Goal: Task Accomplishment & Management: Manage account settings

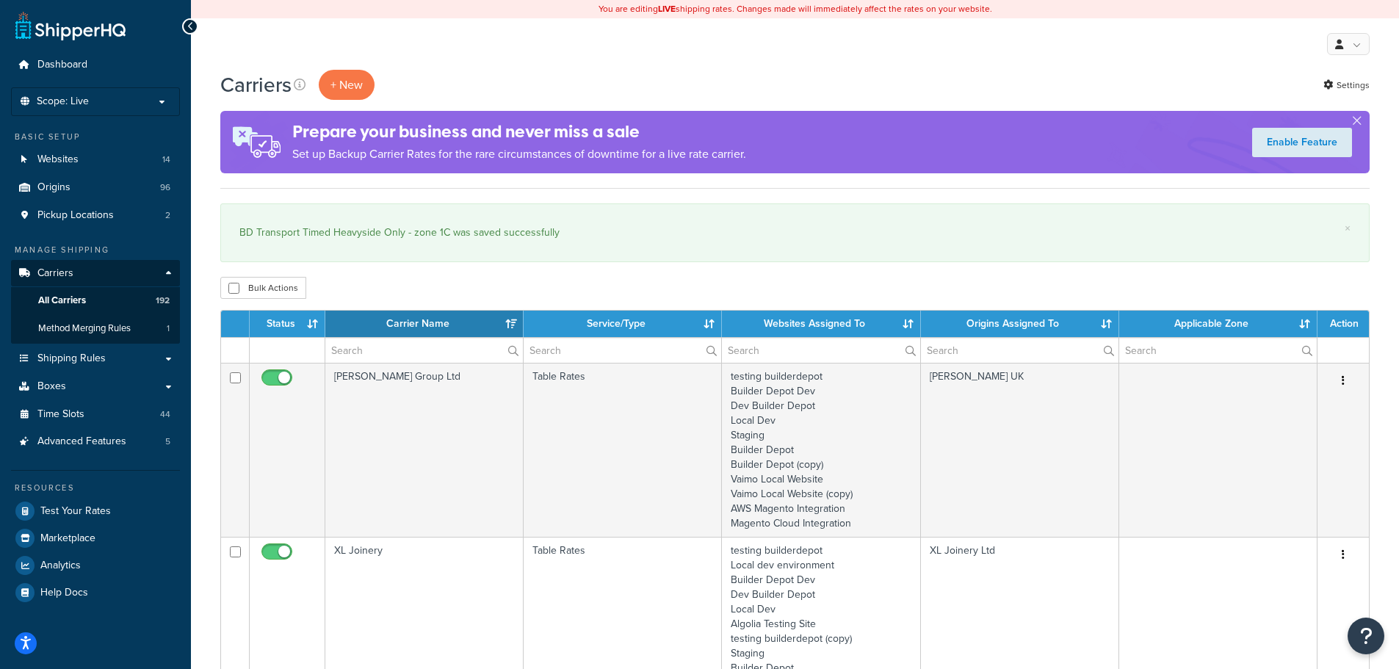
select select "15"
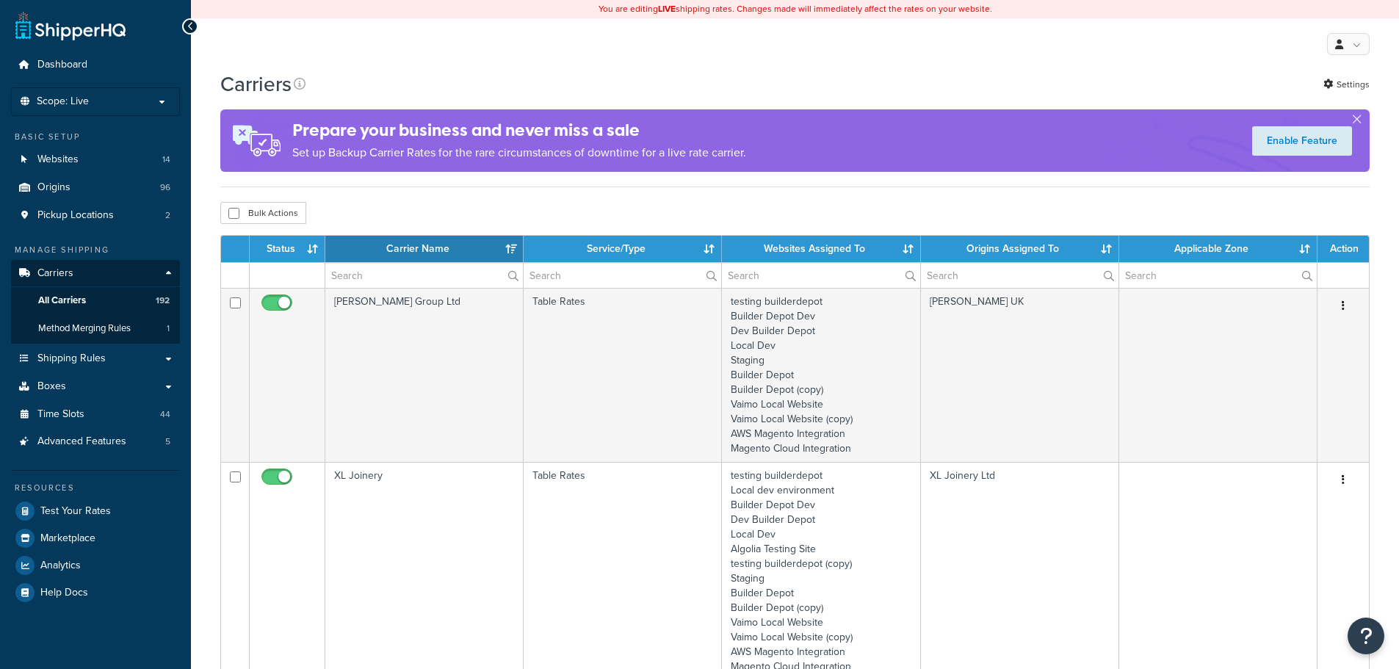
select select "15"
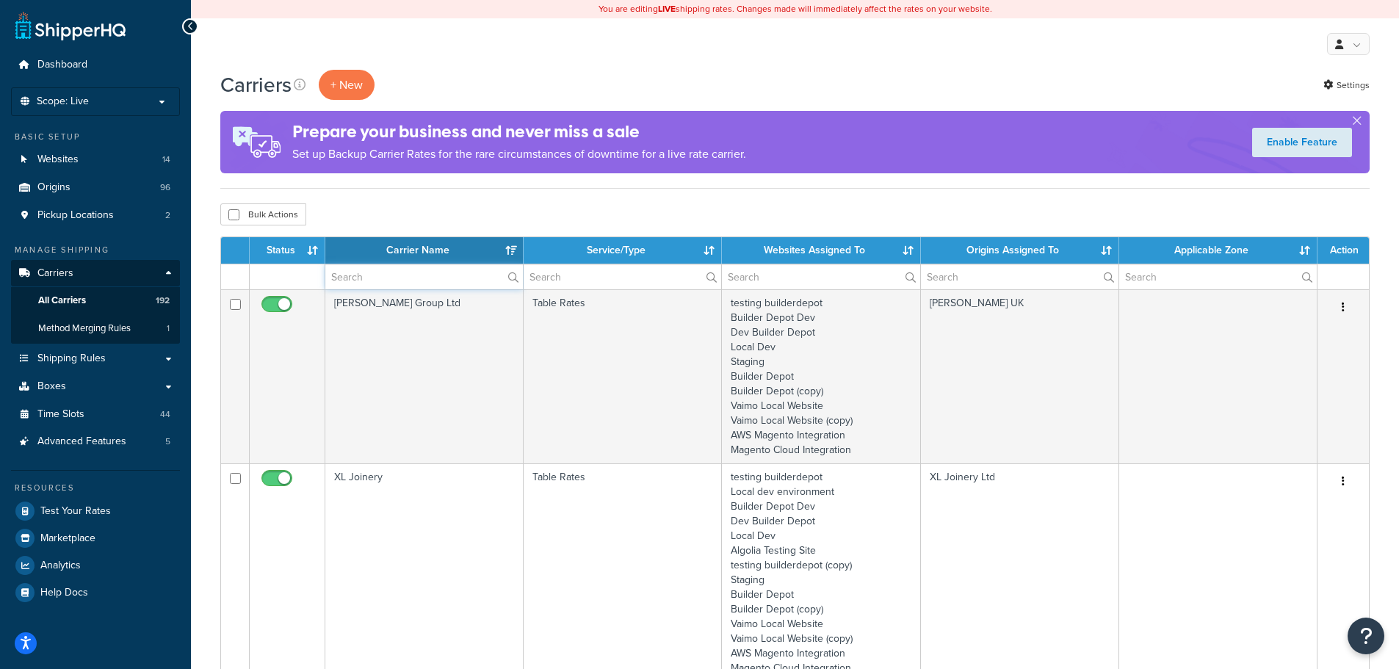
click at [374, 281] on input "text" at bounding box center [424, 276] width 198 height 25
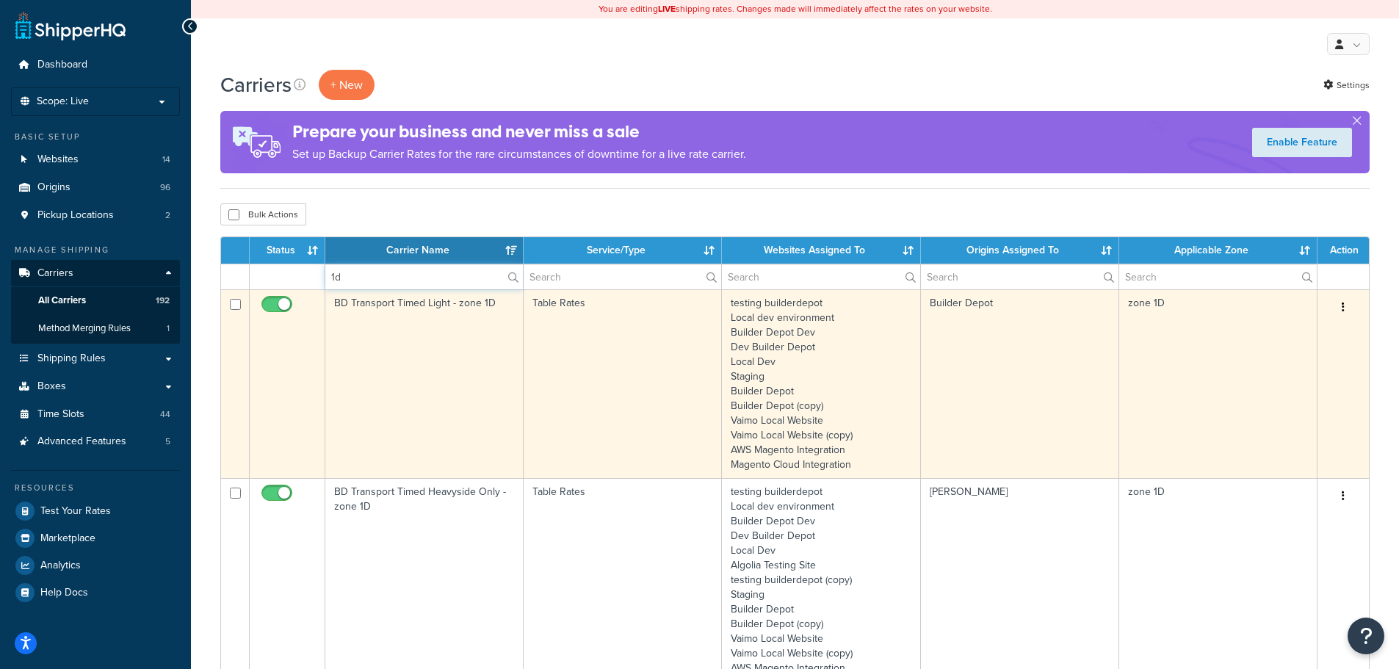
type input "1d"
click at [365, 370] on td "BD Transport Timed Light - zone 1D" at bounding box center [424, 383] width 198 height 189
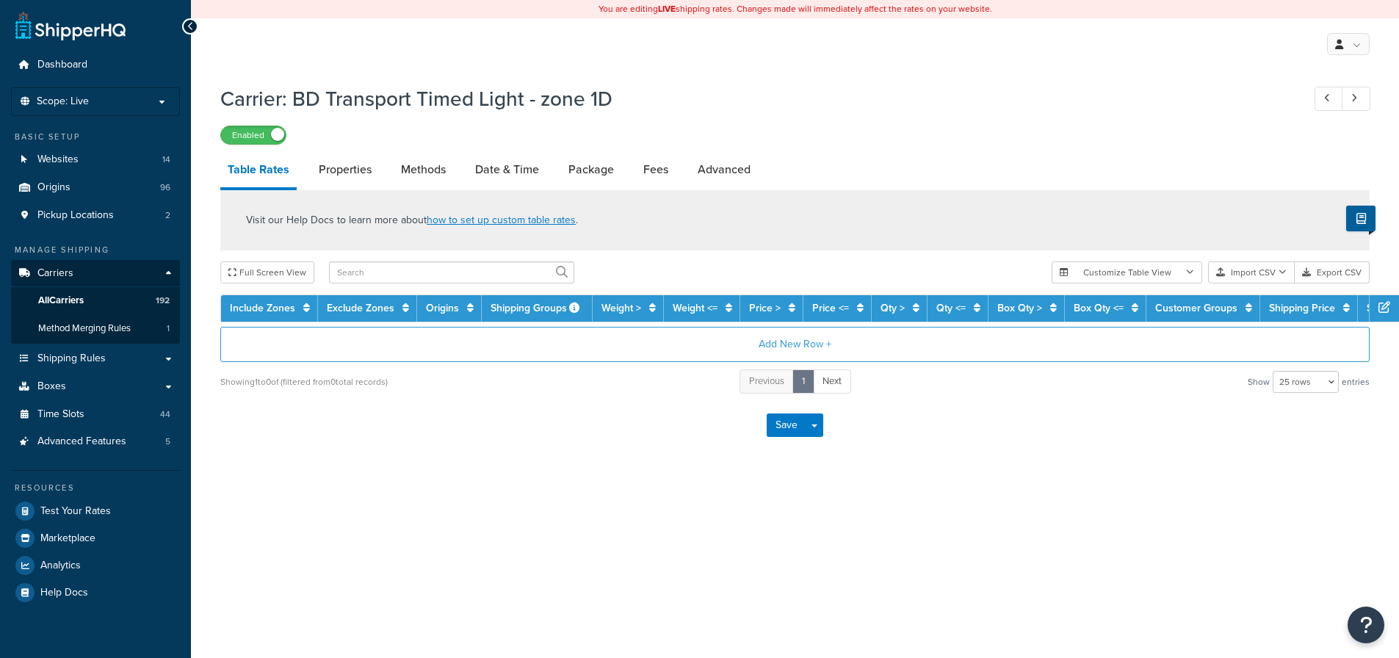
select select "25"
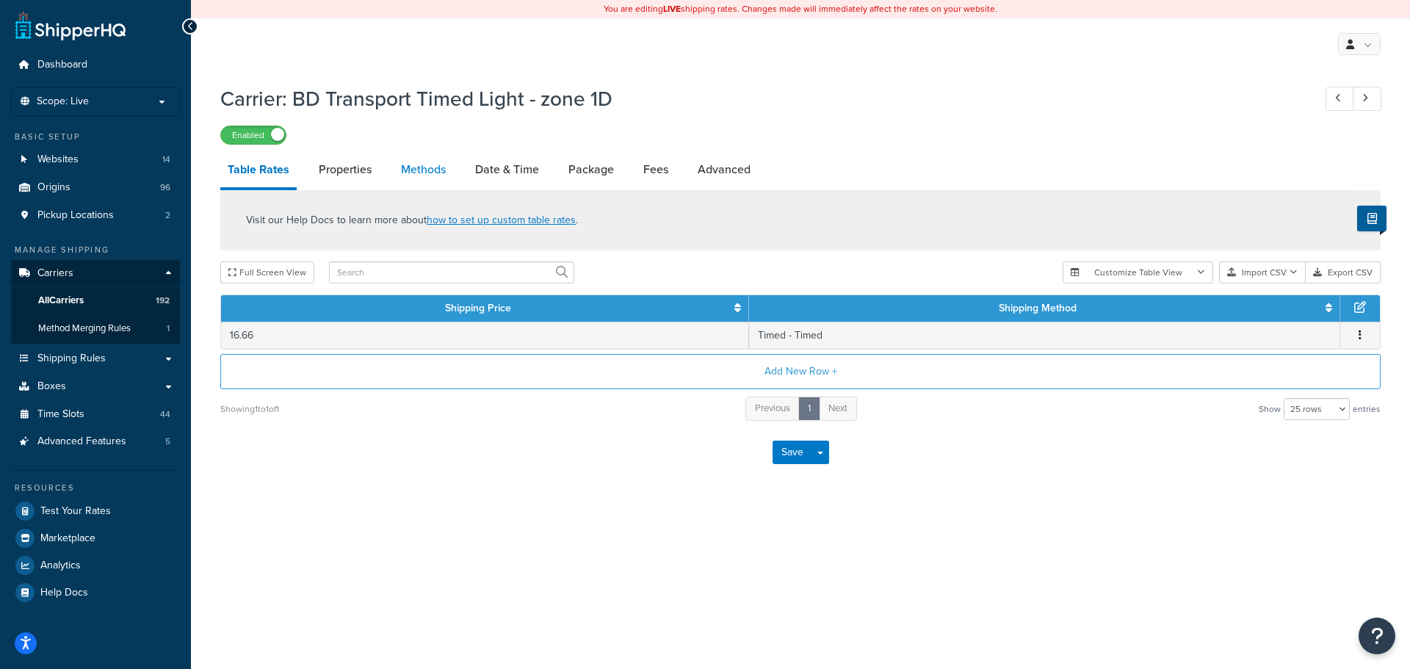
click at [435, 166] on link "Methods" at bounding box center [423, 169] width 59 height 35
select select "25"
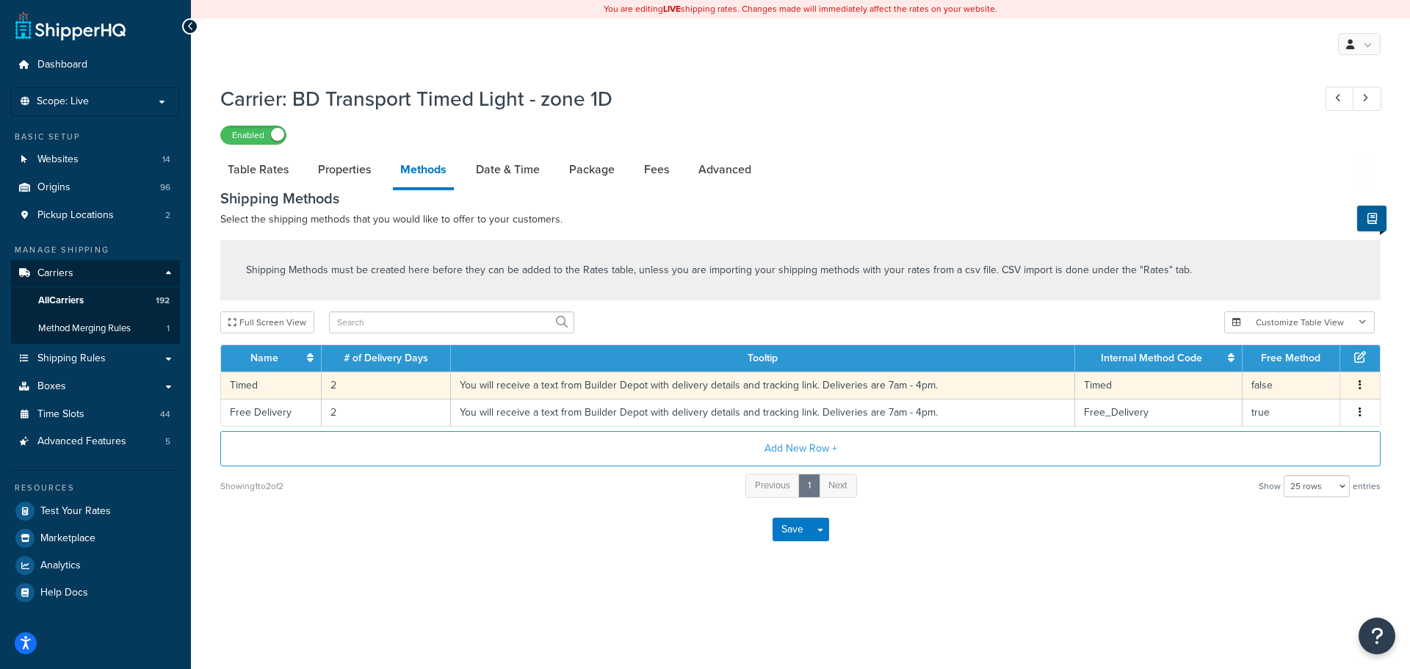
click at [330, 385] on td "2" at bounding box center [386, 385] width 129 height 27
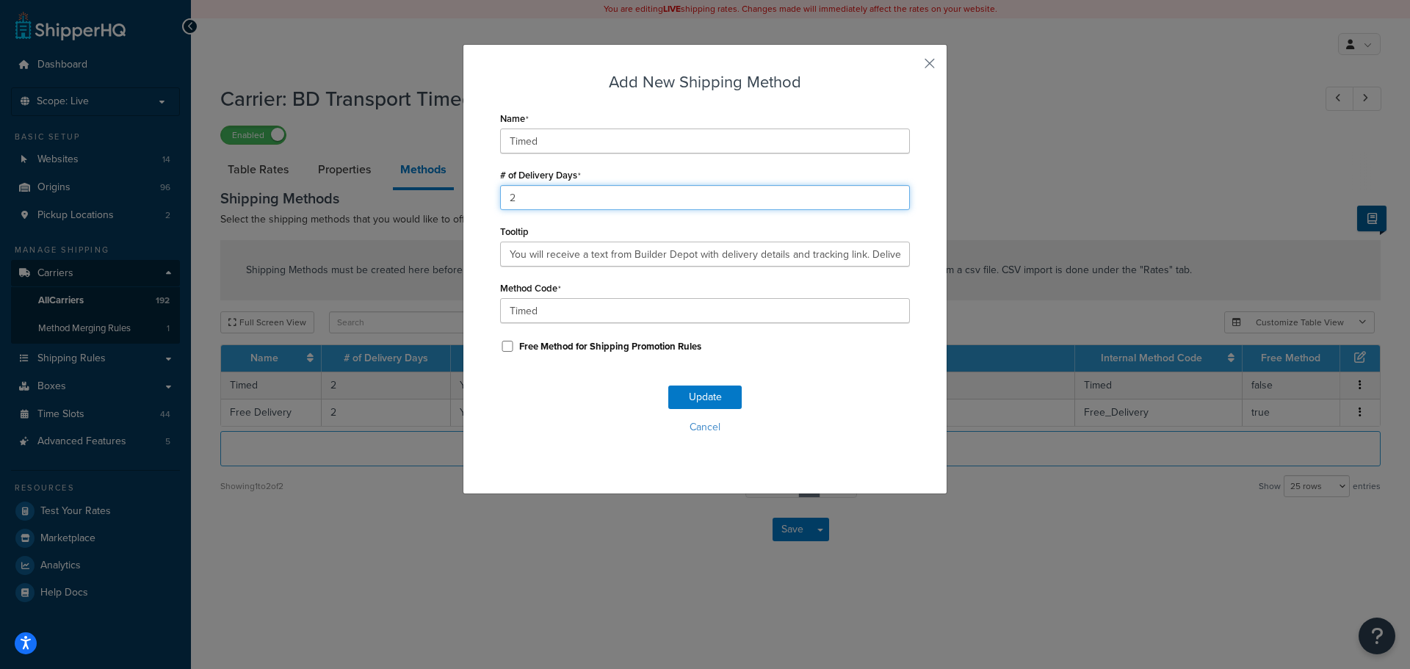
drag, startPoint x: 506, startPoint y: 201, endPoint x: 474, endPoint y: 197, distance: 32.6
click at [474, 197] on div "Add New Shipping Method Name Timed # of Delivery Days 2 Tooltip You will receiv…" at bounding box center [705, 269] width 485 height 450
type input "1"
click at [697, 390] on button "Update" at bounding box center [704, 396] width 73 height 23
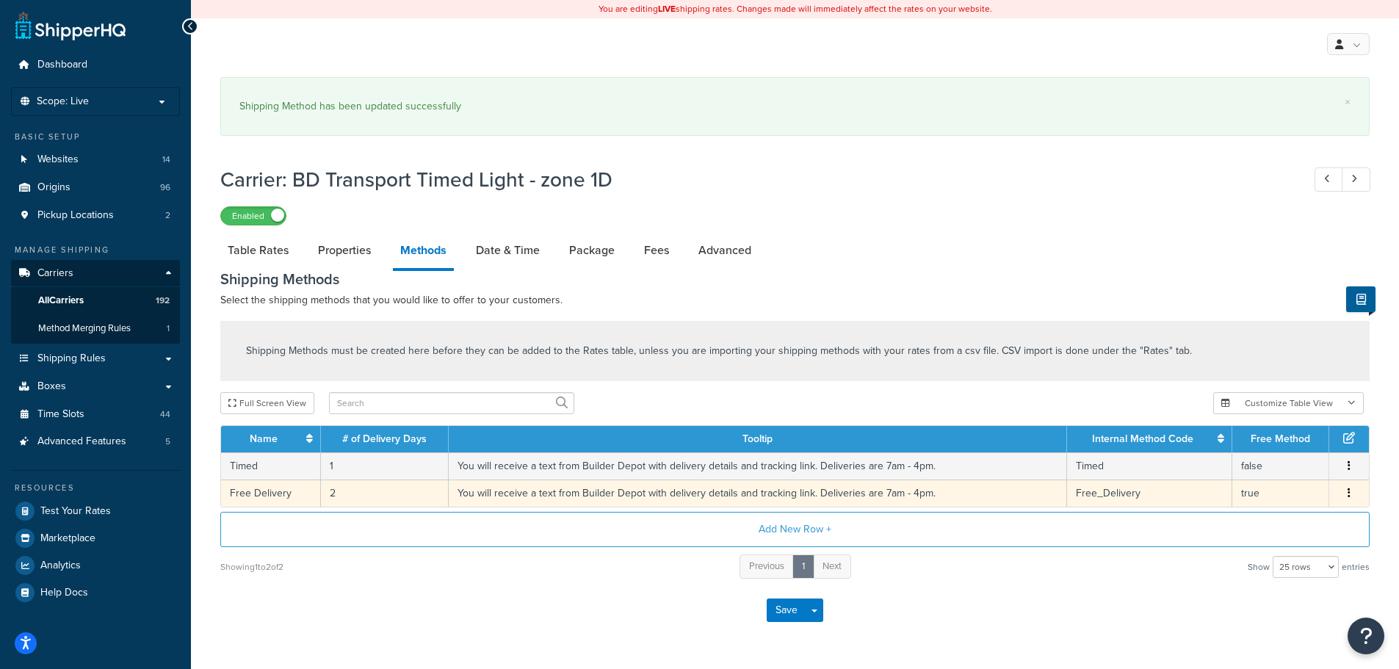
click at [335, 487] on td "2" at bounding box center [385, 492] width 128 height 27
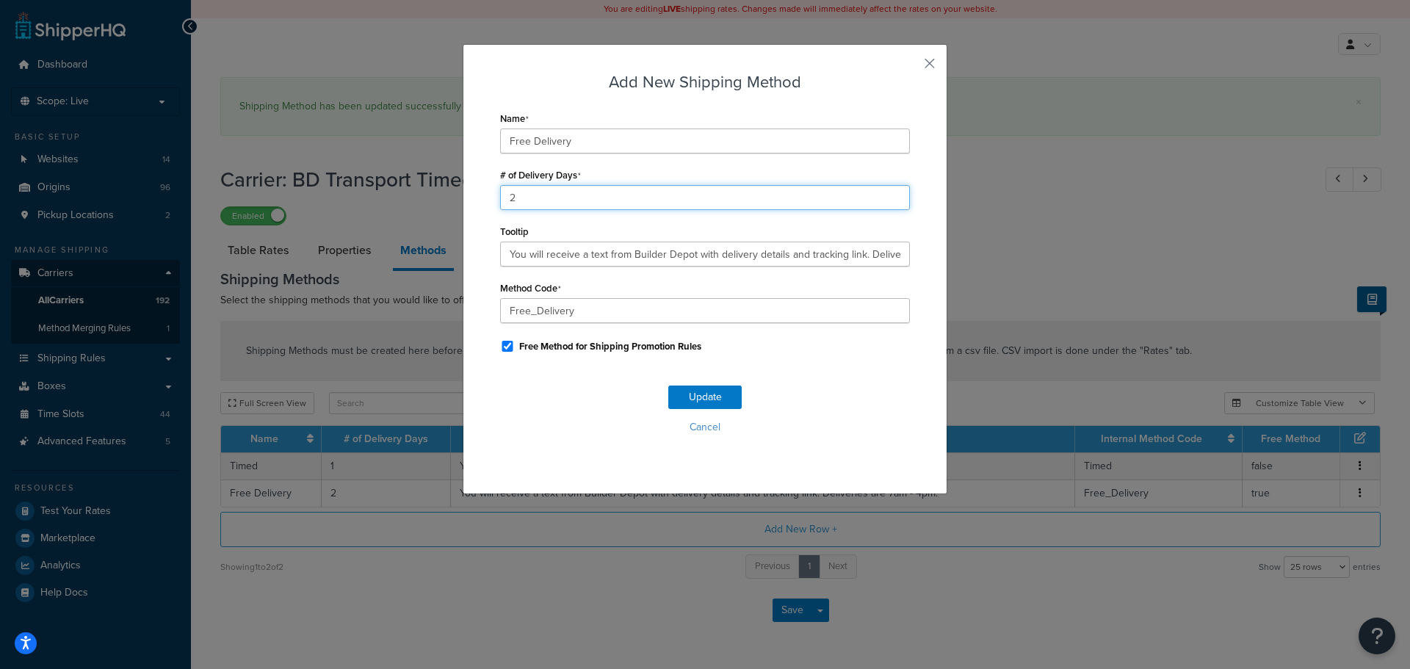
drag, startPoint x: 538, startPoint y: 192, endPoint x: 473, endPoint y: 229, distance: 75.3
click at [427, 194] on div "Add New Shipping Method Name Free Delivery # of Delivery Days 2 Tooltip You wil…" at bounding box center [705, 334] width 1410 height 669
type input "1"
click at [698, 394] on button "Update" at bounding box center [704, 396] width 73 height 23
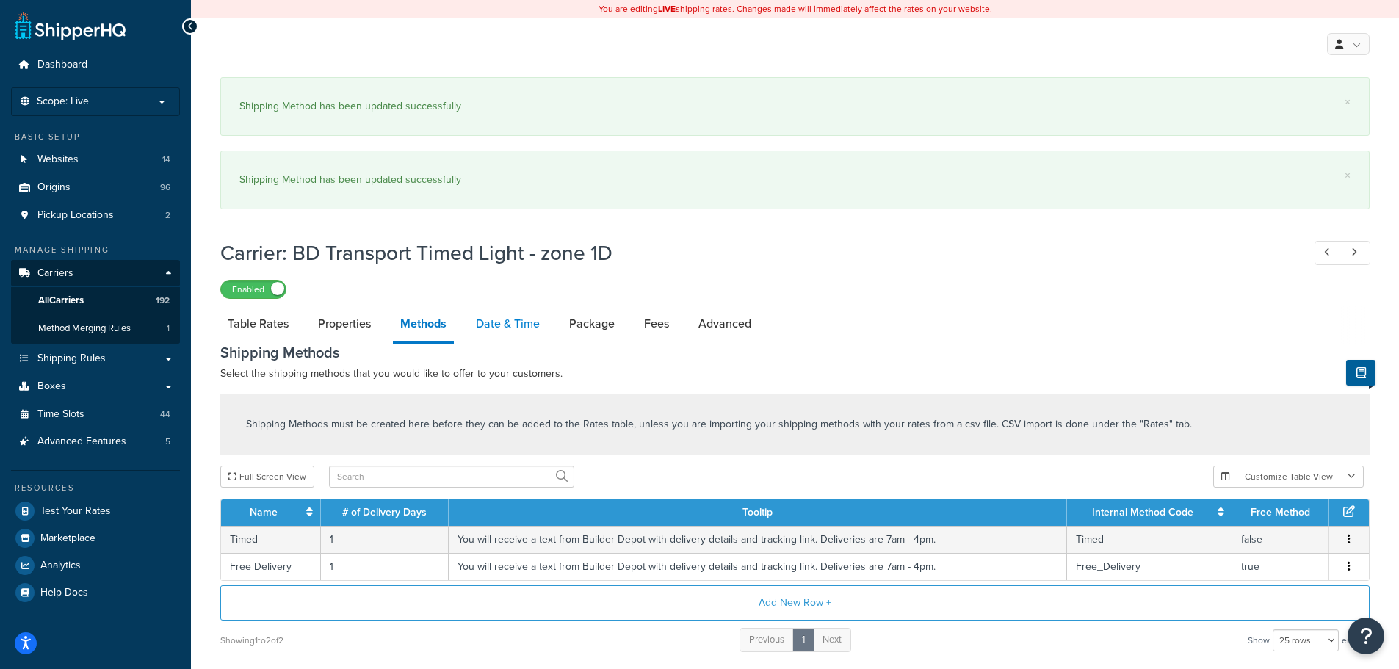
click at [503, 329] on link "Date & Time" at bounding box center [507, 323] width 79 height 35
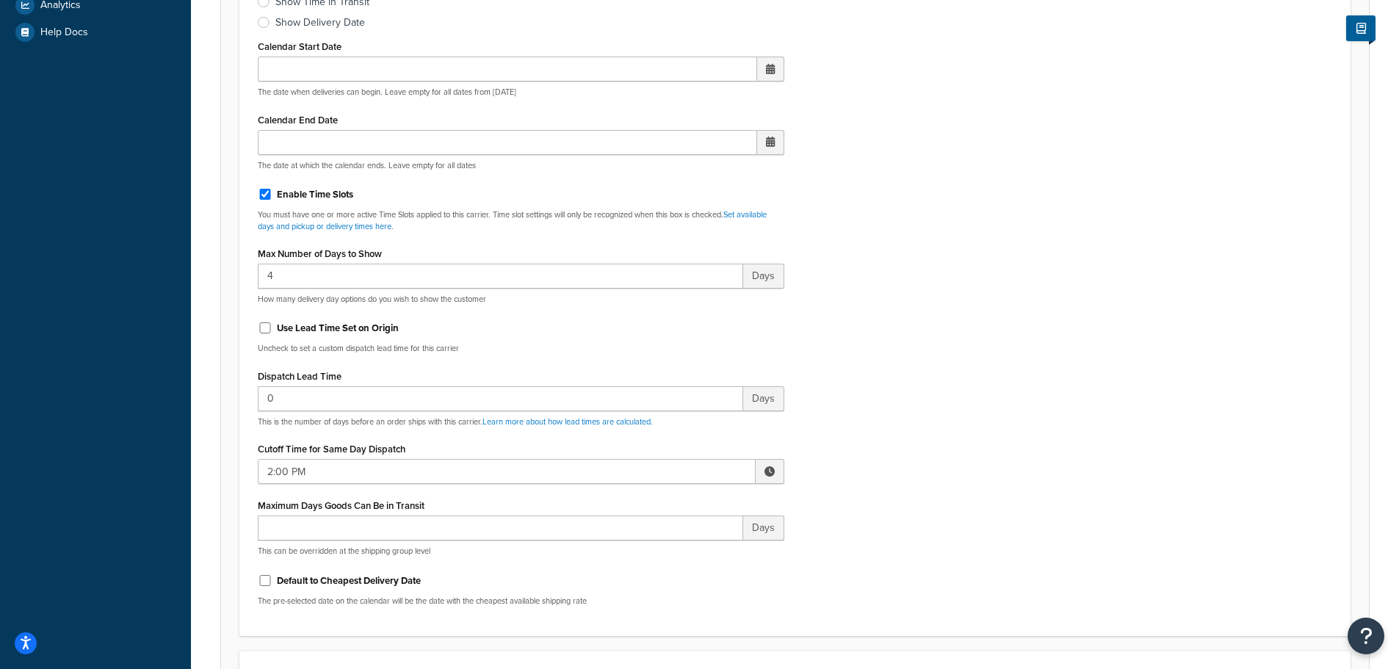
scroll to position [587, 0]
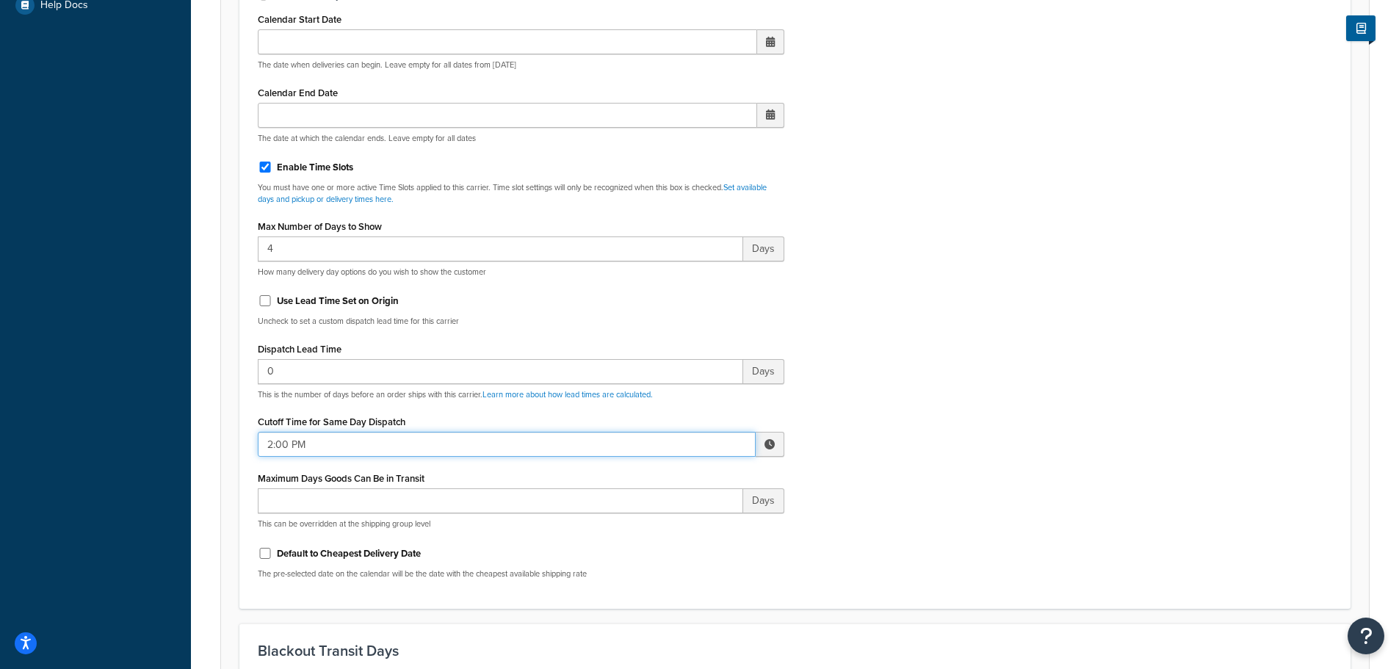
click at [440, 439] on input "2:00 PM" at bounding box center [507, 444] width 498 height 25
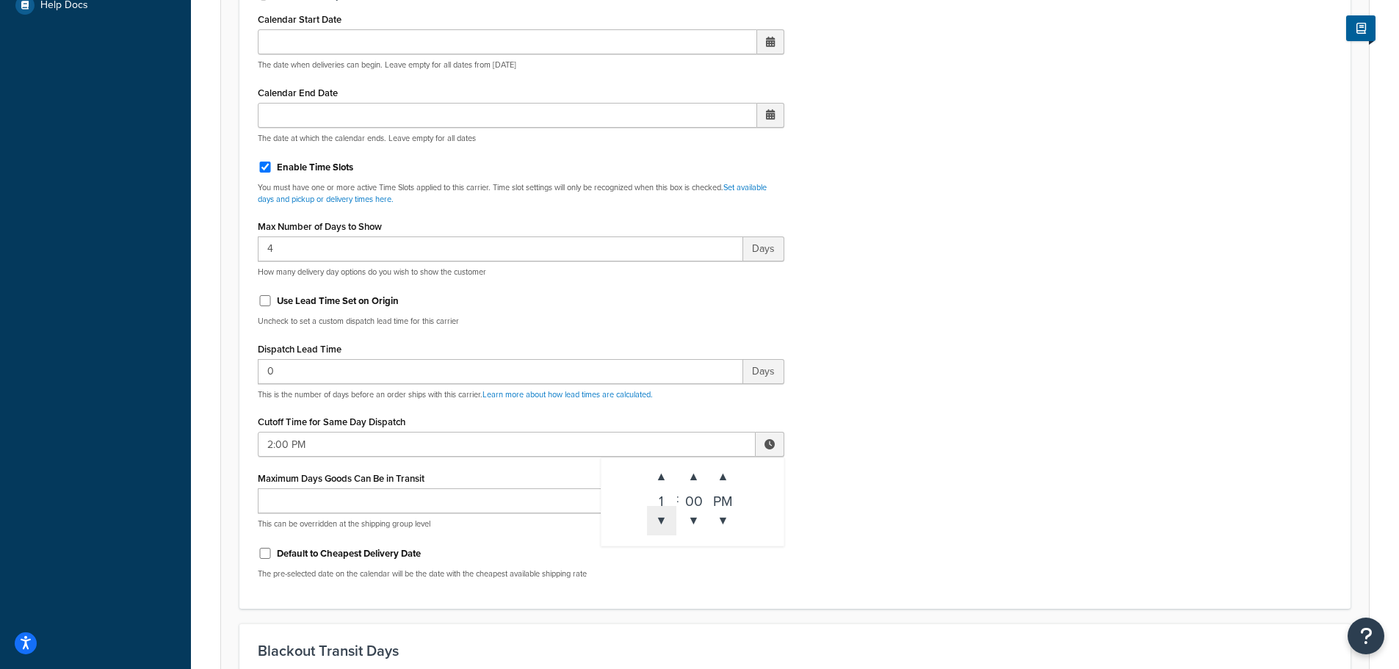
click at [657, 517] on span "▼" at bounding box center [661, 520] width 29 height 29
click at [656, 517] on span "▼" at bounding box center [661, 520] width 29 height 29
type input "10:00 AM"
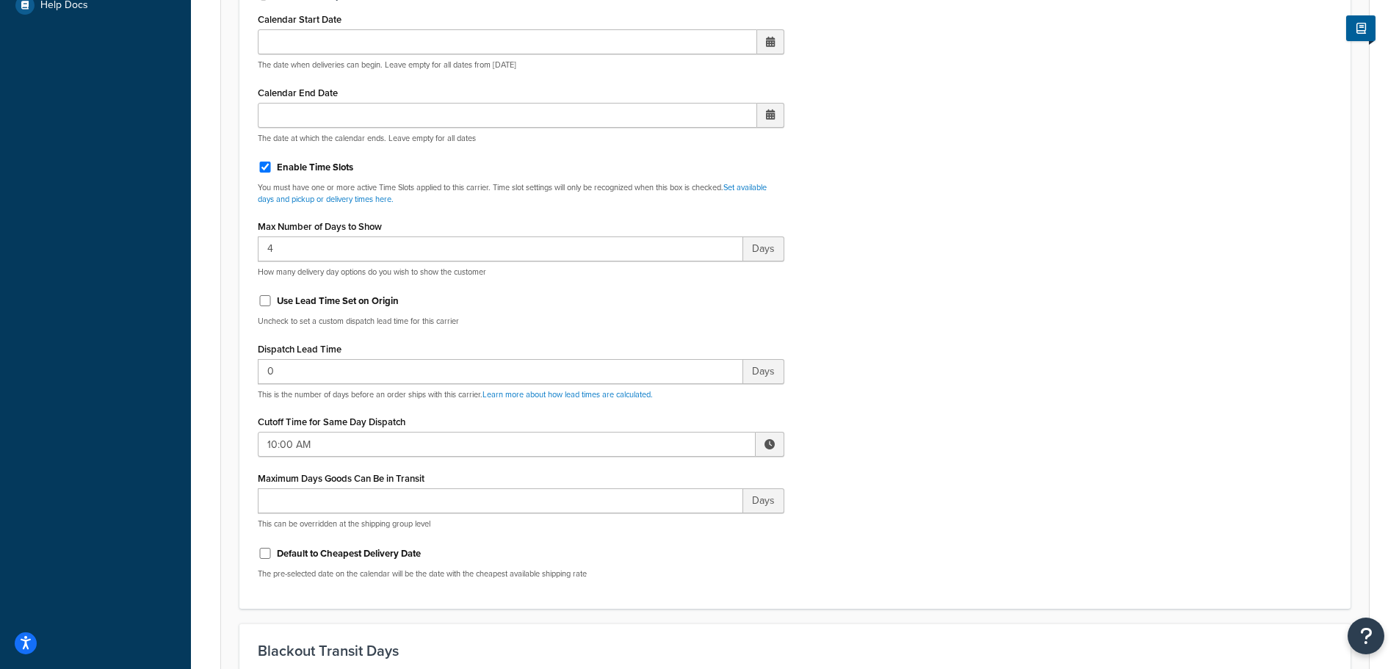
click at [855, 464] on div "Include Delivery Date Information: No, just show shipping rates Show Calendar S…" at bounding box center [795, 244] width 1096 height 691
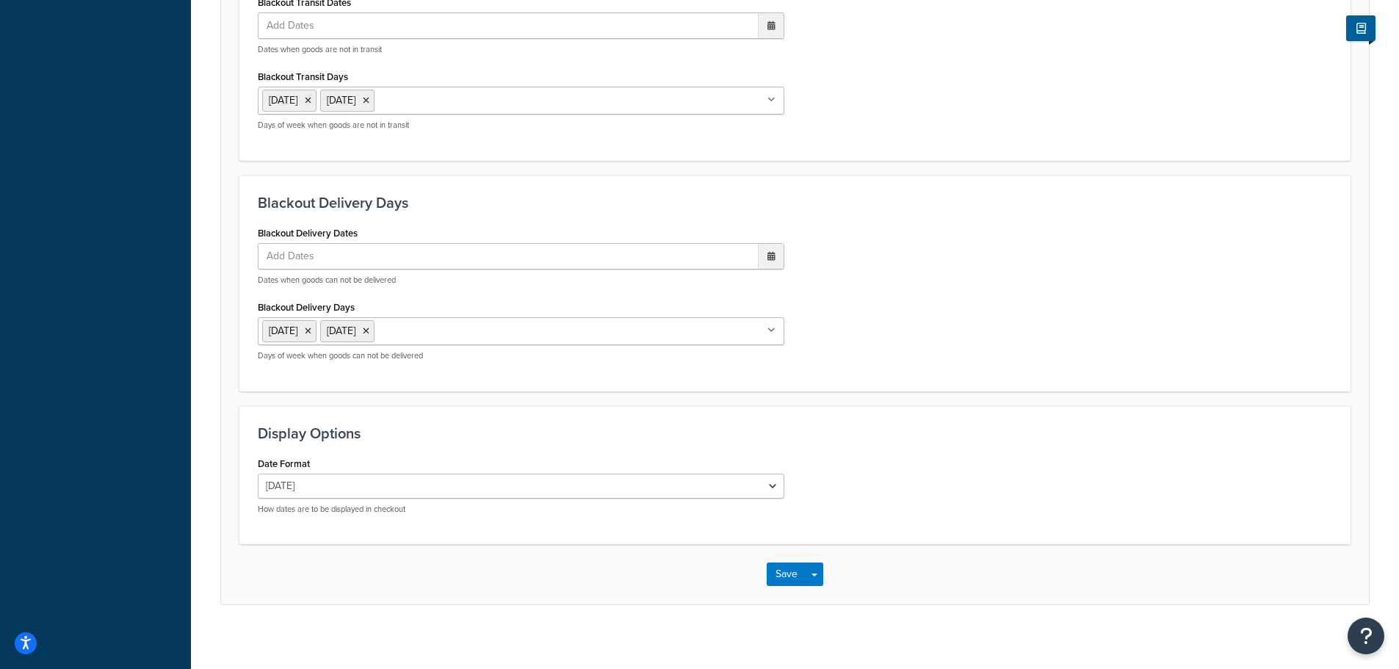
scroll to position [1276, 0]
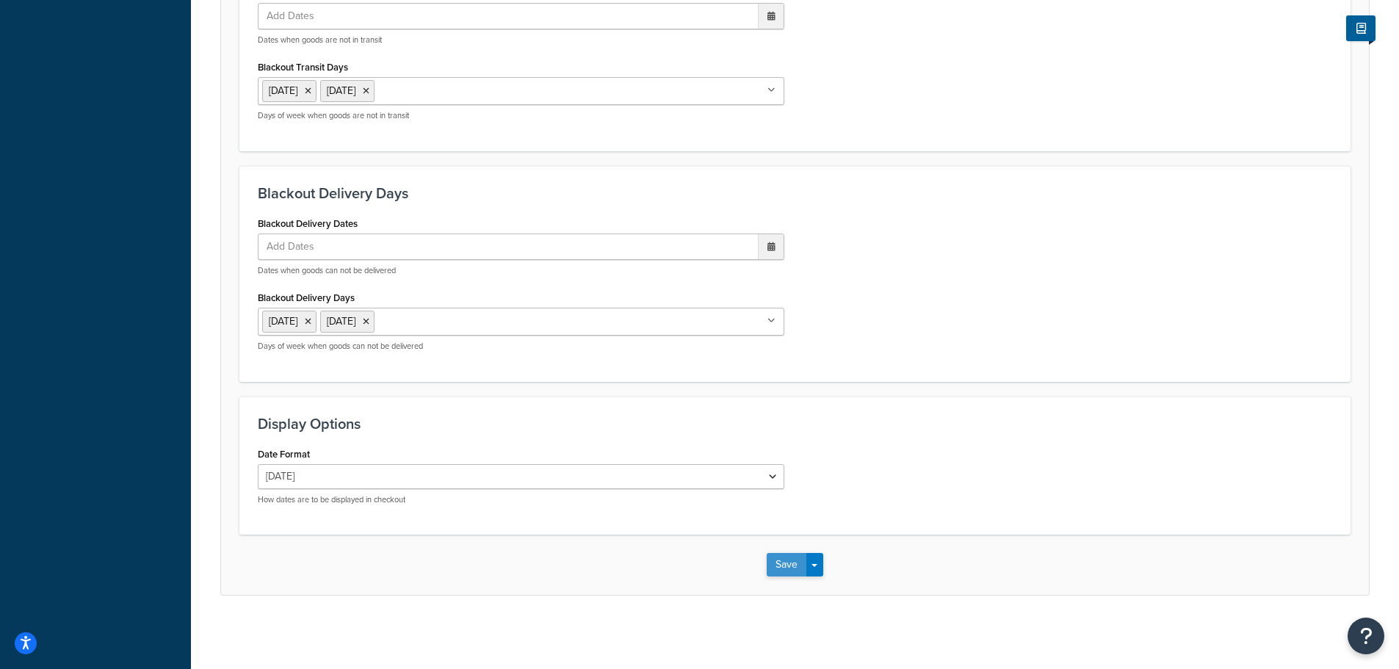
click at [782, 557] on button "Save" at bounding box center [787, 564] width 40 height 23
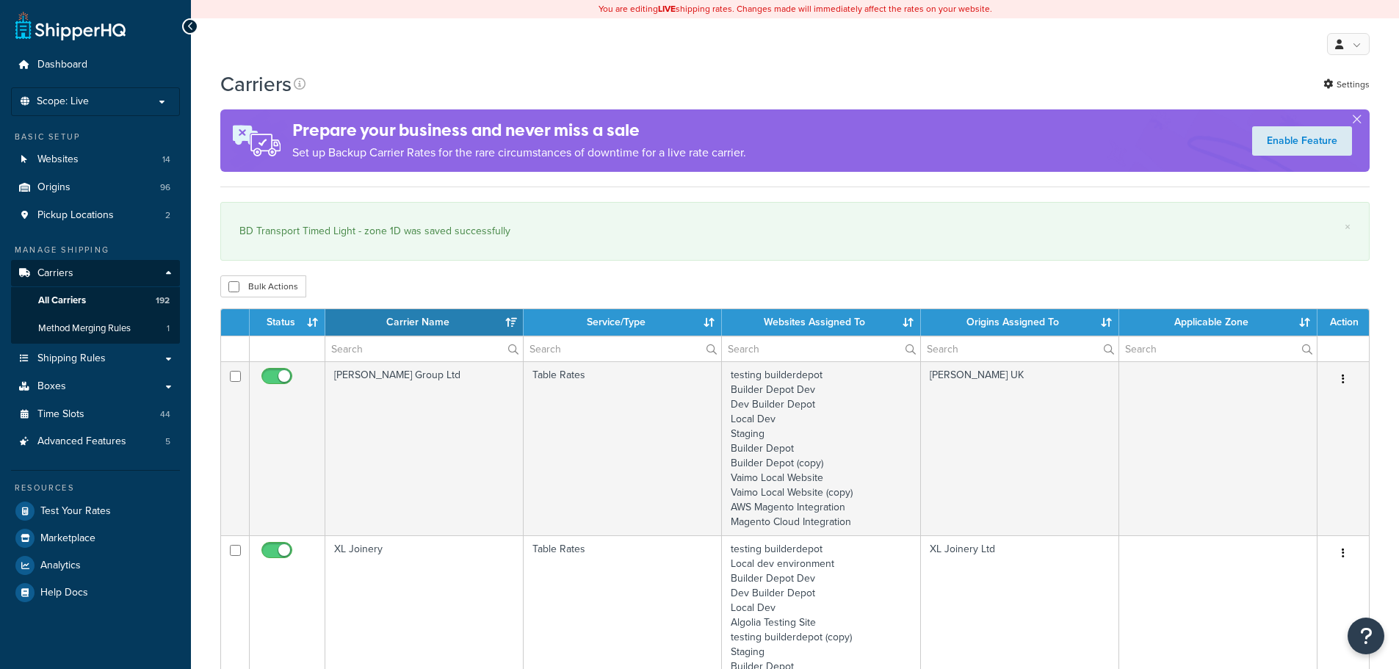
select select "15"
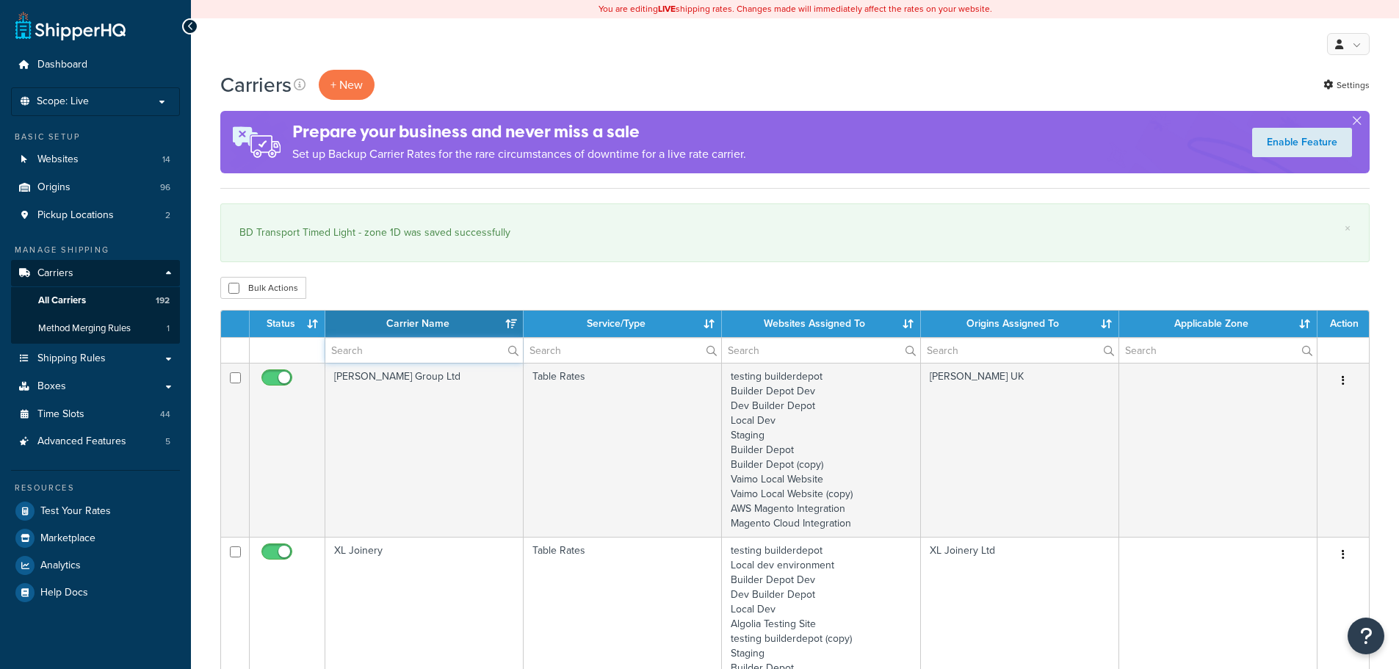
click at [370, 343] on input "text" at bounding box center [424, 350] width 198 height 25
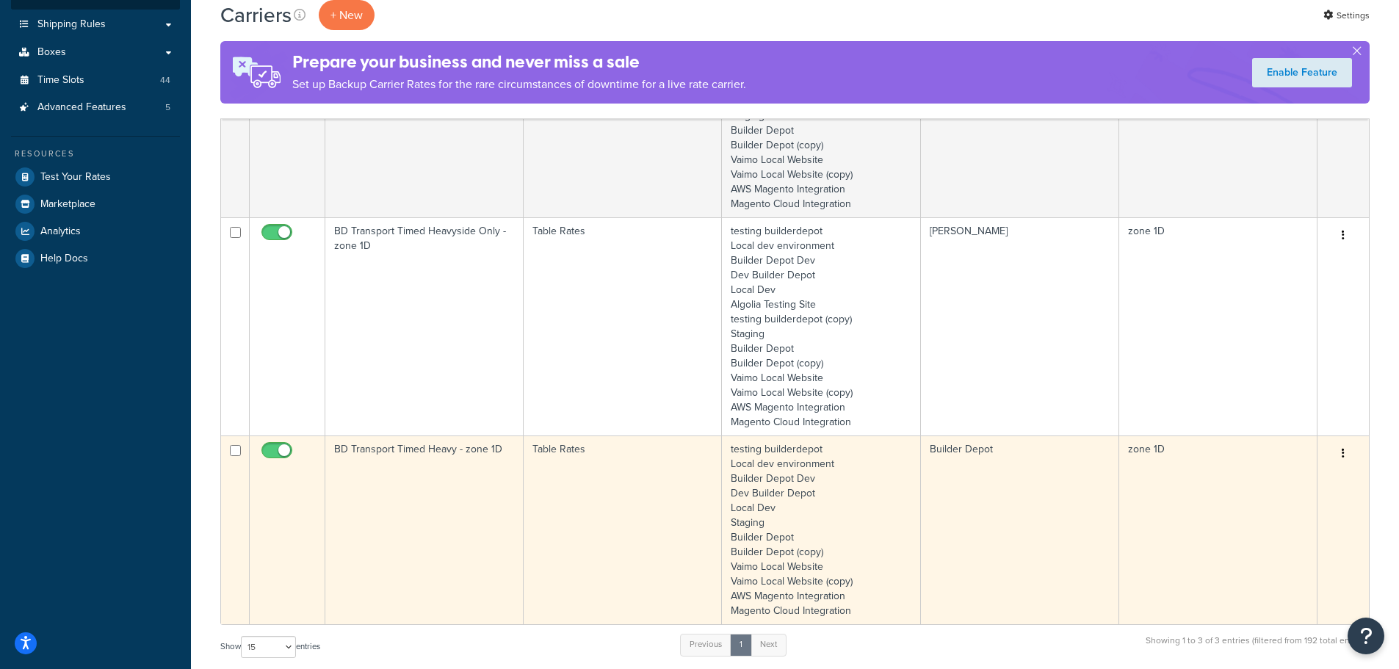
scroll to position [367, 0]
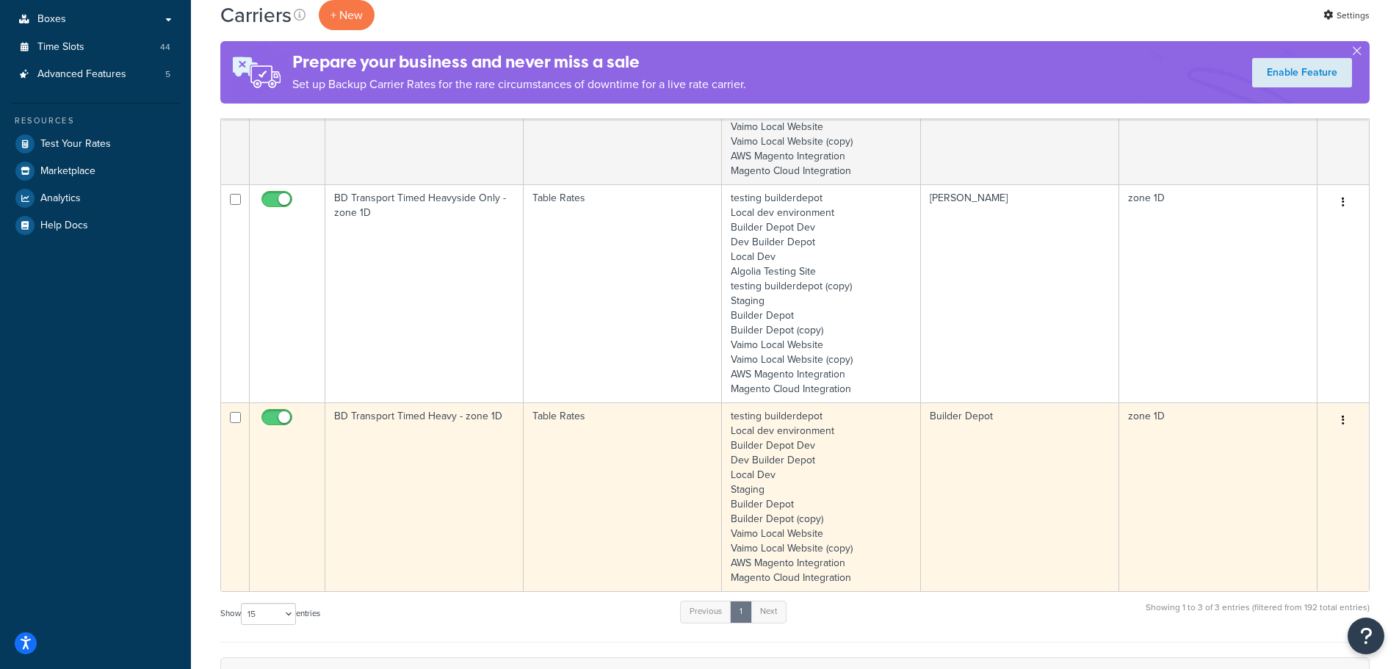
type input "1d"
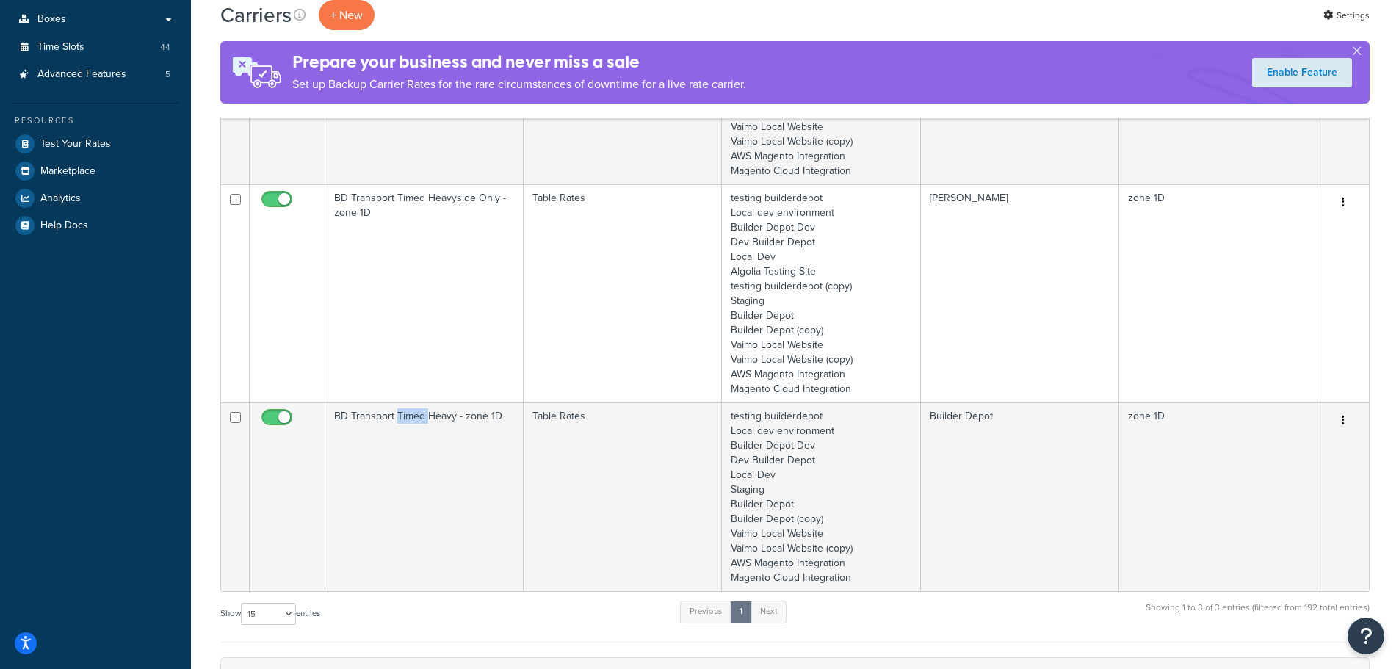
click at [396, 487] on td "BD Transport Timed Heavy - zone 1D" at bounding box center [424, 496] width 198 height 189
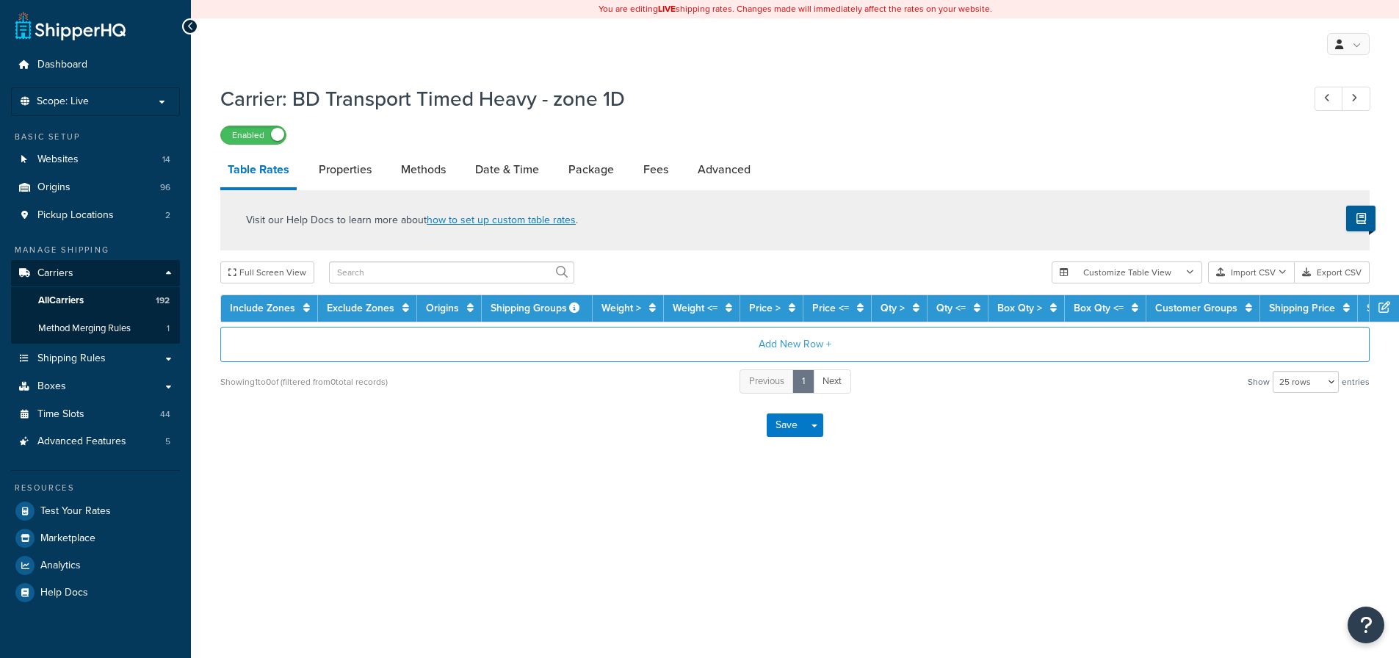
select select "25"
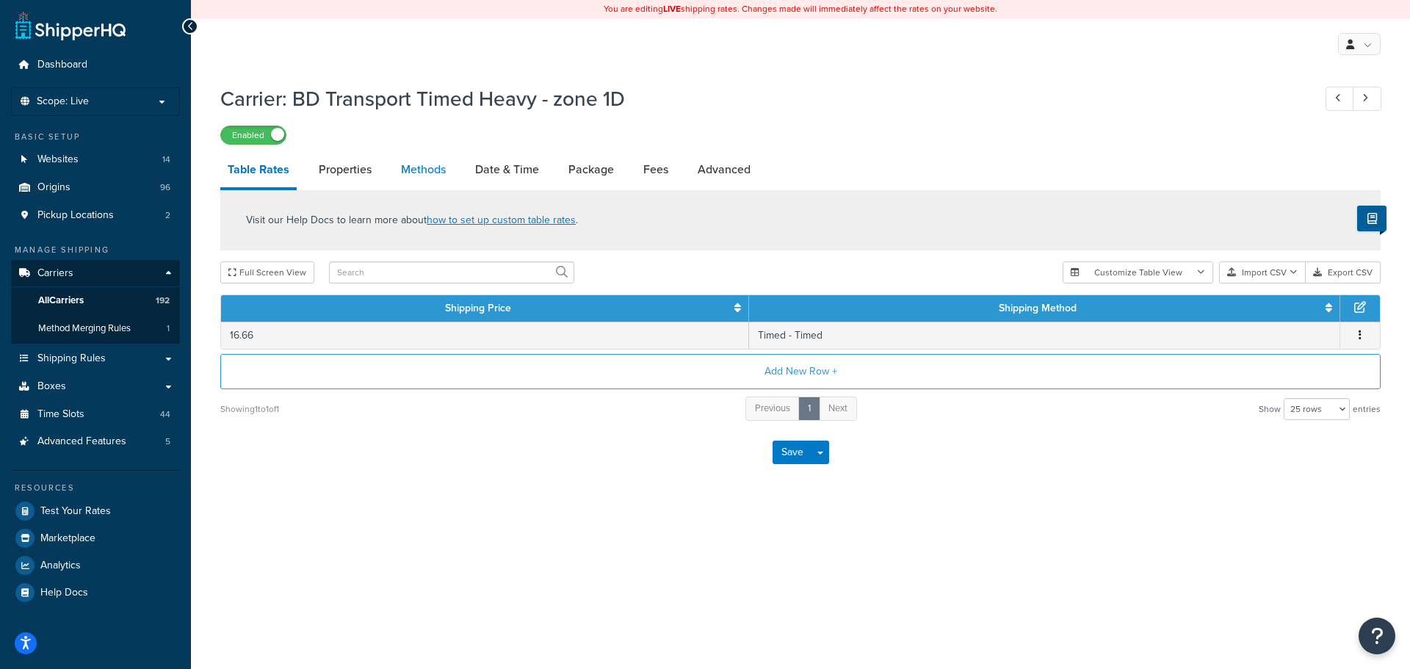
click at [429, 168] on link "Methods" at bounding box center [423, 169] width 59 height 35
select select "25"
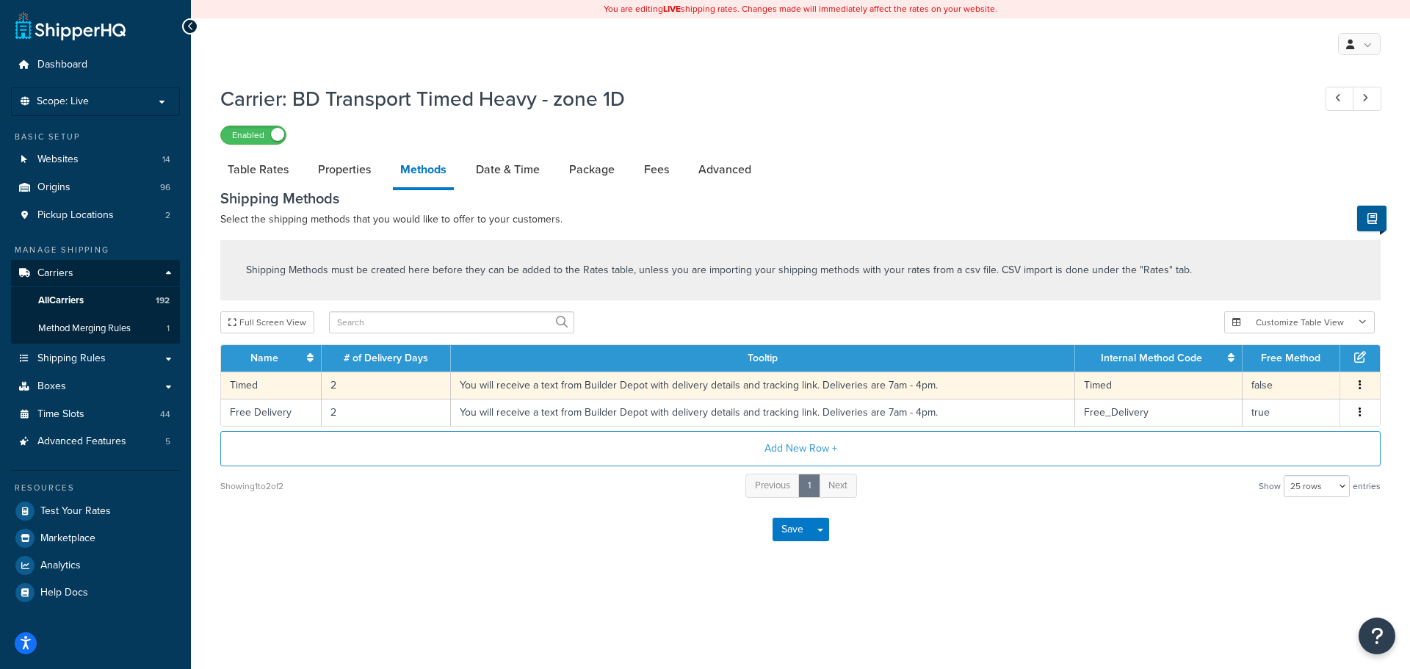
click at [333, 388] on td "2" at bounding box center [386, 385] width 129 height 27
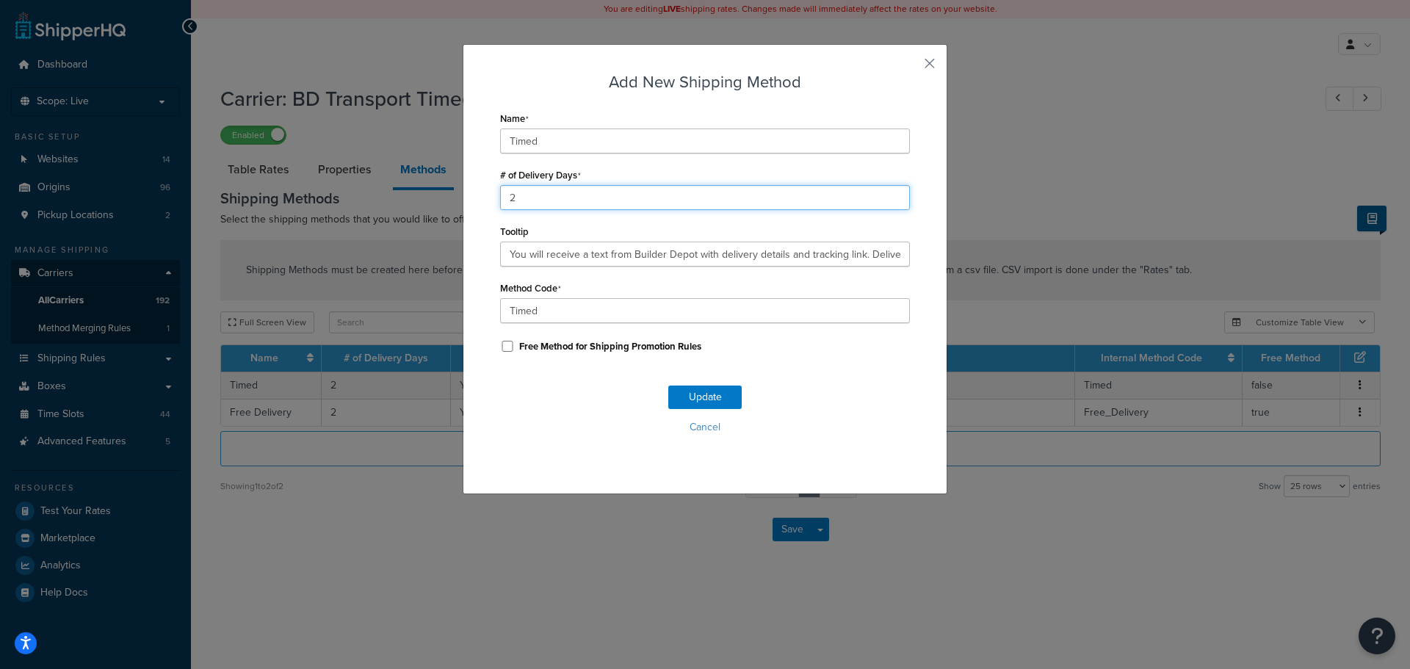
drag, startPoint x: 515, startPoint y: 202, endPoint x: 478, endPoint y: 200, distance: 37.5
click at [478, 200] on div "Add New Shipping Method Name Timed # of Delivery Days 2 Tooltip You will receiv…" at bounding box center [705, 269] width 485 height 450
type input "1"
click at [696, 398] on button "Update" at bounding box center [704, 396] width 73 height 23
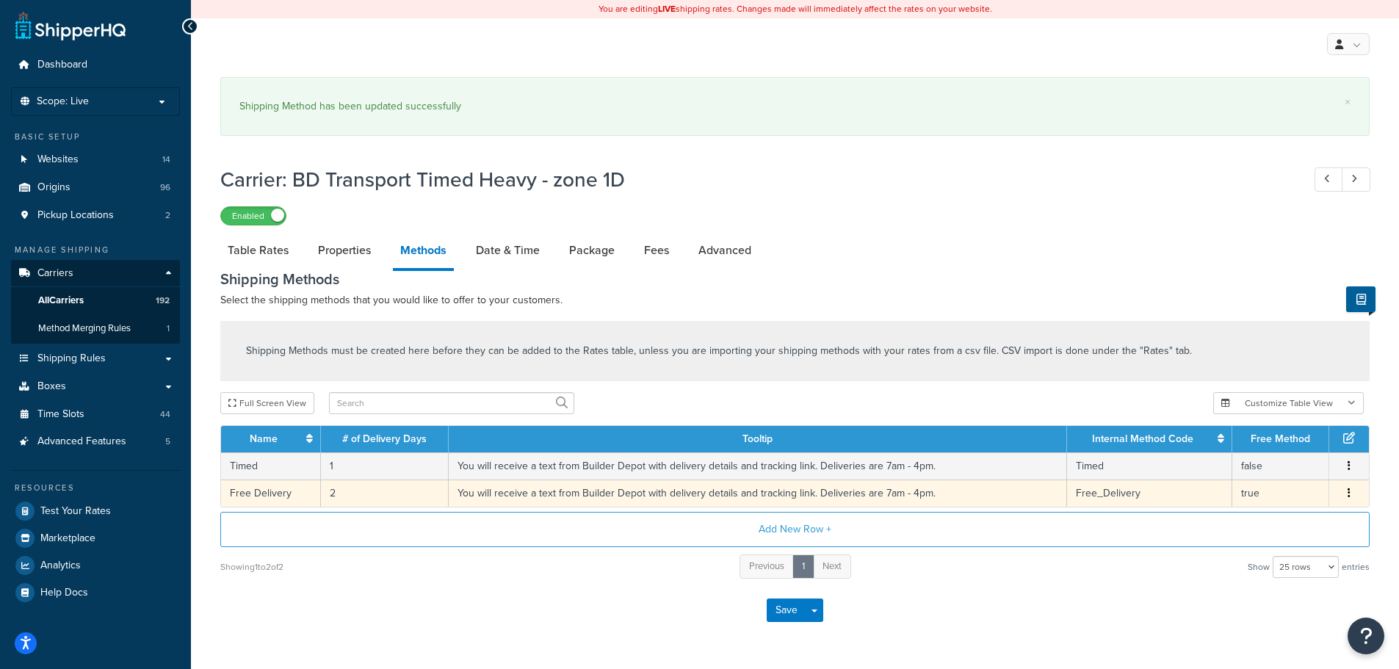
click at [329, 498] on td "2" at bounding box center [385, 492] width 128 height 27
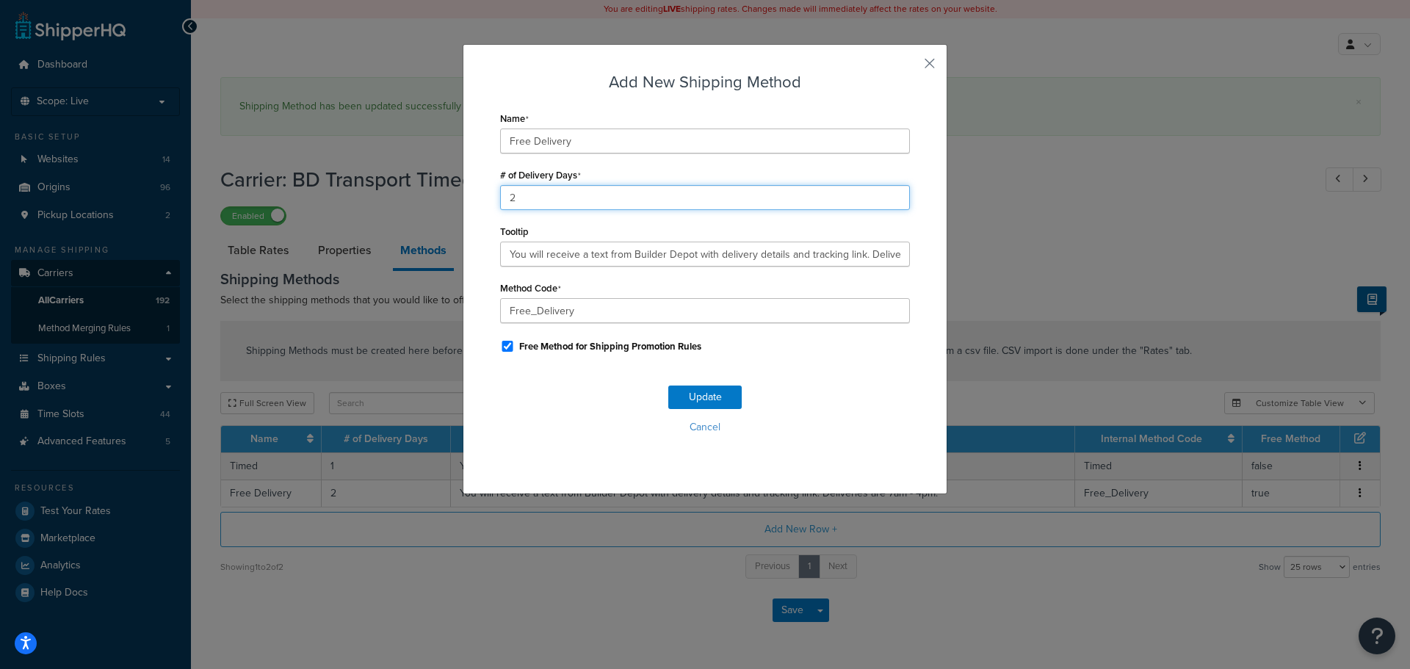
drag, startPoint x: 526, startPoint y: 208, endPoint x: 464, endPoint y: 216, distance: 62.2
click at [463, 205] on div "Add New Shipping Method Name Free Delivery # of Delivery Days 2 Tooltip You wil…" at bounding box center [705, 269] width 485 height 450
type input "1"
click at [698, 394] on button "Update" at bounding box center [704, 396] width 73 height 23
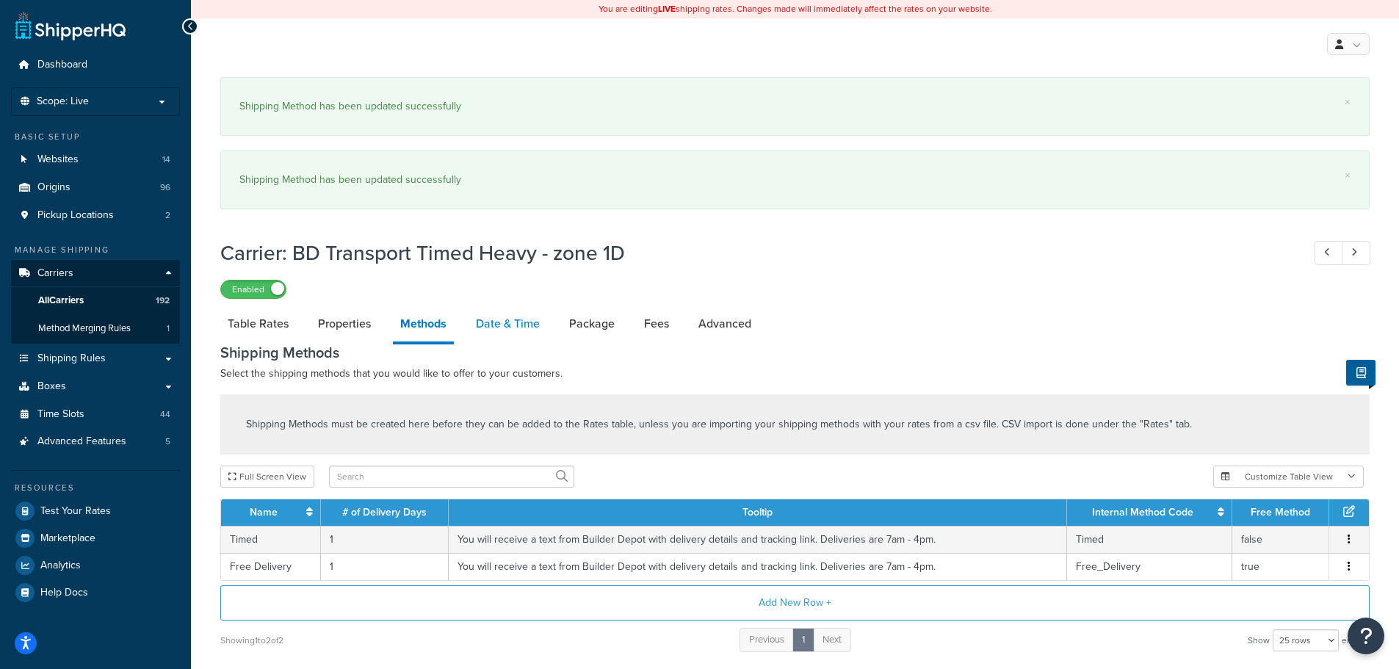
click at [491, 321] on link "Date & Time" at bounding box center [507, 323] width 79 height 35
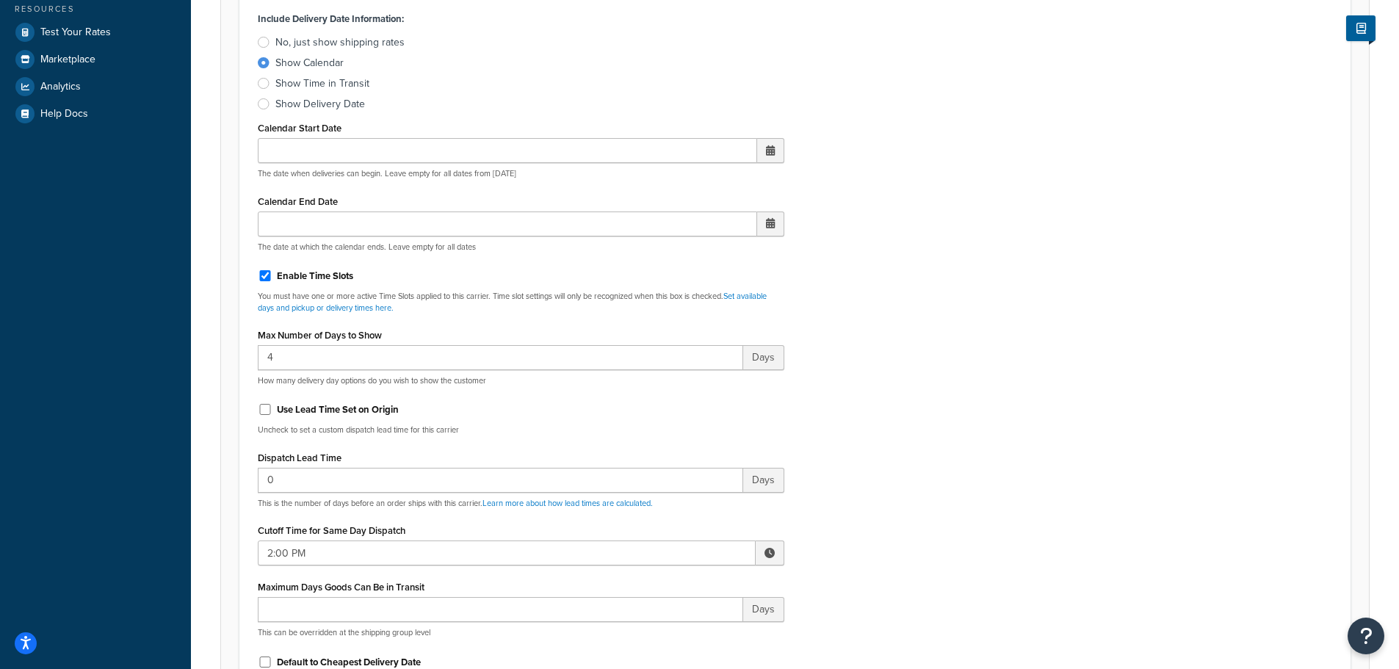
scroll to position [514, 0]
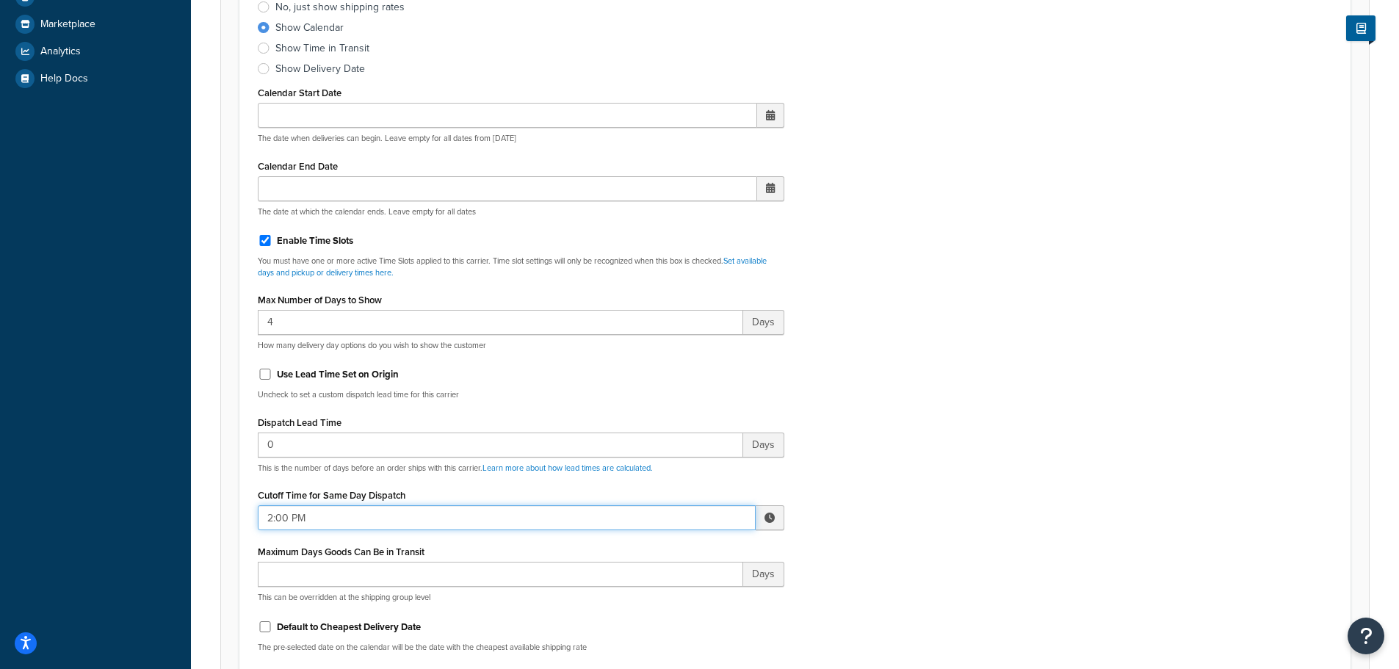
click at [360, 512] on input "2:00 PM" at bounding box center [507, 517] width 498 height 25
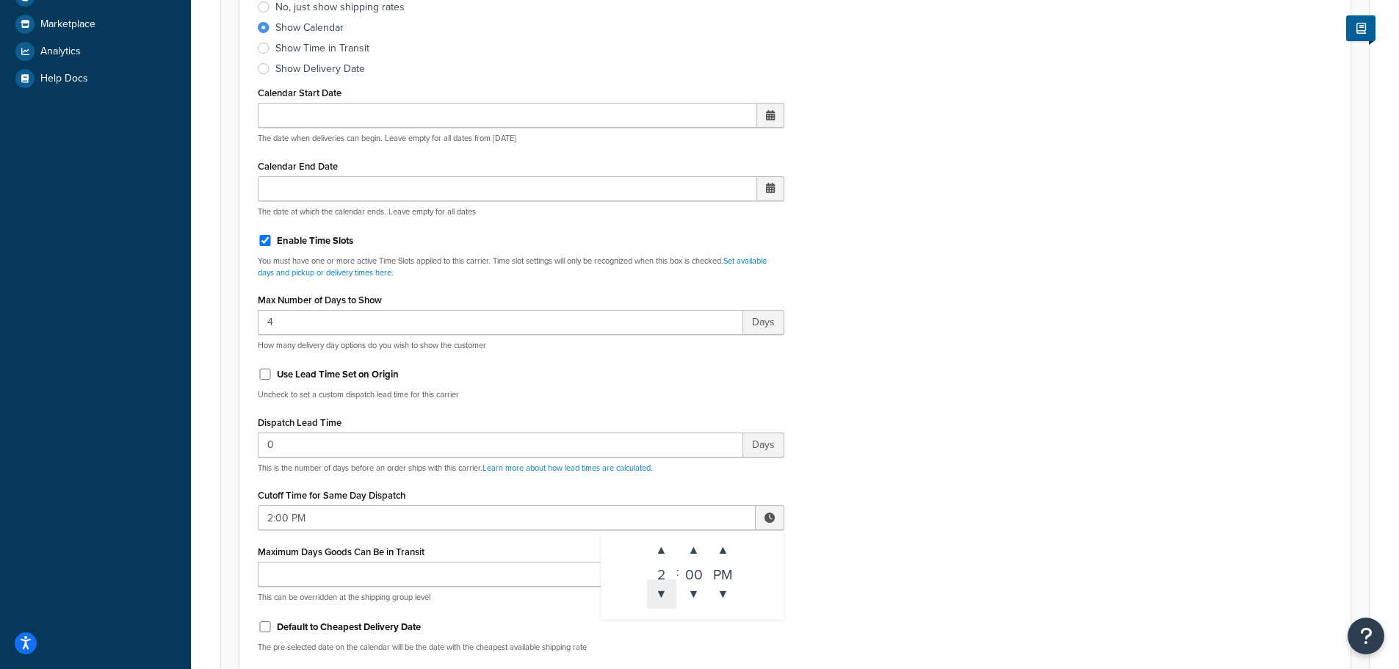
click at [658, 606] on span "▼" at bounding box center [661, 593] width 29 height 29
type input "10:00 AM"
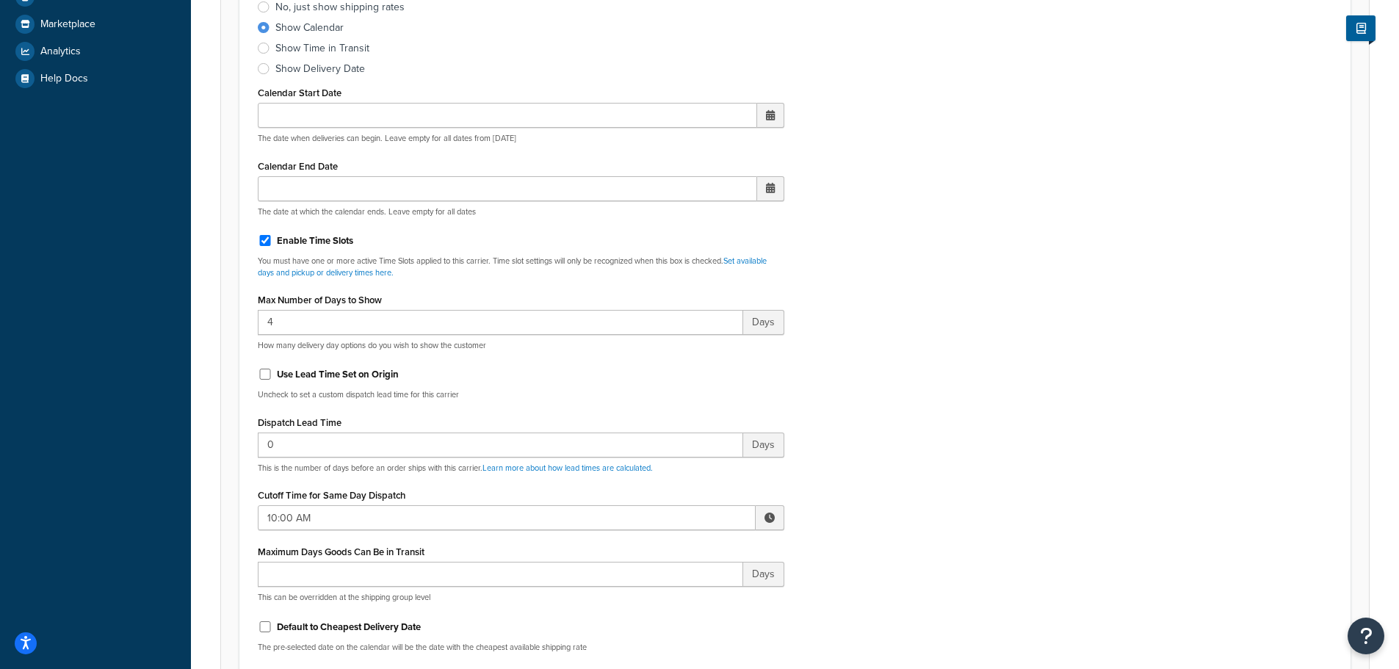
click at [872, 581] on div "Include Delivery Date Information: No, just show shipping rates Show Calendar S…" at bounding box center [795, 318] width 1096 height 691
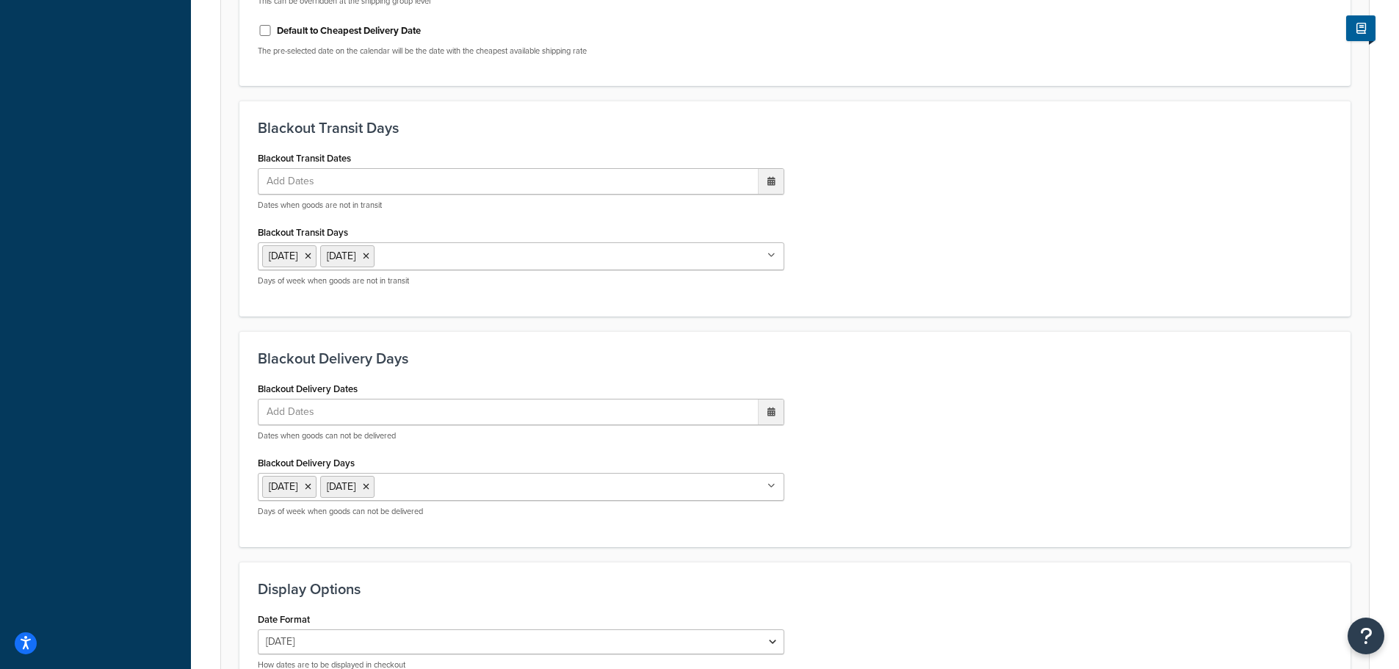
scroll to position [1248, 0]
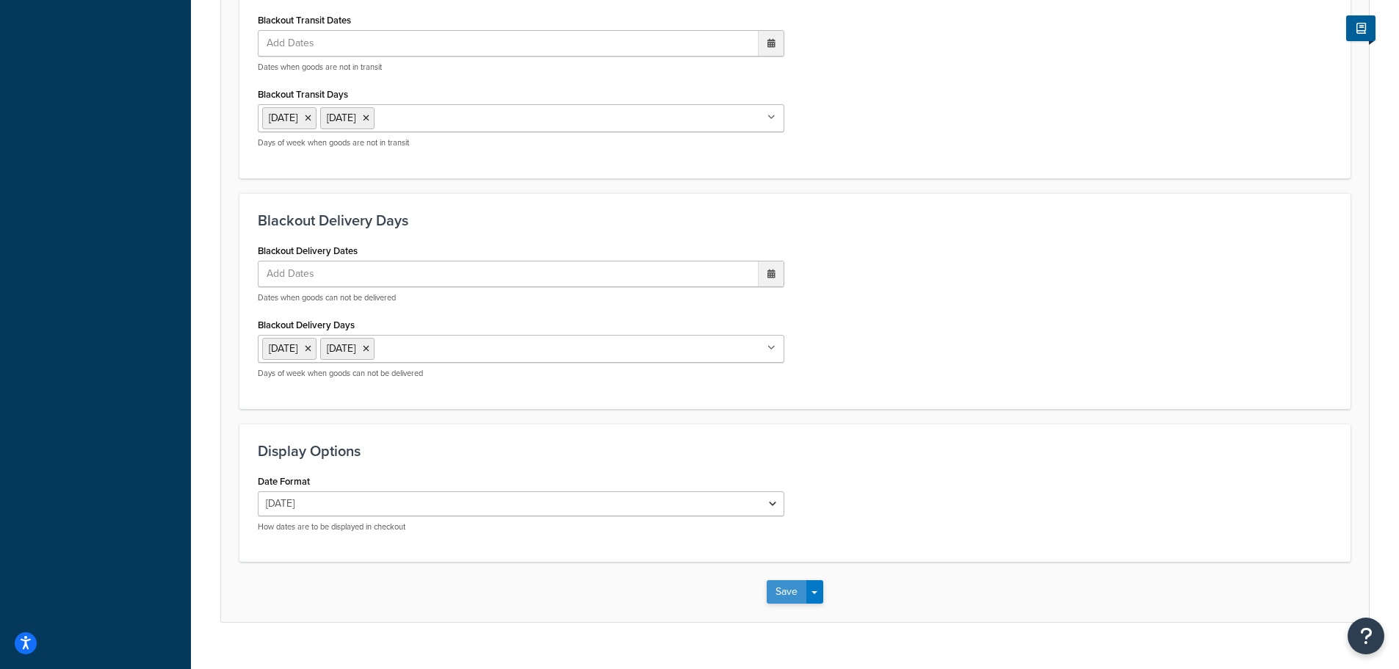
click at [794, 588] on button "Save" at bounding box center [787, 591] width 40 height 23
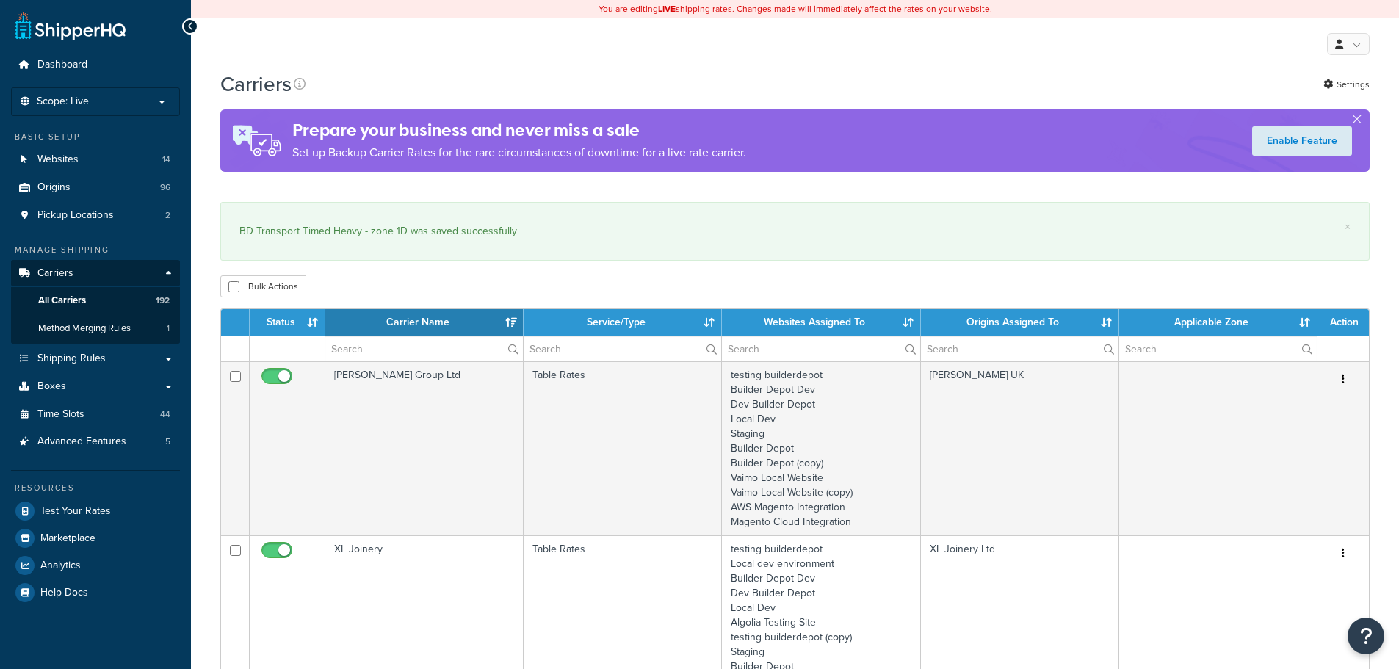
select select "15"
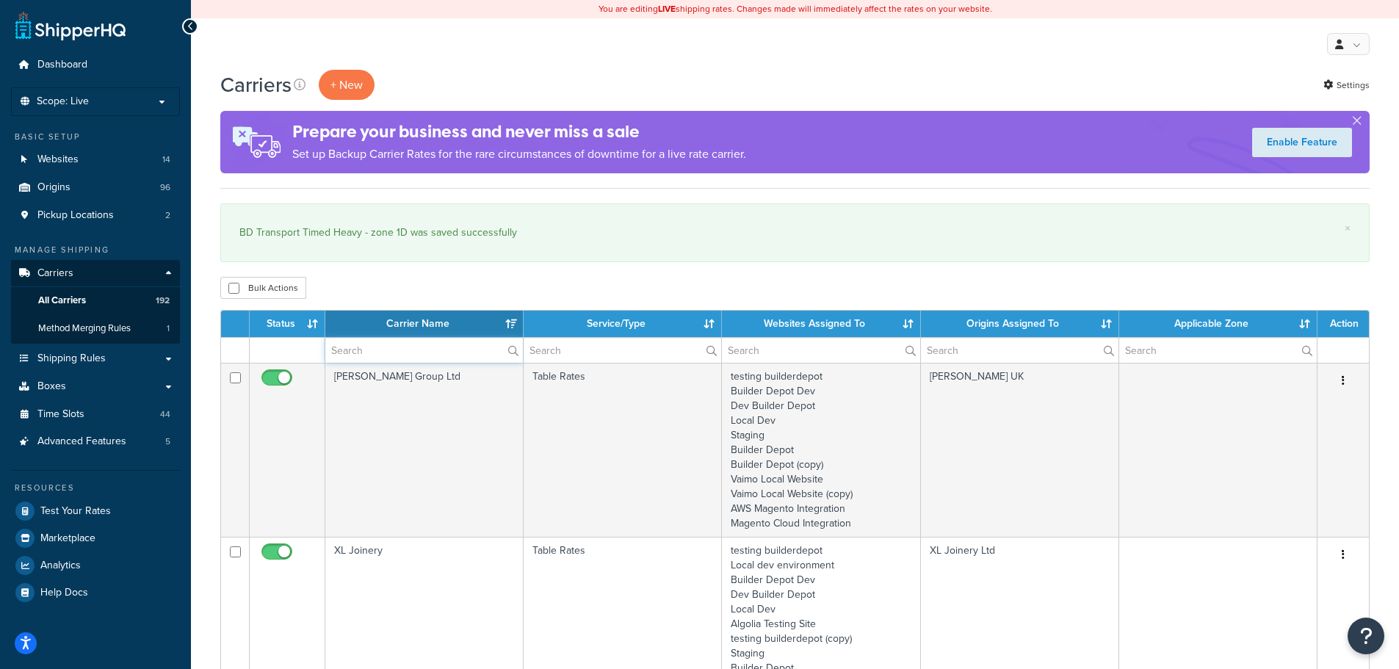
click at [336, 356] on input "text" at bounding box center [424, 350] width 198 height 25
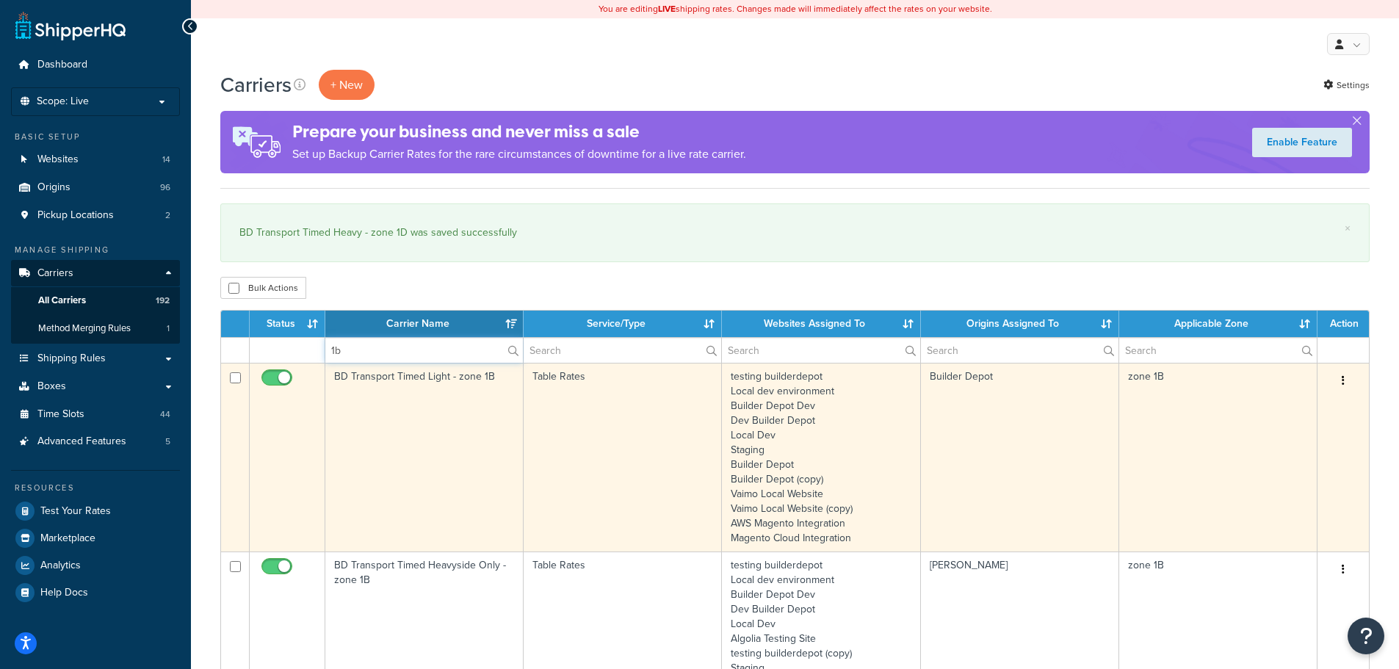
type input "1b"
click at [366, 430] on td "BD Transport Timed Light - zone 1B" at bounding box center [424, 457] width 198 height 189
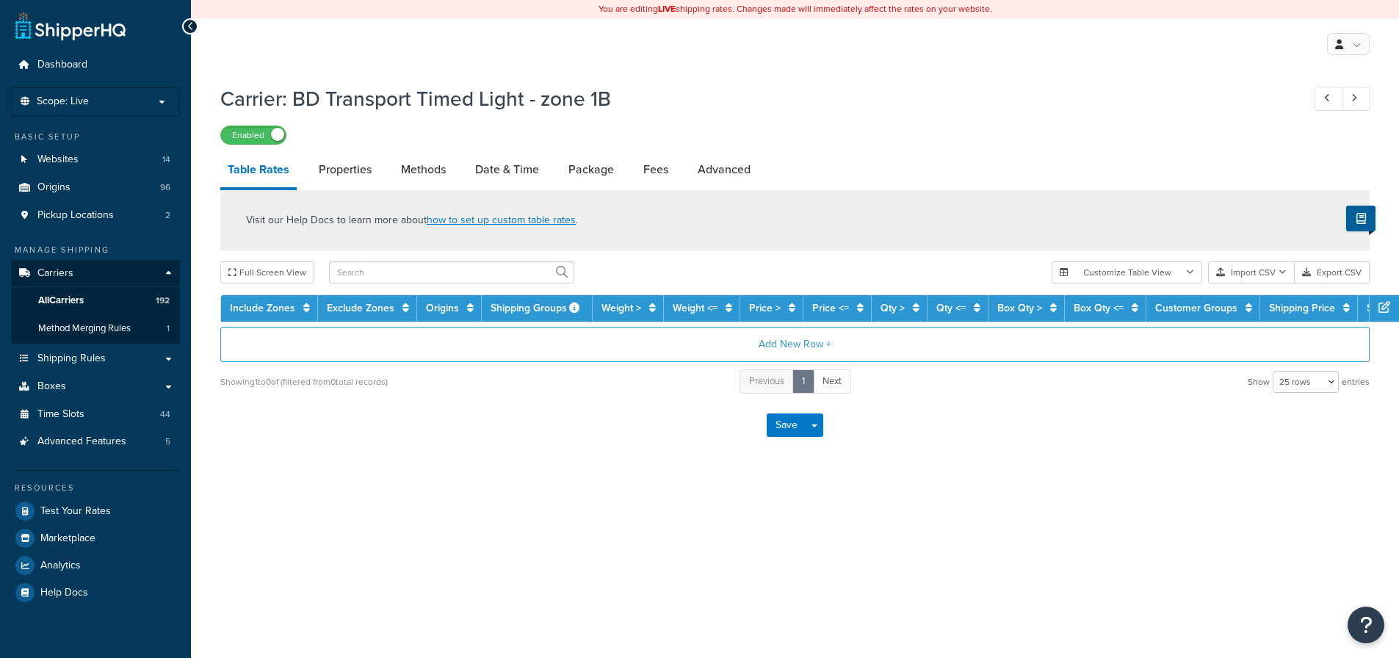
select select "25"
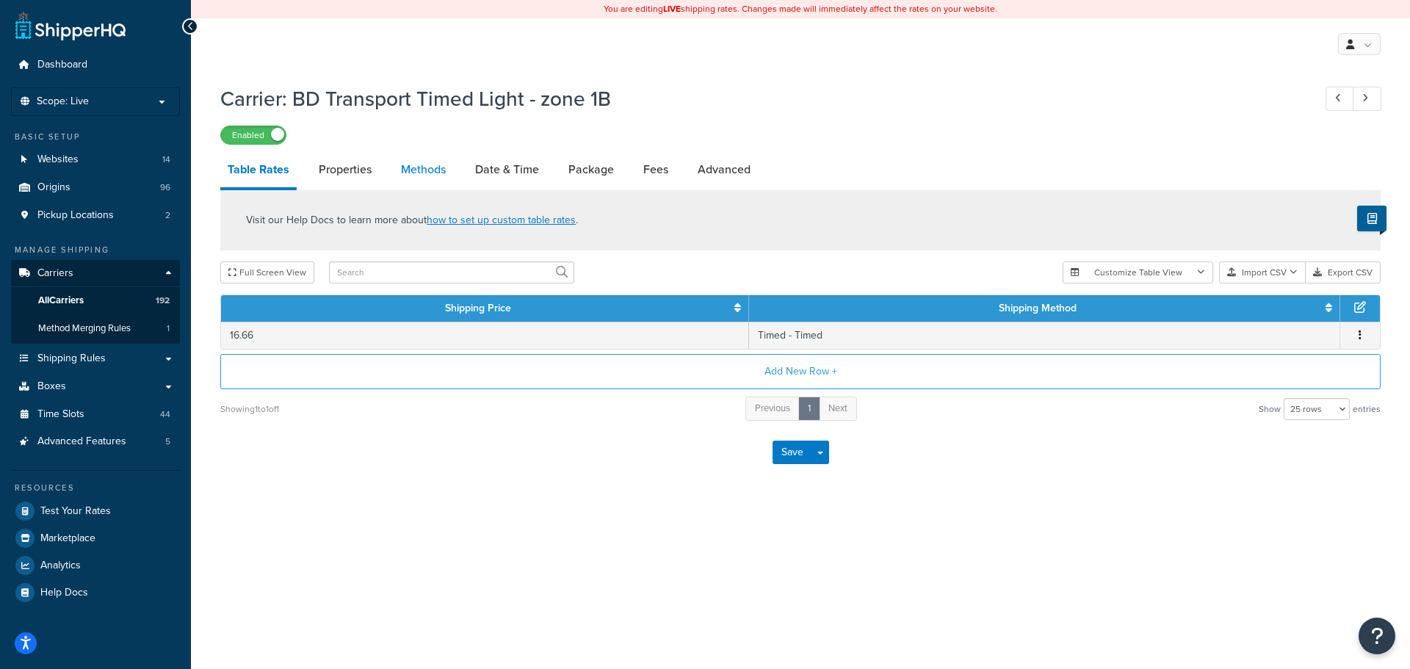
click at [434, 161] on link "Methods" at bounding box center [423, 169] width 59 height 35
select select "25"
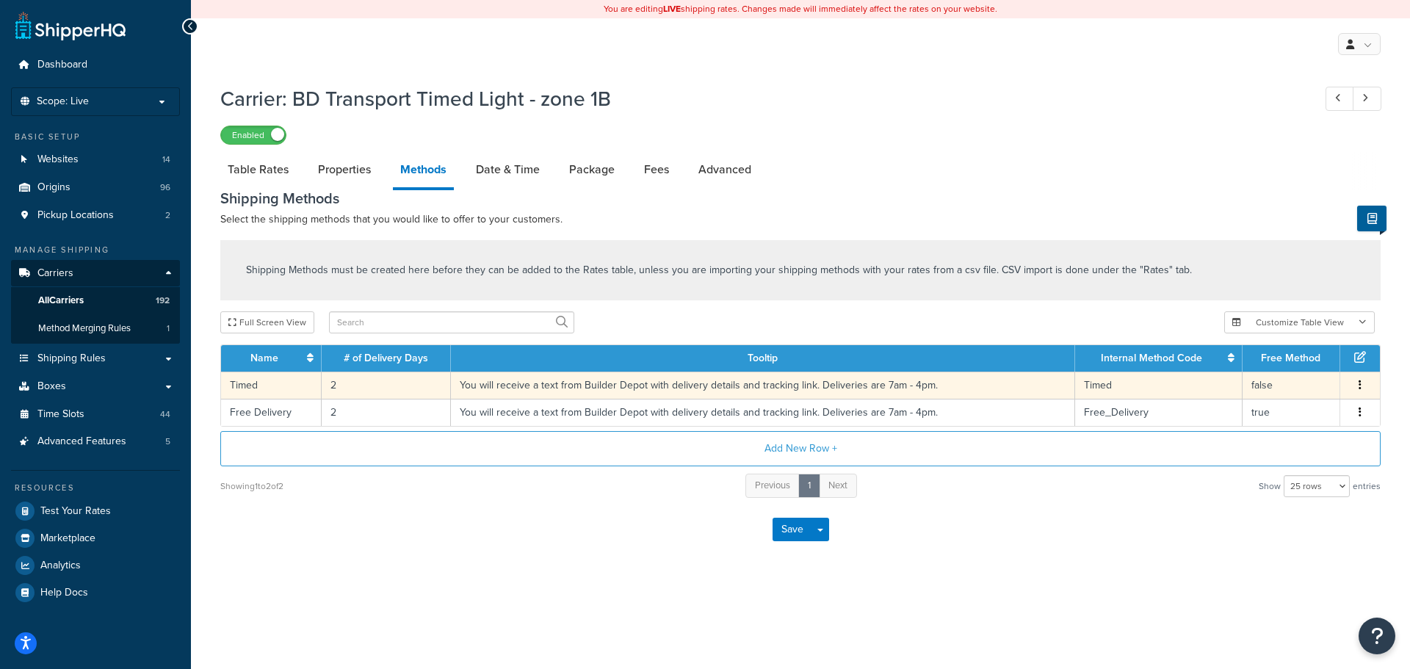
click at [336, 382] on td "2" at bounding box center [386, 385] width 129 height 27
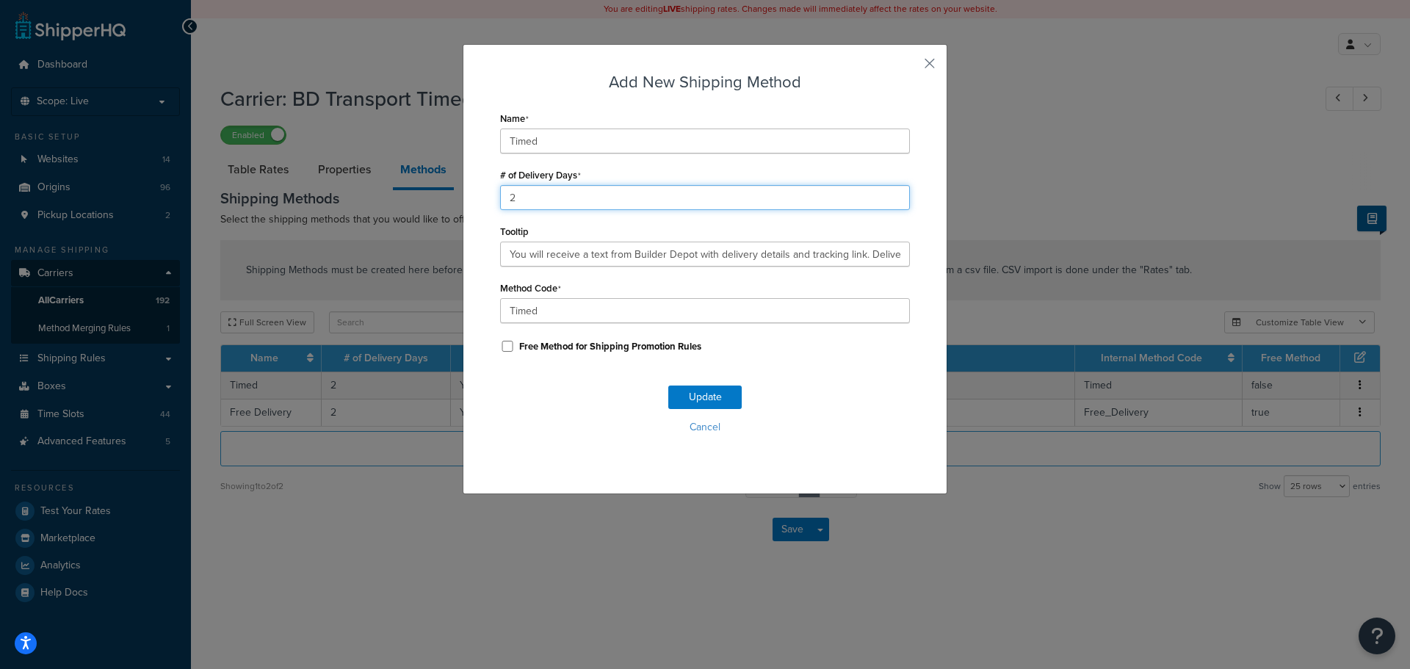
drag, startPoint x: 539, startPoint y: 191, endPoint x: 474, endPoint y: 192, distance: 65.3
click at [474, 192] on div "Add New Shipping Method Name Timed # of Delivery Days 2 Tooltip You will receiv…" at bounding box center [705, 269] width 485 height 450
type input "1"
click at [688, 398] on button "Update" at bounding box center [704, 396] width 73 height 23
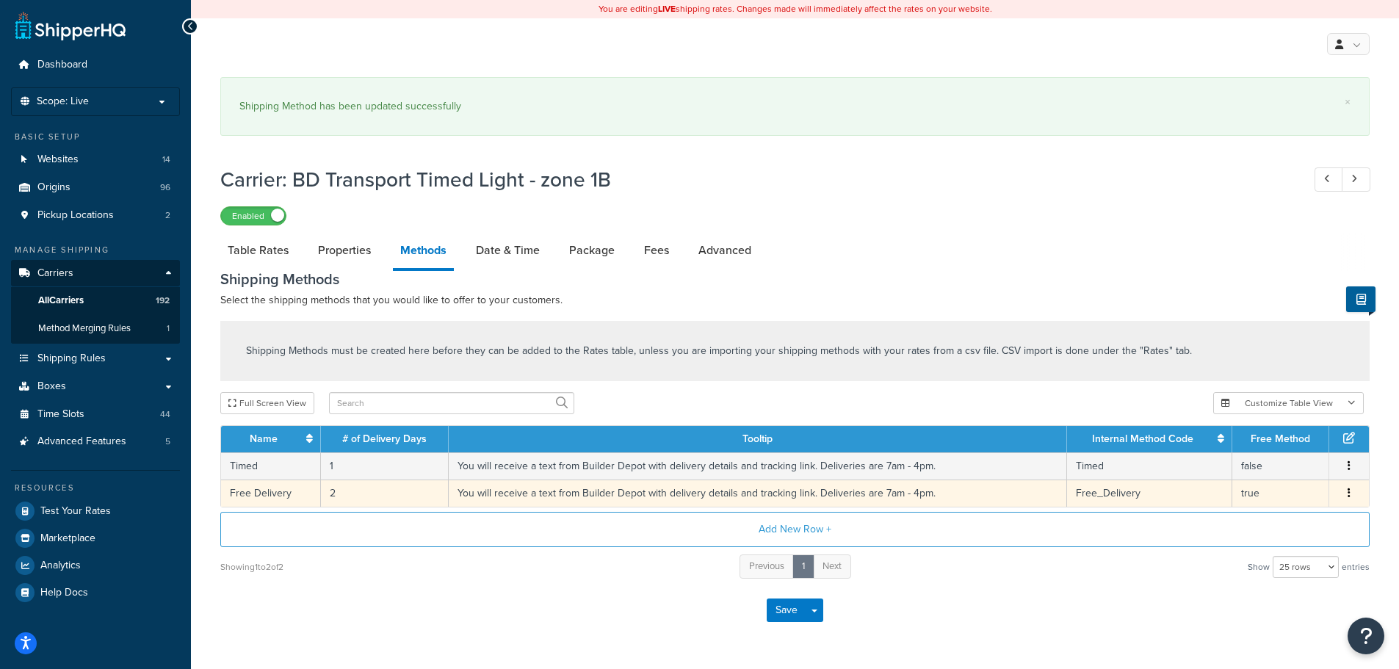
click at [327, 497] on td "2" at bounding box center [385, 492] width 128 height 27
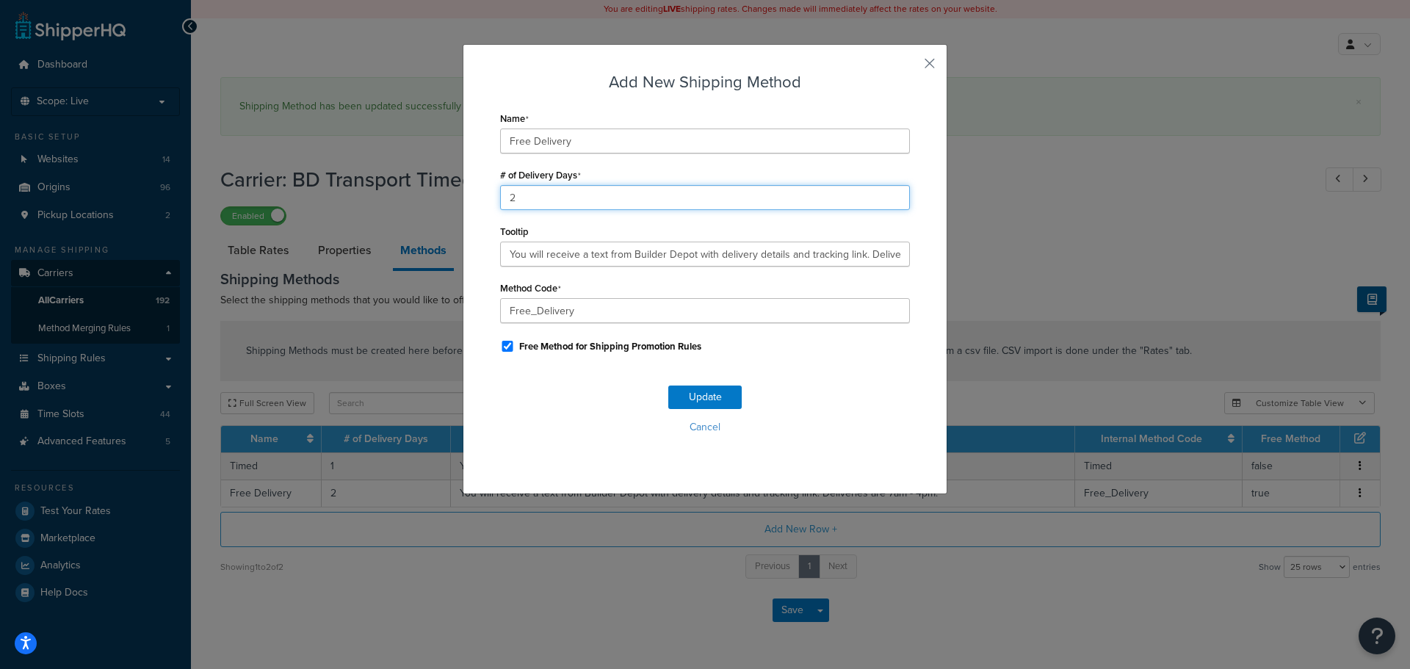
drag, startPoint x: 547, startPoint y: 194, endPoint x: 406, endPoint y: 201, distance: 141.2
click at [406, 201] on div "Add New Shipping Method Name Free Delivery # of Delivery Days 2 Tooltip You wil…" at bounding box center [705, 334] width 1410 height 669
type input "1"
click at [698, 394] on button "Update" at bounding box center [704, 396] width 73 height 23
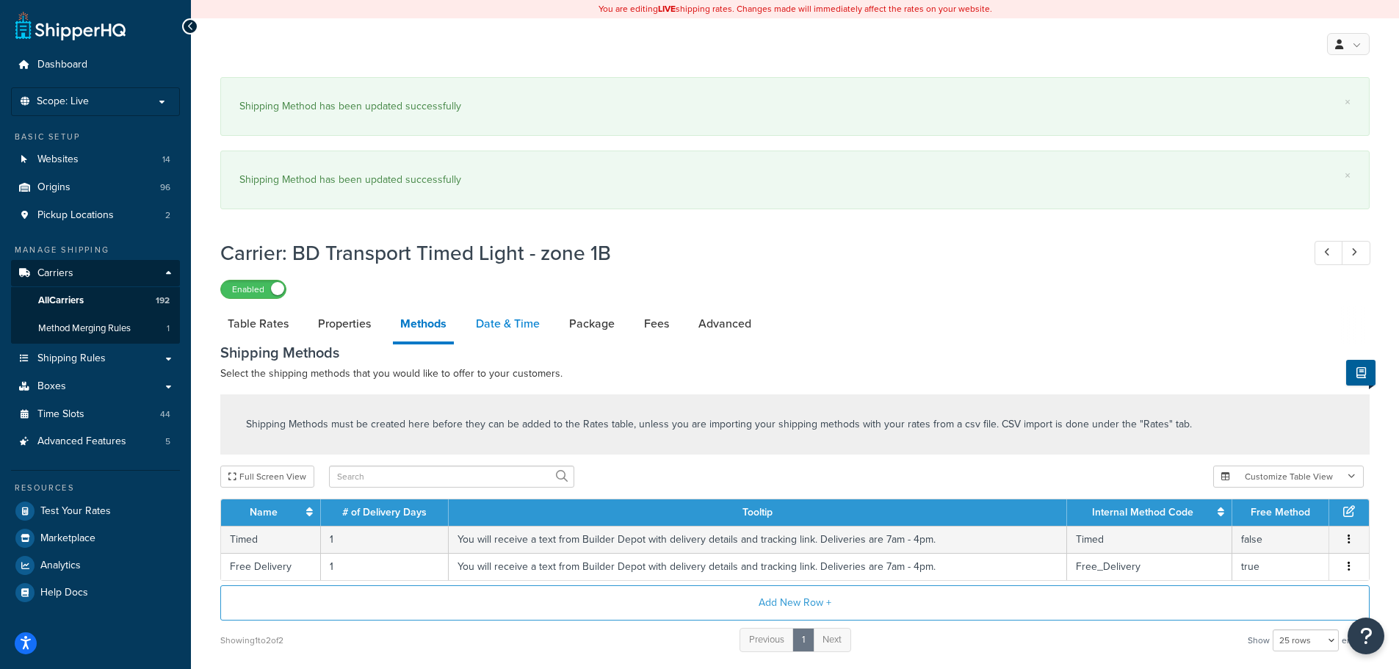
click at [501, 319] on link "Date & Time" at bounding box center [507, 323] width 79 height 35
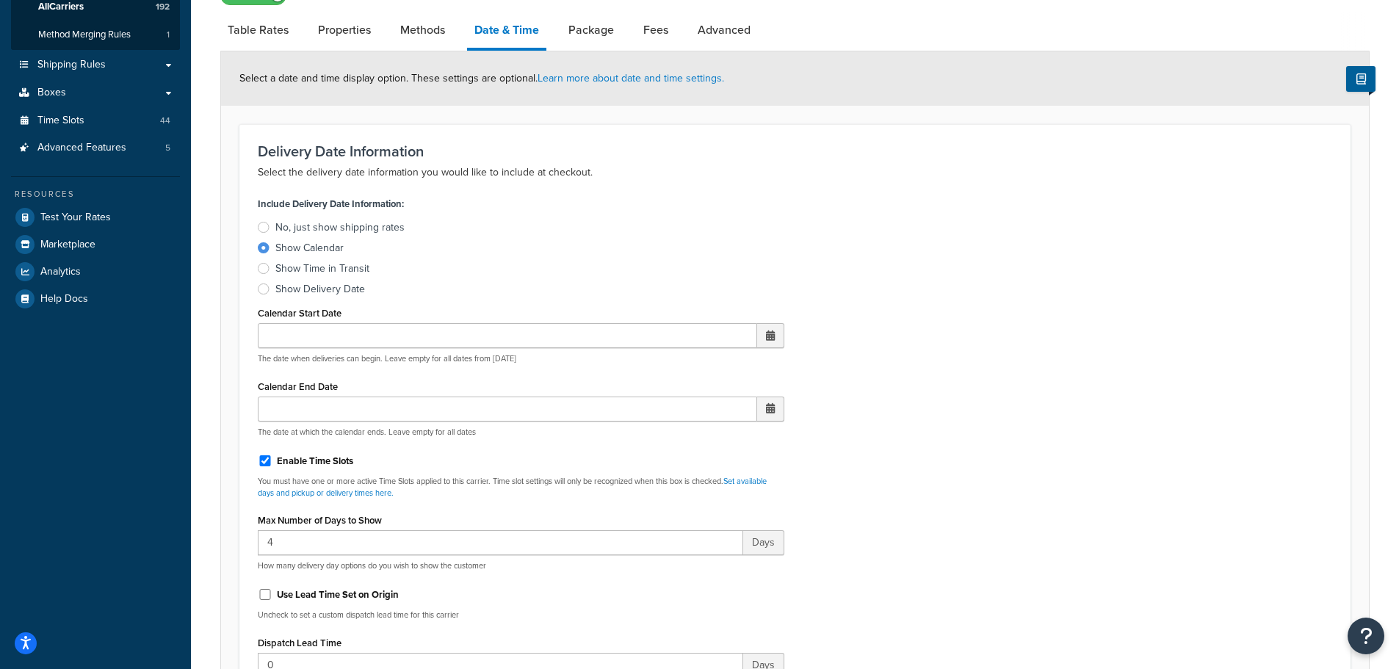
scroll to position [587, 0]
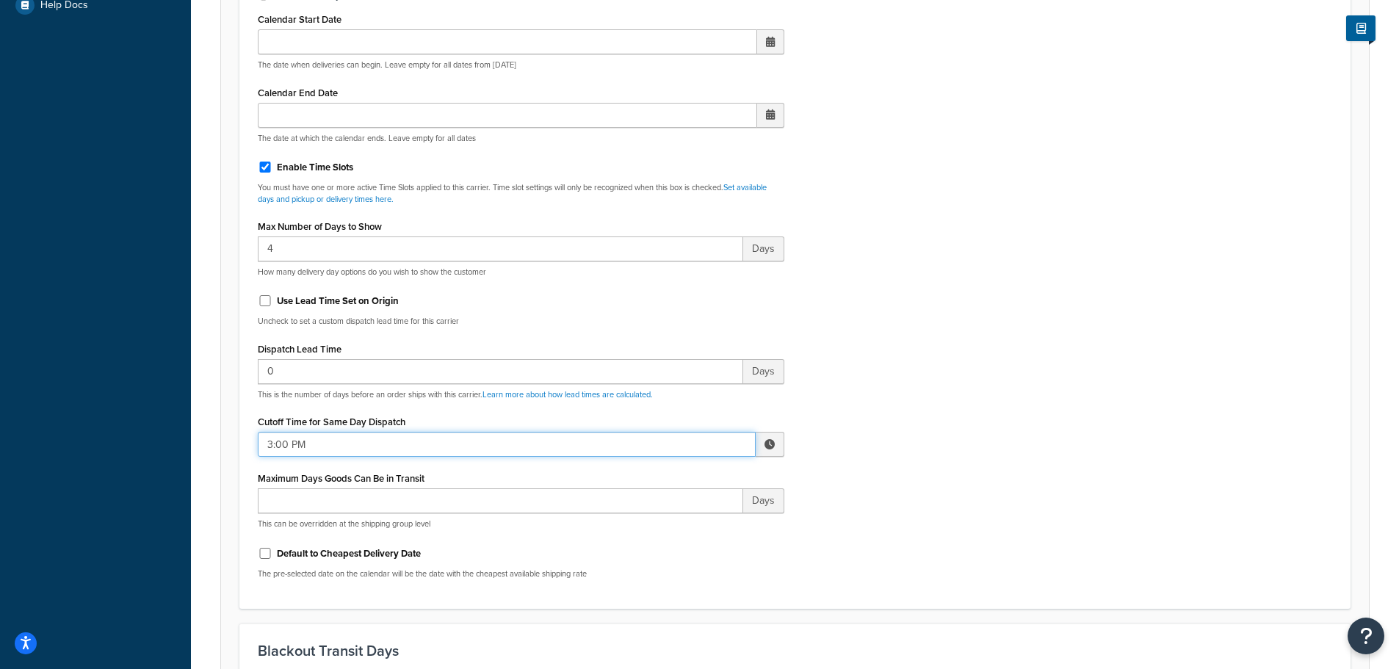
click at [316, 447] on input "3:00 PM" at bounding box center [507, 444] width 498 height 25
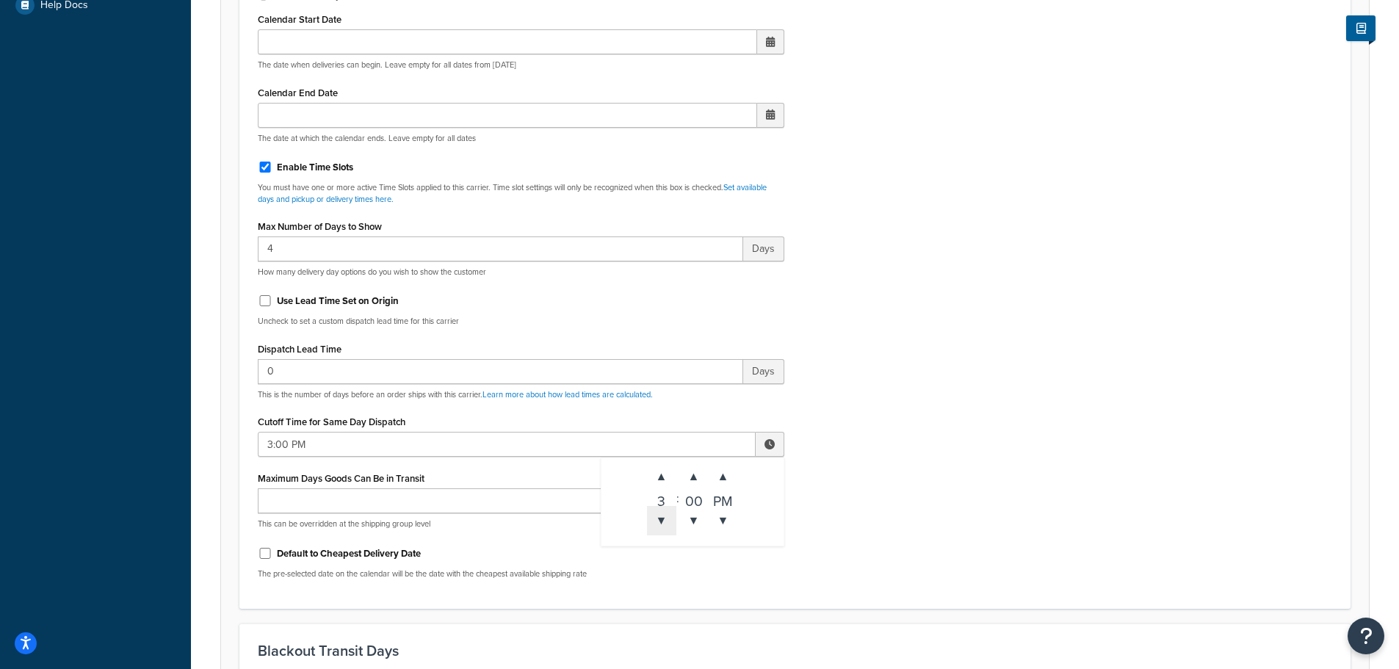
click at [665, 518] on span "▼" at bounding box center [661, 520] width 29 height 29
click at [664, 518] on span "▼" at bounding box center [661, 520] width 29 height 29
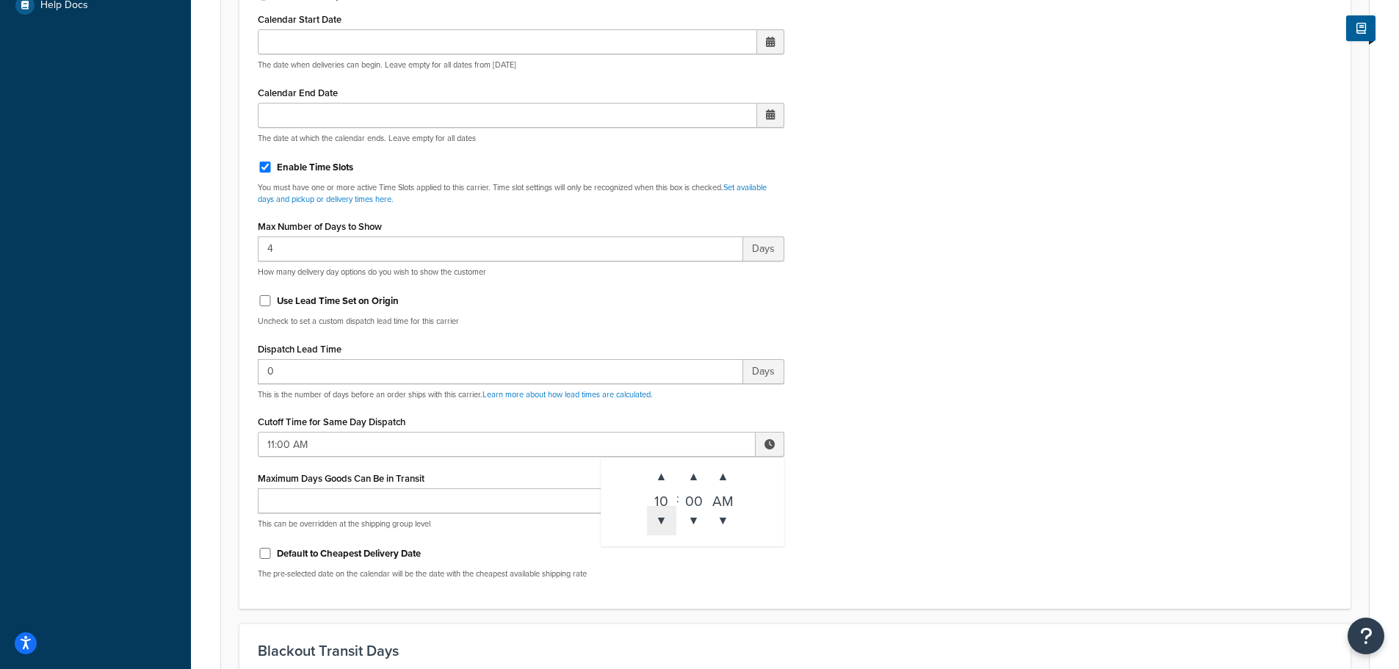
type input "10:00 AM"
click at [901, 482] on div "Include Delivery Date Information: No, just show shipping rates Show Calendar S…" at bounding box center [795, 244] width 1096 height 691
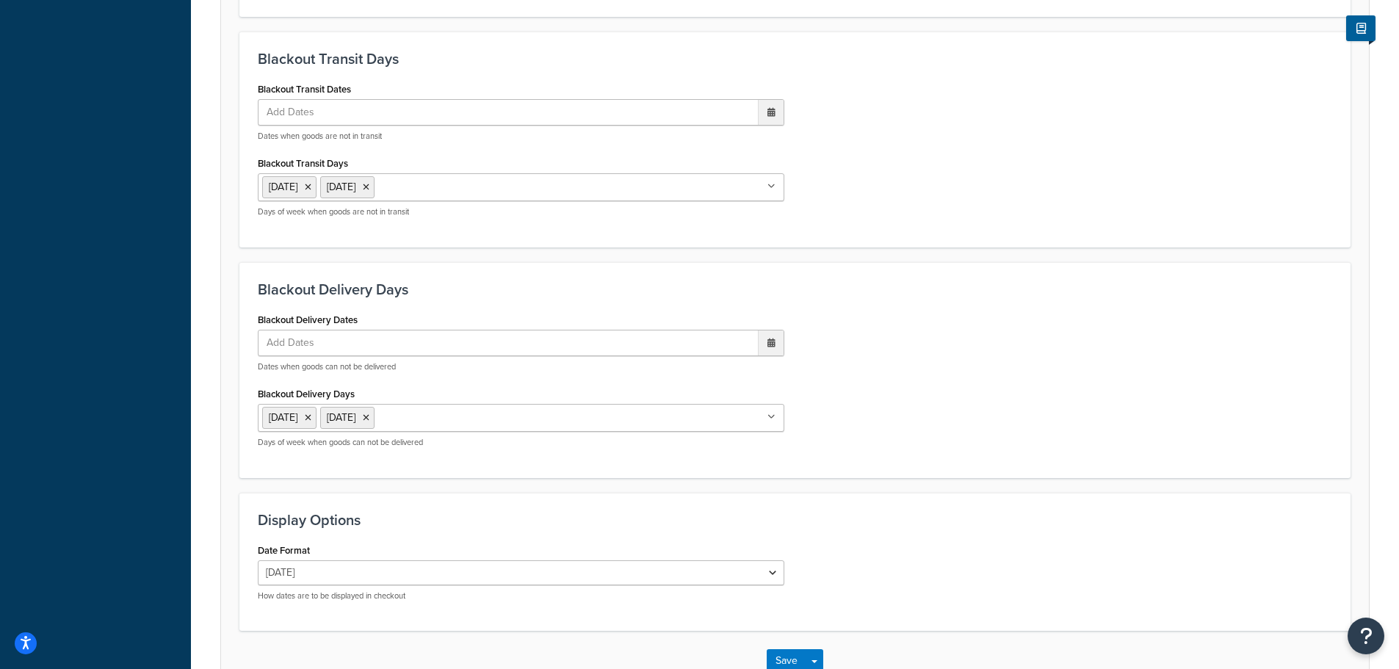
scroll to position [1276, 0]
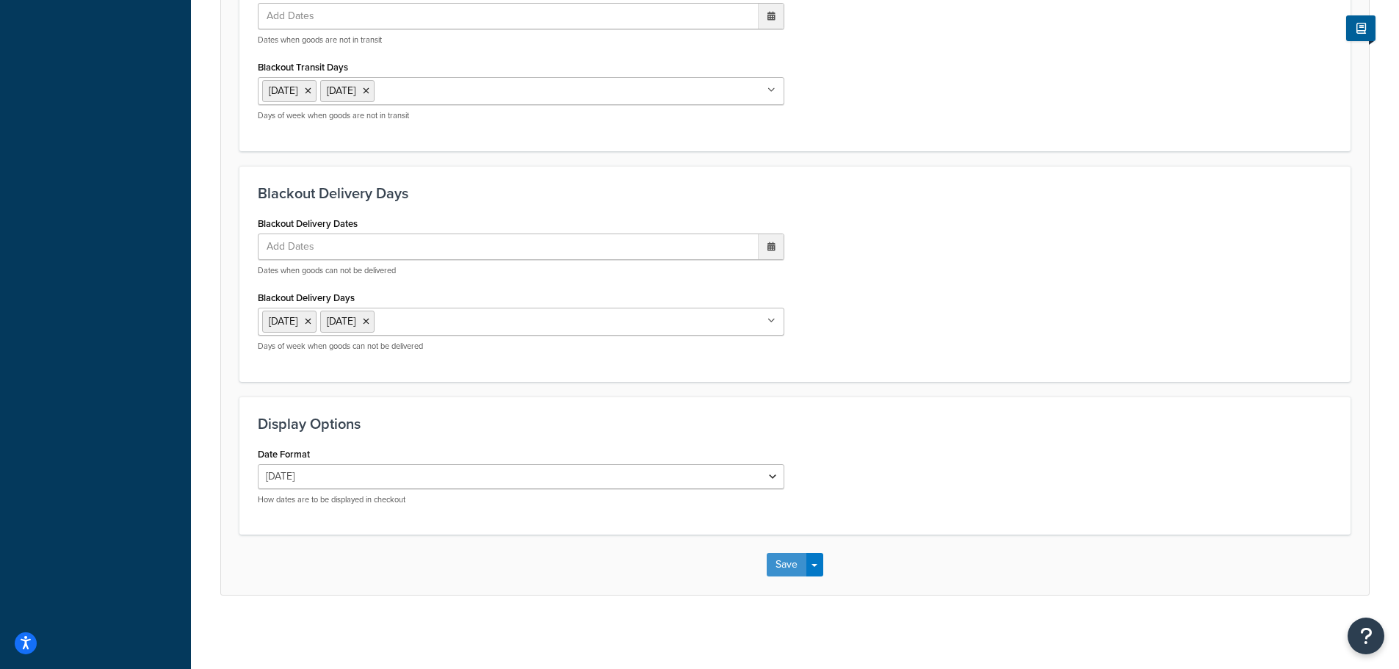
click at [796, 559] on button "Save" at bounding box center [787, 564] width 40 height 23
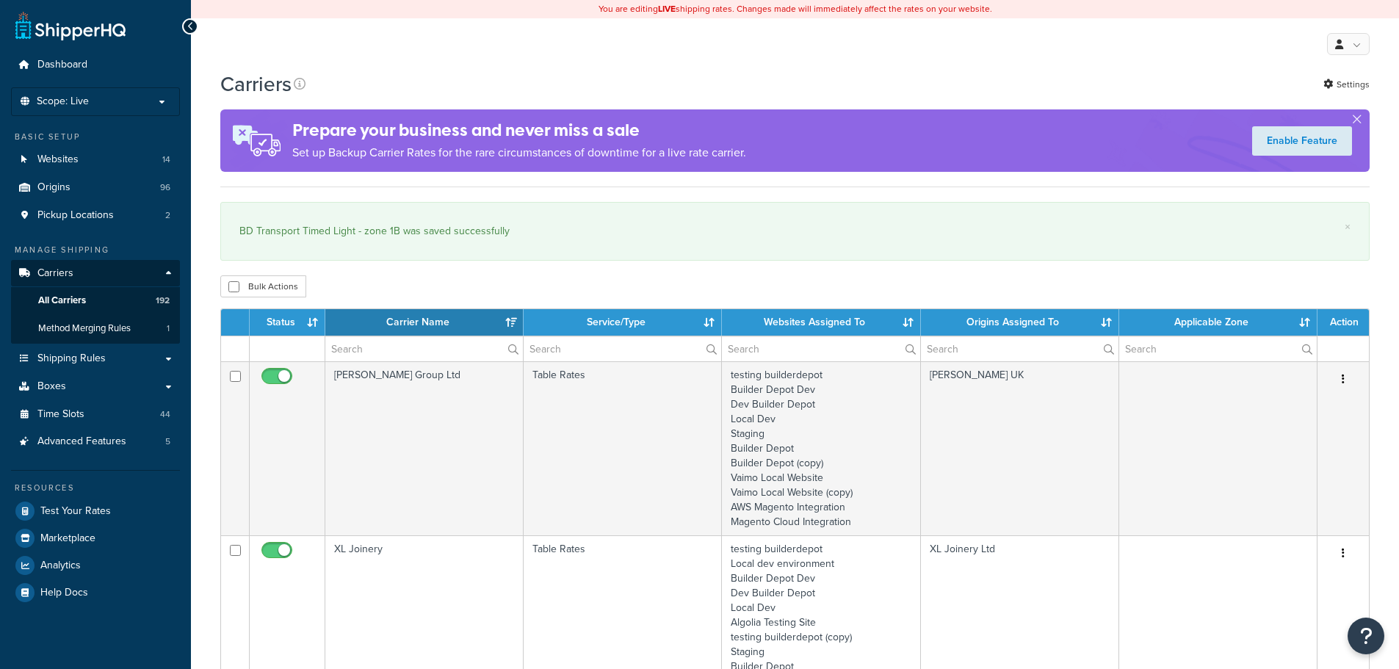
select select "15"
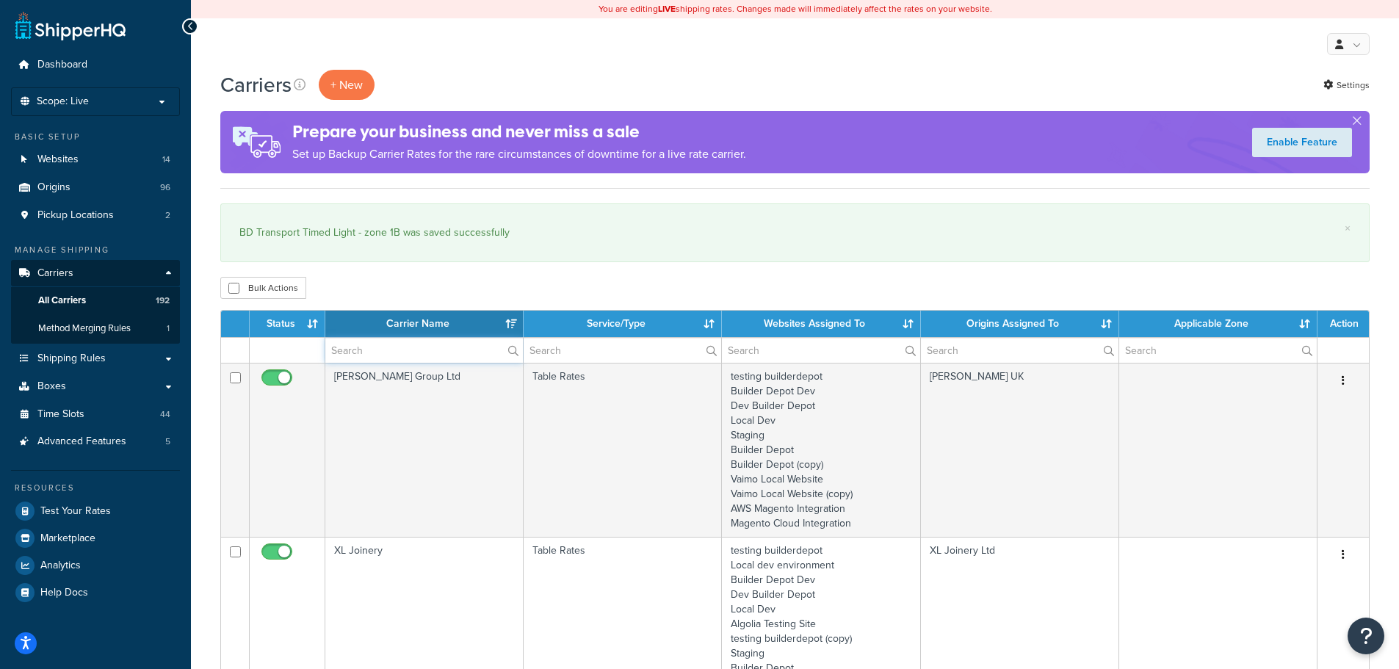
click at [346, 351] on input "text" at bounding box center [424, 350] width 198 height 25
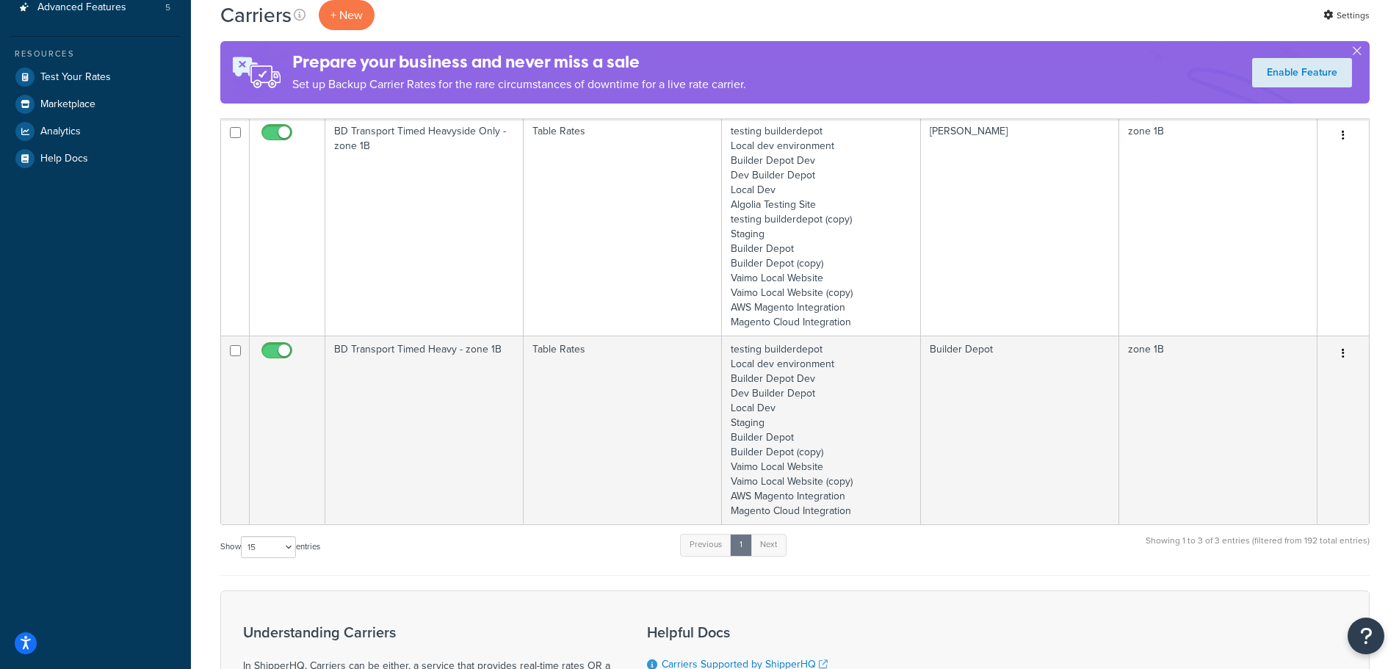
scroll to position [441, 0]
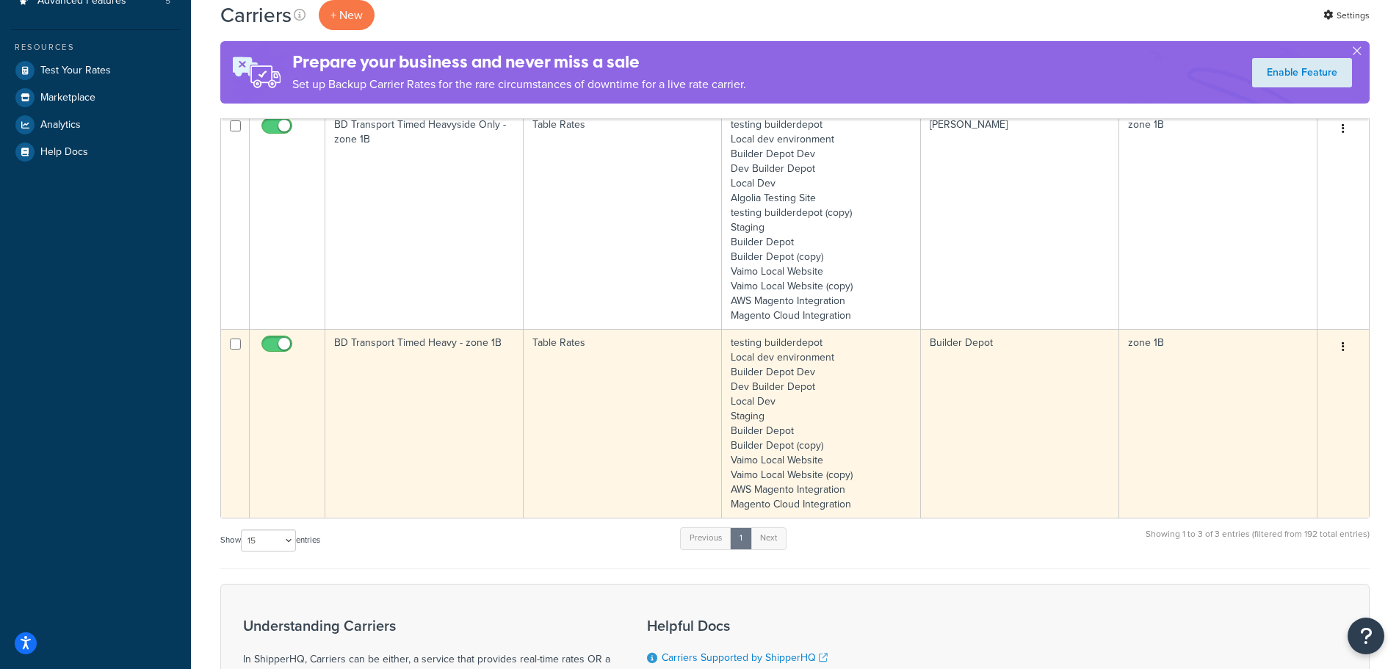
type input "1b"
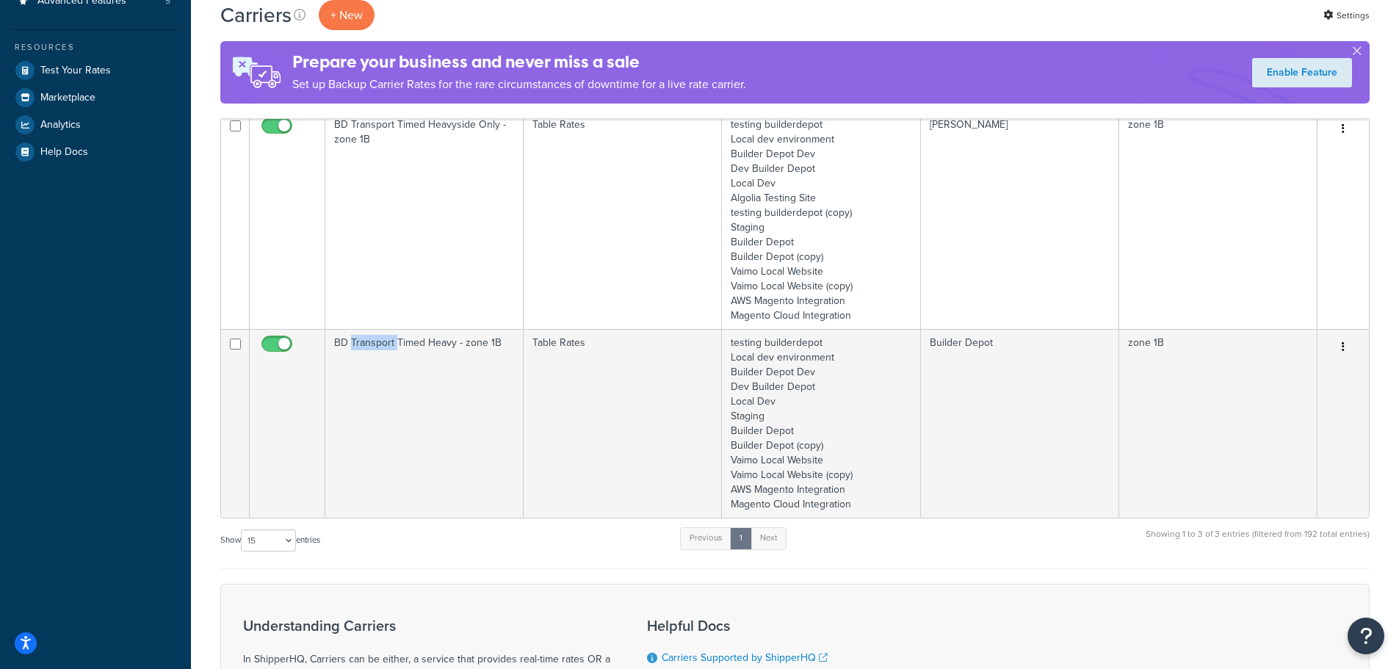
click at [361, 426] on td "BD Transport Timed Heavy - zone 1B" at bounding box center [424, 423] width 198 height 189
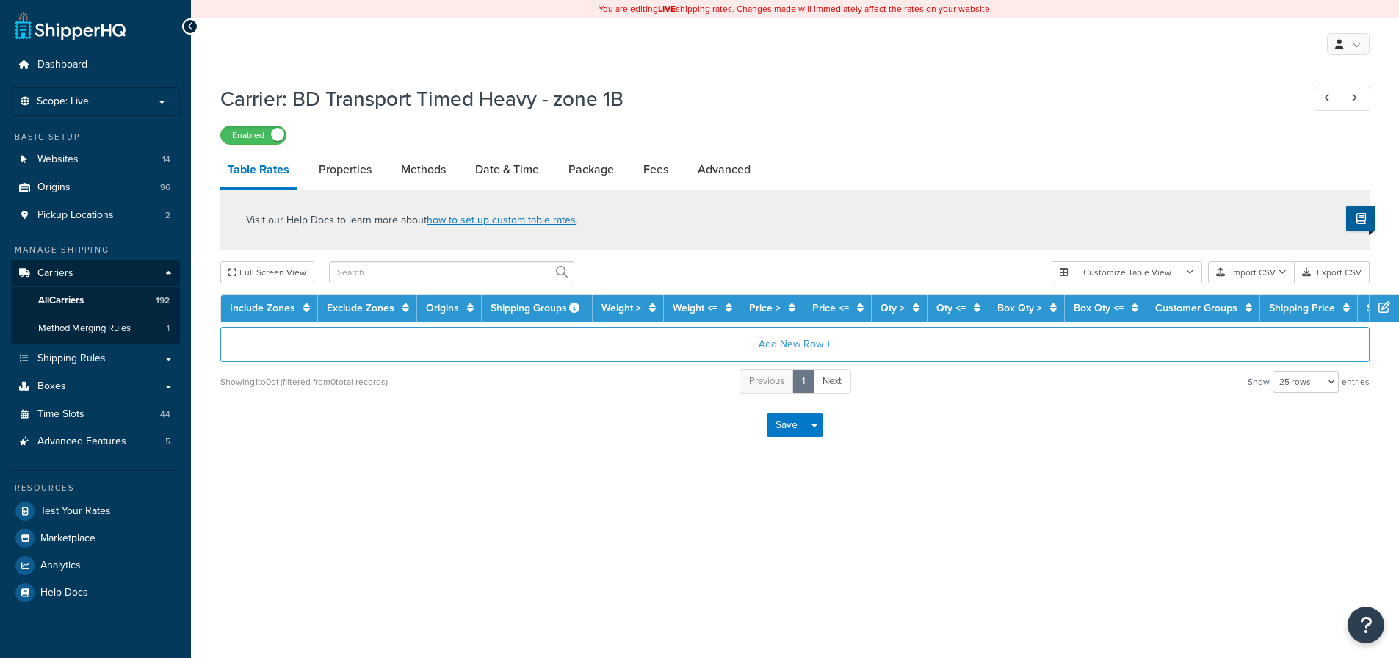
select select "25"
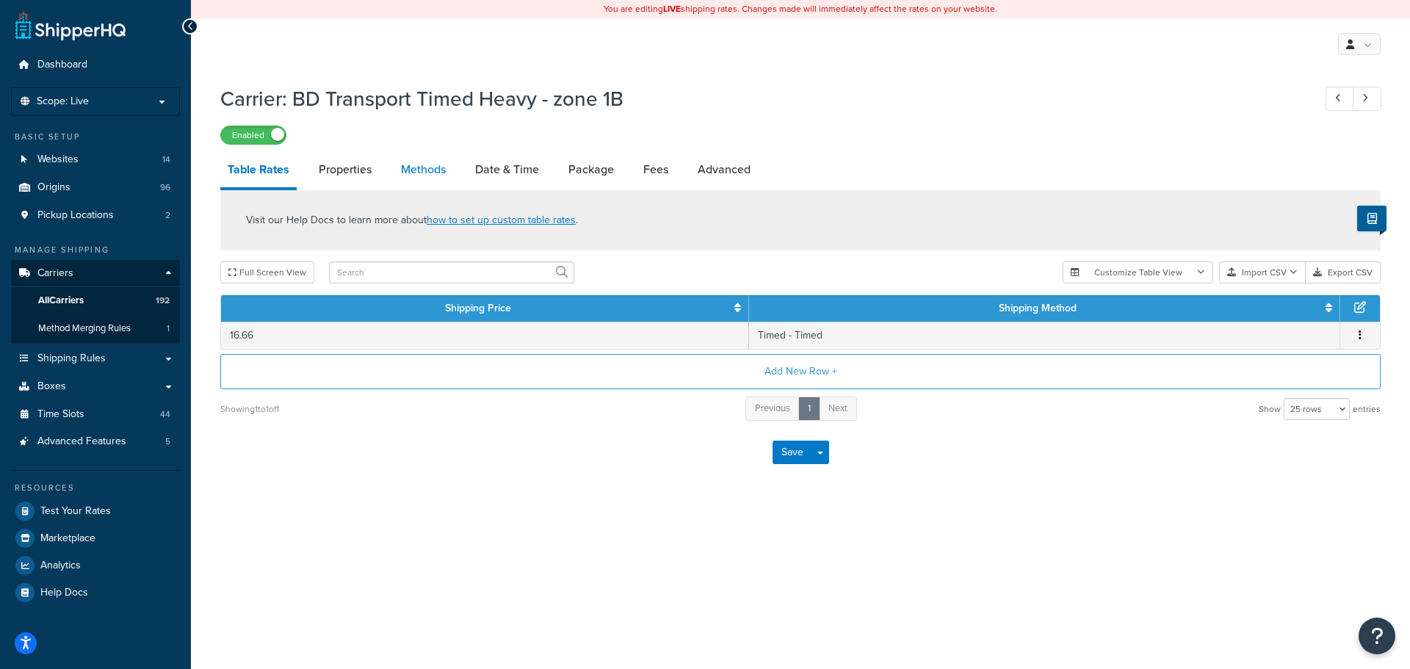
click at [424, 167] on link "Methods" at bounding box center [423, 169] width 59 height 35
select select "25"
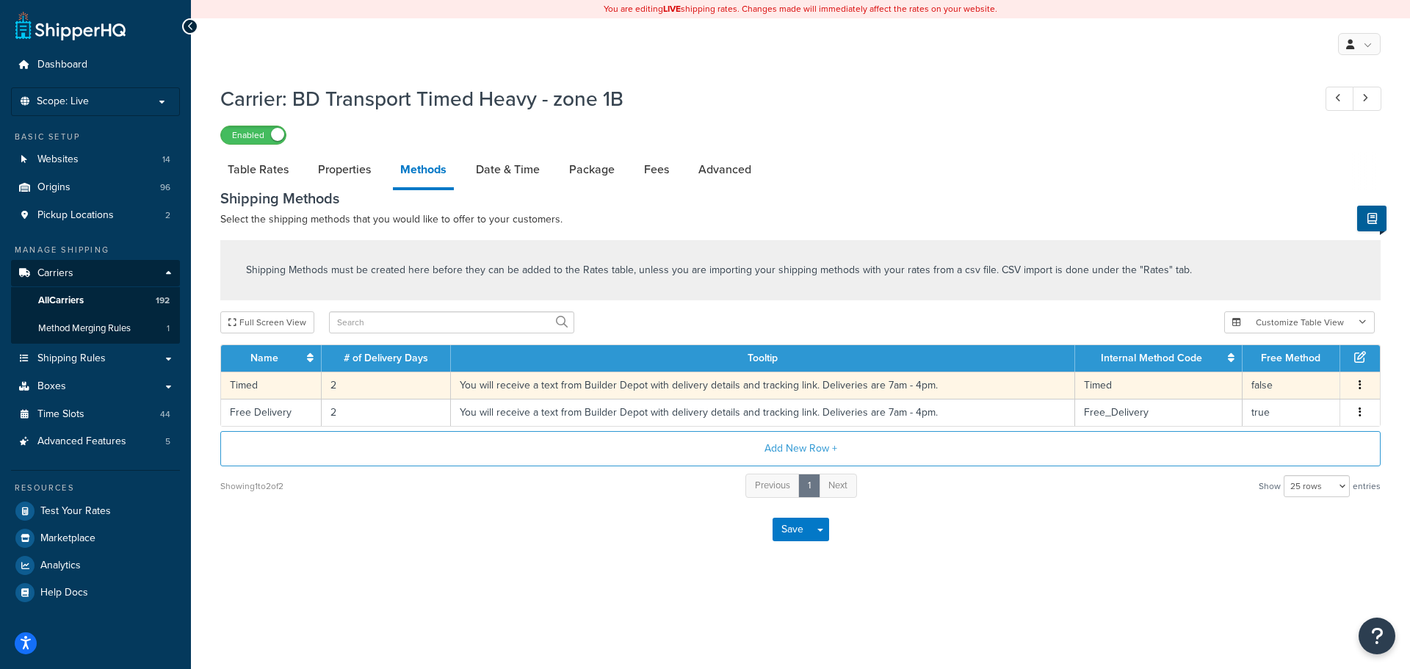
click at [333, 388] on td "2" at bounding box center [386, 385] width 129 height 27
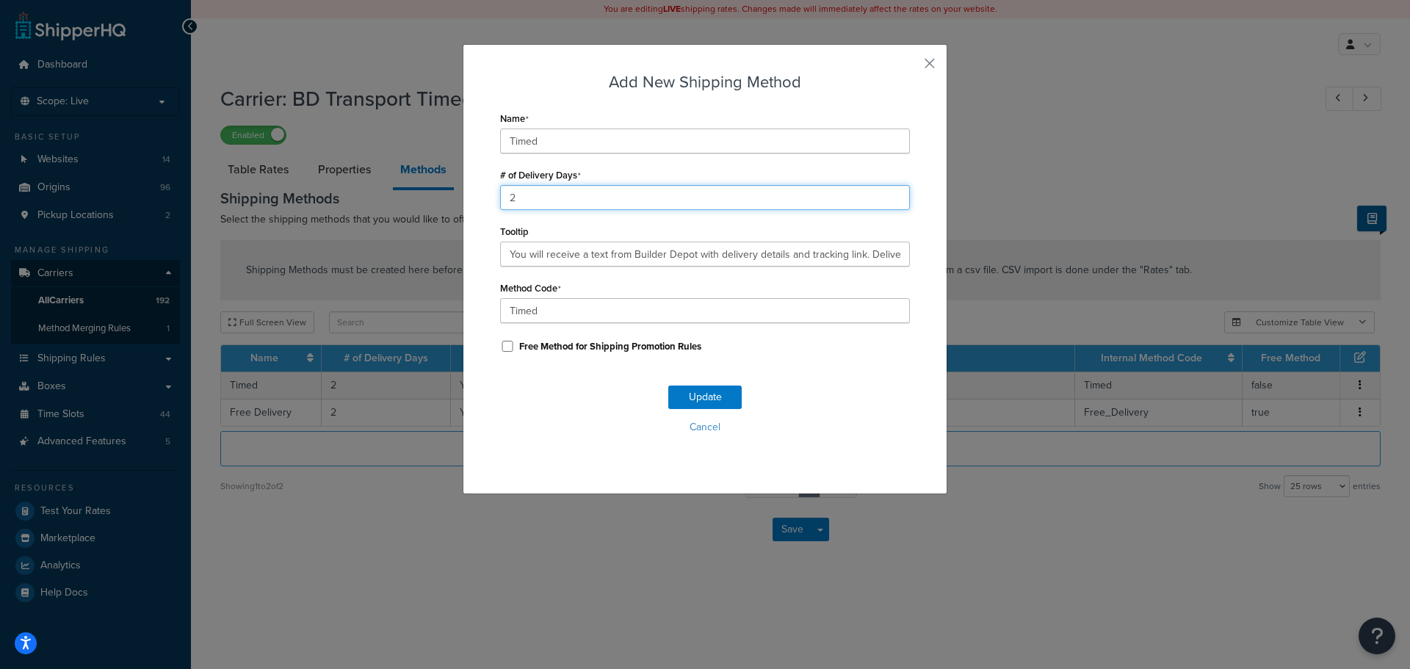
drag, startPoint x: 546, startPoint y: 196, endPoint x: 481, endPoint y: 200, distance: 64.7
click at [481, 200] on div "Add New Shipping Method Name Timed # of Delivery Days 2 Tooltip You will receiv…" at bounding box center [705, 269] width 485 height 450
type input "1"
click at [685, 397] on button "Update" at bounding box center [704, 396] width 73 height 23
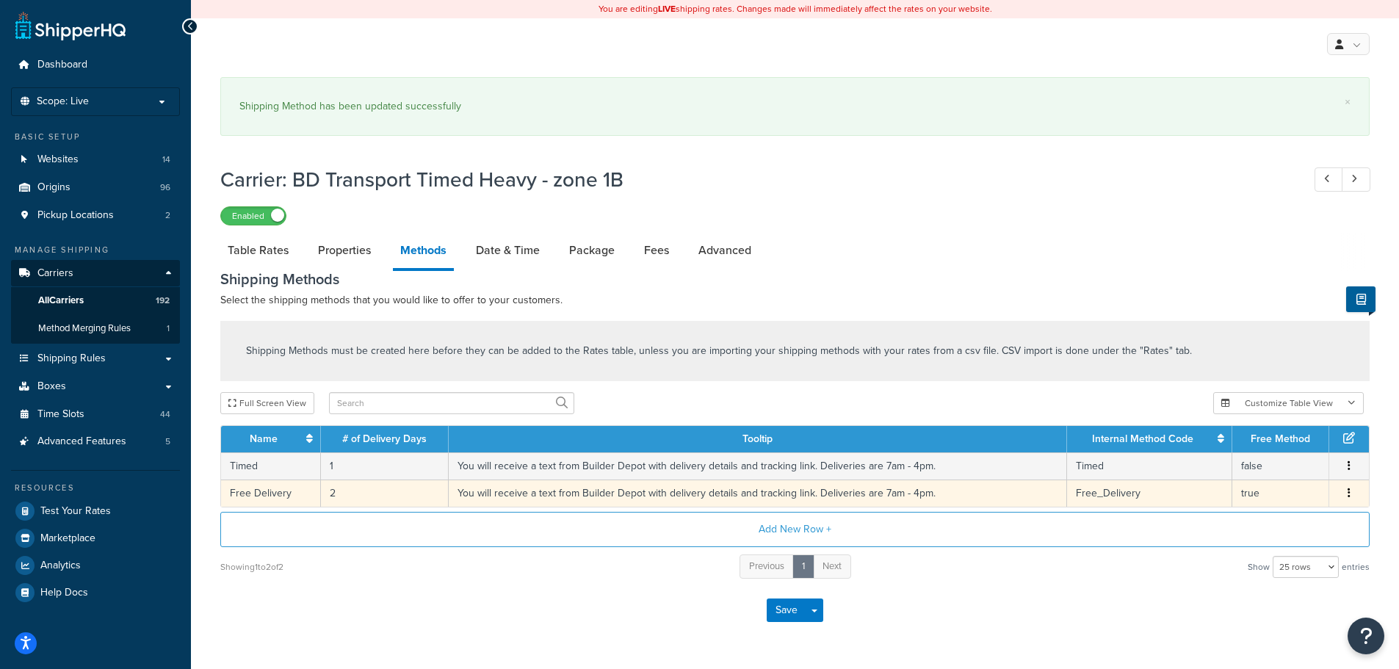
click at [337, 497] on td "2" at bounding box center [385, 492] width 128 height 27
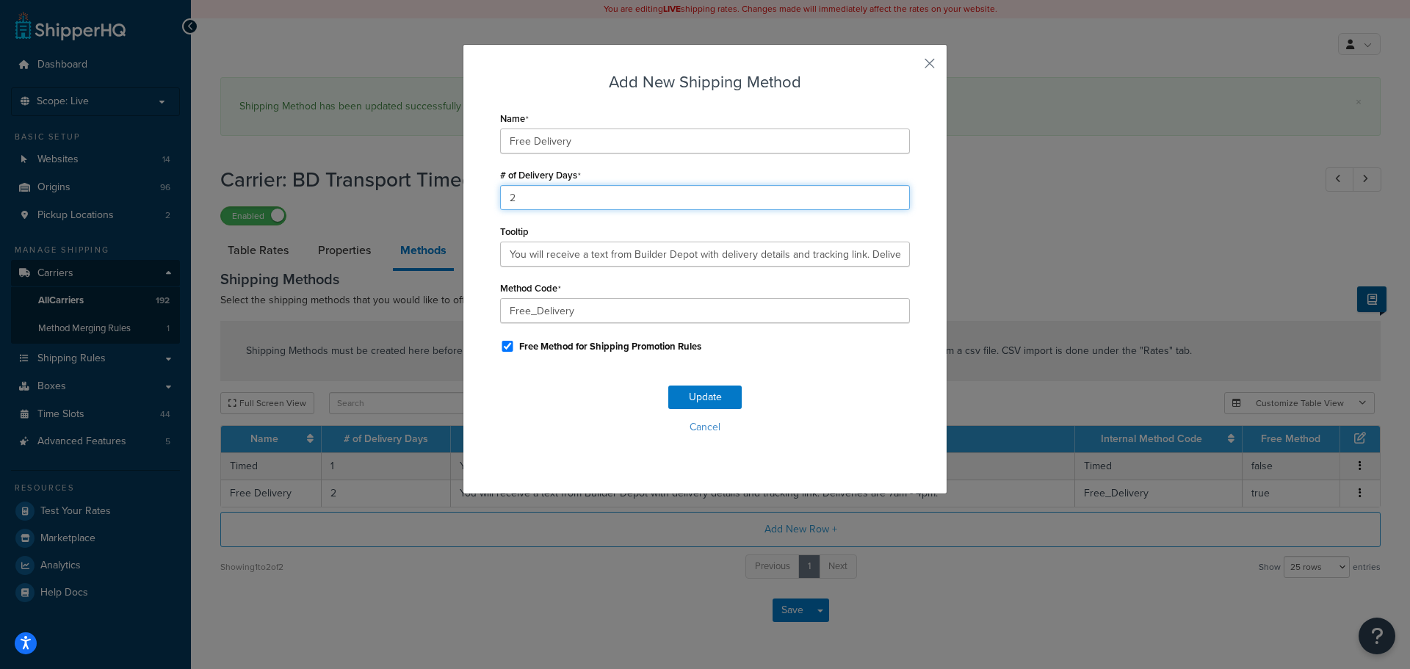
drag, startPoint x: 540, startPoint y: 201, endPoint x: 456, endPoint y: 200, distance: 84.4
click at [456, 200] on div "Add New Shipping Method Name Free Delivery # of Delivery Days 2 Tooltip You wil…" at bounding box center [705, 334] width 1410 height 669
type input "1"
click at [717, 394] on button "Update" at bounding box center [704, 396] width 73 height 23
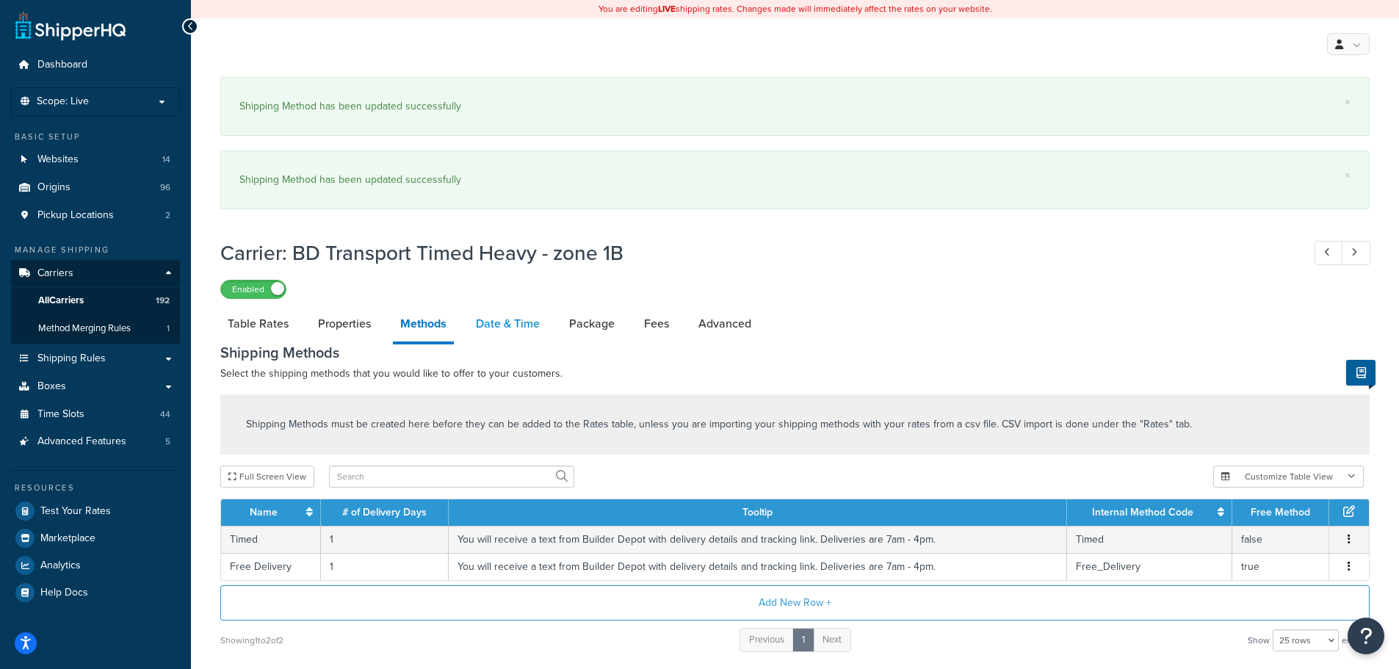
click at [493, 320] on link "Date & Time" at bounding box center [507, 323] width 79 height 35
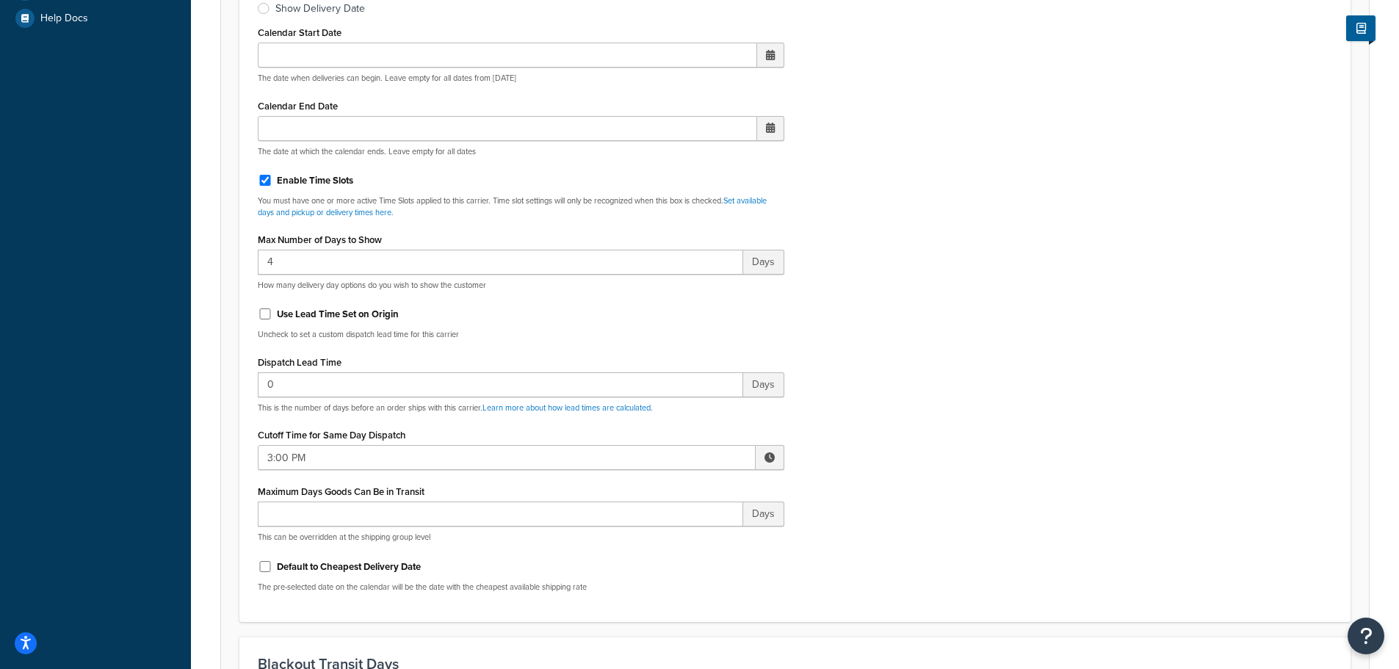
scroll to position [734, 0]
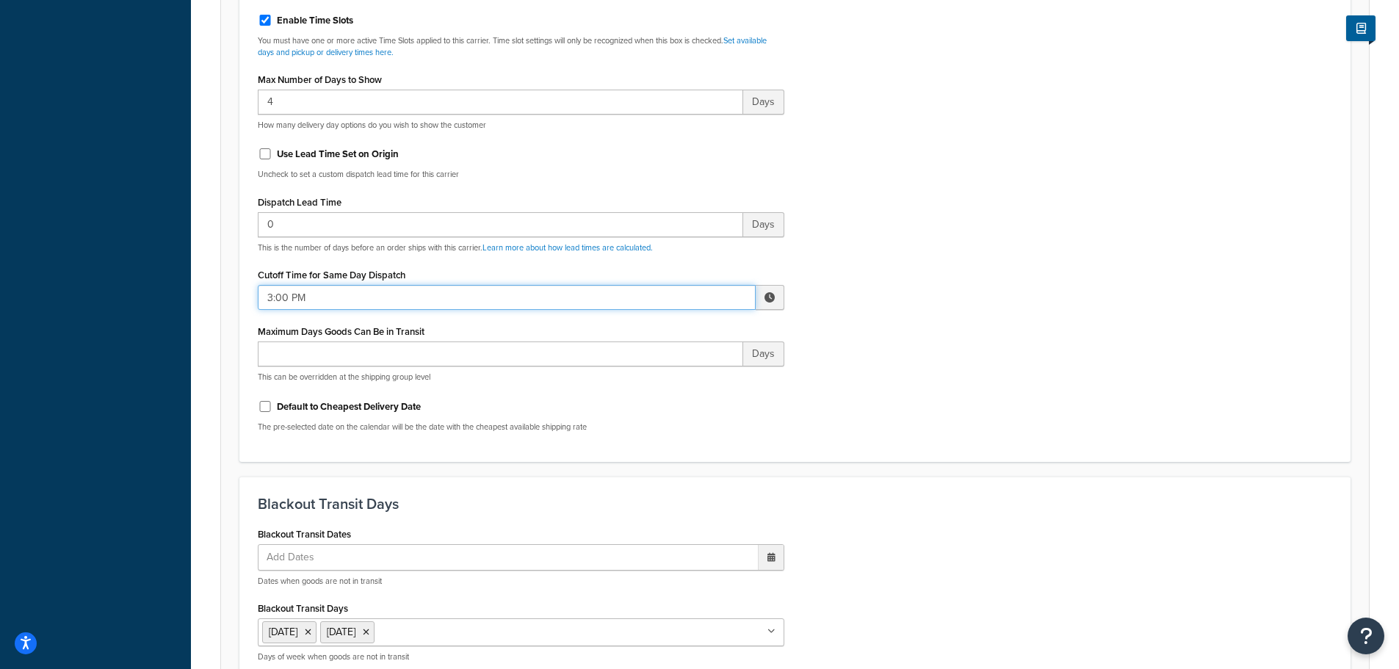
click at [322, 297] on input "3:00 PM" at bounding box center [507, 297] width 498 height 25
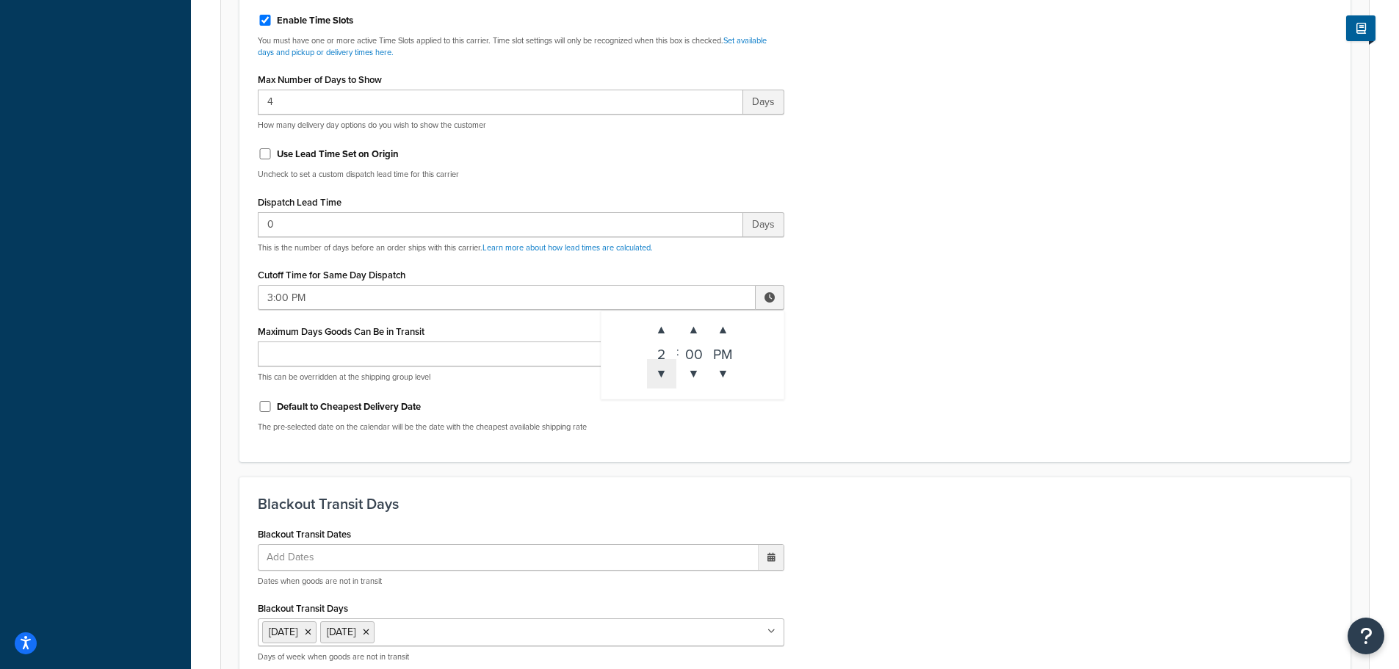
click at [656, 375] on span "▼" at bounding box center [661, 373] width 29 height 29
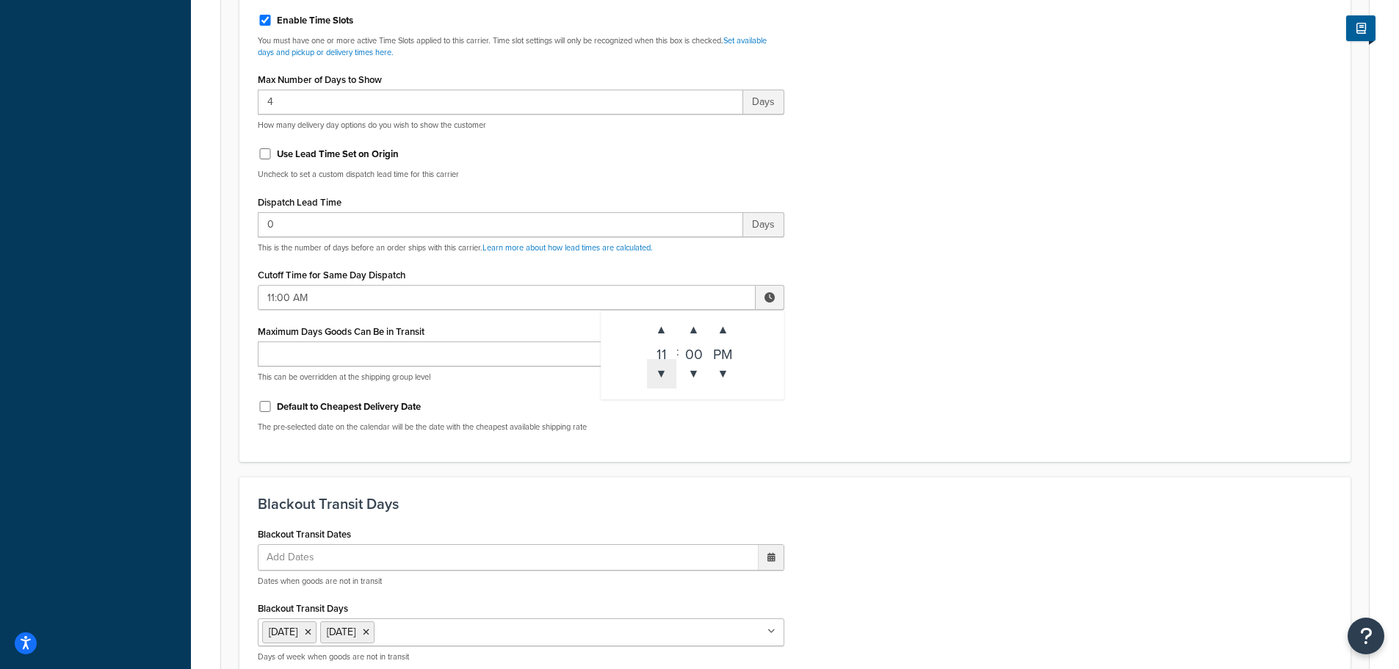
type input "10:00 AM"
click at [902, 382] on div "Include Delivery Date Information: No, just show shipping rates Show Calendar S…" at bounding box center [795, 98] width 1096 height 691
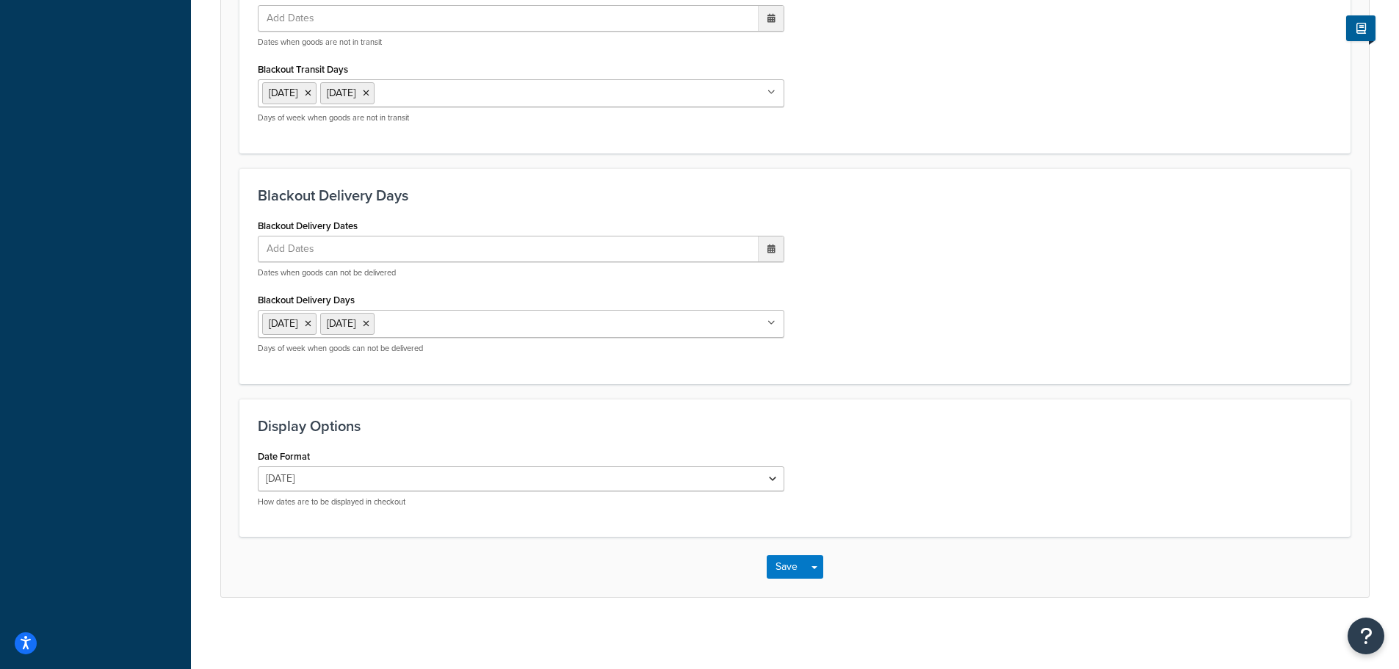
scroll to position [1276, 0]
click at [785, 561] on button "Save" at bounding box center [787, 564] width 40 height 23
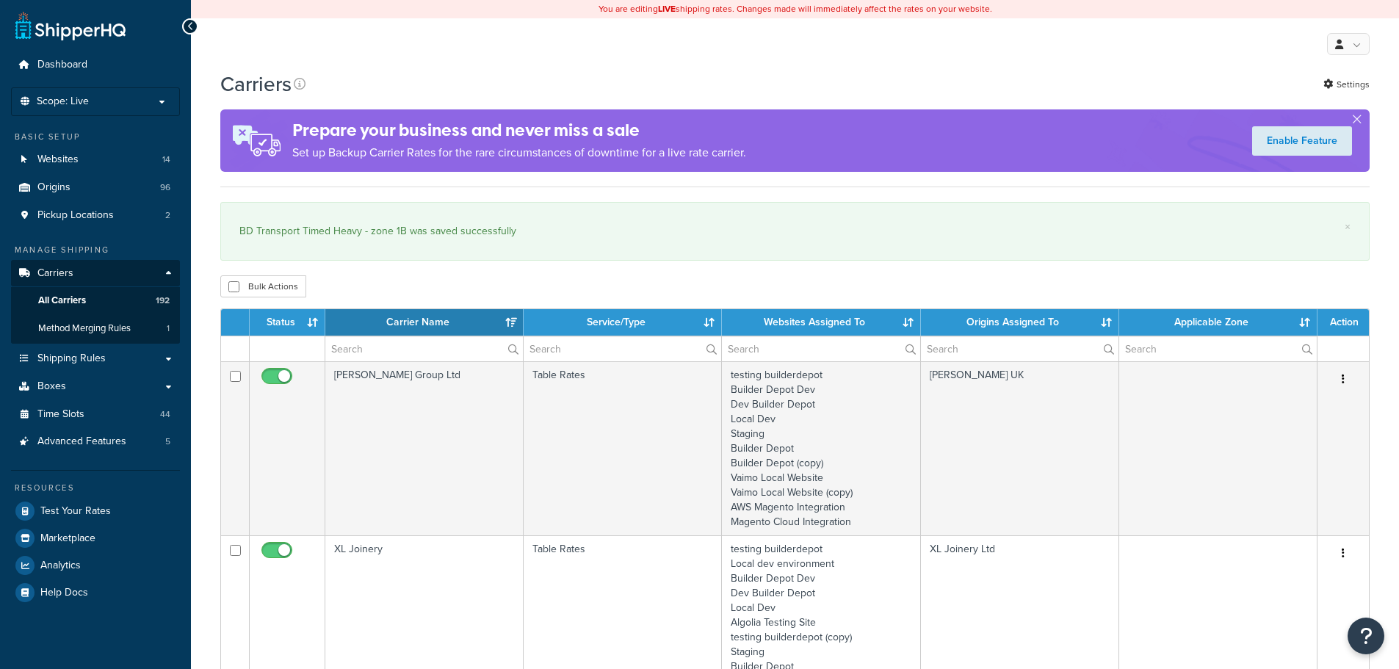
select select "15"
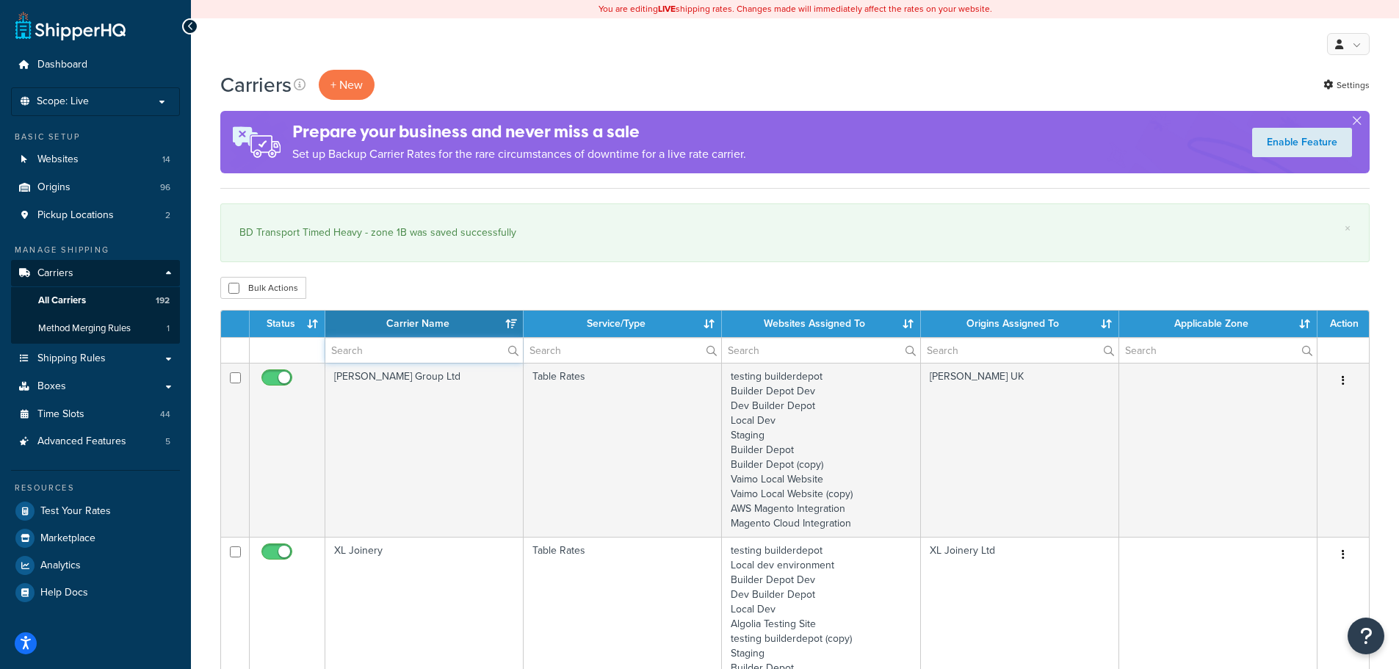
click at [347, 351] on input "text" at bounding box center [424, 350] width 198 height 25
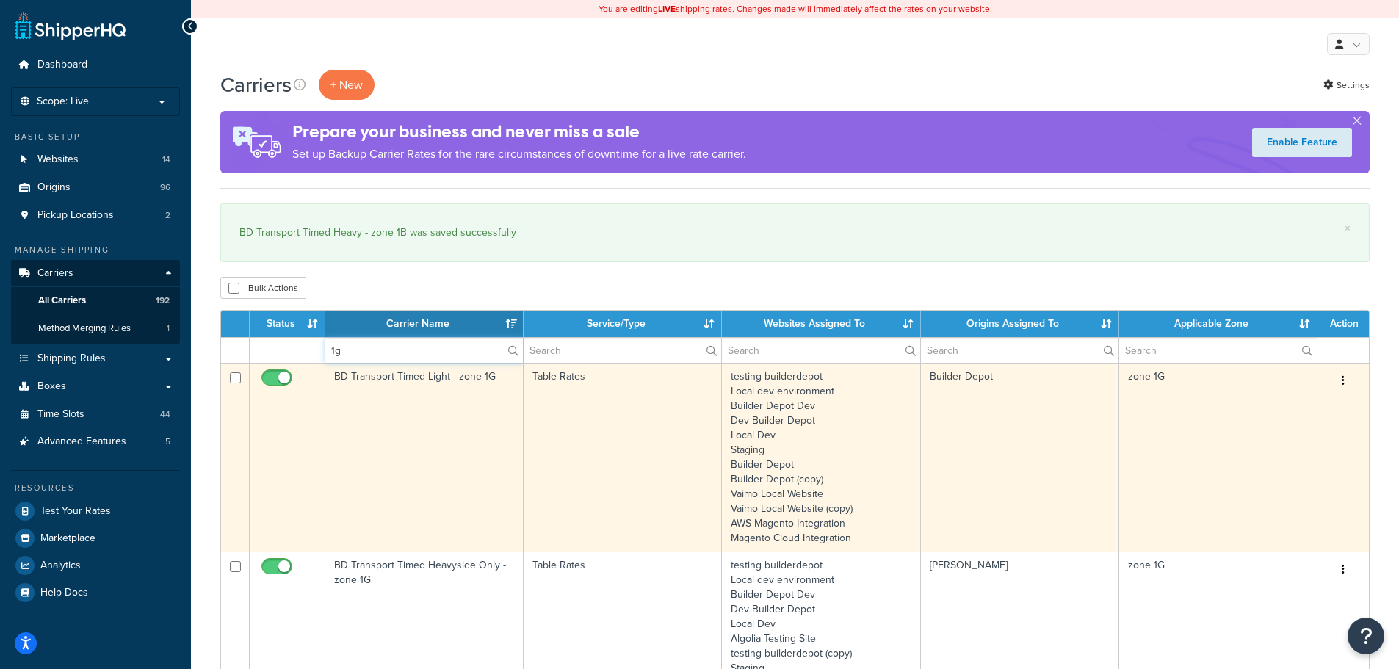
type input "1g"
click at [341, 419] on td "BD Transport Timed Light - zone 1G" at bounding box center [424, 457] width 198 height 189
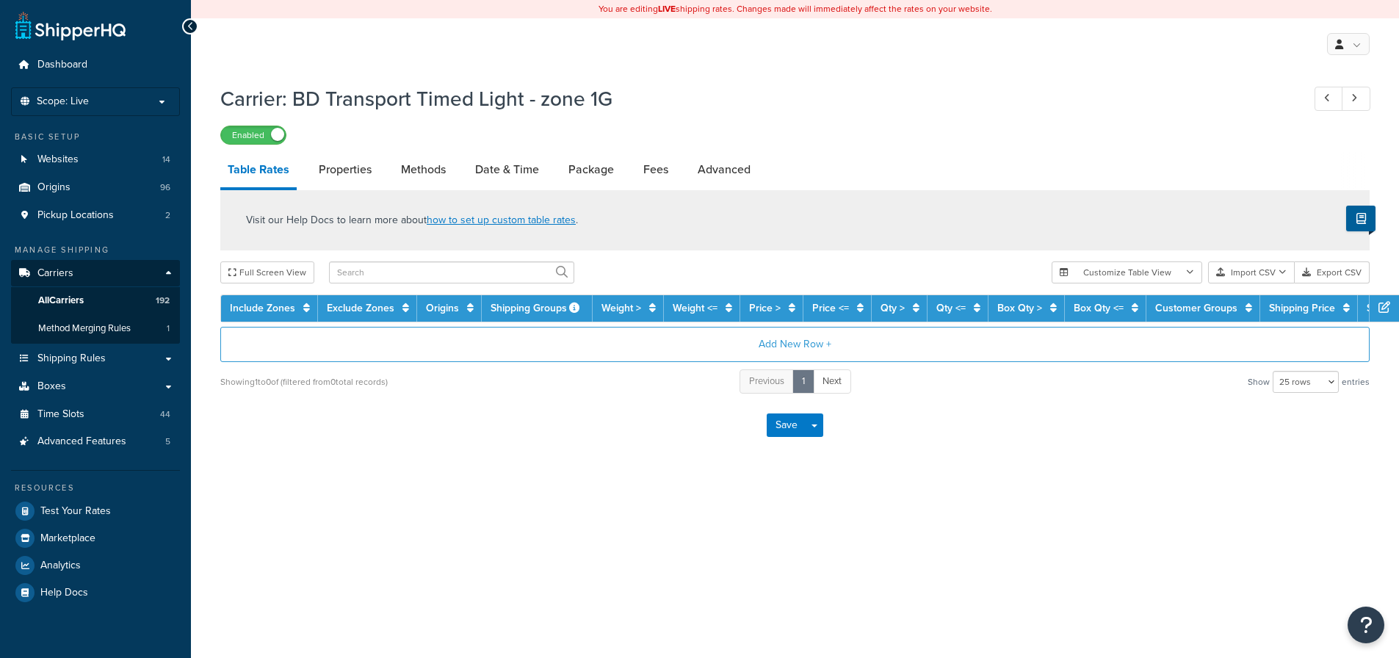
select select "25"
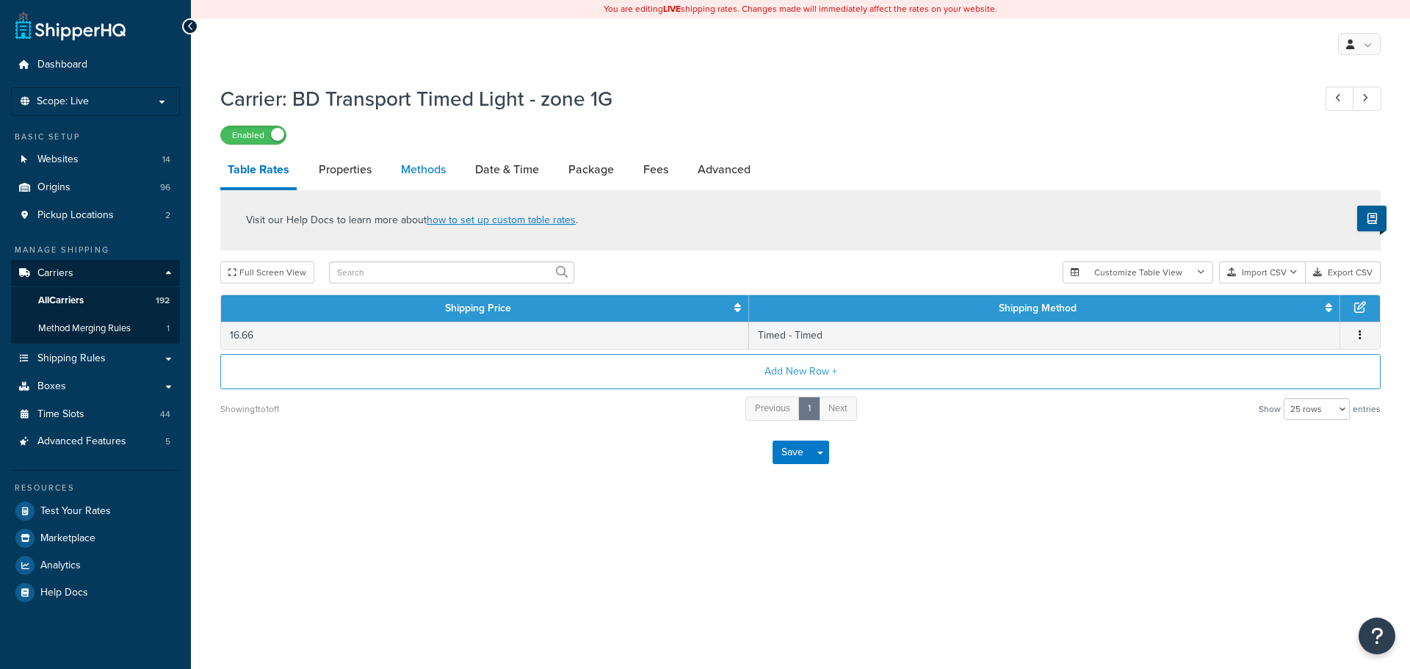
click at [432, 169] on link "Methods" at bounding box center [423, 169] width 59 height 35
select select "25"
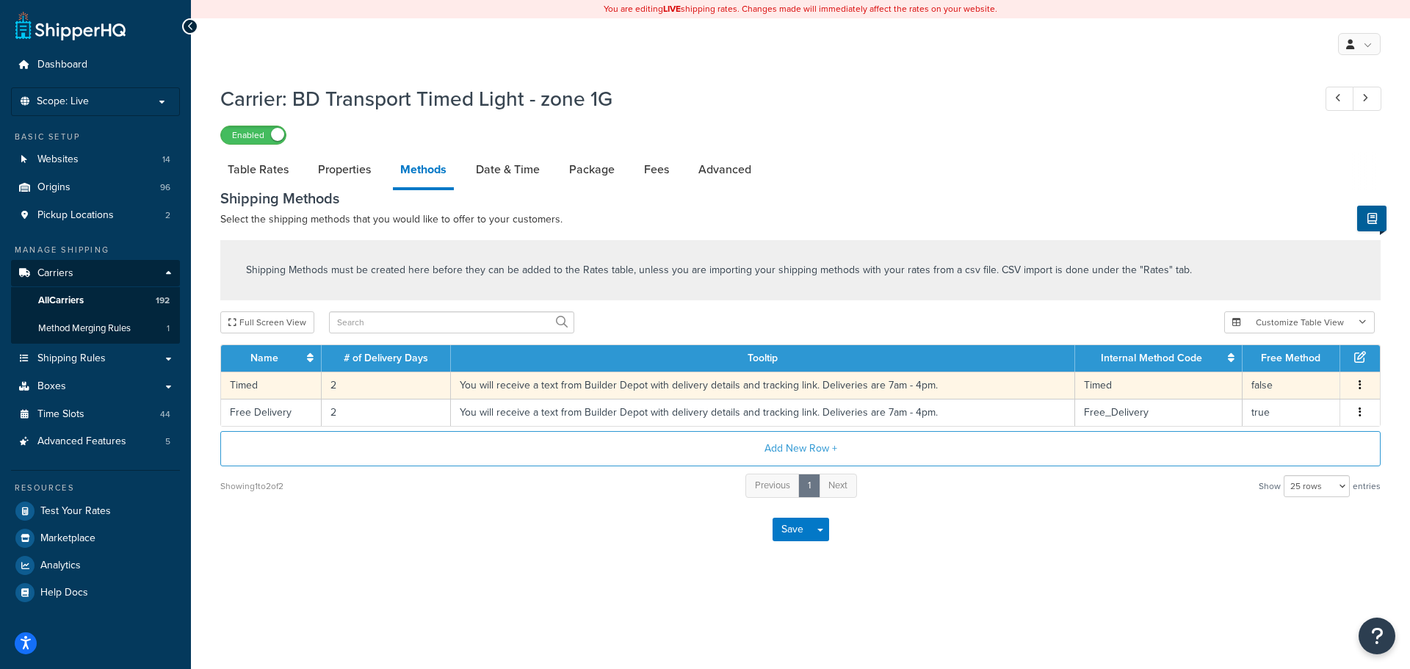
click at [340, 387] on td "2" at bounding box center [386, 385] width 129 height 27
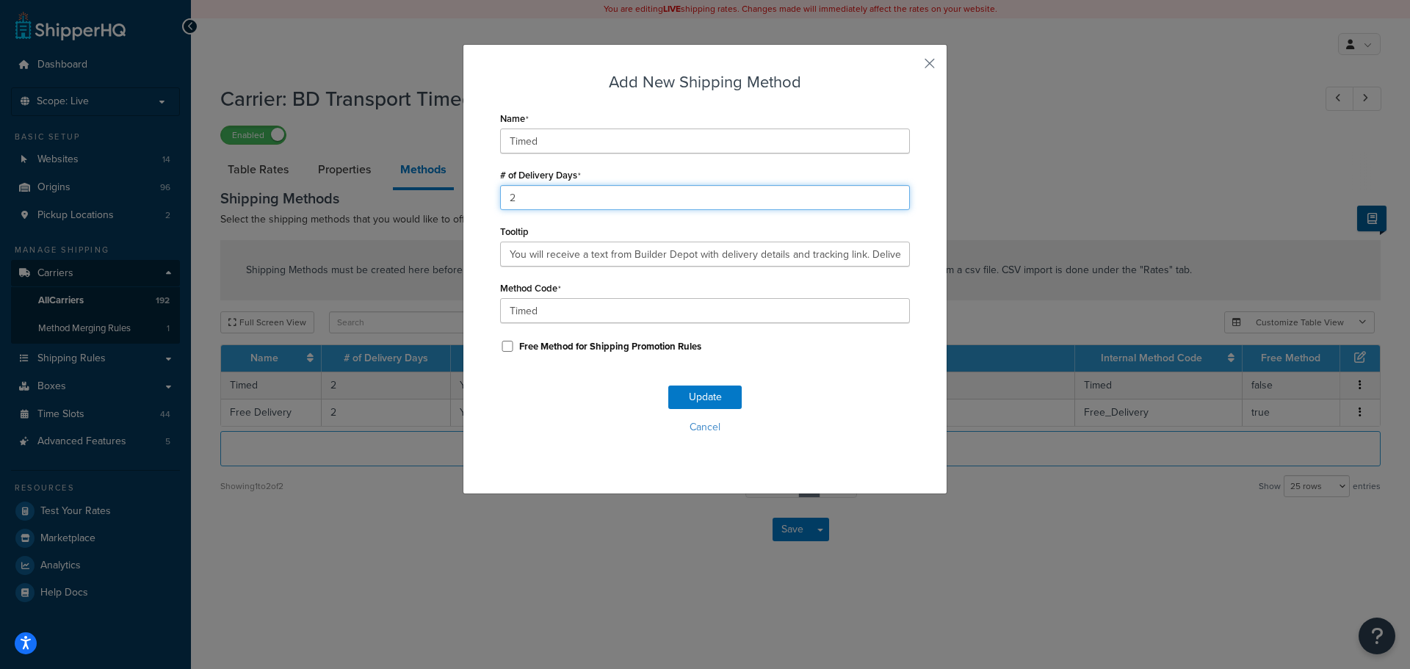
drag, startPoint x: 521, startPoint y: 198, endPoint x: 488, endPoint y: 197, distance: 33.1
click at [488, 197] on div "Add New Shipping Method Name Timed # of Delivery Days 2 Tooltip You will receiv…" at bounding box center [705, 269] width 485 height 450
type input "1"
click at [682, 391] on button "Update" at bounding box center [704, 396] width 73 height 23
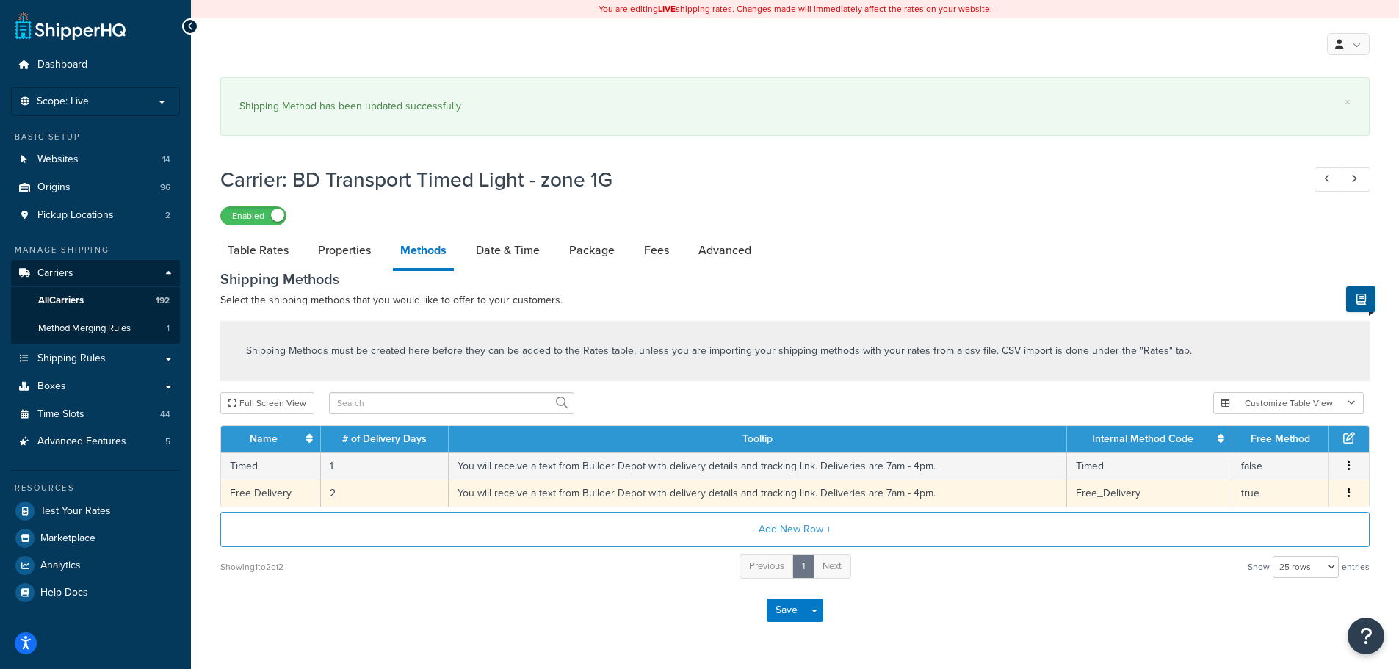
click at [330, 485] on td "2" at bounding box center [385, 492] width 128 height 27
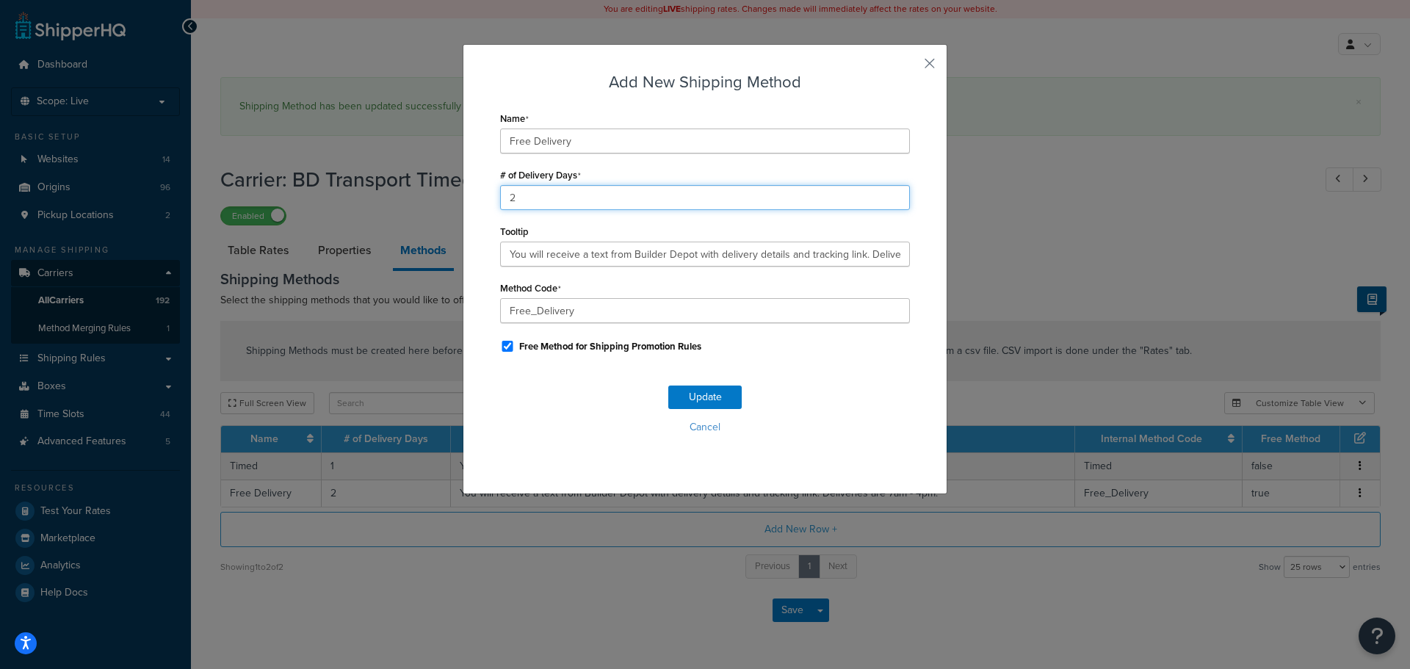
drag, startPoint x: 471, startPoint y: 209, endPoint x: 454, endPoint y: 210, distance: 17.0
click at [454, 210] on div "Add New Shipping Method Name Free Delivery # of Delivery Days 2 Tooltip You wil…" at bounding box center [705, 334] width 1410 height 669
type input "1"
click at [687, 397] on button "Update" at bounding box center [704, 396] width 73 height 23
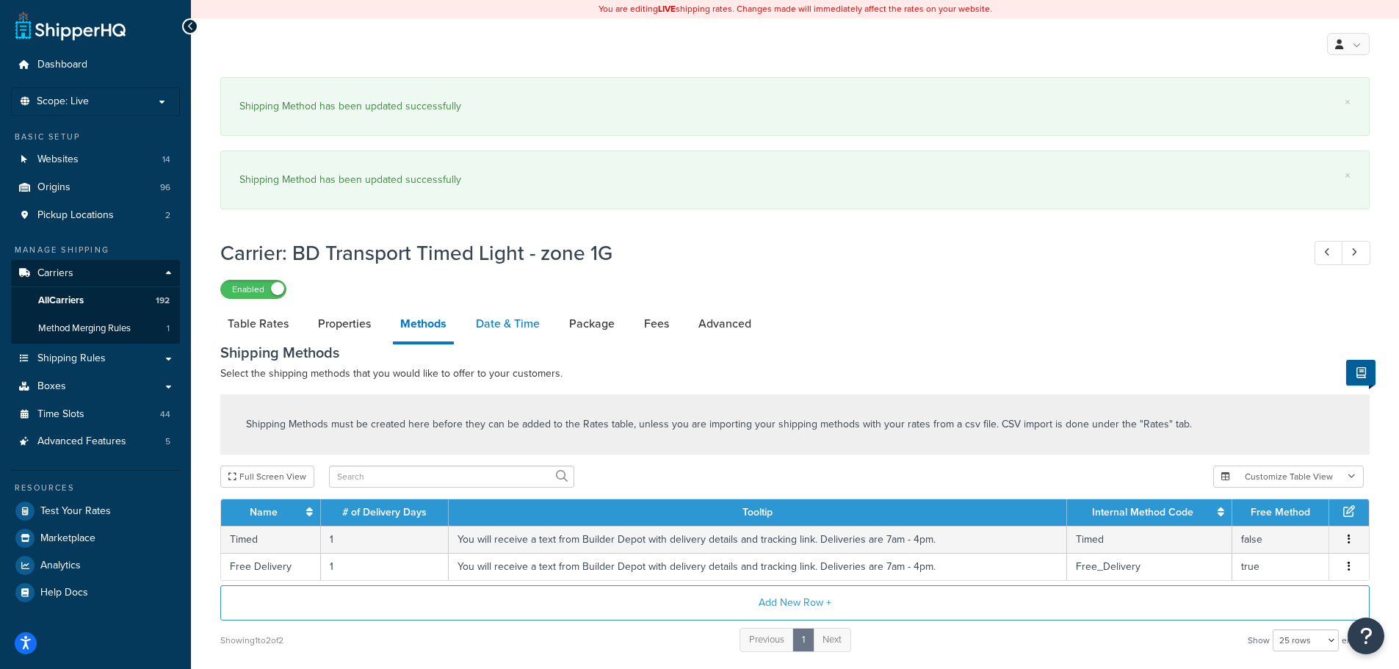
click at [509, 328] on link "Date & Time" at bounding box center [507, 323] width 79 height 35
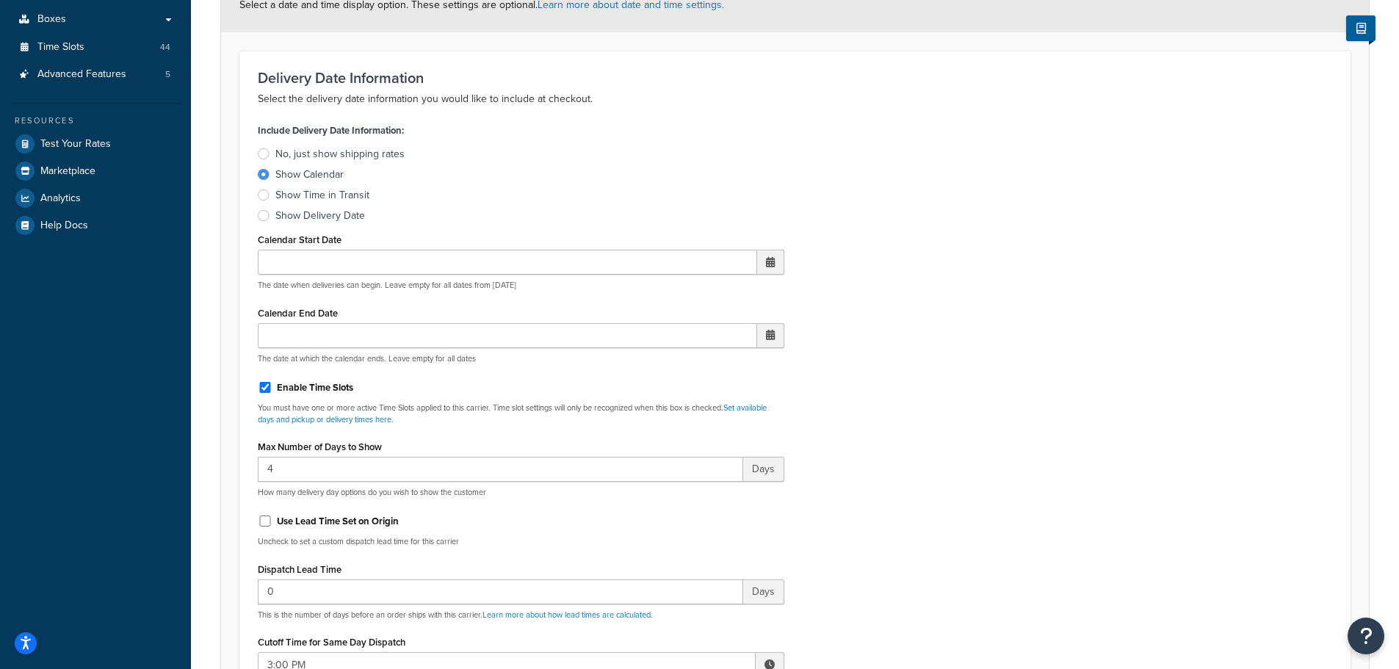
scroll to position [661, 0]
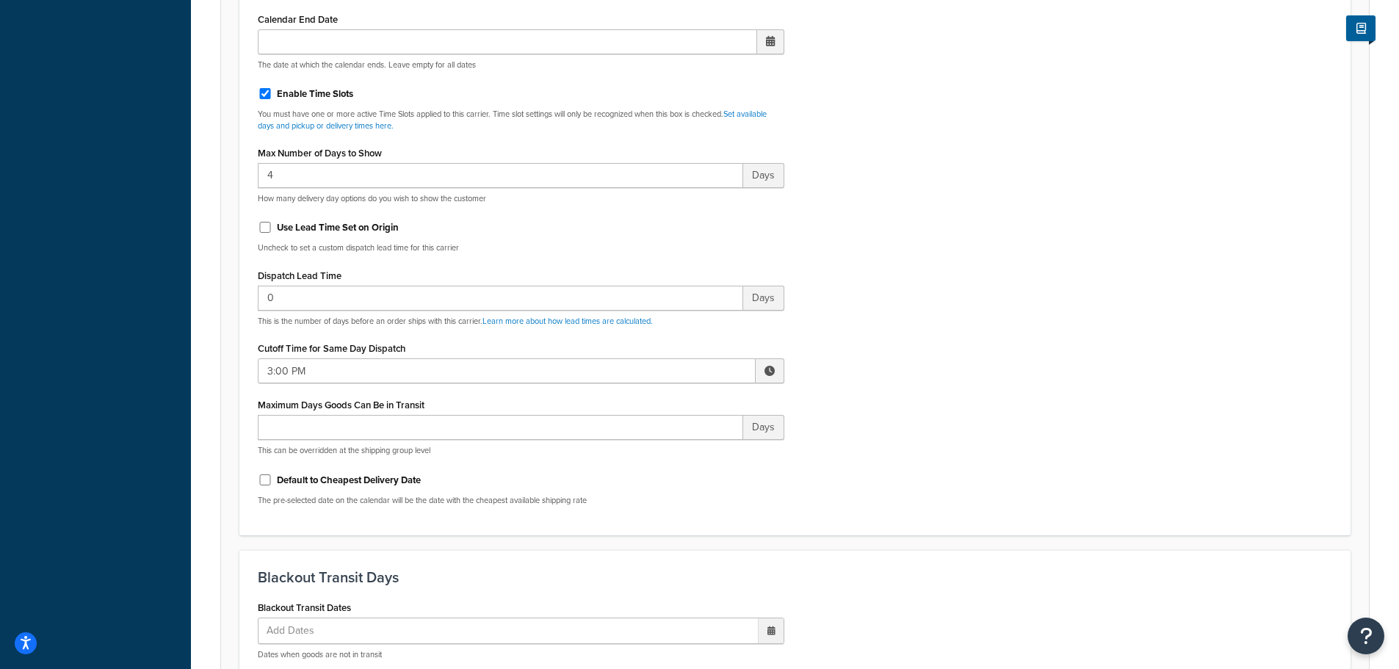
click at [299, 358] on div "Cutoff Time for Same Day Dispatch 3:00 PM ▲ 3 ▼ : ▲ 00 ▼ ▲ PM ▼" at bounding box center [521, 361] width 526 height 46
click at [470, 371] on input "3:00 PM" at bounding box center [507, 370] width 498 height 25
click at [664, 446] on span "▼" at bounding box center [661, 446] width 29 height 29
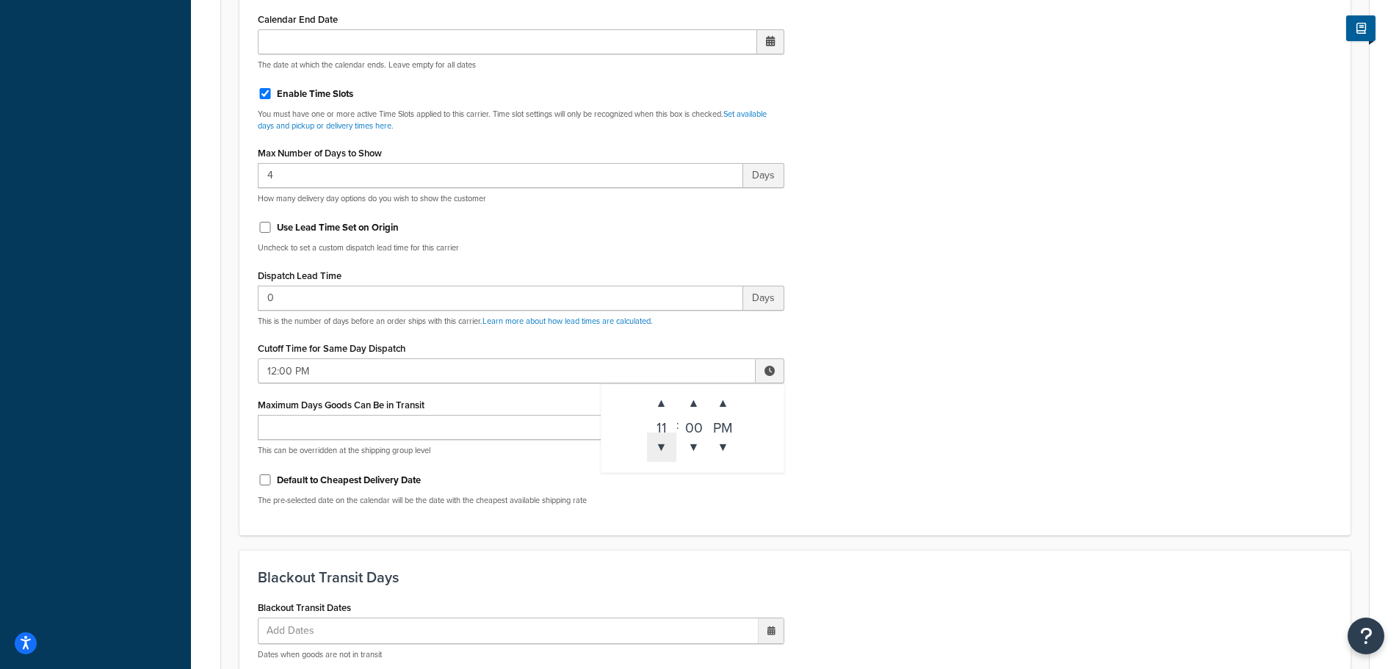
click at [664, 446] on span "▼" at bounding box center [661, 446] width 29 height 29
type input "10:00 AM"
click at [927, 441] on div "Include Delivery Date Information: No, just show shipping rates Show Calendar S…" at bounding box center [795, 171] width 1096 height 691
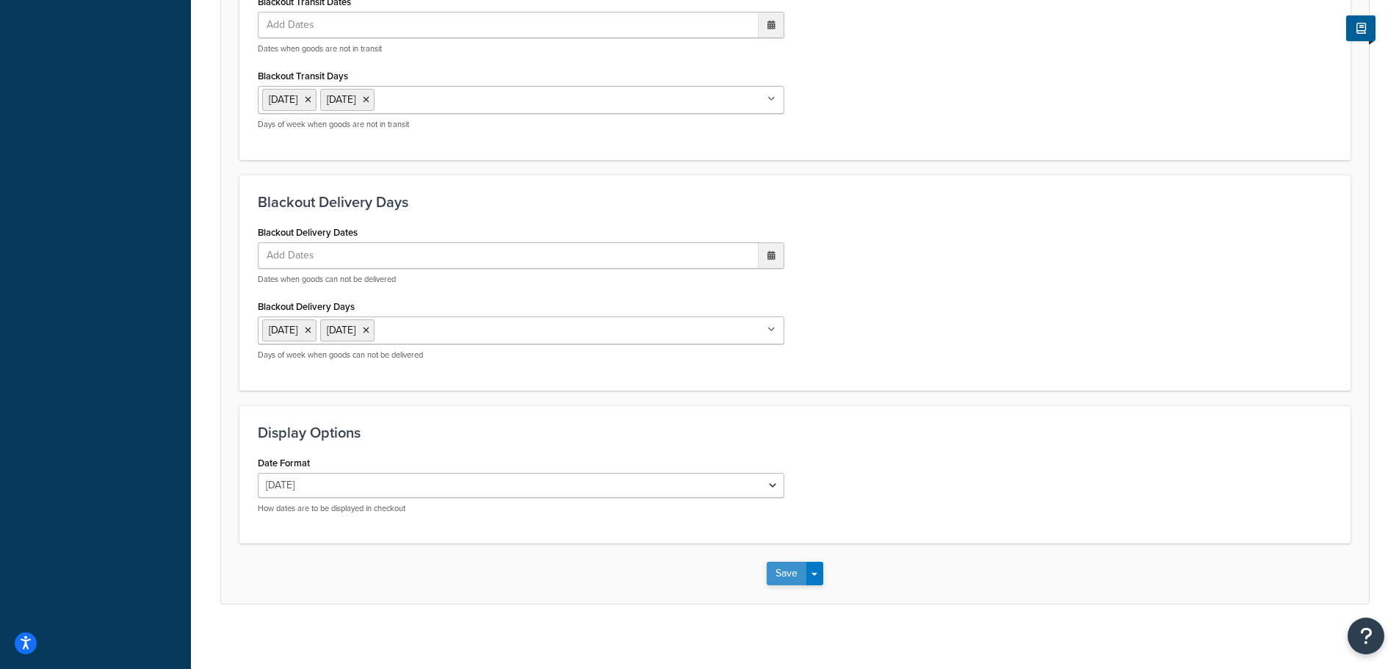
scroll to position [1276, 0]
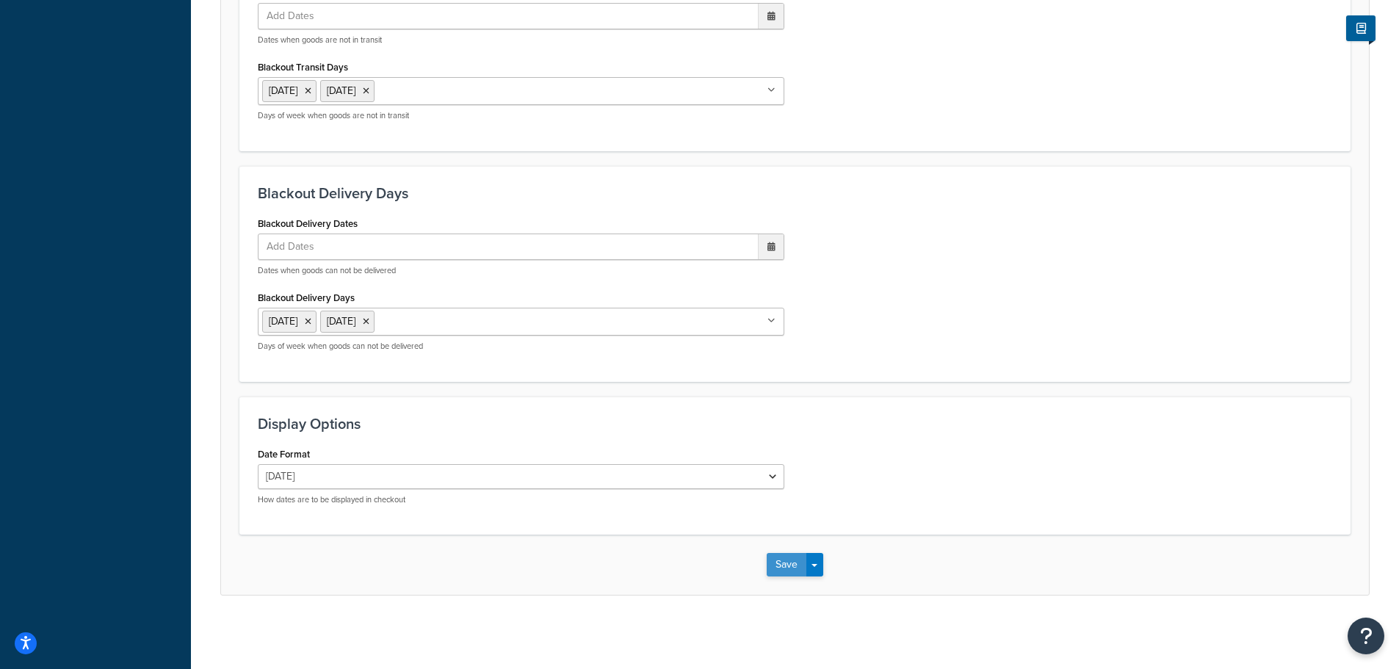
click at [788, 566] on button "Save" at bounding box center [787, 564] width 40 height 23
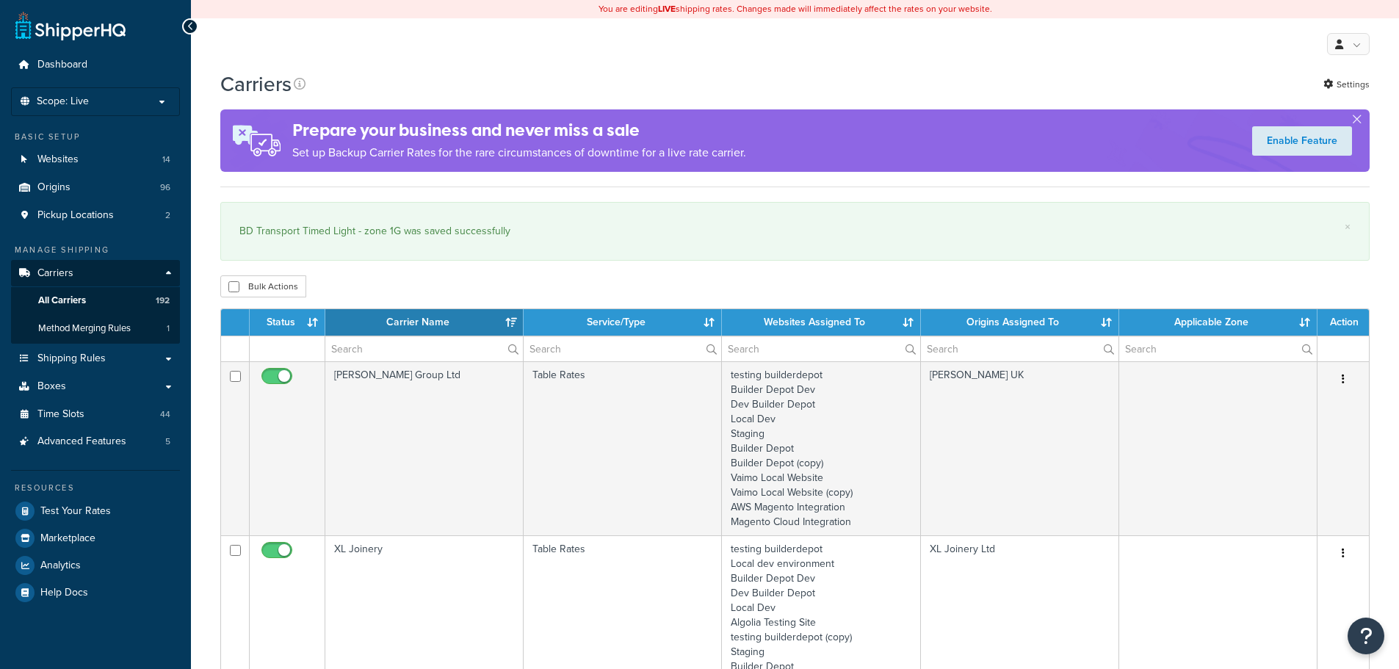
select select "15"
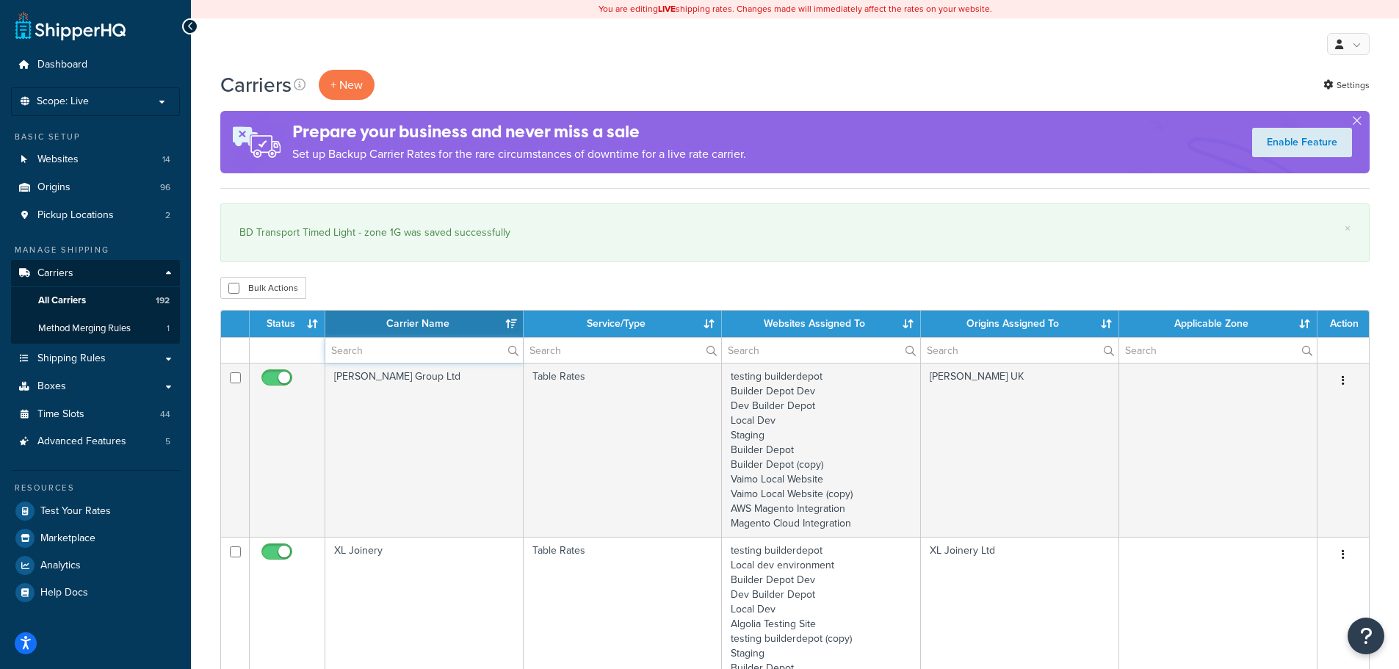
click at [352, 353] on input "text" at bounding box center [424, 350] width 198 height 25
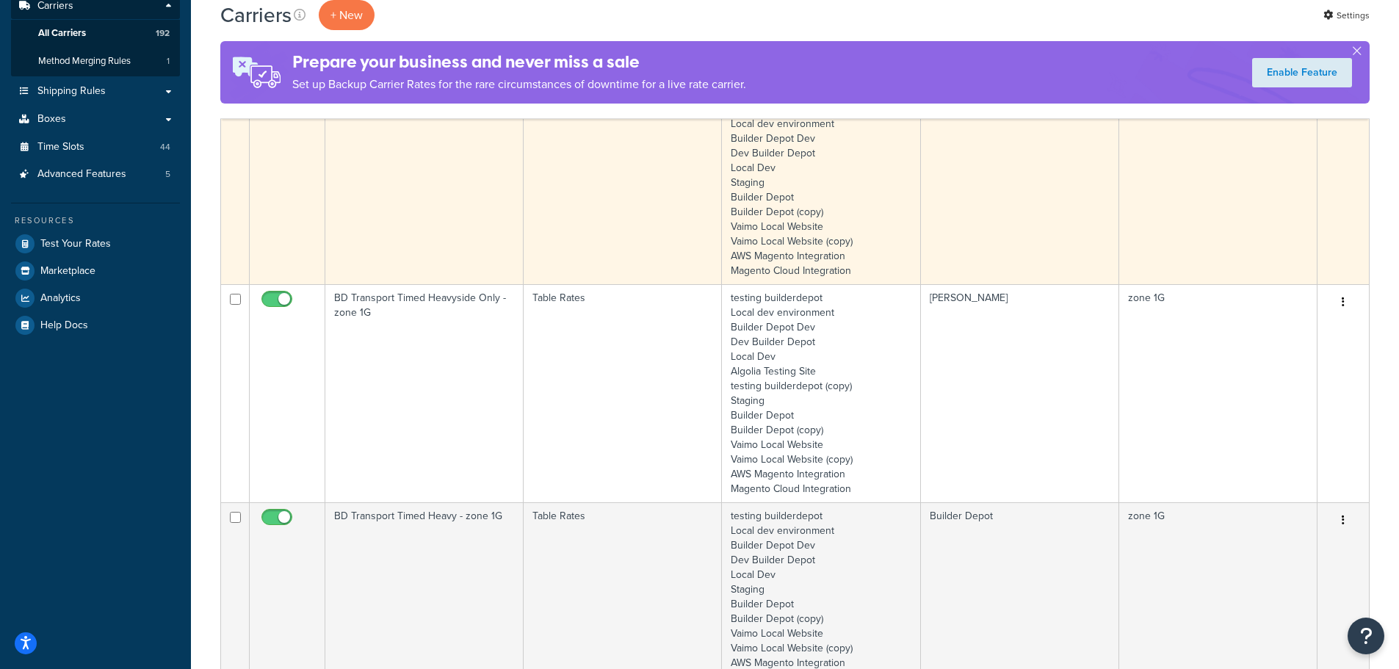
scroll to position [294, 0]
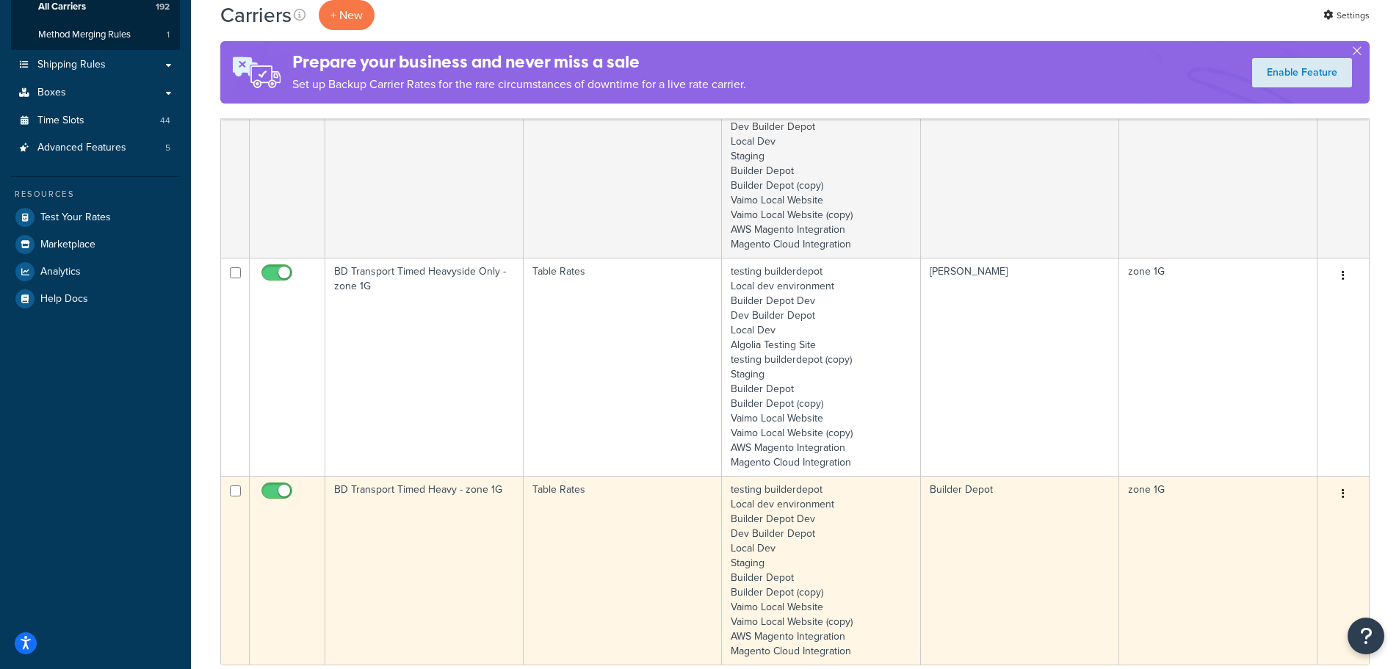
type input "1g"
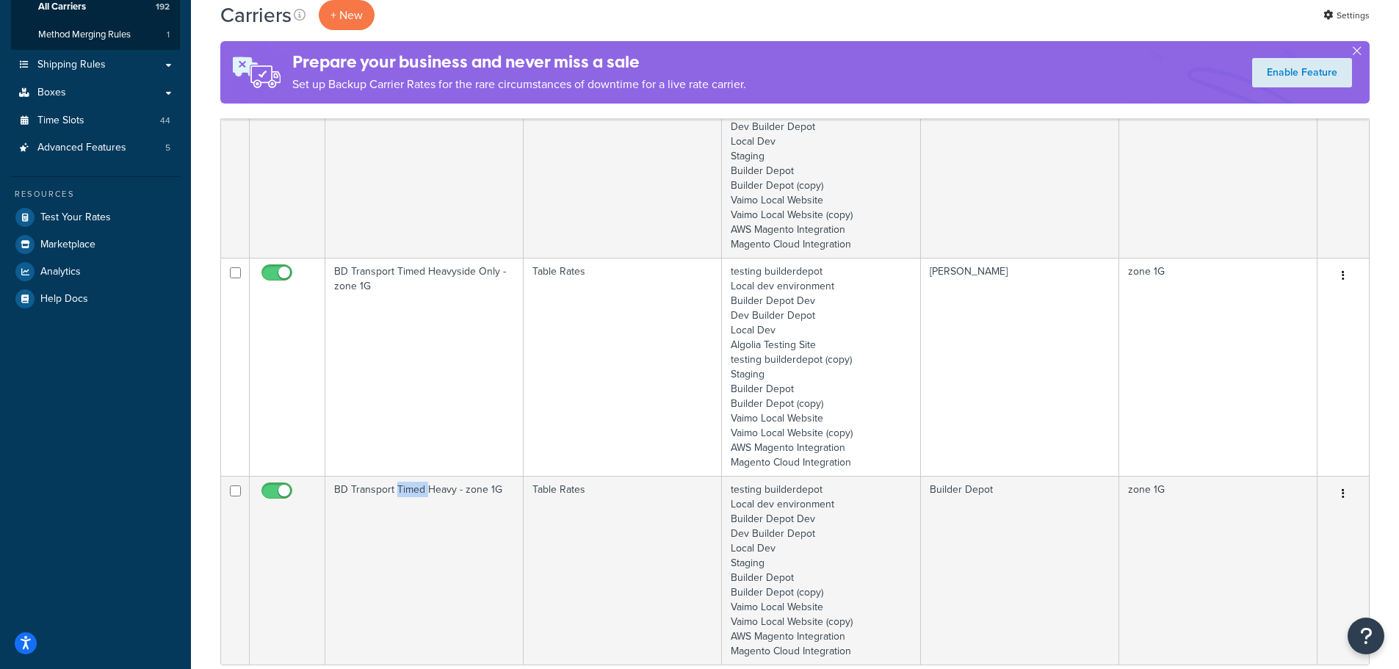
click at [400, 511] on td "BD Transport Timed Heavy - zone 1G" at bounding box center [424, 570] width 198 height 189
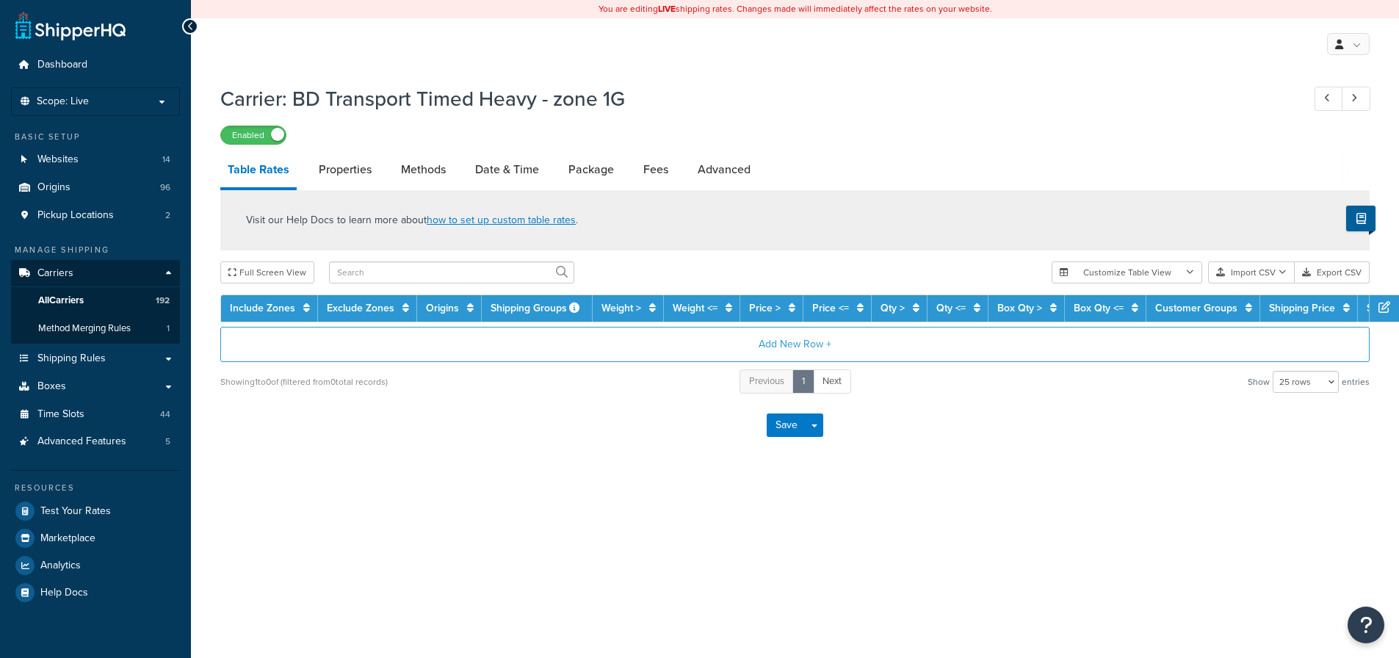
select select "25"
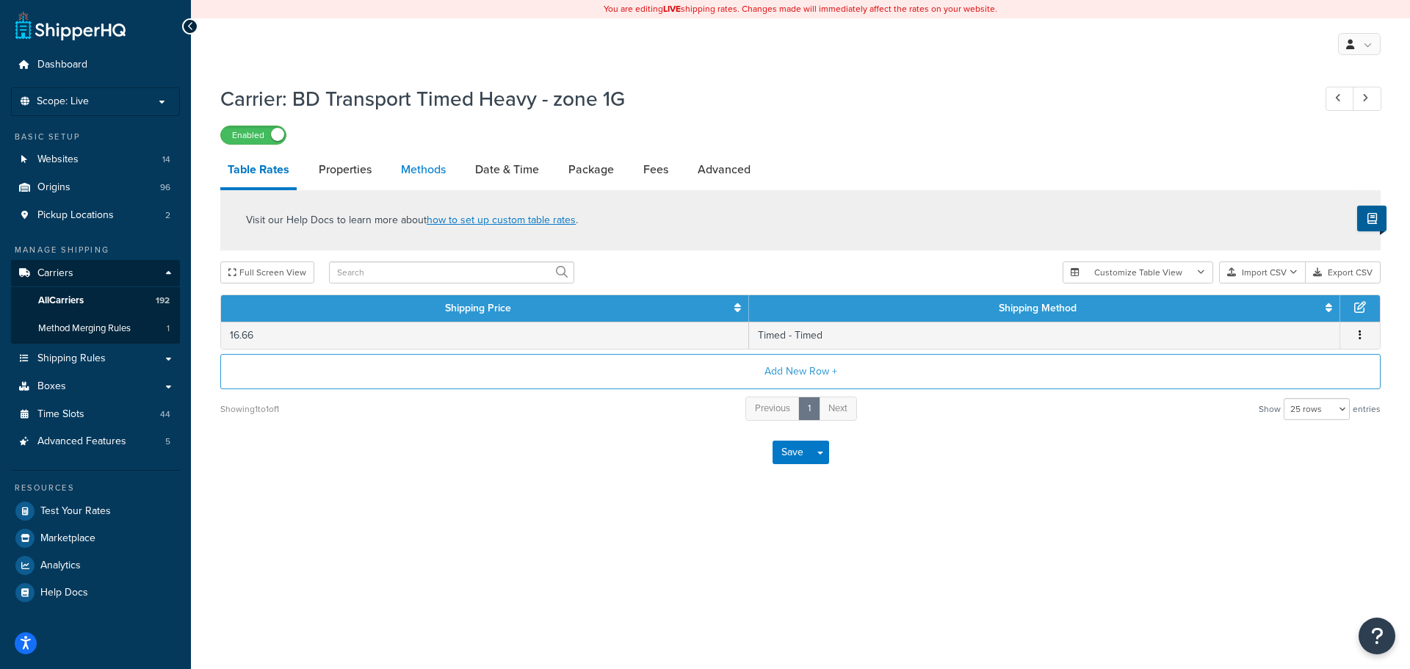
click at [430, 167] on link "Methods" at bounding box center [423, 169] width 59 height 35
select select "25"
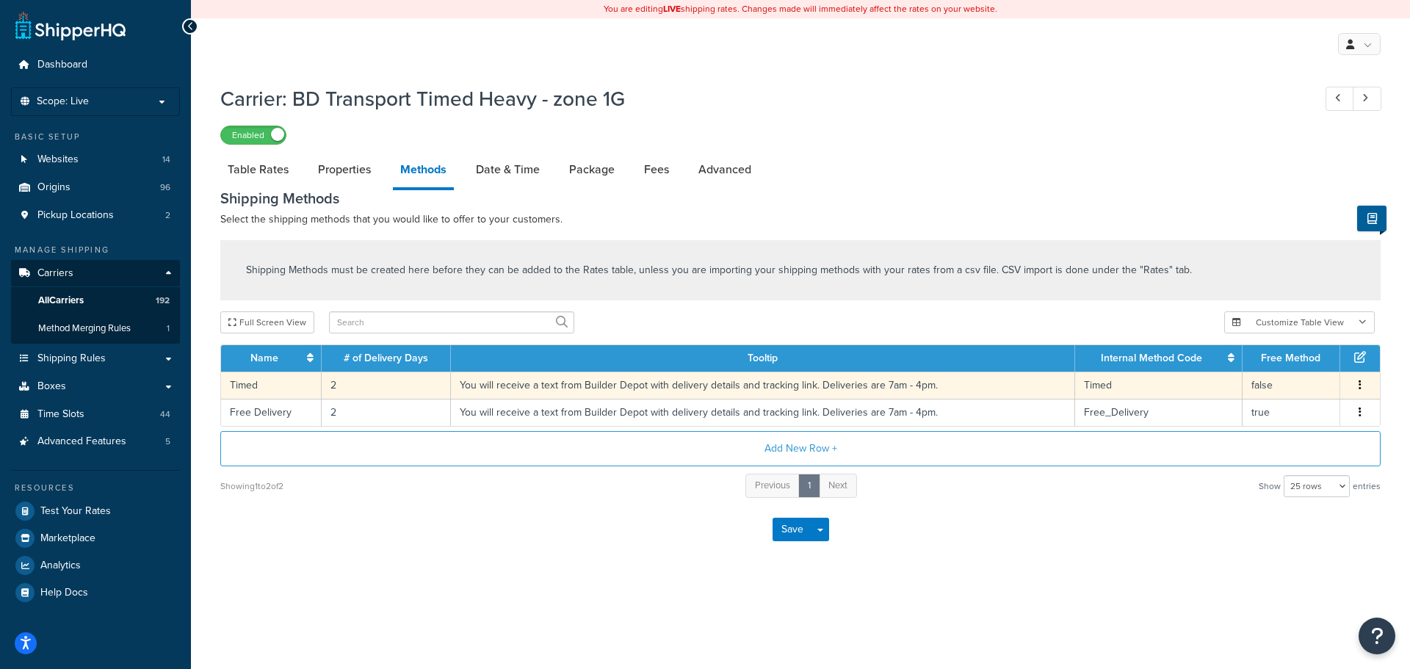
click at [337, 380] on td "2" at bounding box center [386, 385] width 129 height 27
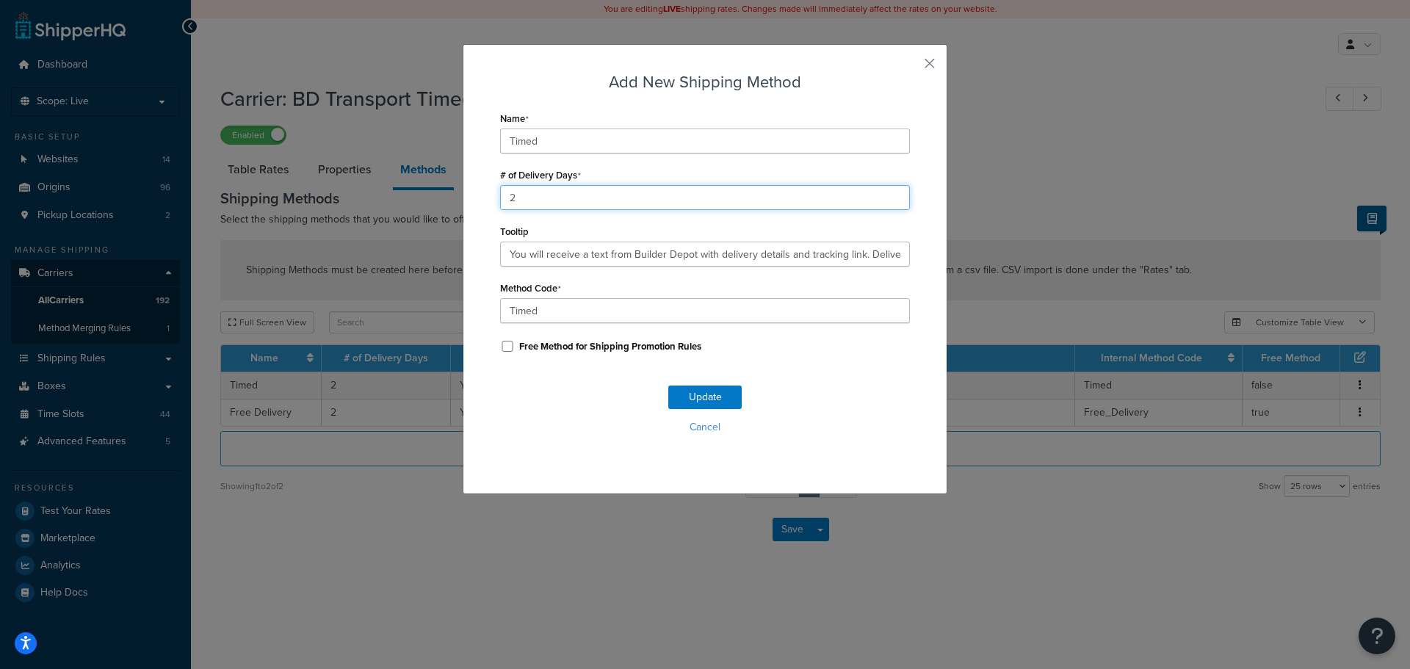
drag, startPoint x: 535, startPoint y: 193, endPoint x: 450, endPoint y: 196, distance: 84.5
click at [450, 196] on div "Add New Shipping Method Name Timed # of Delivery Days 2 Tooltip You will receiv…" at bounding box center [705, 334] width 1410 height 669
type input "1"
click at [716, 396] on button "Update" at bounding box center [704, 396] width 73 height 23
click at [714, 396] on button "Update" at bounding box center [704, 396] width 73 height 23
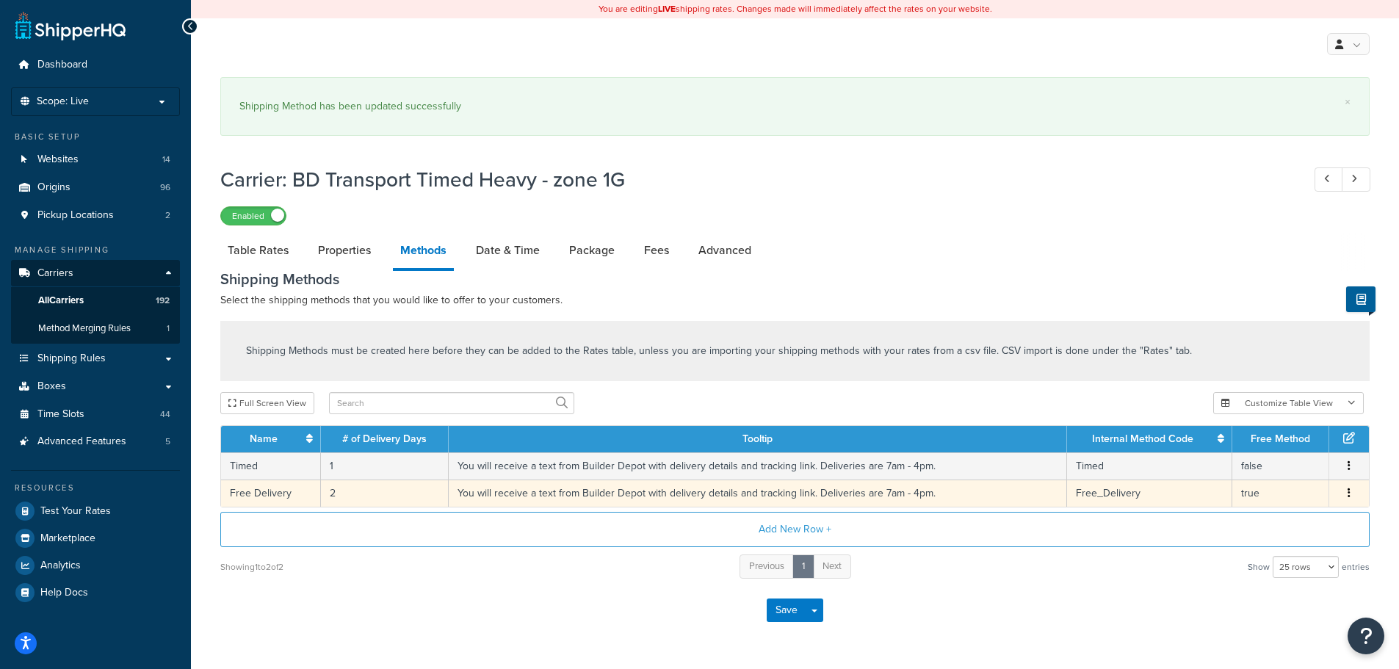
click at [329, 499] on td "2" at bounding box center [385, 492] width 128 height 27
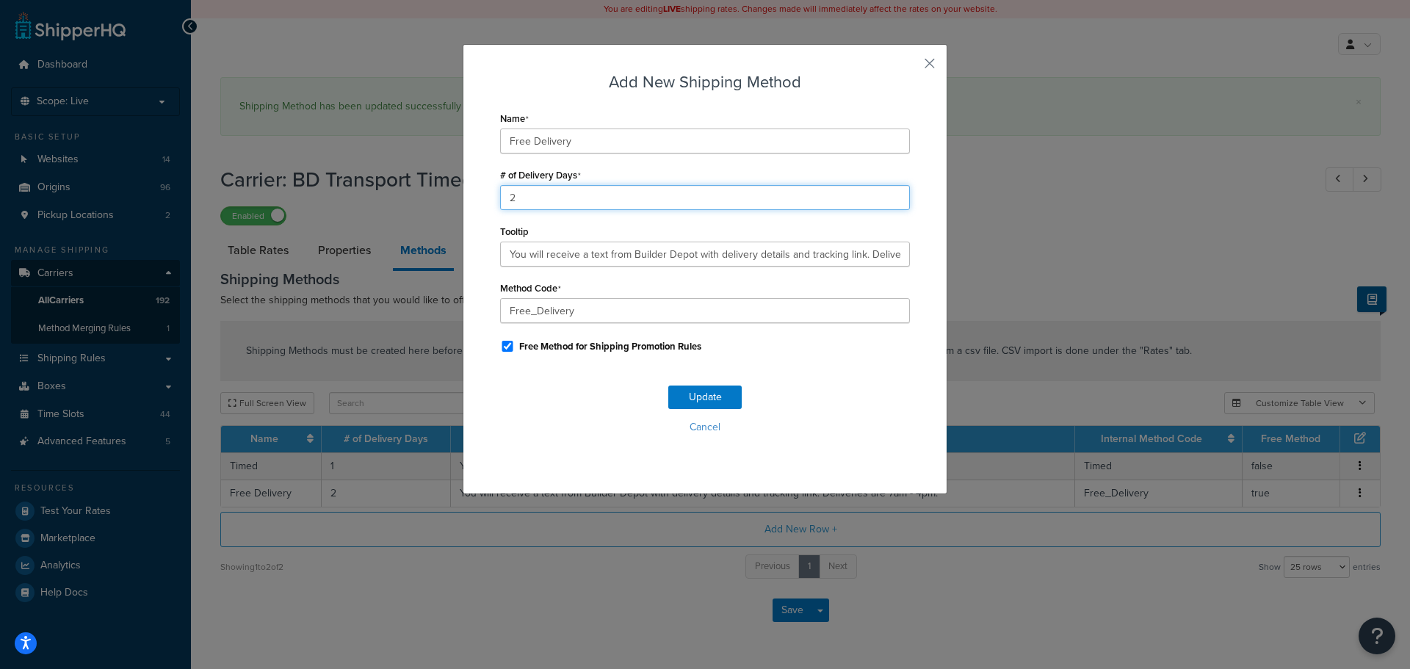
drag, startPoint x: 558, startPoint y: 194, endPoint x: 430, endPoint y: 206, distance: 128.4
click at [430, 200] on div "Add New Shipping Method Name Free Delivery # of Delivery Days 2 Tooltip You wil…" at bounding box center [705, 334] width 1410 height 669
type input "1"
click at [714, 394] on button "Update" at bounding box center [704, 396] width 73 height 23
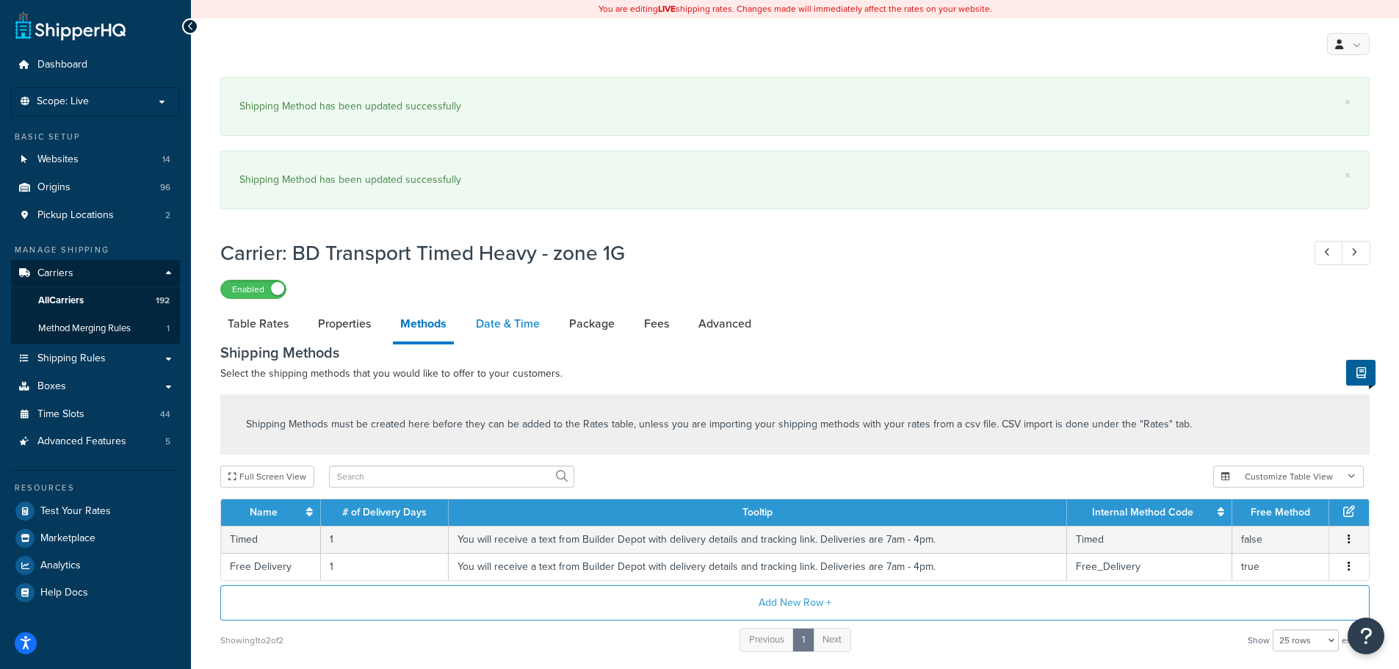
click at [499, 326] on link "Date & Time" at bounding box center [507, 323] width 79 height 35
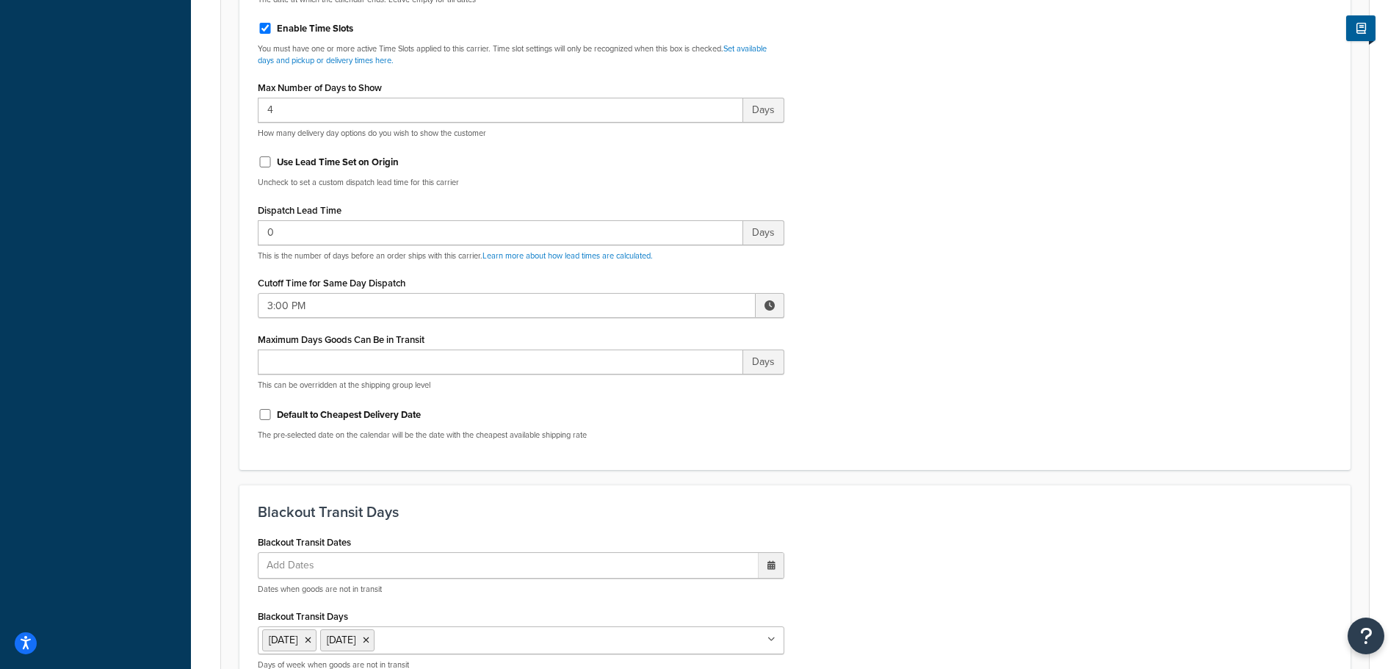
scroll to position [734, 0]
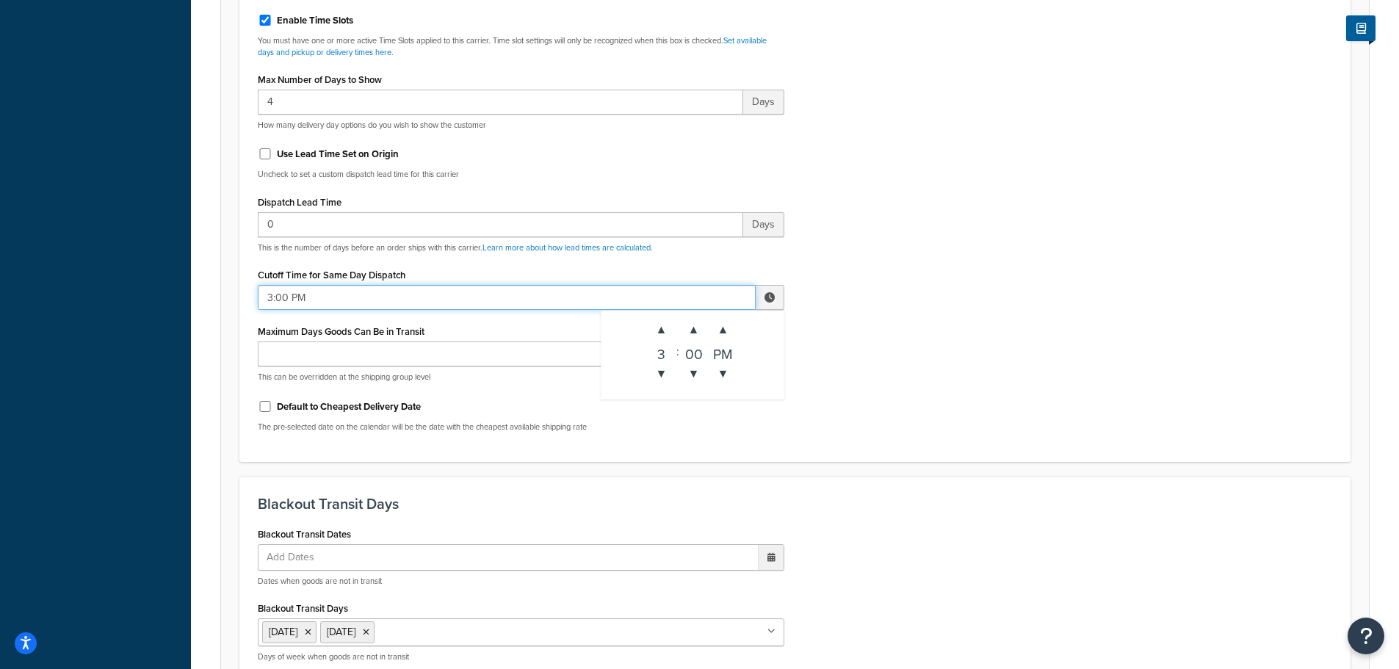
click at [306, 291] on input "3:00 PM" at bounding box center [507, 297] width 498 height 25
click at [664, 377] on span "▼" at bounding box center [661, 373] width 29 height 29
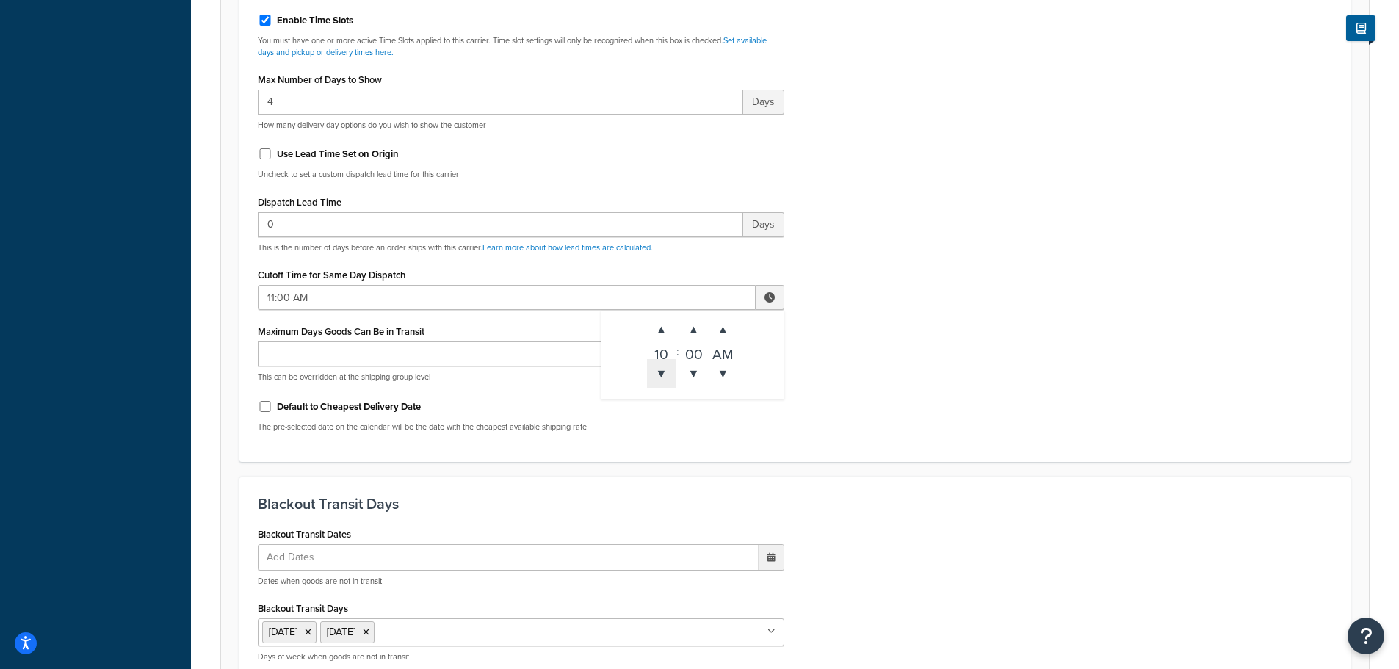
click at [664, 377] on span "▼" at bounding box center [661, 373] width 29 height 29
type input "10:00 AM"
click at [963, 407] on div "Include Delivery Date Information: No, just show shipping rates Show Calendar S…" at bounding box center [795, 98] width 1096 height 691
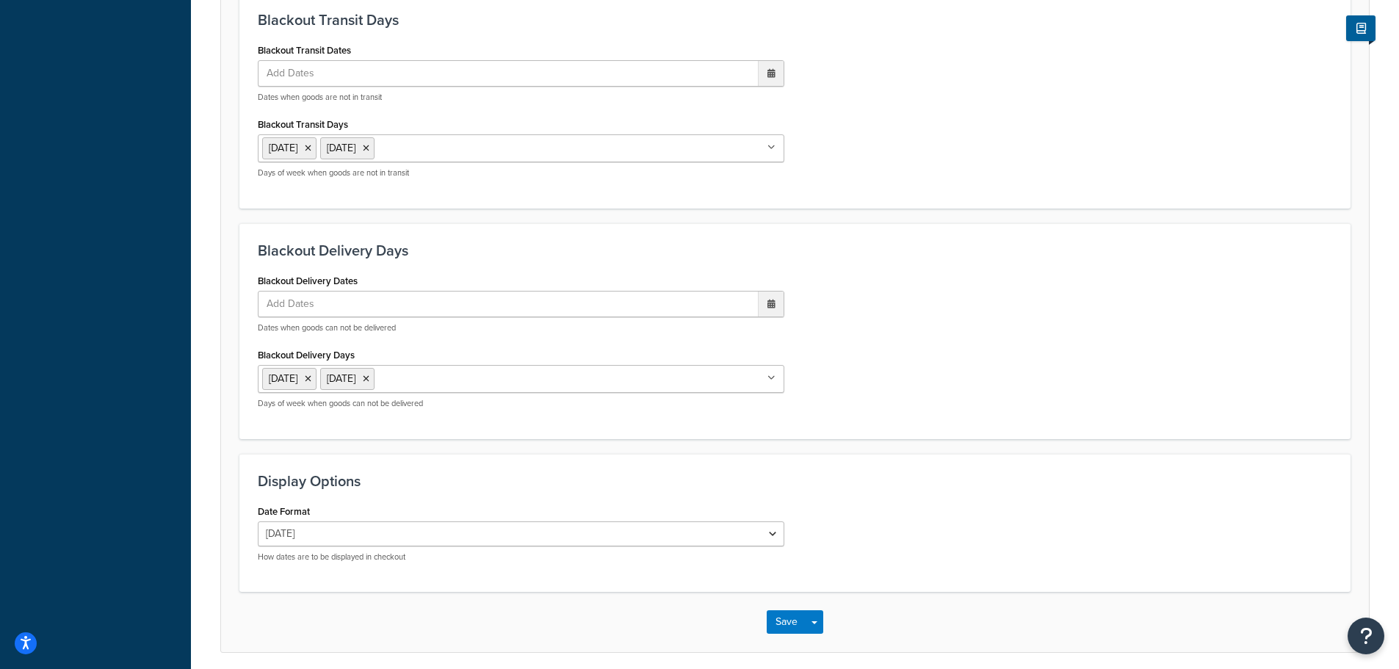
scroll to position [1276, 0]
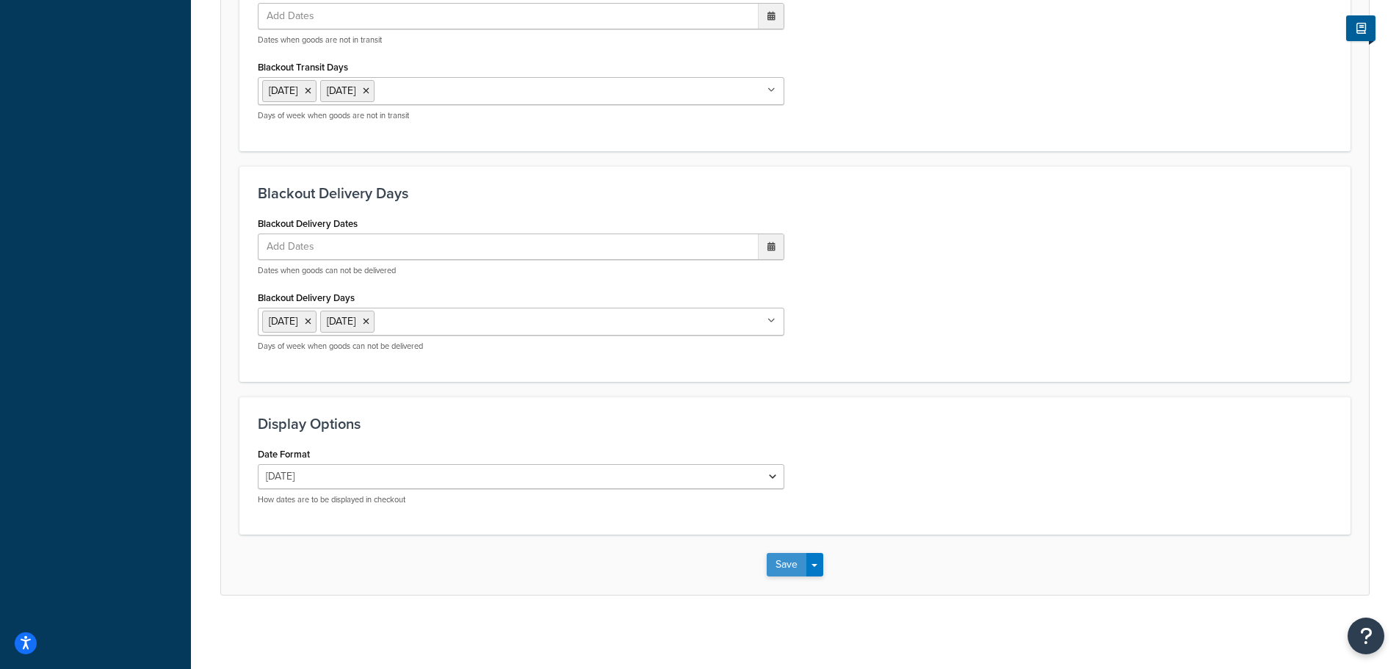
click at [783, 573] on button "Save" at bounding box center [787, 564] width 40 height 23
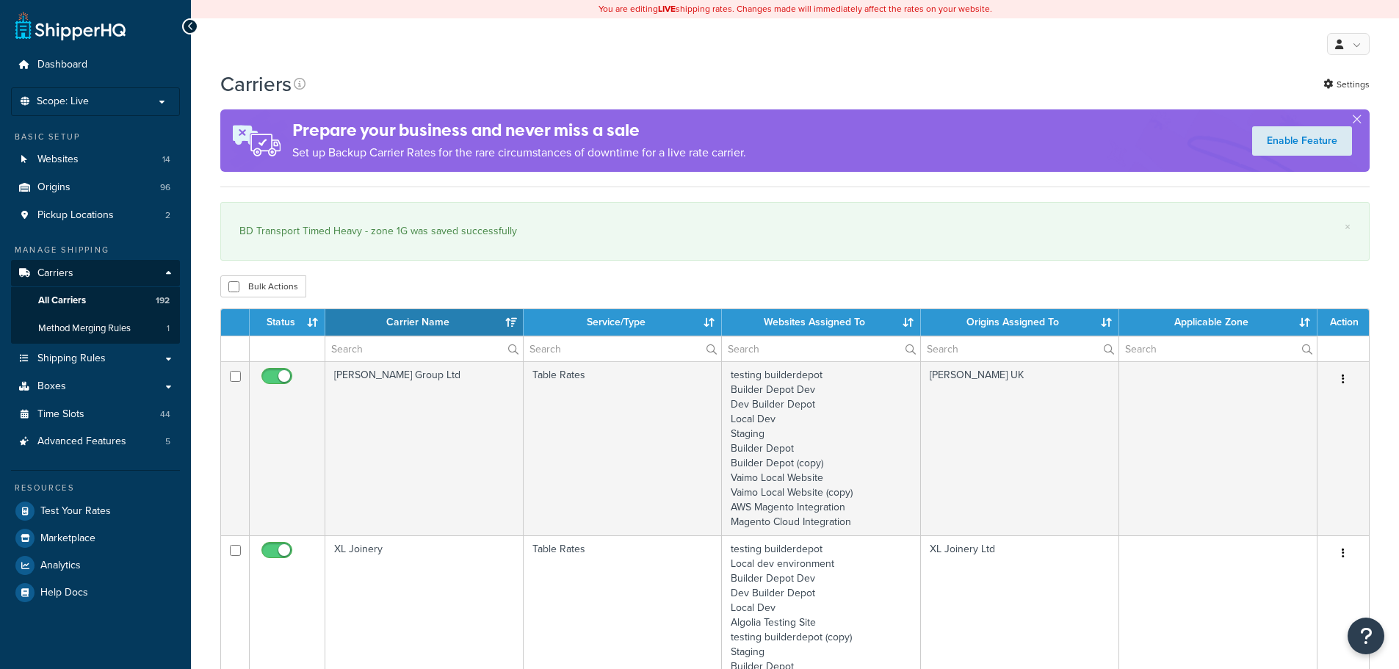
select select "15"
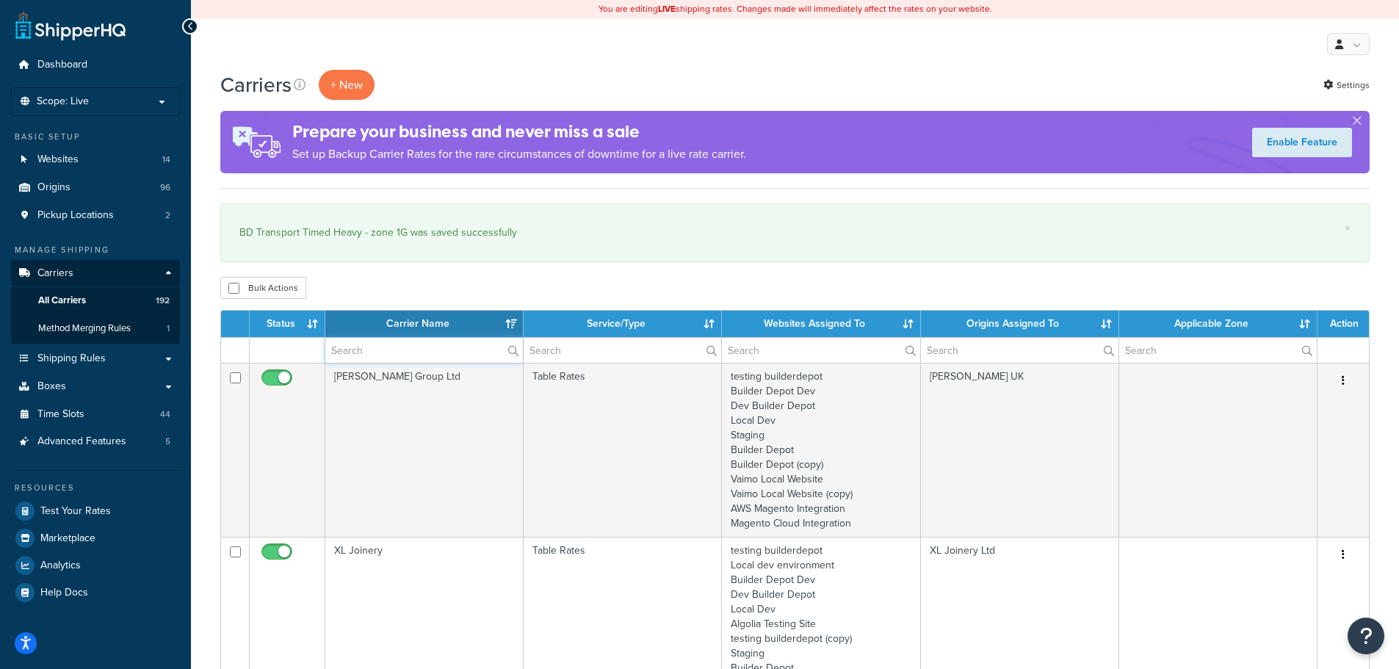
click at [391, 345] on input "text" at bounding box center [424, 350] width 198 height 25
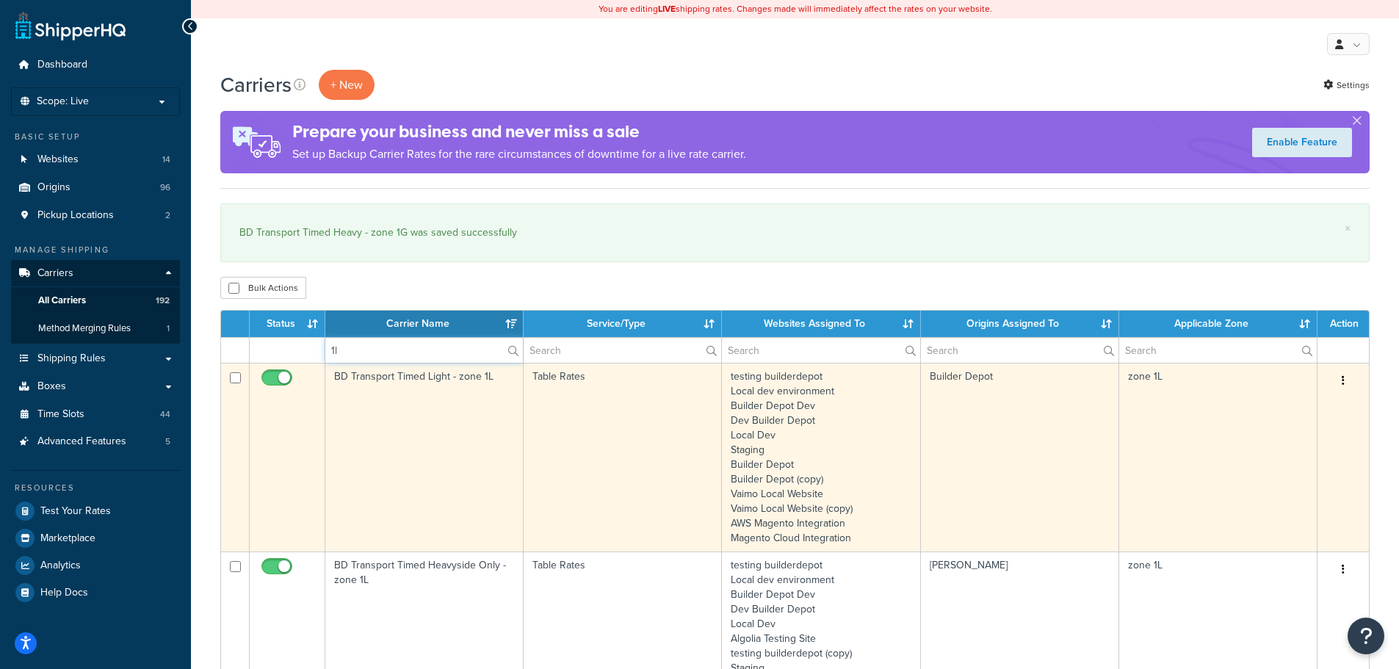
type input "1l"
click at [372, 442] on td "BD Transport Timed Light - zone 1L" at bounding box center [424, 457] width 198 height 189
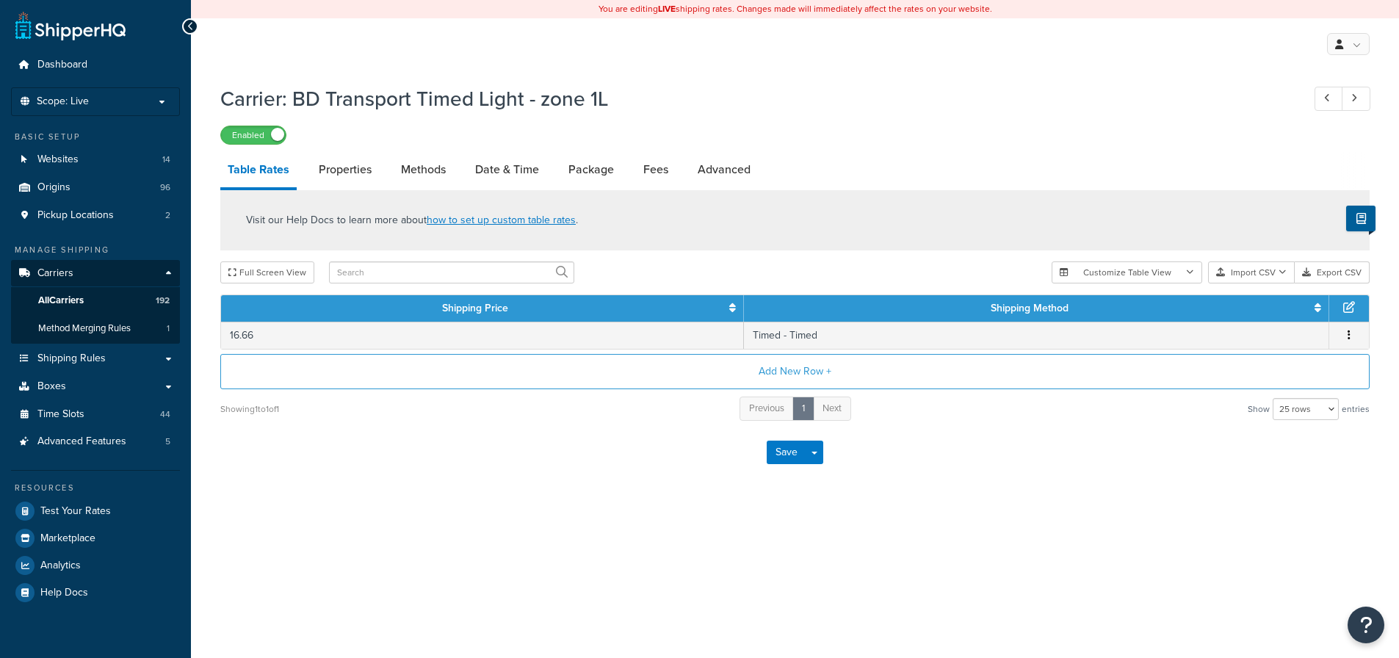
select select "25"
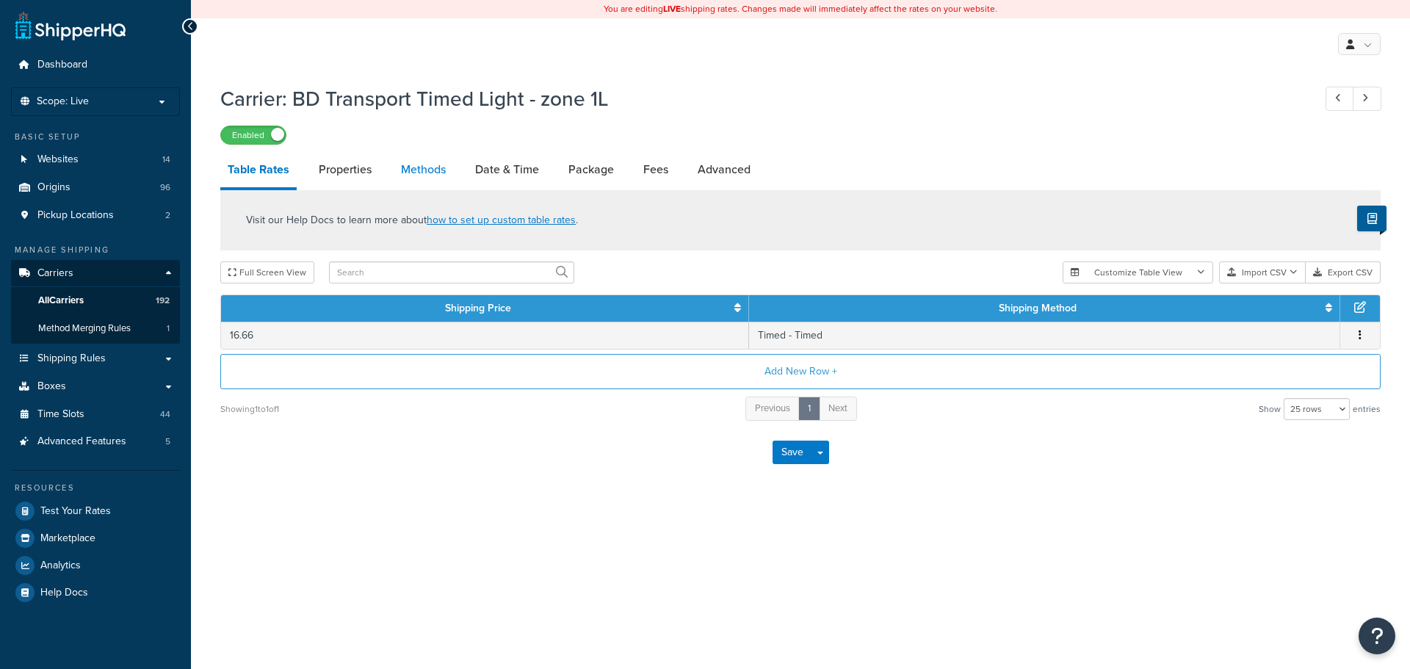
click at [410, 181] on link "Methods" at bounding box center [423, 169] width 59 height 35
select select "25"
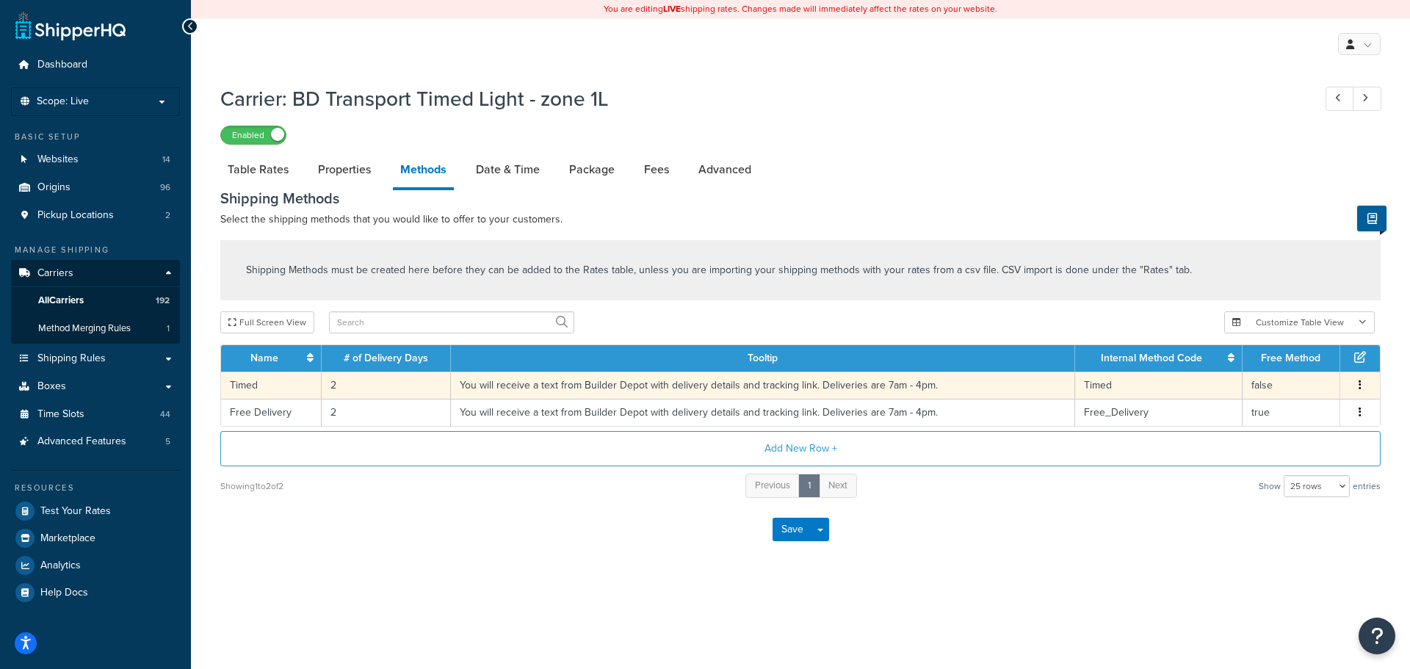
click at [331, 383] on td "2" at bounding box center [386, 385] width 129 height 27
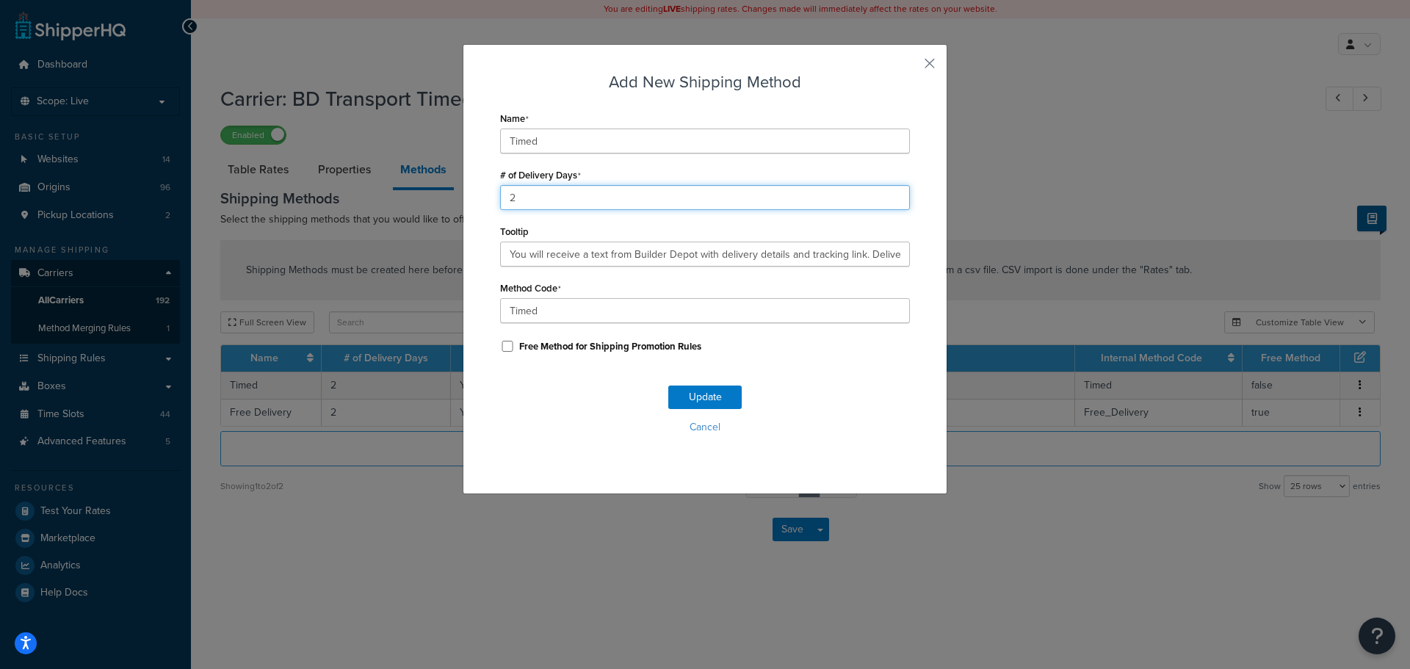
drag, startPoint x: 516, startPoint y: 201, endPoint x: 485, endPoint y: 198, distance: 31.8
click at [485, 198] on div "Add New Shipping Method Name Timed # of Delivery Days 2 Tooltip You will receiv…" at bounding box center [705, 269] width 485 height 450
type input "1"
click at [684, 397] on button "Update" at bounding box center [704, 396] width 73 height 23
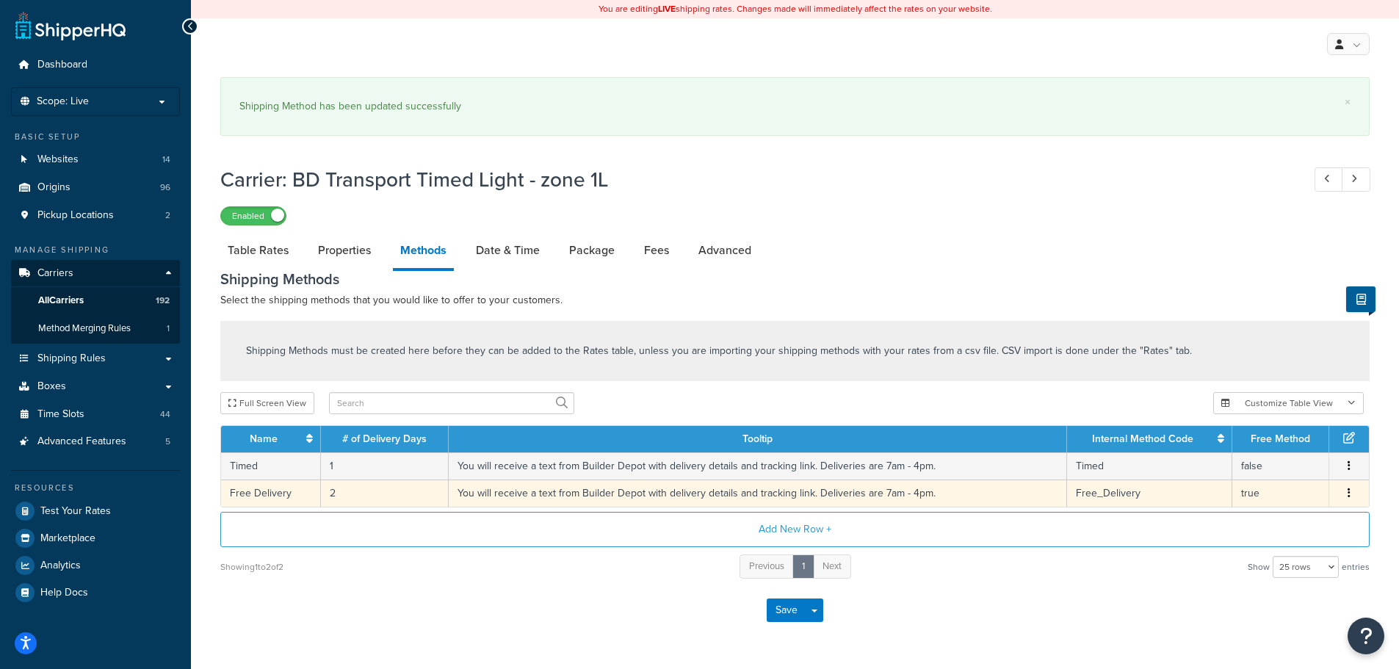
click at [330, 497] on td "2" at bounding box center [385, 492] width 128 height 27
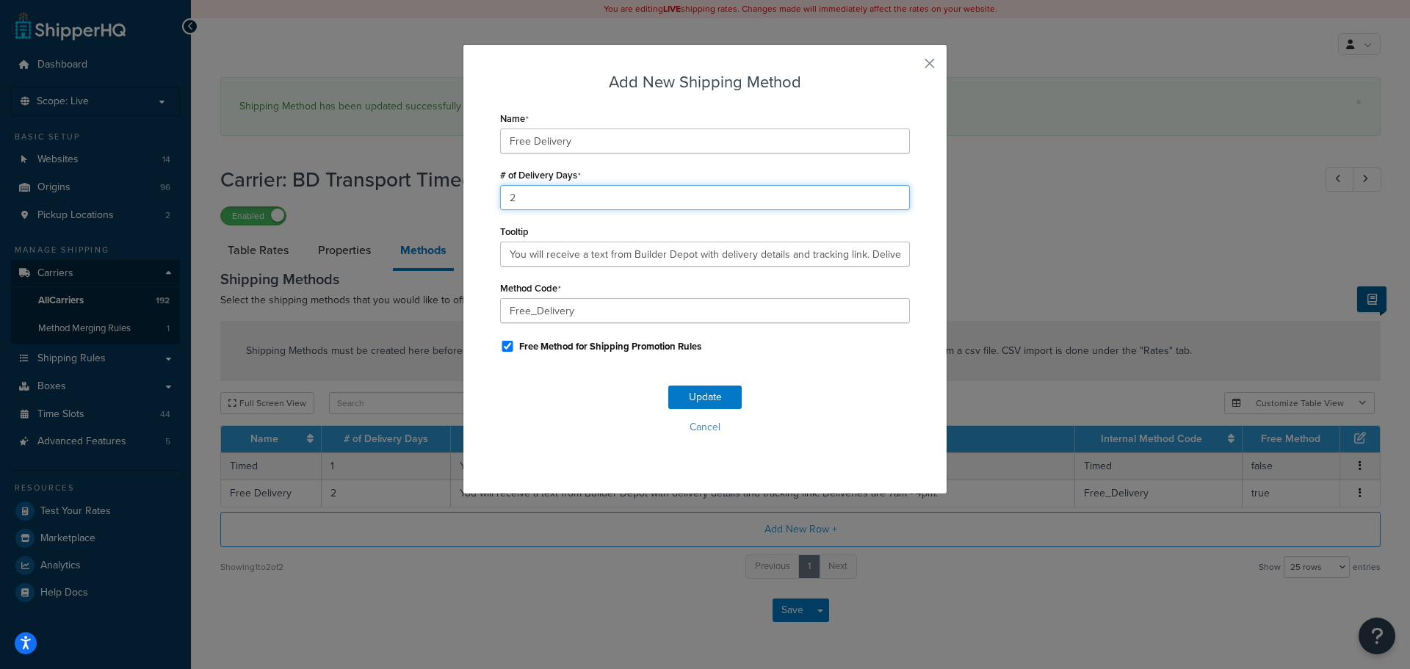
drag, startPoint x: 531, startPoint y: 197, endPoint x: 489, endPoint y: 196, distance: 41.9
click at [490, 196] on div "Add New Shipping Method Name Free Delivery # of Delivery Days 2 Tooltip You wil…" at bounding box center [705, 269] width 485 height 450
type input "1"
click at [678, 398] on button "Update" at bounding box center [704, 396] width 73 height 23
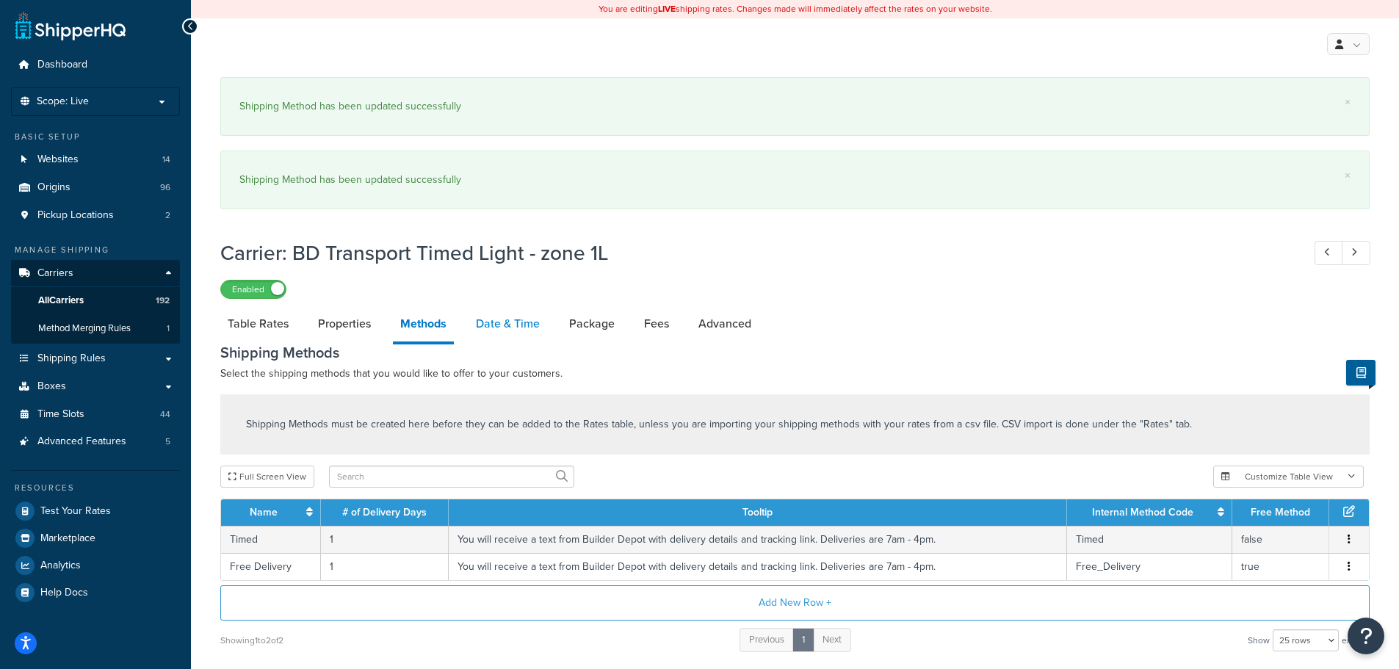
click at [499, 322] on link "Date & Time" at bounding box center [507, 323] width 79 height 35
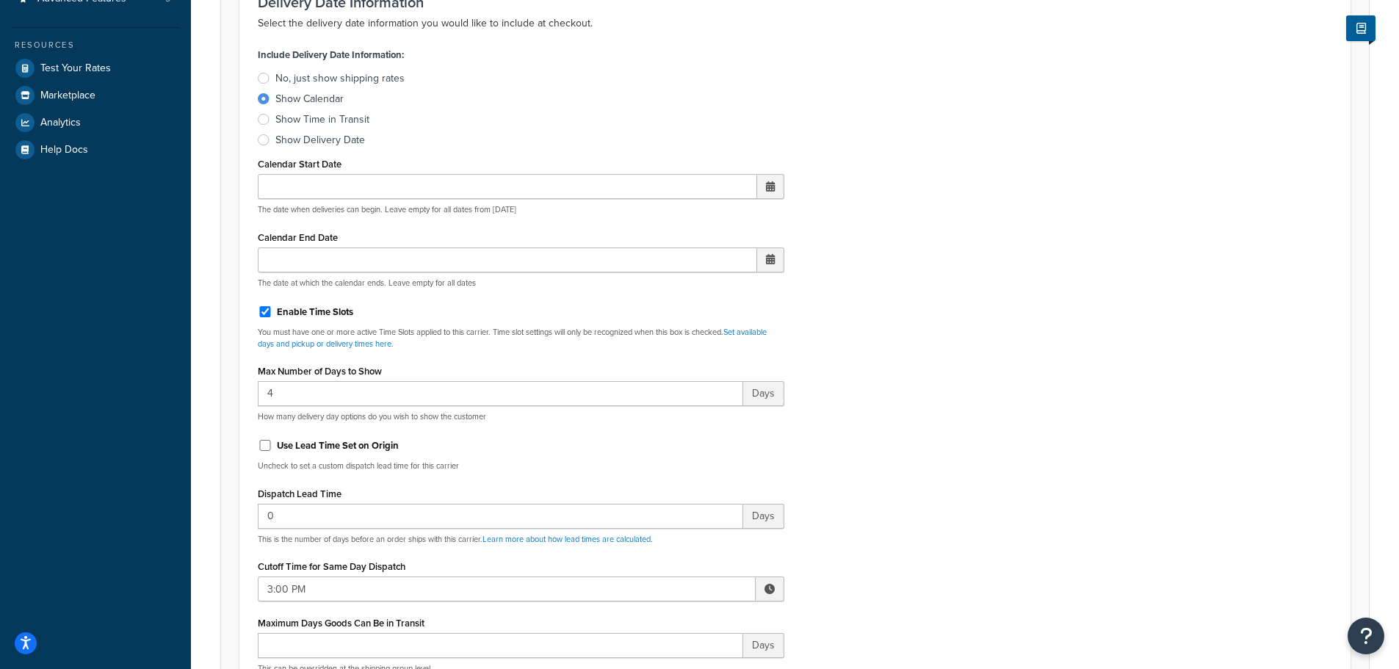
scroll to position [587, 0]
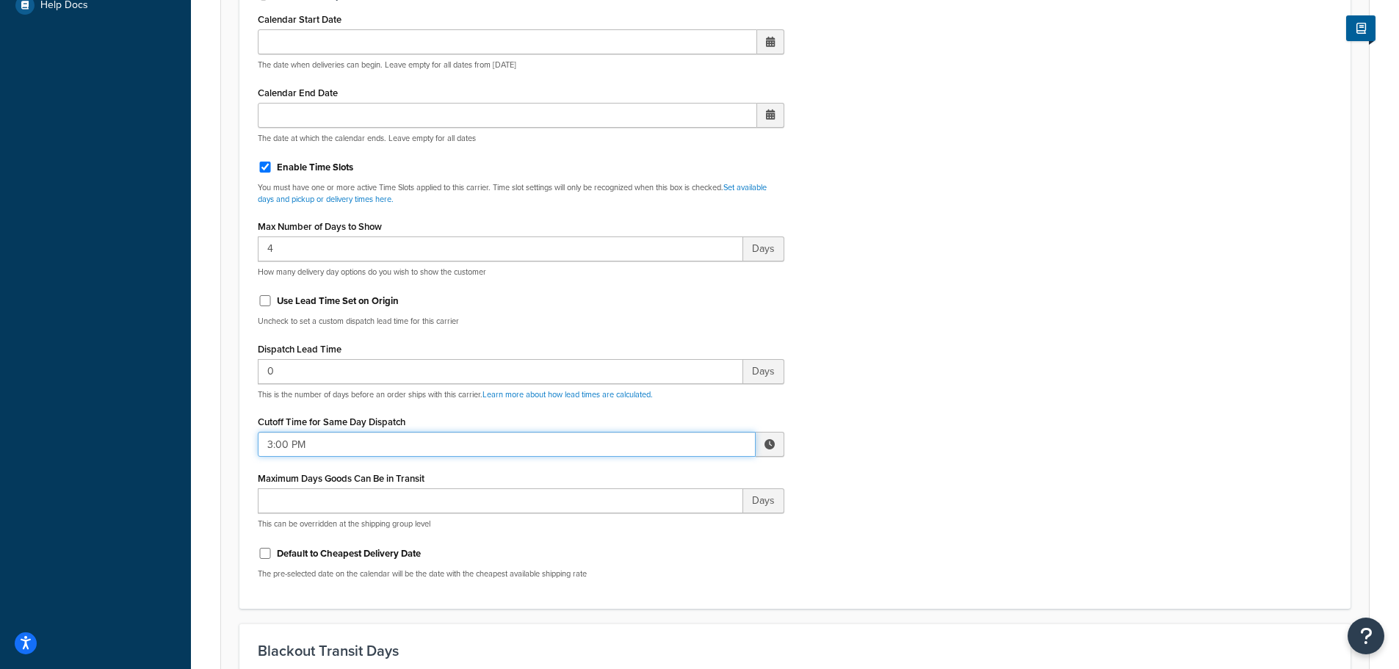
click at [280, 443] on input "3:00 PM" at bounding box center [507, 444] width 498 height 25
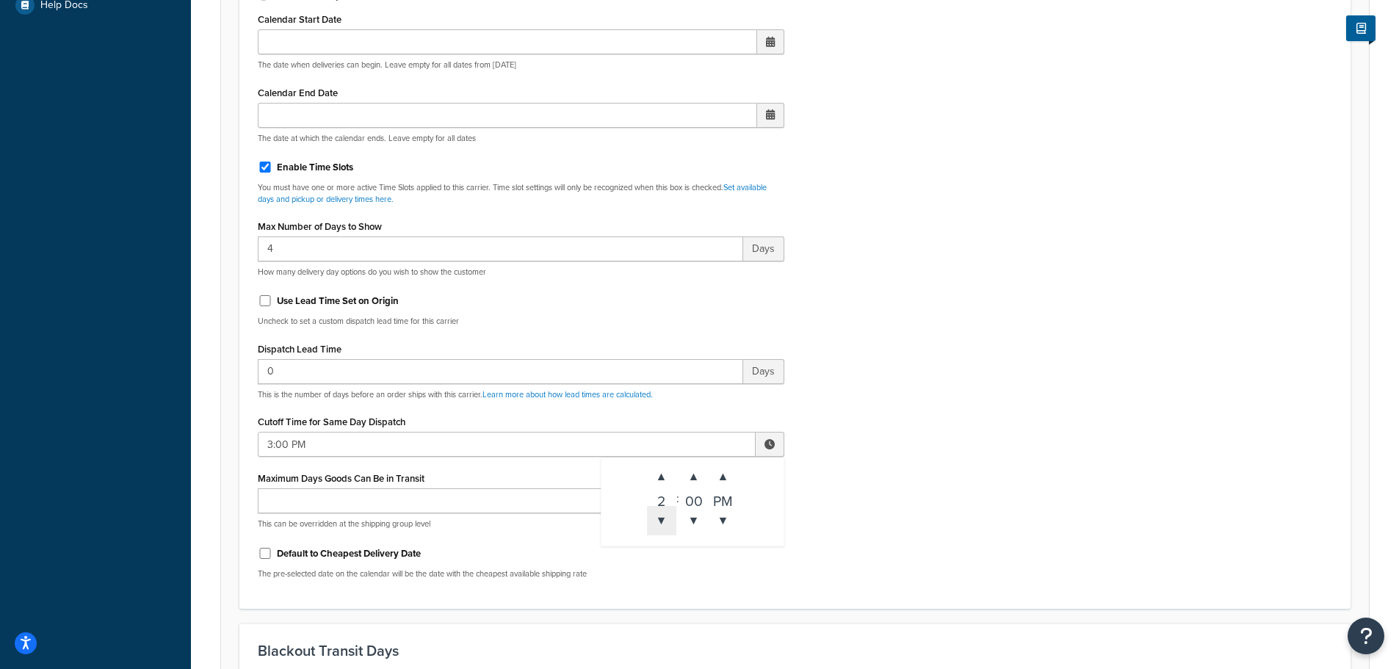
click at [664, 516] on span "▼" at bounding box center [661, 520] width 29 height 29
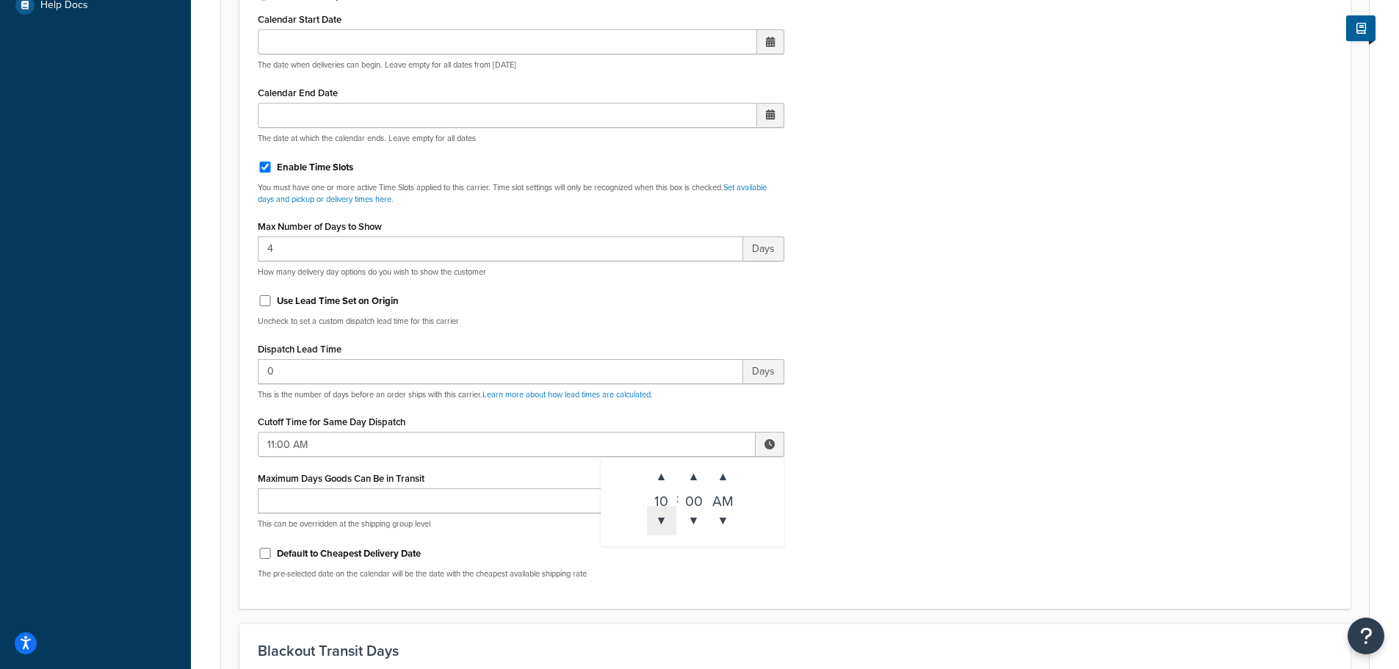
type input "10:00 AM"
click at [981, 485] on div "Include Delivery Date Information: No, just show shipping rates Show Calendar S…" at bounding box center [795, 244] width 1096 height 691
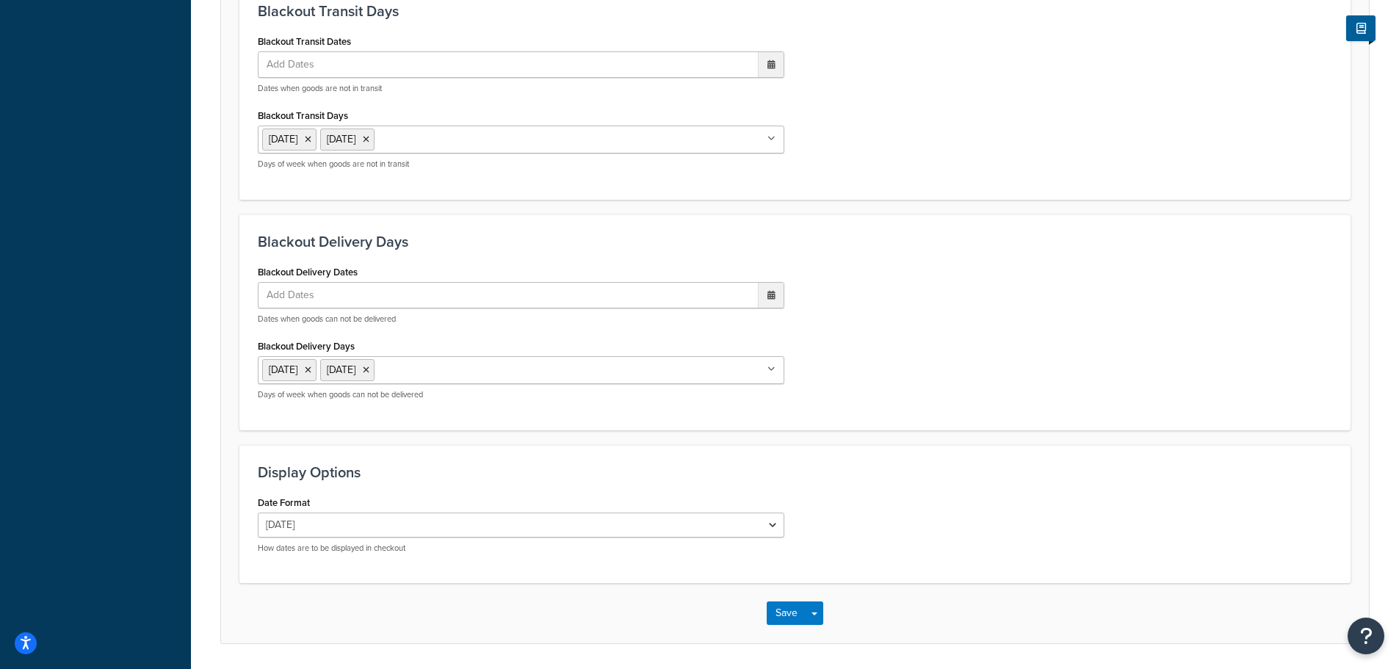
scroll to position [1276, 0]
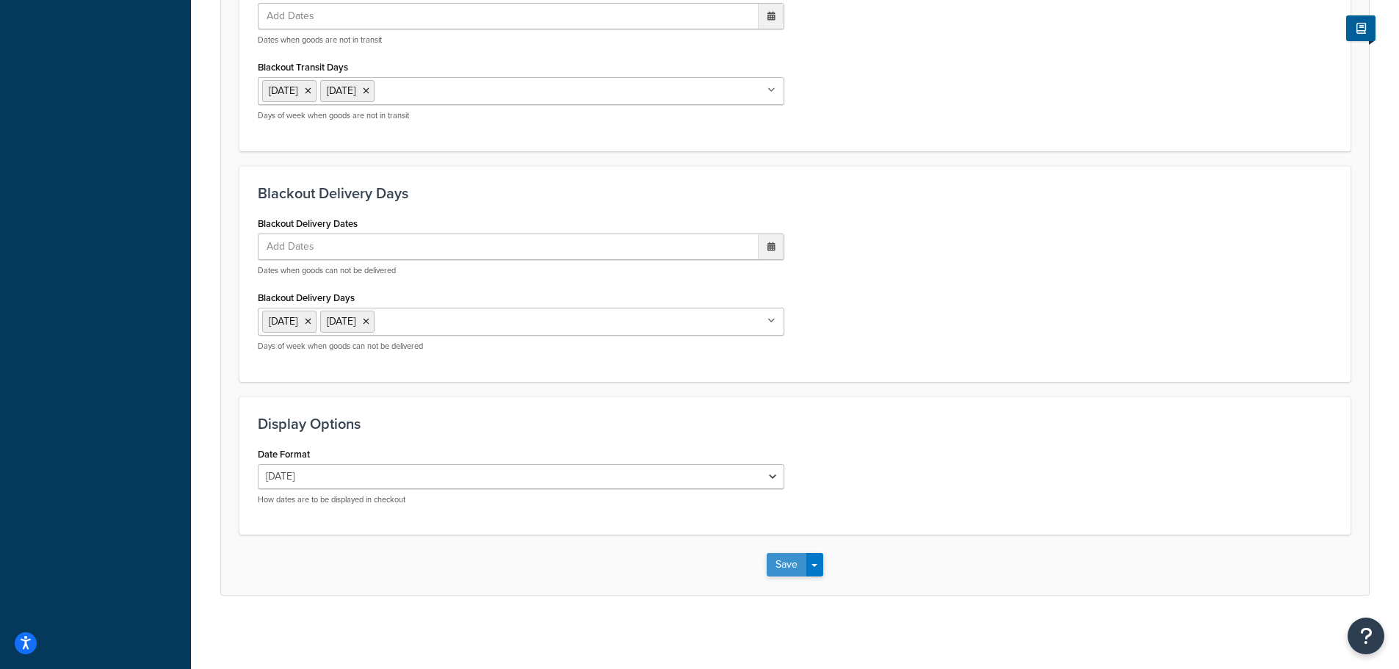
click at [787, 556] on button "Save" at bounding box center [787, 564] width 40 height 23
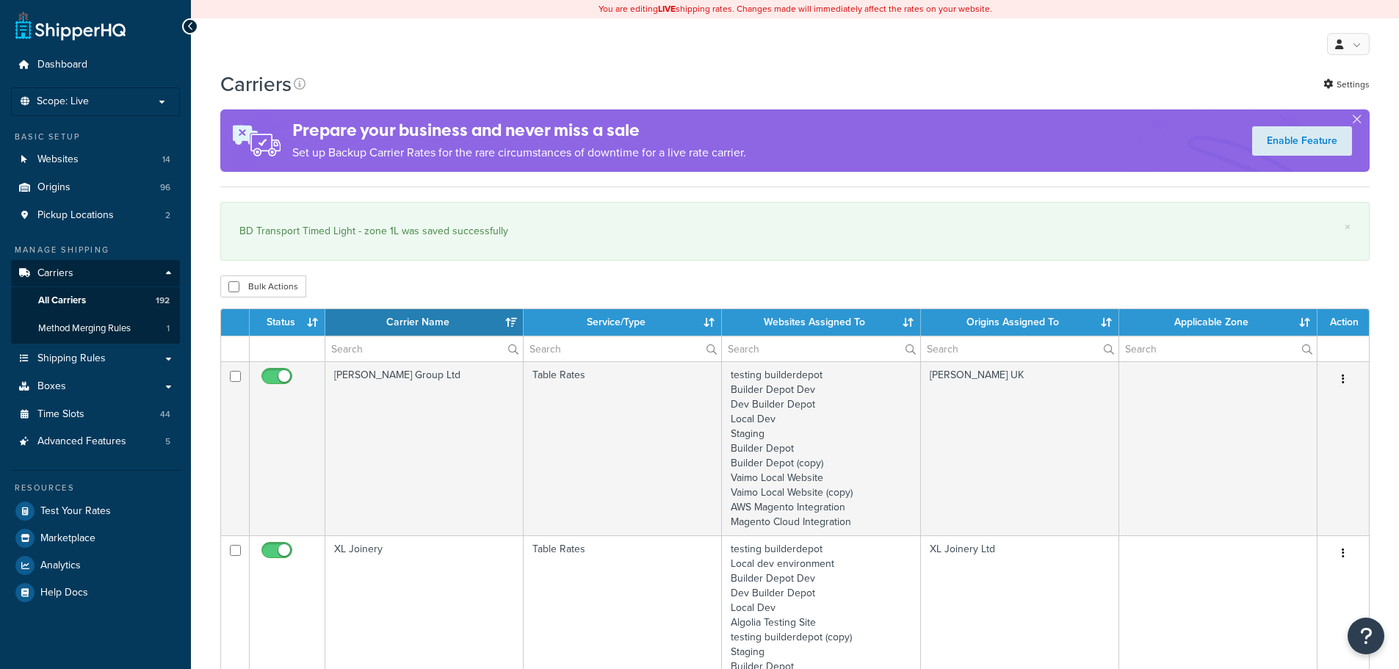
select select "15"
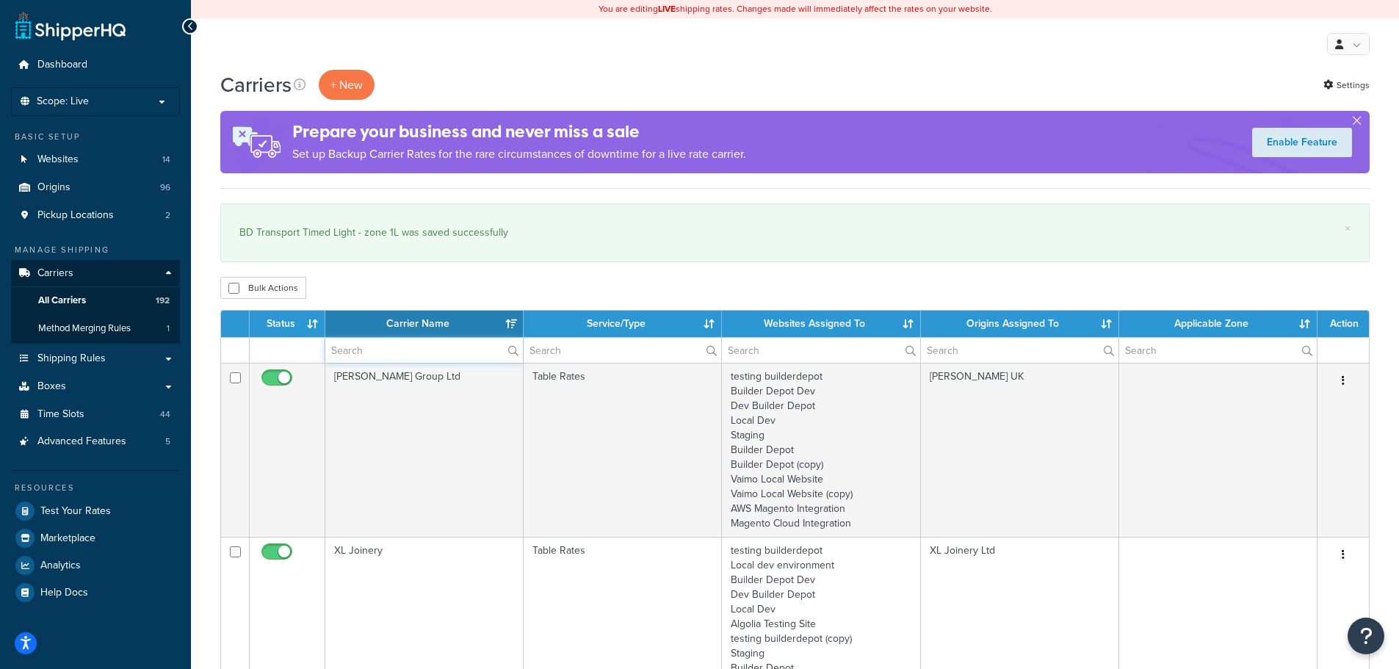
click at [408, 348] on input "text" at bounding box center [424, 350] width 198 height 25
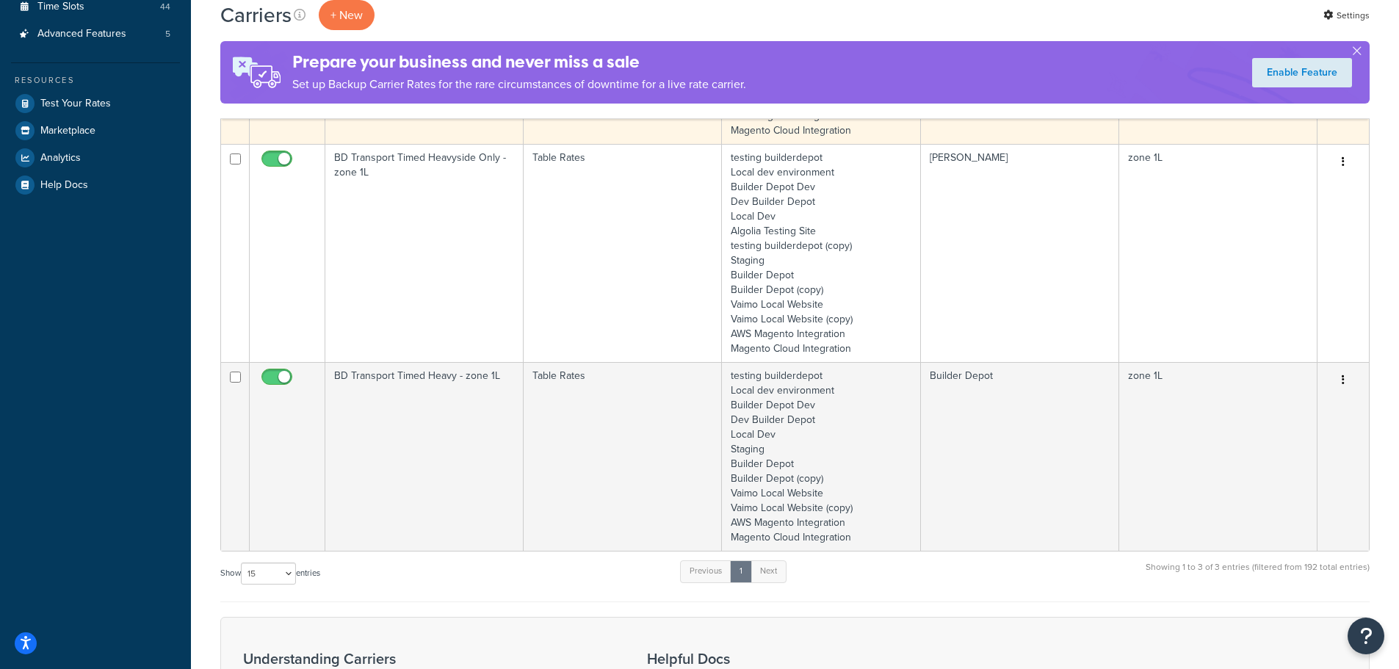
scroll to position [441, 0]
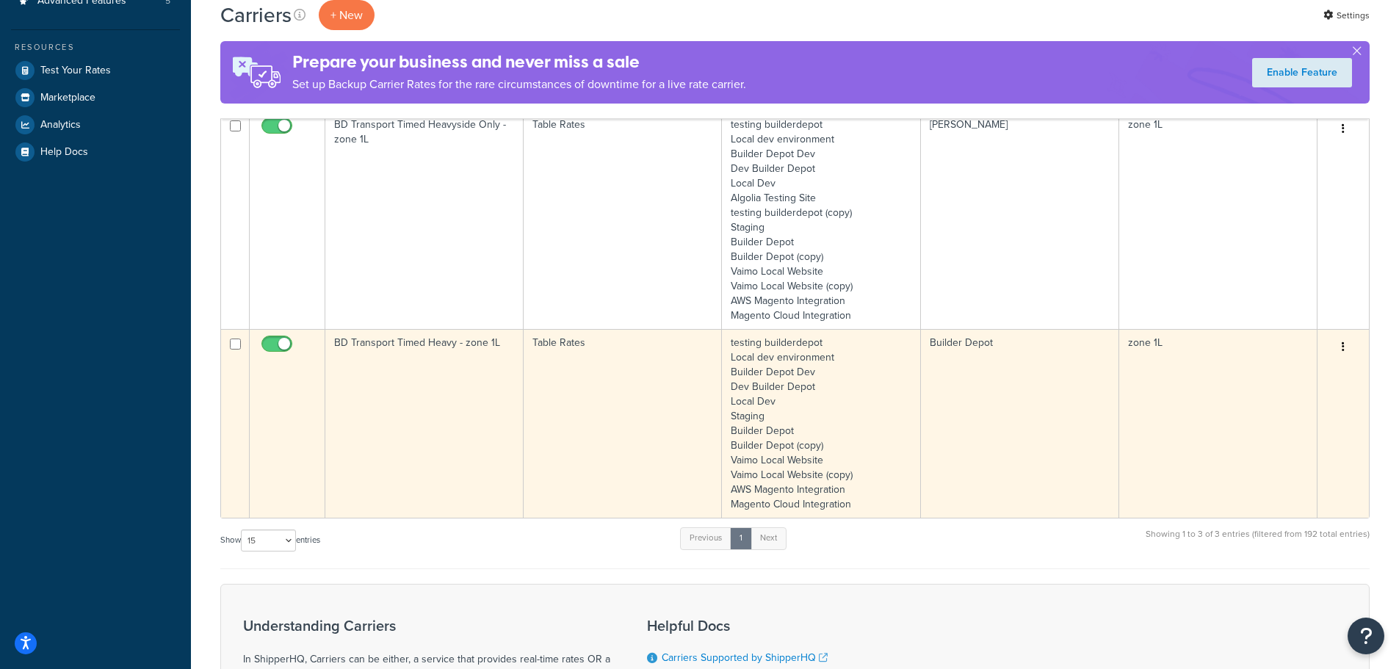
type input "1l"
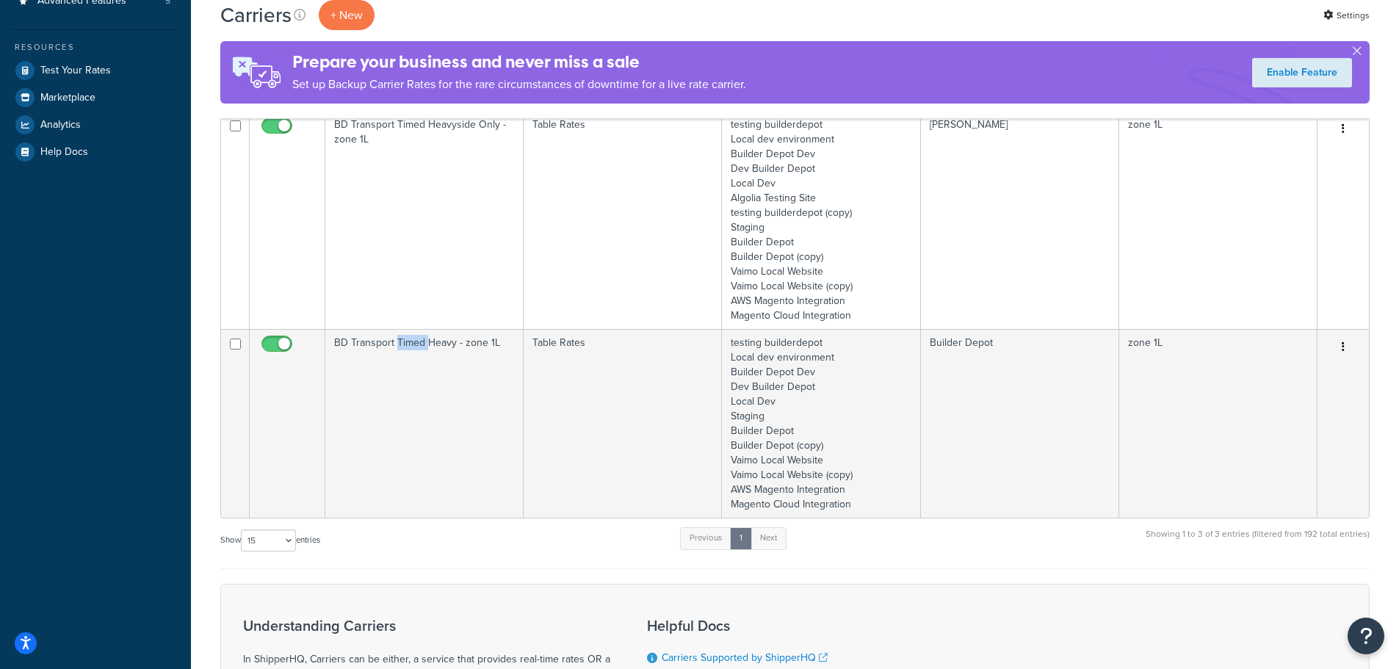
click at [395, 427] on td "BD Transport Timed Heavy - zone 1L" at bounding box center [424, 423] width 198 height 189
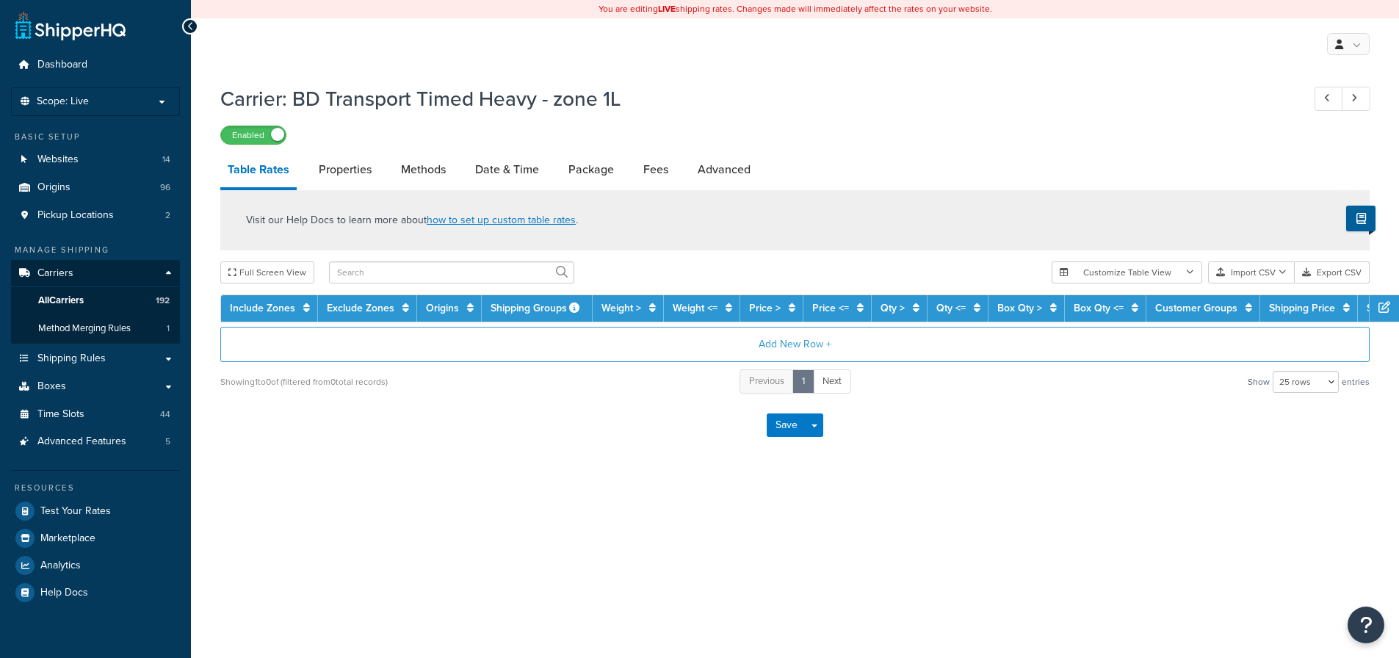
select select "25"
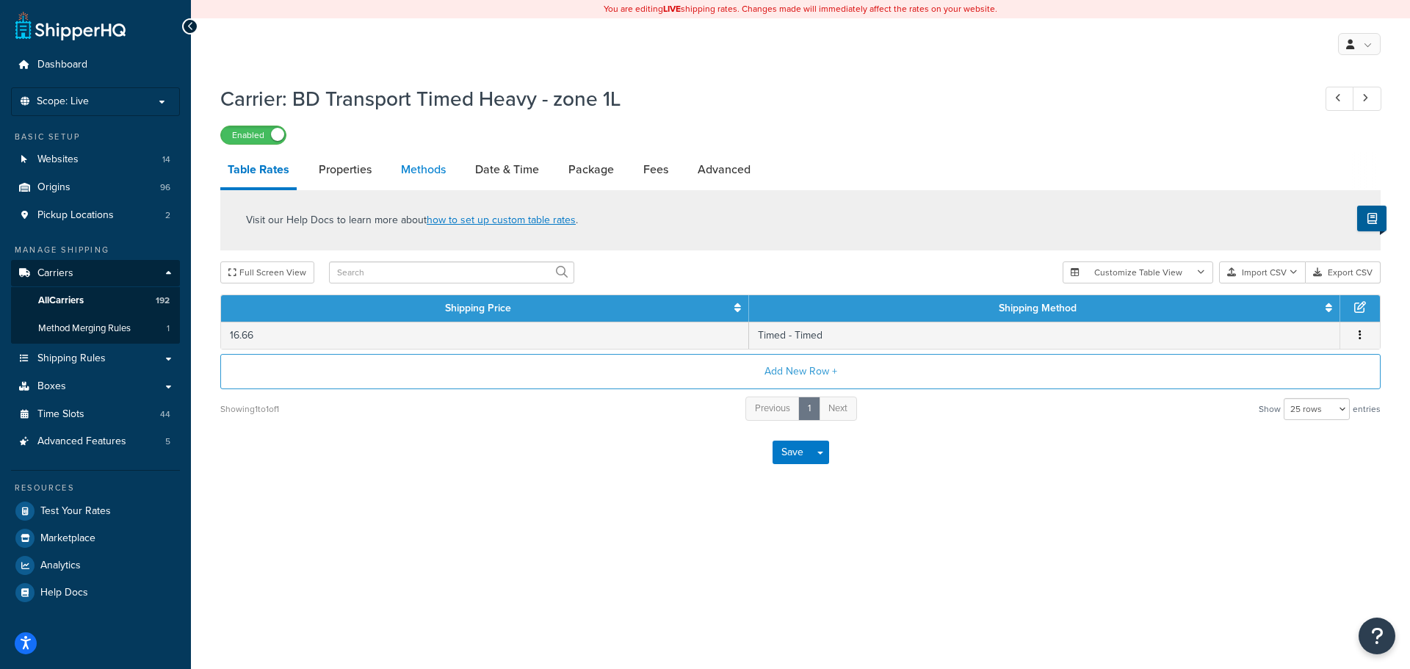
click at [411, 173] on link "Methods" at bounding box center [423, 169] width 59 height 35
select select "25"
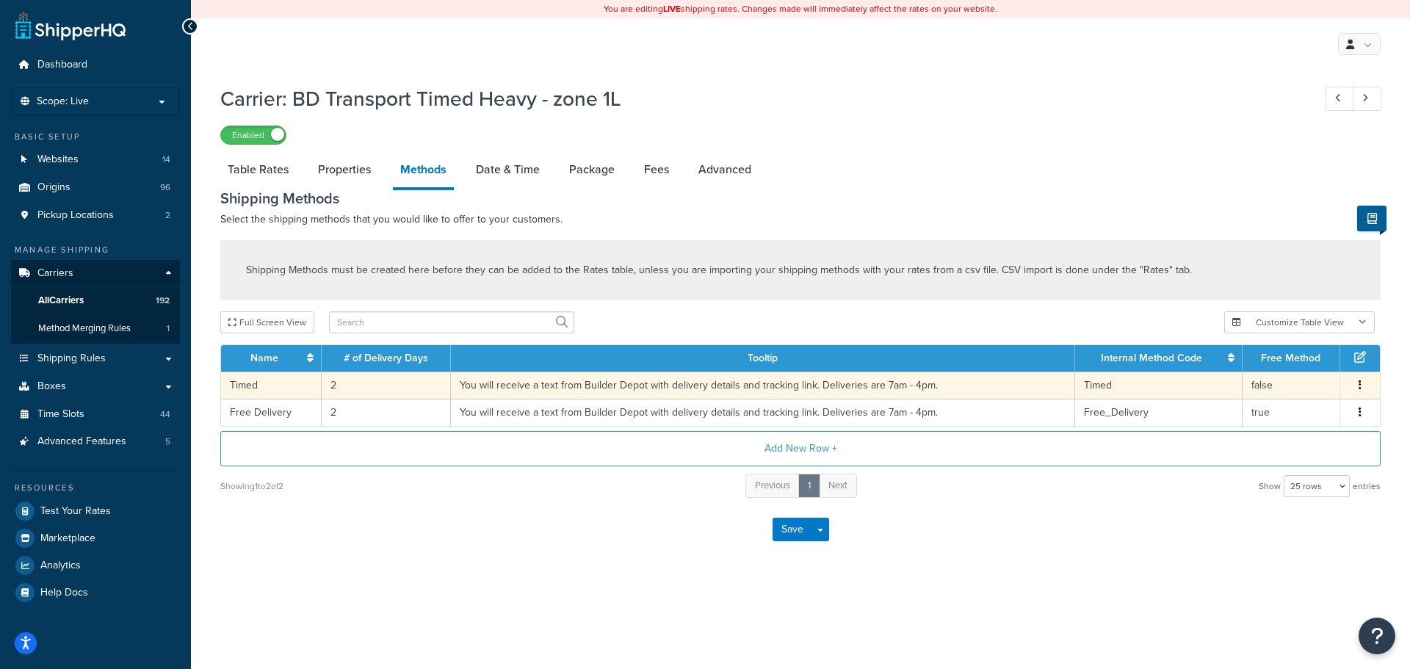
click at [337, 384] on td "2" at bounding box center [386, 385] width 129 height 27
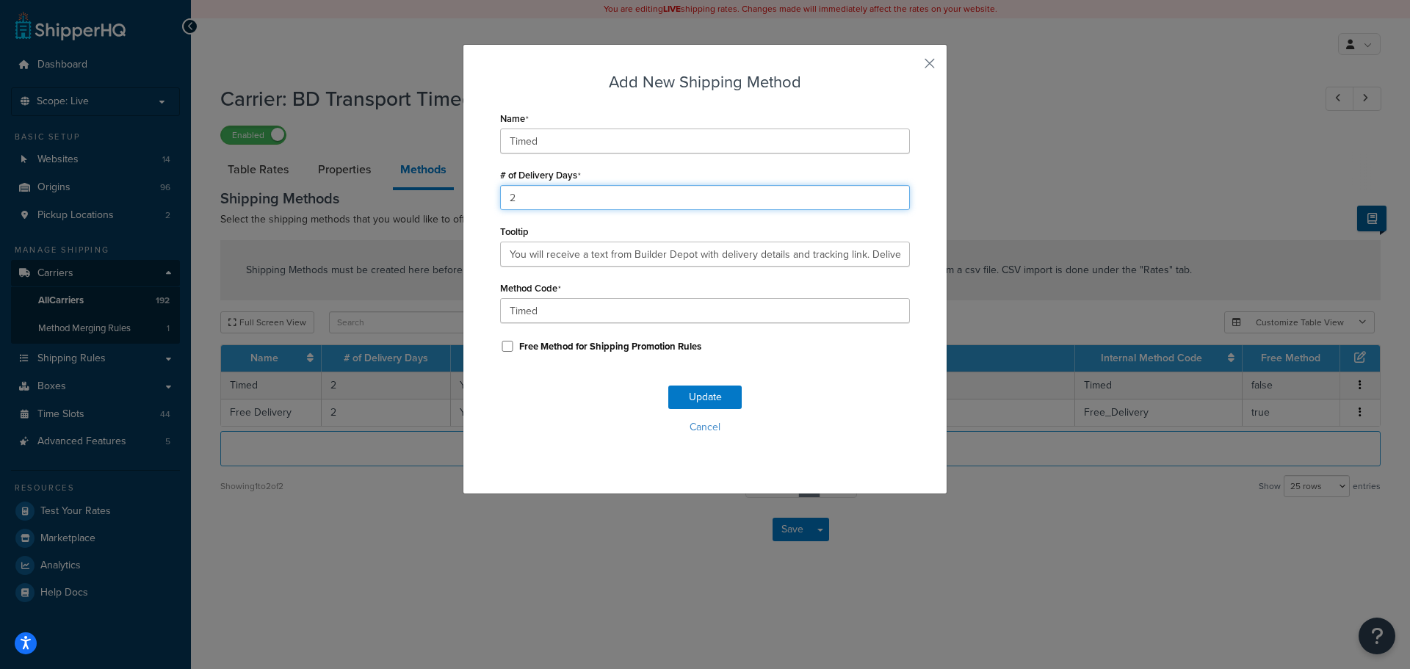
drag, startPoint x: 565, startPoint y: 190, endPoint x: 454, endPoint y: 201, distance: 112.1
click at [454, 201] on div "Add New Shipping Method Name Timed # of Delivery Days 2 Tooltip You will receiv…" at bounding box center [705, 334] width 1410 height 669
type input "1"
click at [699, 388] on button "Update" at bounding box center [704, 396] width 73 height 23
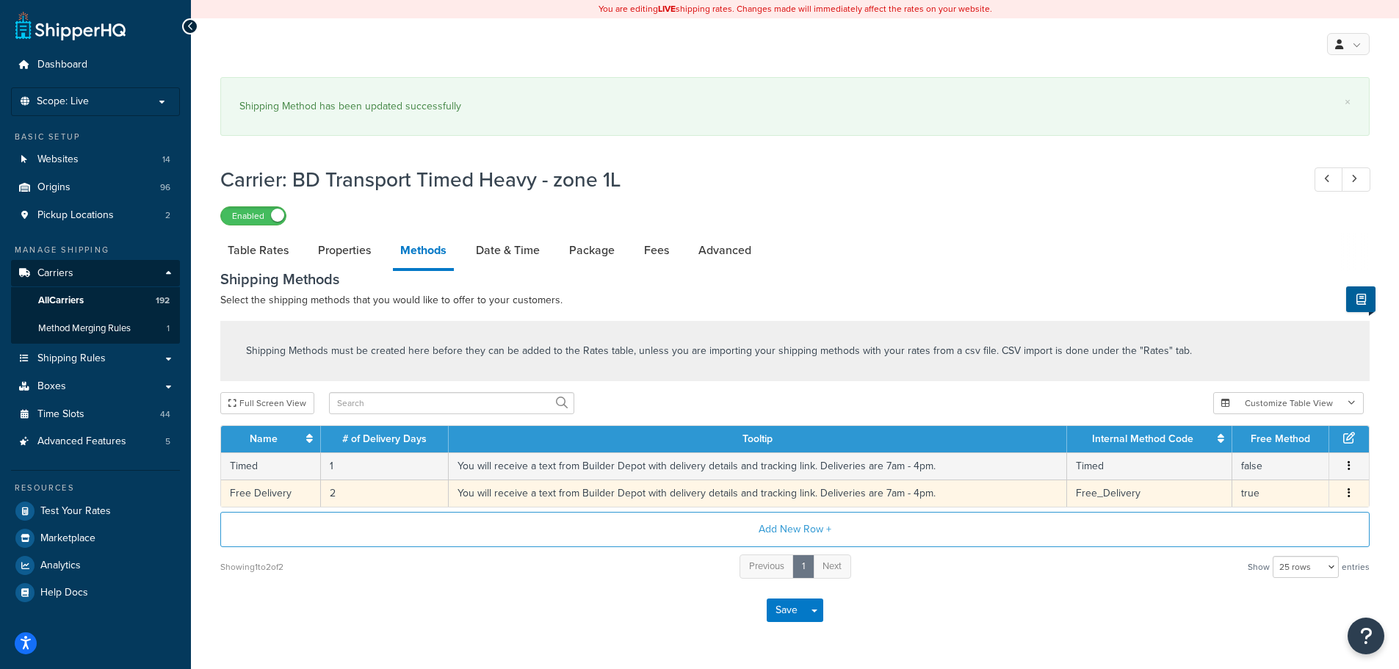
click at [333, 497] on td "2" at bounding box center [385, 492] width 128 height 27
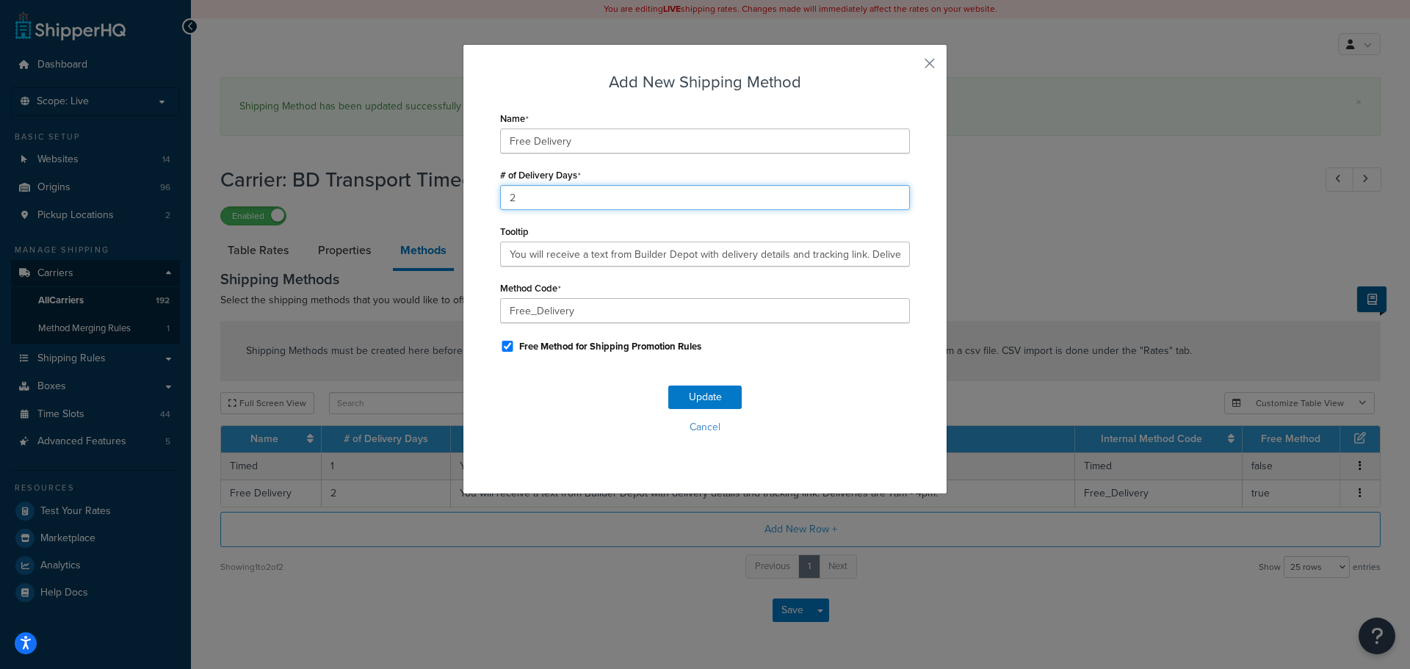
drag, startPoint x: 530, startPoint y: 201, endPoint x: 416, endPoint y: 210, distance: 114.1
click at [416, 210] on div "Add New Shipping Method Name Free Delivery # of Delivery Days 2 Tooltip You wil…" at bounding box center [705, 334] width 1410 height 669
type input "1"
click at [690, 395] on button "Update" at bounding box center [704, 396] width 73 height 23
click at [689, 395] on button "Update" at bounding box center [704, 396] width 73 height 23
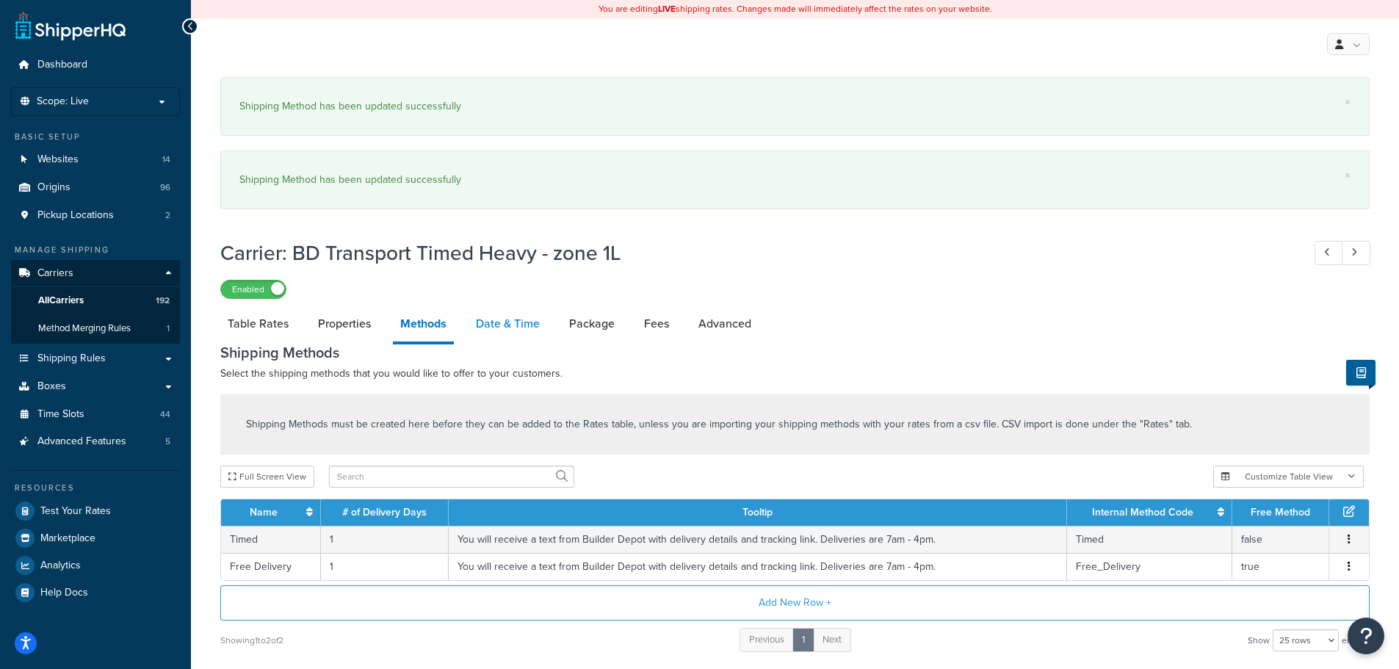
click at [524, 327] on link "Date & Time" at bounding box center [507, 323] width 79 height 35
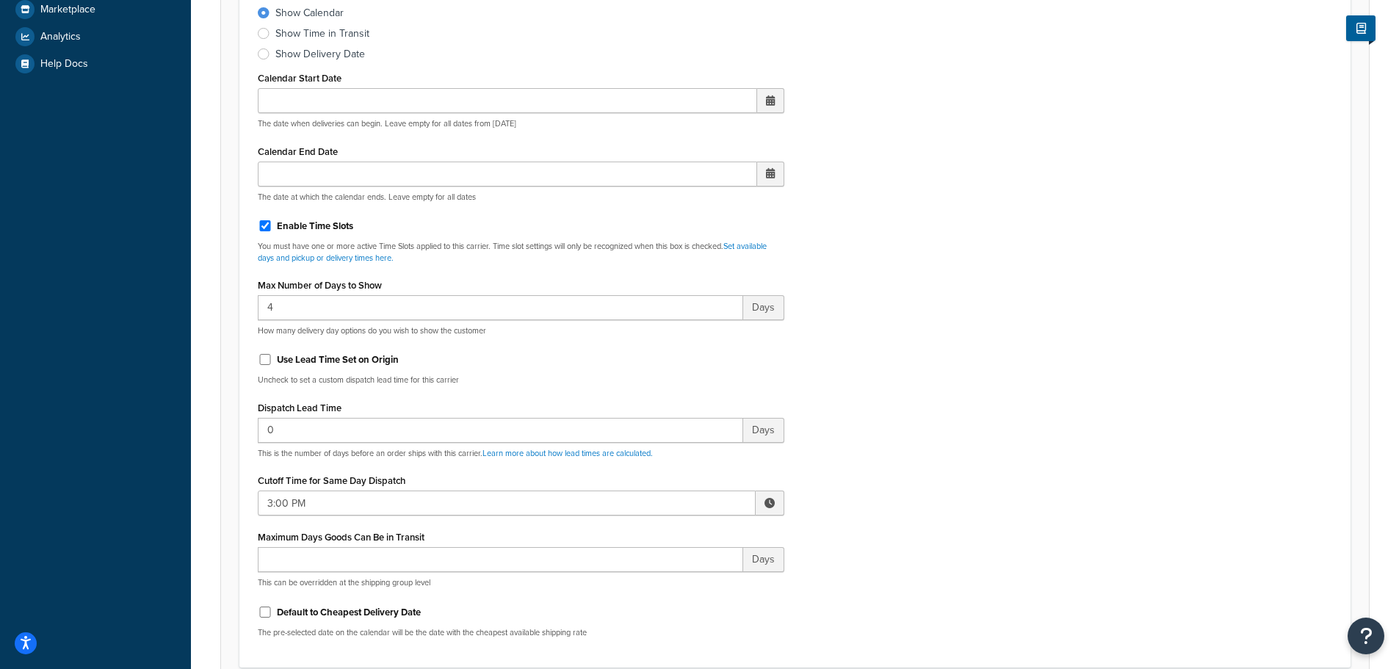
scroll to position [661, 0]
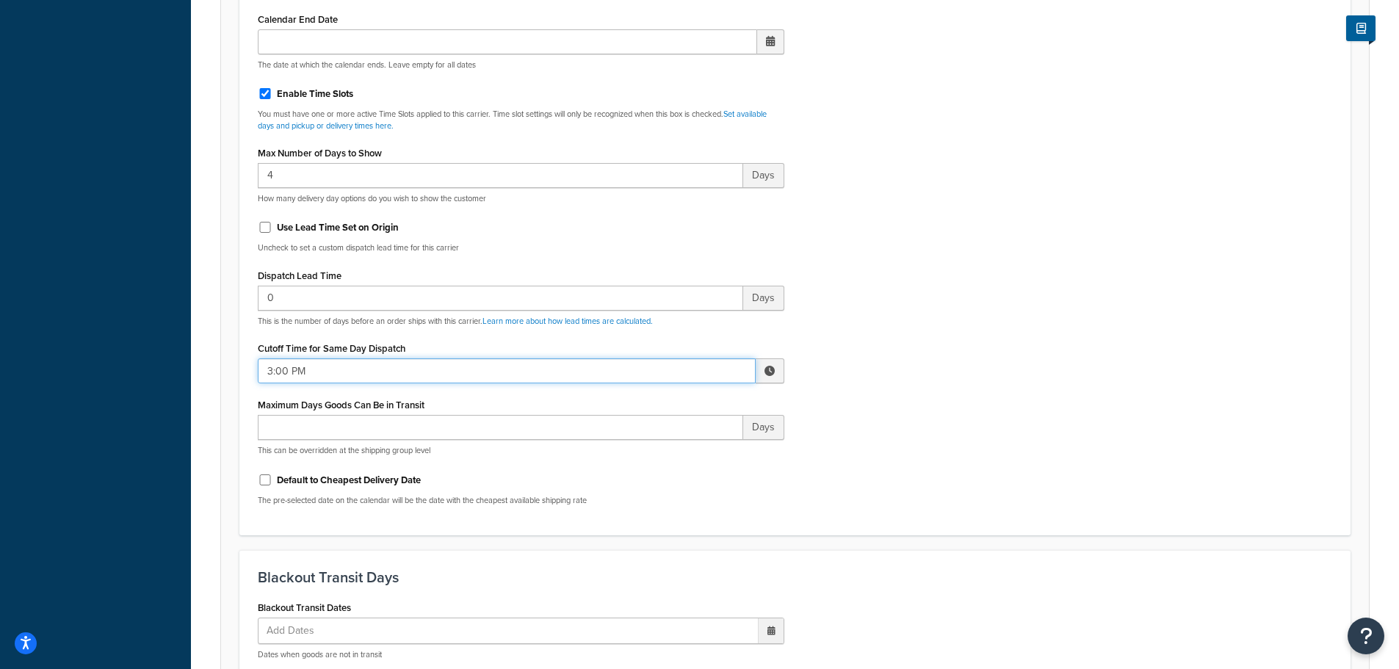
click at [337, 377] on input "3:00 PM" at bounding box center [507, 370] width 498 height 25
click at [656, 452] on span "▼" at bounding box center [661, 446] width 29 height 29
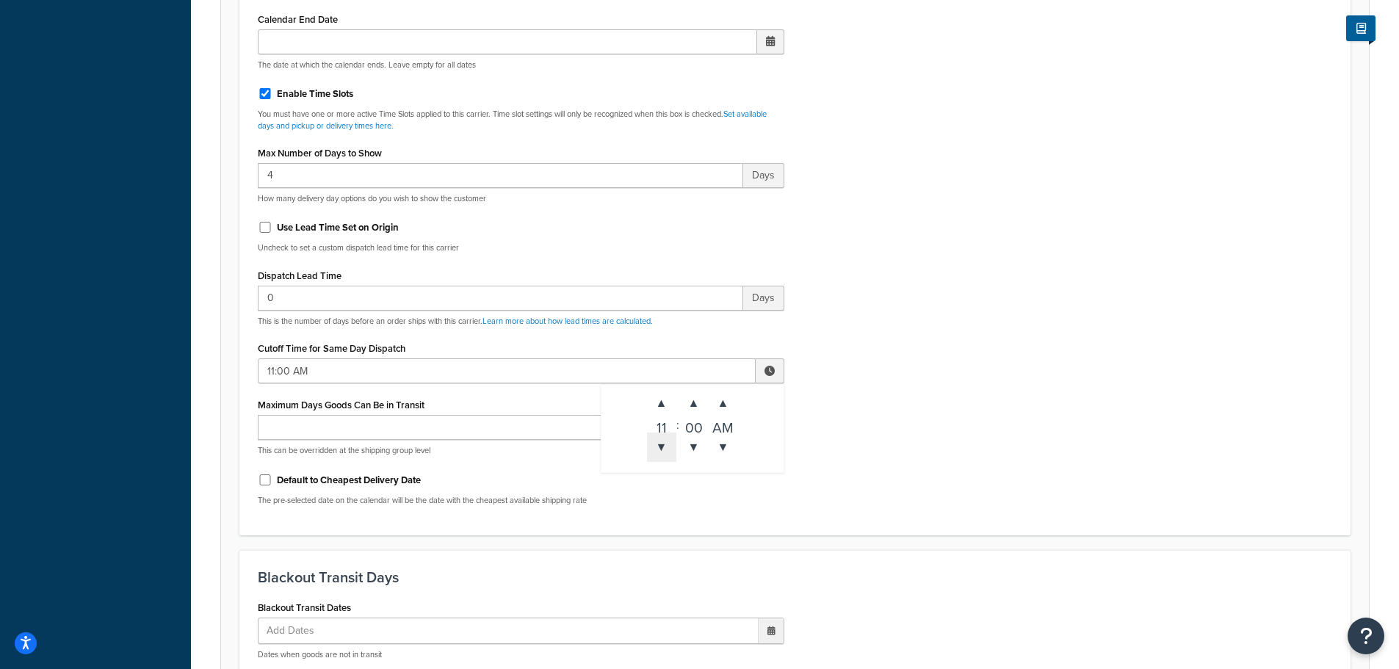
click at [656, 452] on span "▼" at bounding box center [661, 446] width 29 height 29
type input "10:00 AM"
click at [880, 452] on div "Include Delivery Date Information: No, just show shipping rates Show Calendar S…" at bounding box center [795, 171] width 1096 height 691
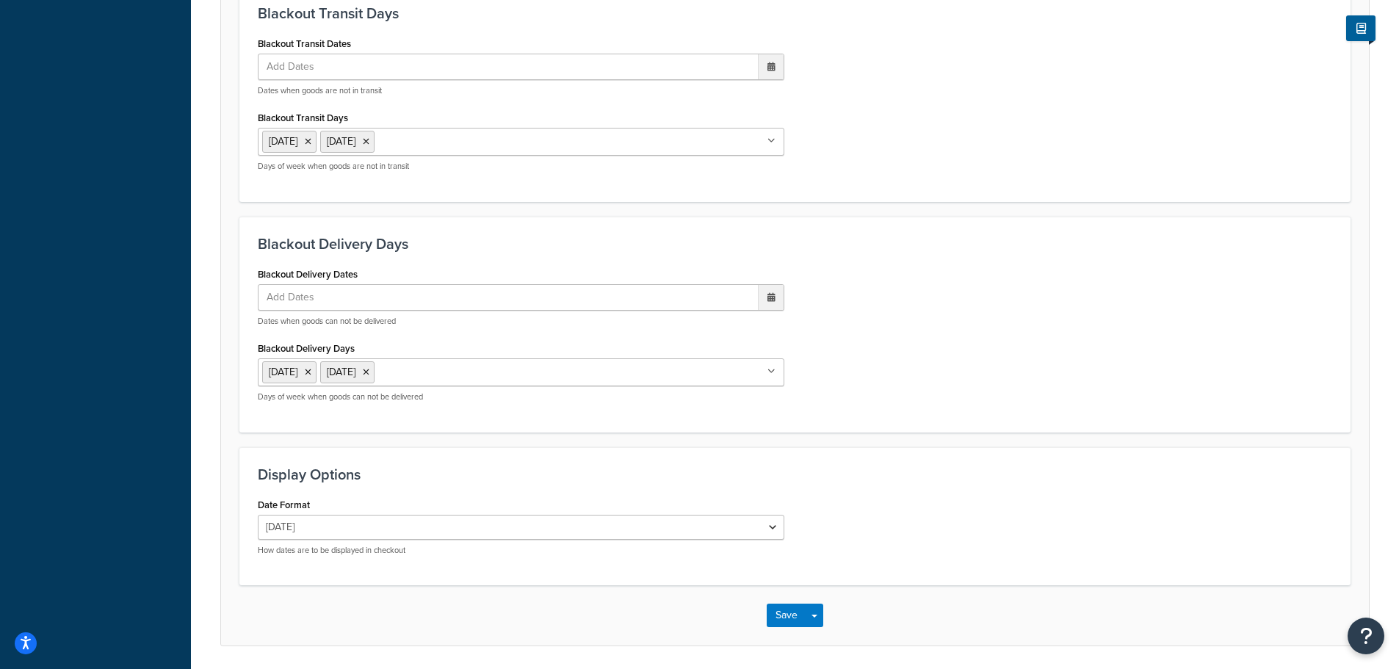
scroll to position [1276, 0]
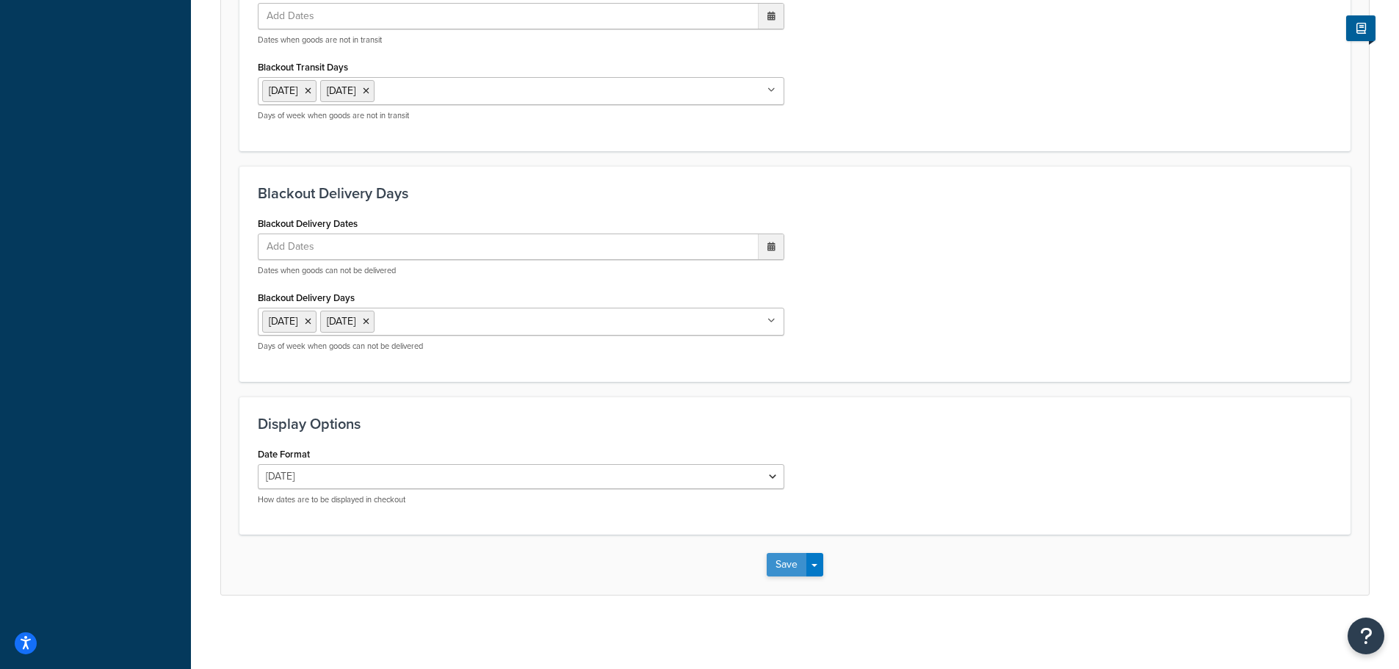
click at [787, 559] on button "Save" at bounding box center [787, 564] width 40 height 23
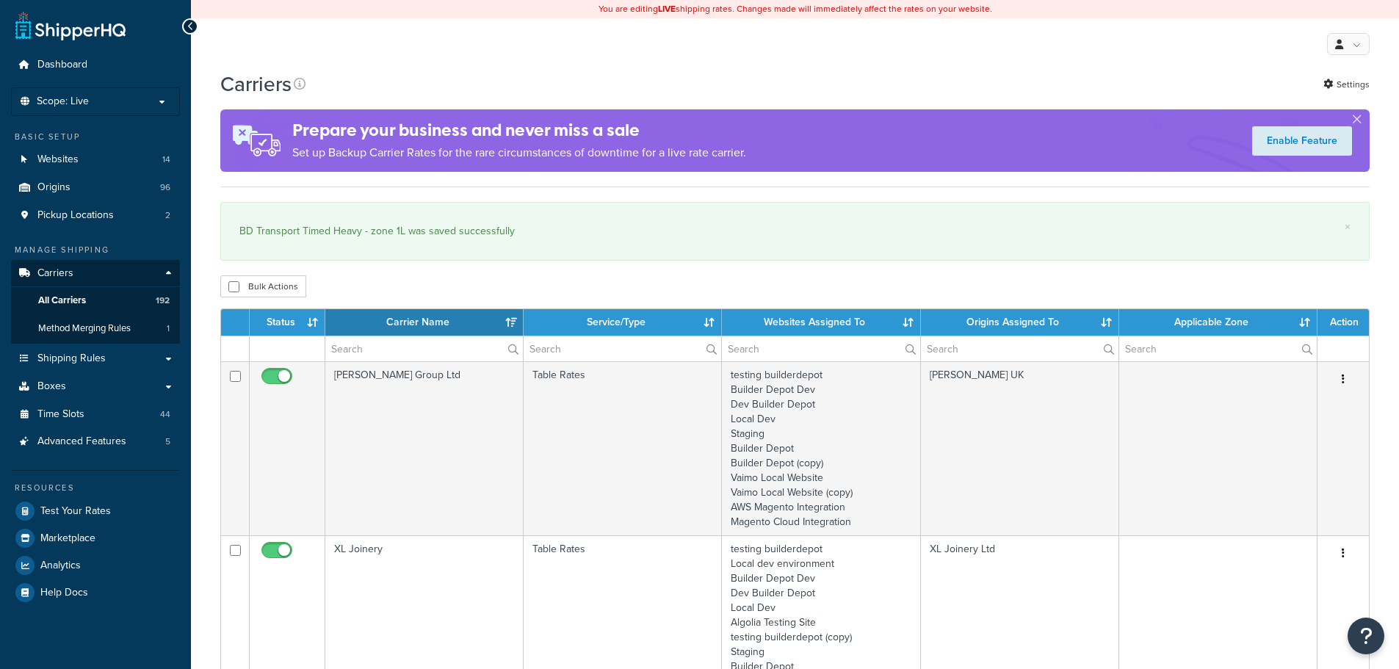
select select "15"
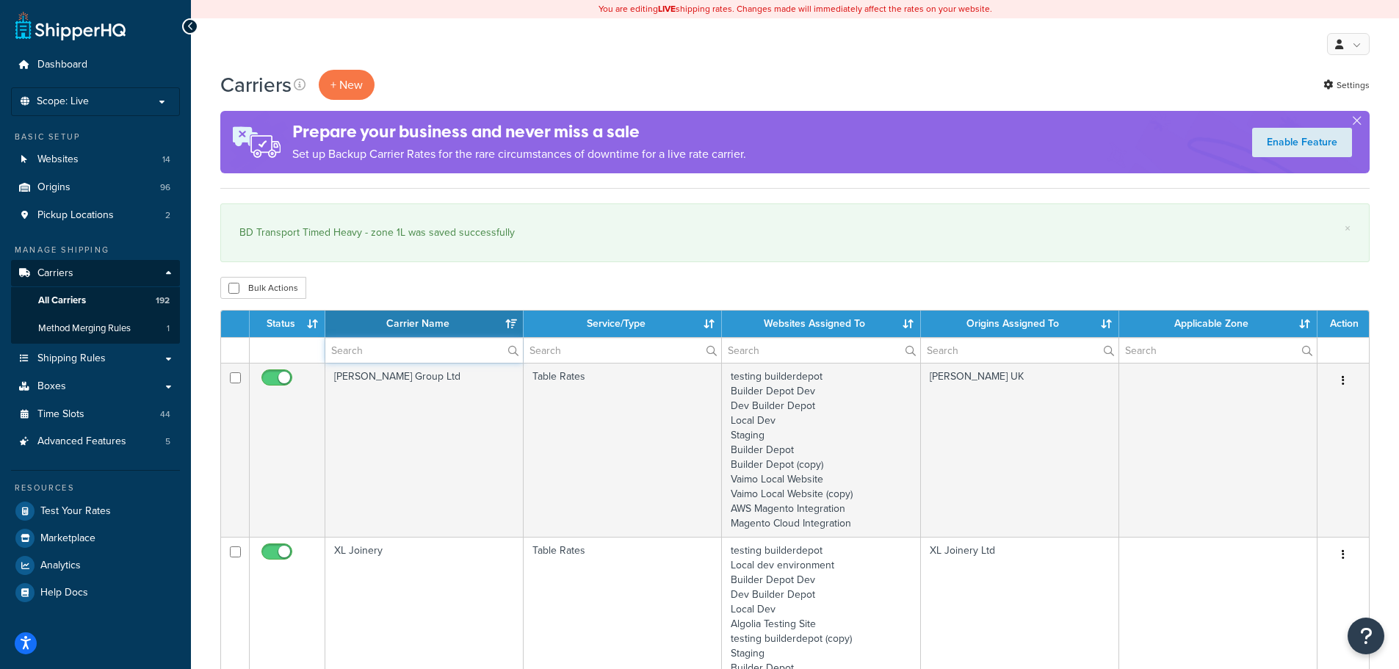
click at [356, 353] on input "text" at bounding box center [424, 350] width 198 height 25
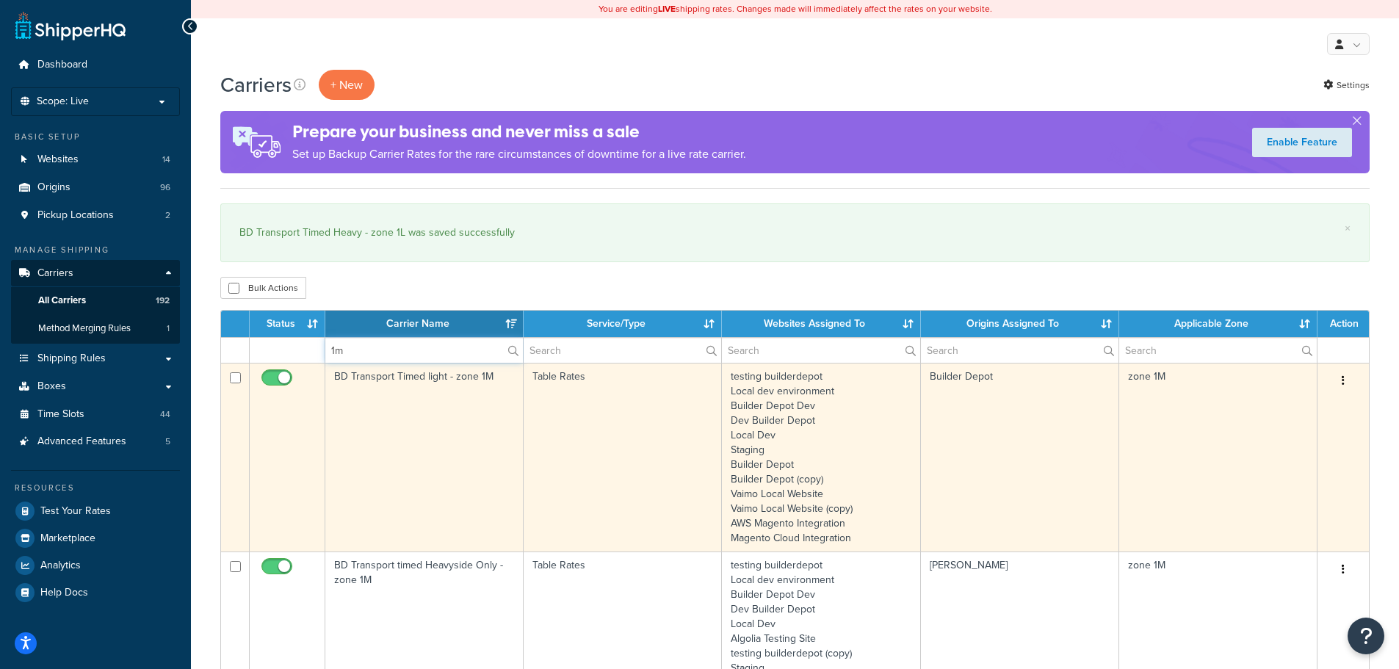
type input "1m"
click at [354, 457] on td "BD Transport Timed light - zone 1M" at bounding box center [424, 457] width 198 height 189
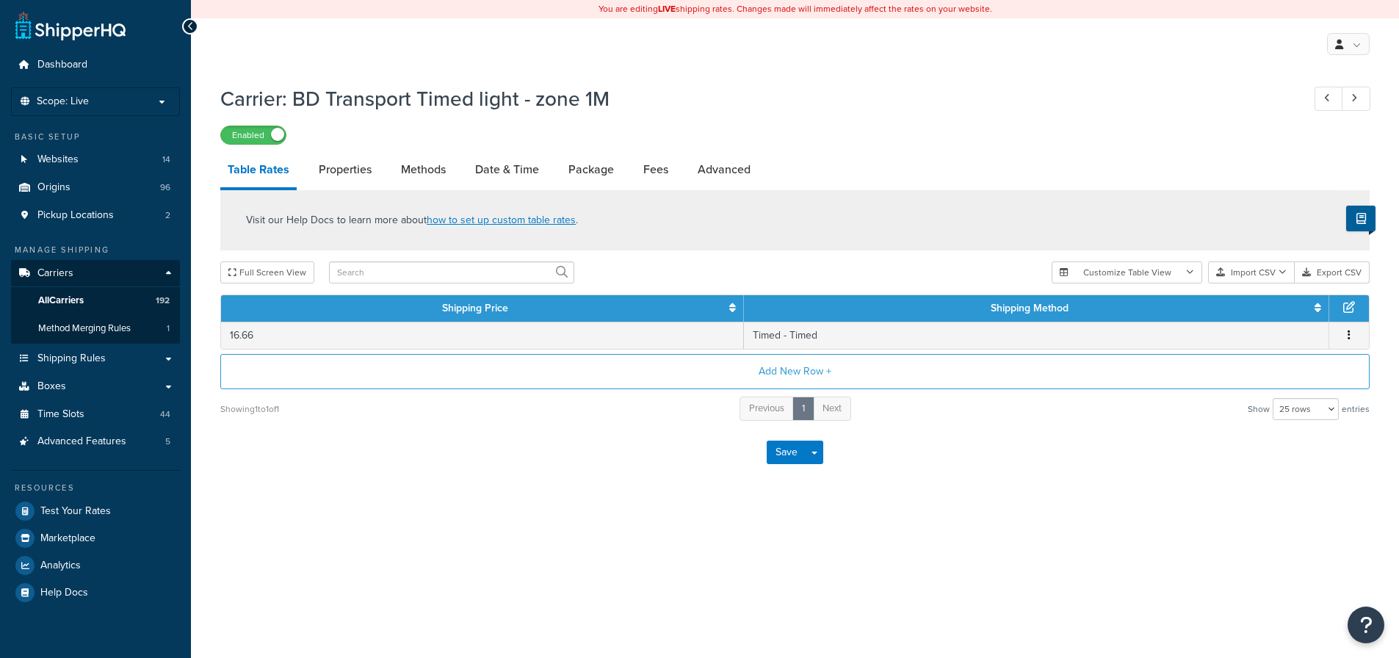
select select "25"
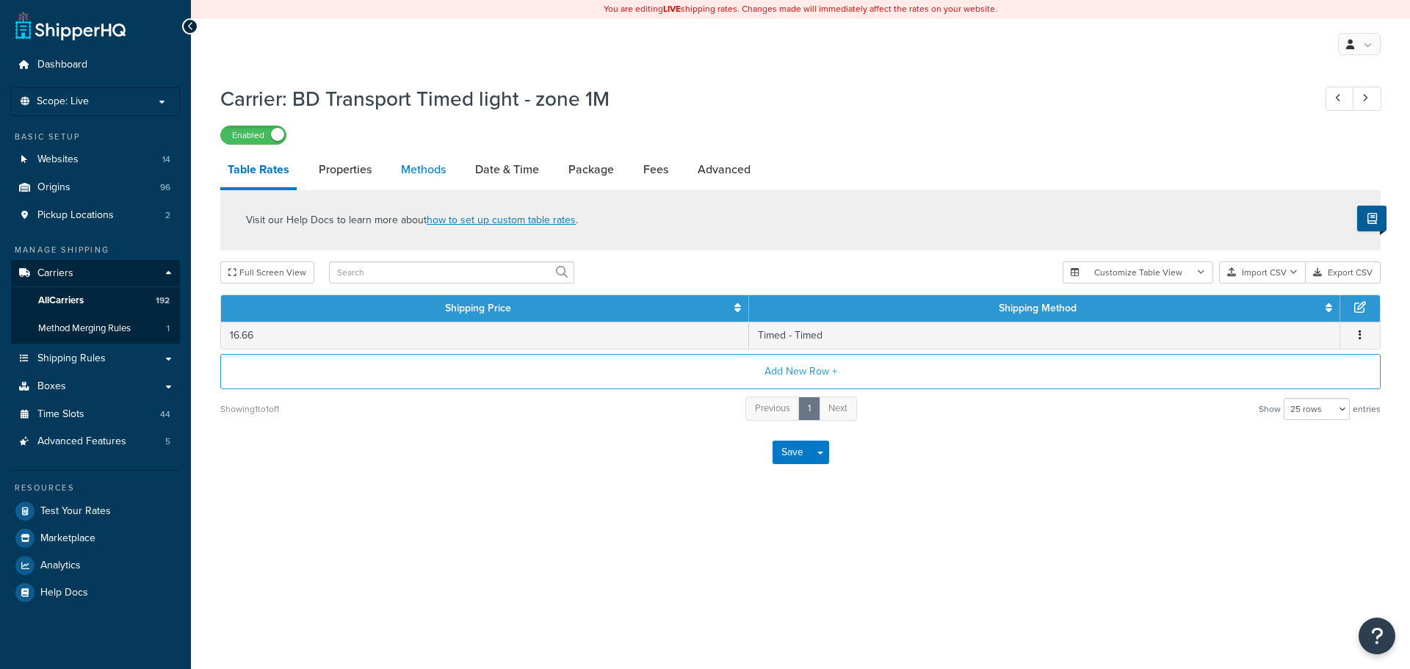
click at [426, 167] on link "Methods" at bounding box center [423, 169] width 59 height 35
select select "25"
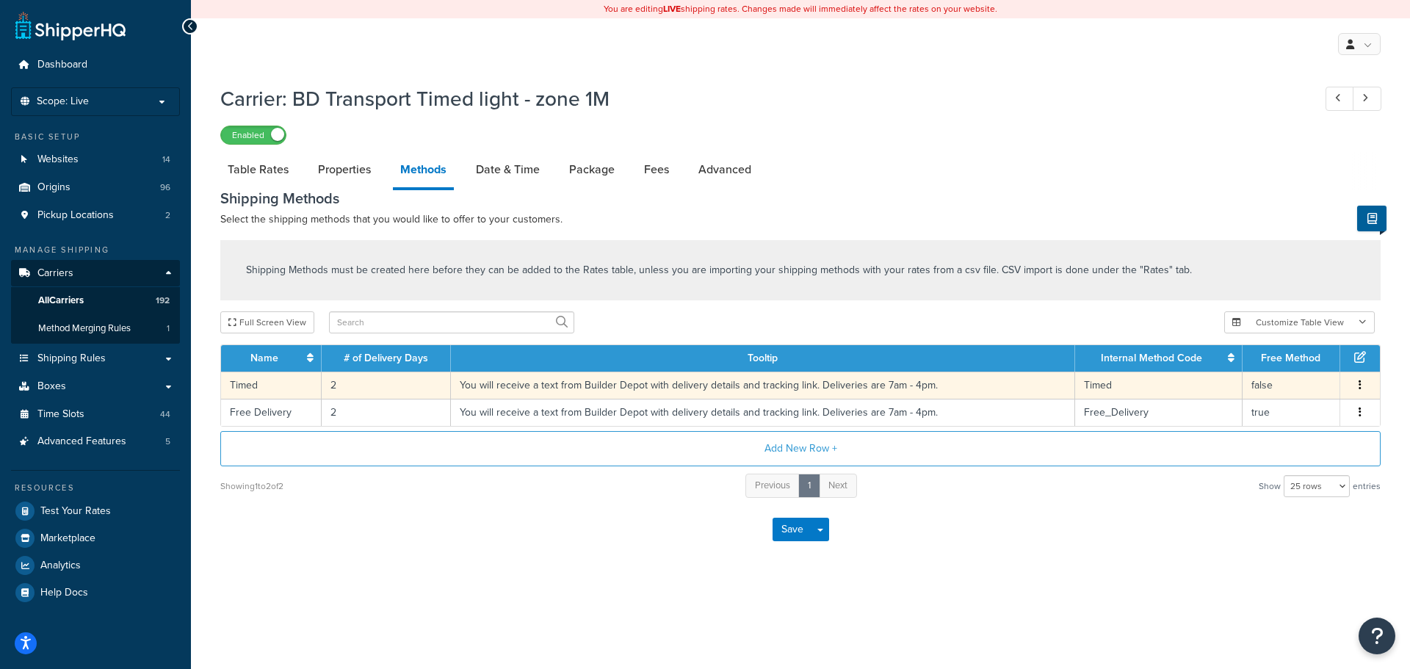
click at [338, 380] on td "2" at bounding box center [386, 385] width 129 height 27
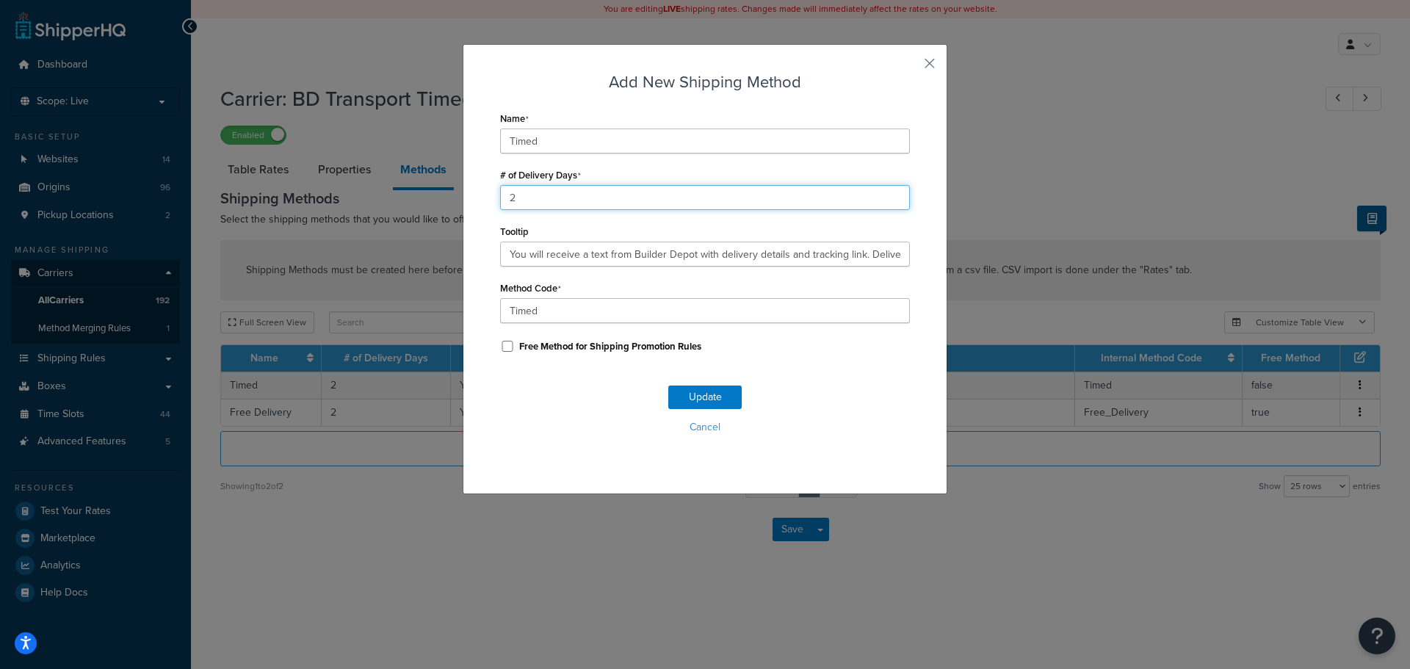
drag, startPoint x: 525, startPoint y: 198, endPoint x: 433, endPoint y: 211, distance: 92.7
click at [433, 211] on div "Add New Shipping Method Name Timed # of Delivery Days 2 Tooltip You will receiv…" at bounding box center [705, 334] width 1410 height 669
type input "1"
click at [690, 399] on button "Update" at bounding box center [704, 396] width 73 height 23
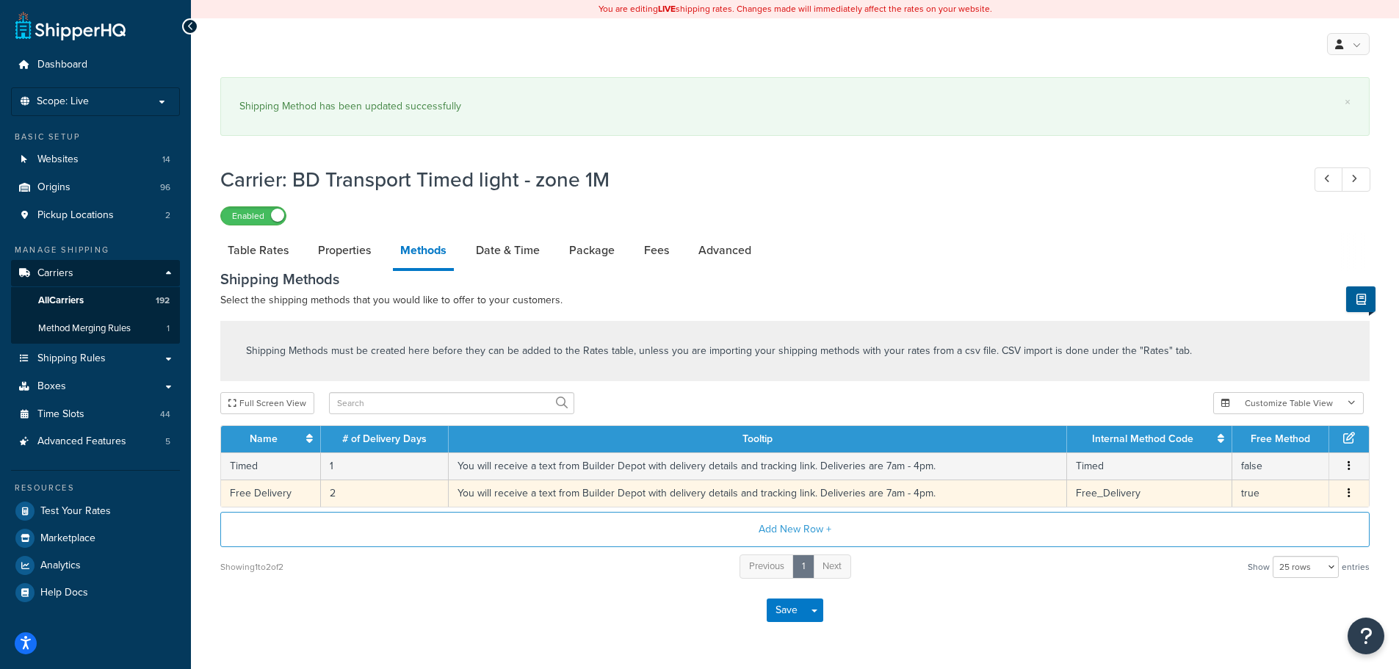
click at [332, 492] on td "2" at bounding box center [385, 492] width 128 height 27
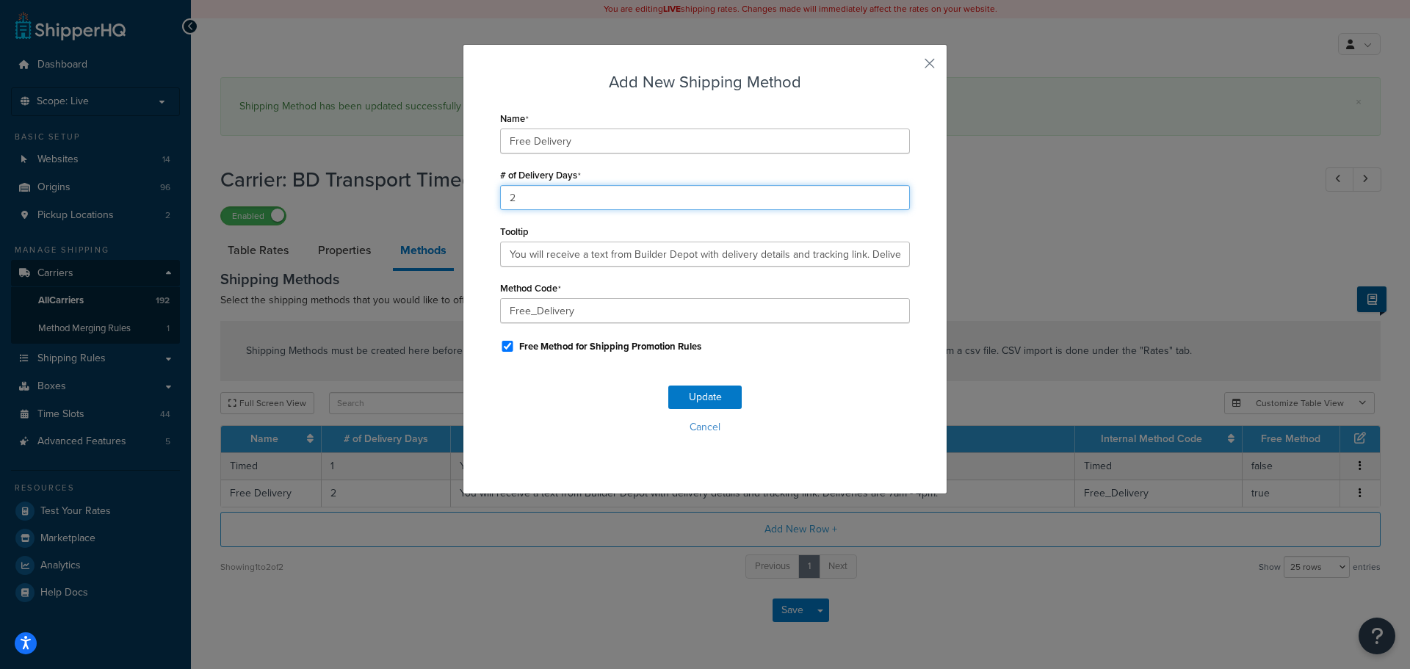
drag, startPoint x: 460, startPoint y: 205, endPoint x: 386, endPoint y: 211, distance: 73.7
click at [383, 209] on div "Add New Shipping Method Name Free Delivery # of Delivery Days 2 Tooltip You wil…" at bounding box center [705, 334] width 1410 height 669
type input "1"
click at [674, 398] on button "Update" at bounding box center [704, 396] width 73 height 23
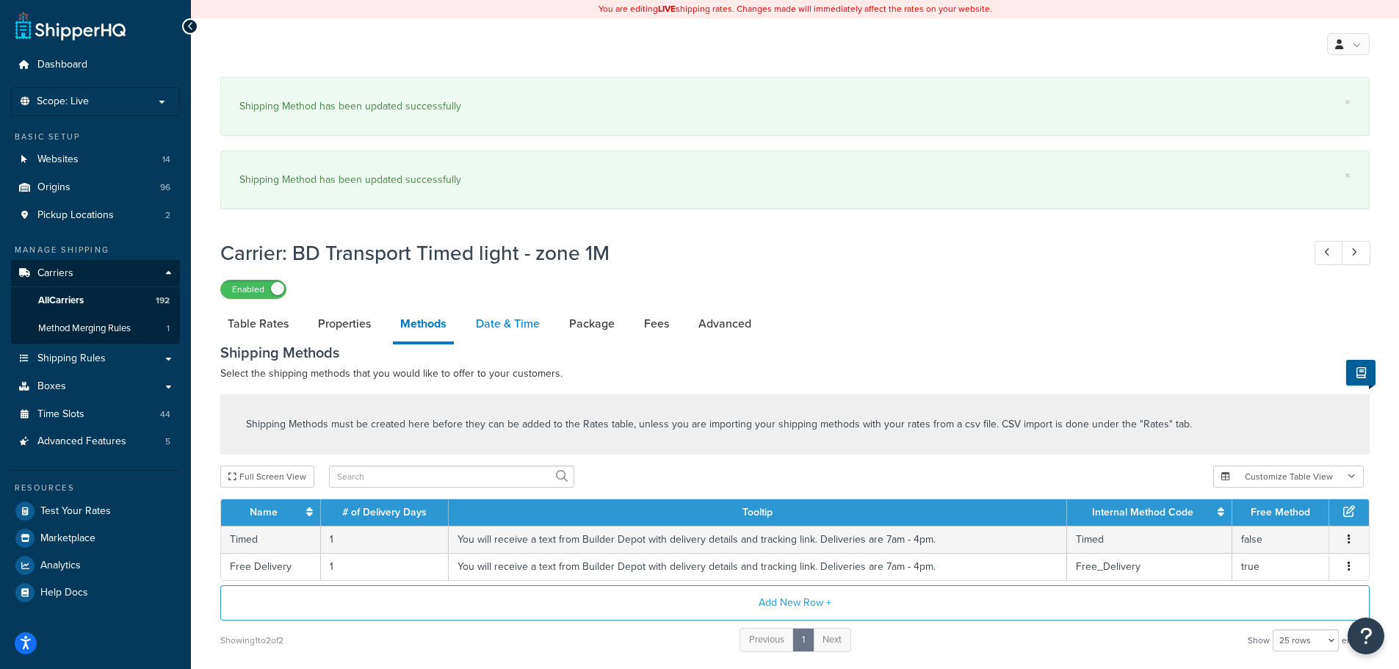
click at [504, 319] on link "Date & Time" at bounding box center [507, 323] width 79 height 35
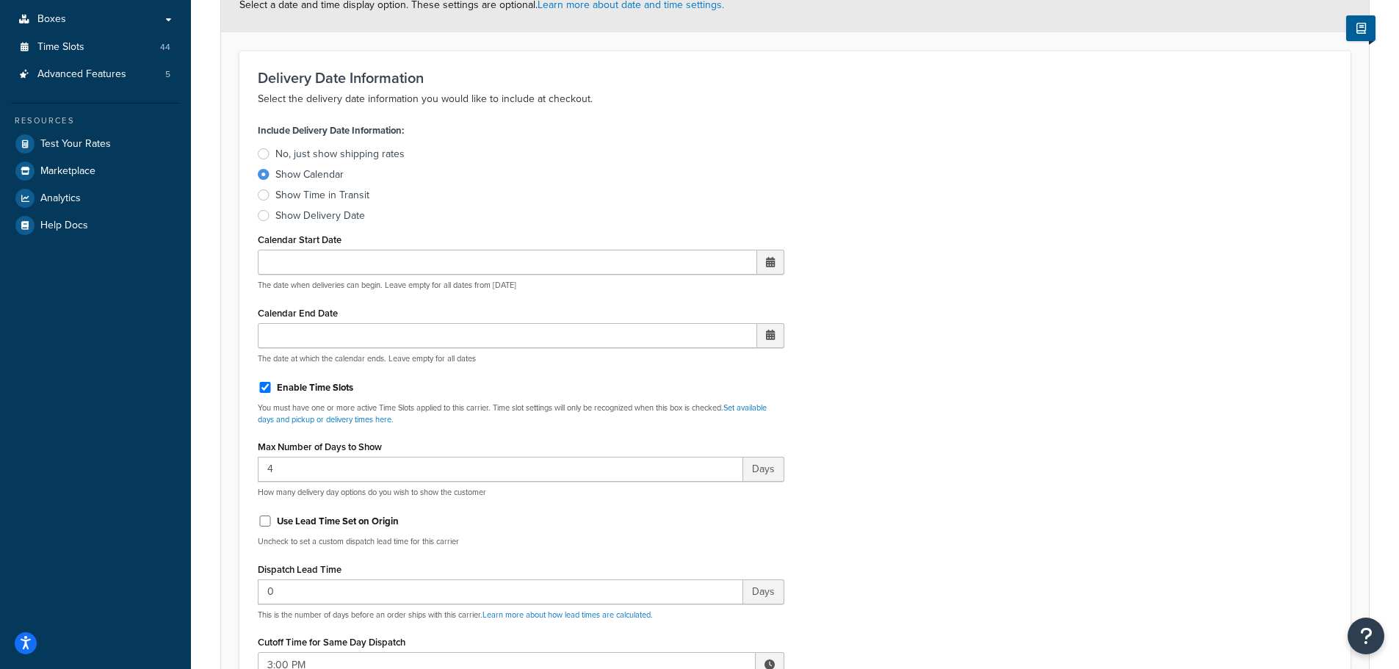
scroll to position [661, 0]
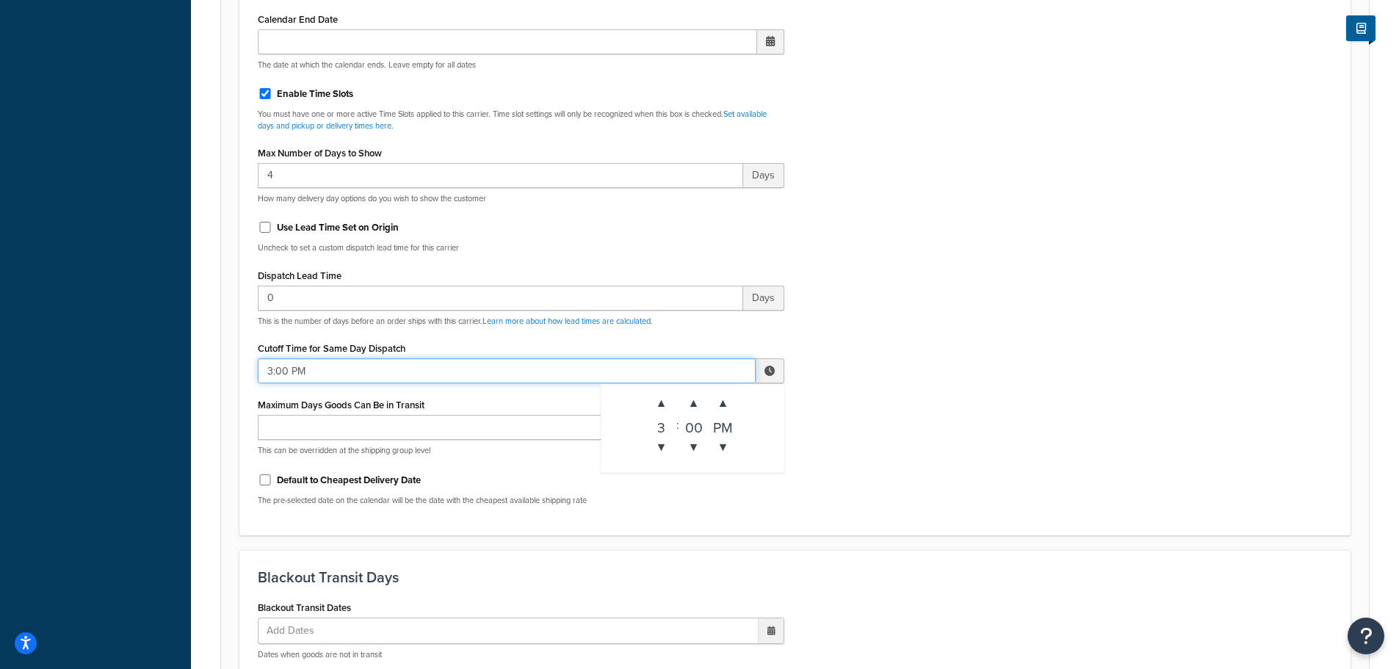
click at [311, 374] on input "3:00 PM" at bounding box center [507, 370] width 498 height 25
click at [670, 446] on span "▼" at bounding box center [661, 446] width 29 height 29
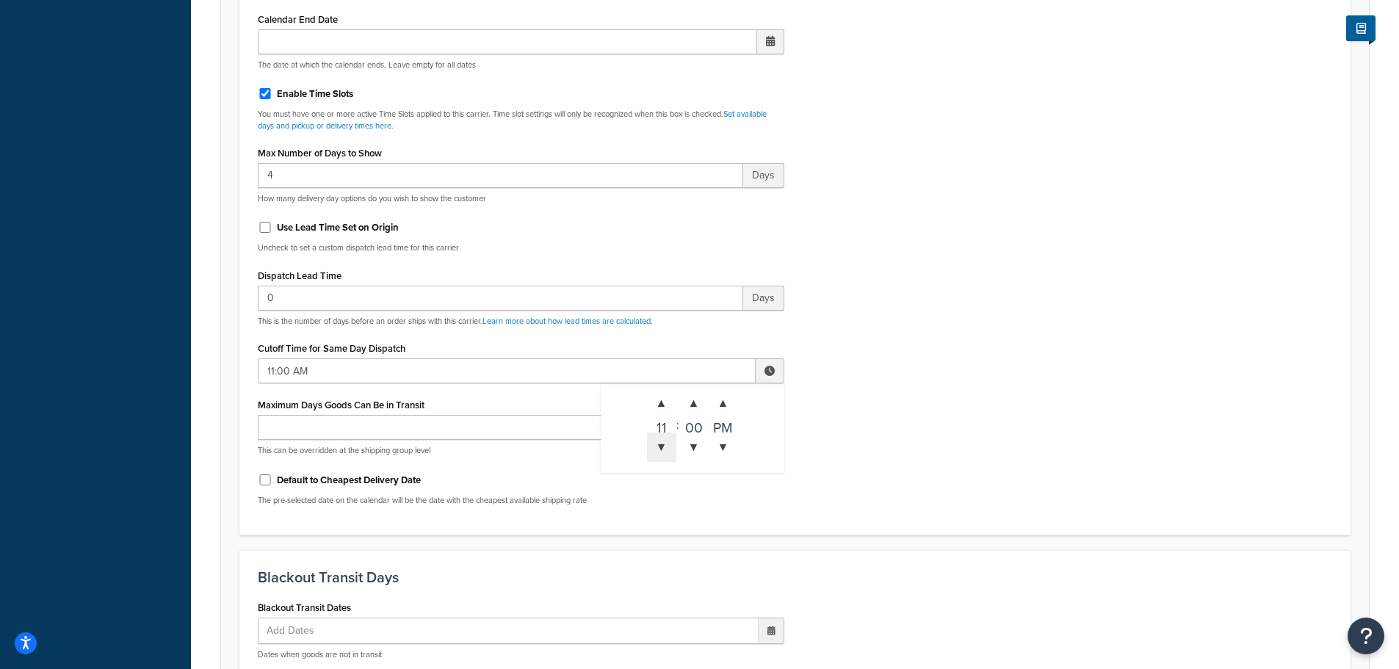
click at [670, 446] on span "▼" at bounding box center [661, 446] width 29 height 29
type input "10:00 AM"
click at [819, 457] on div "Include Delivery Date Information: No, just show shipping rates Show Calendar S…" at bounding box center [795, 171] width 1096 height 691
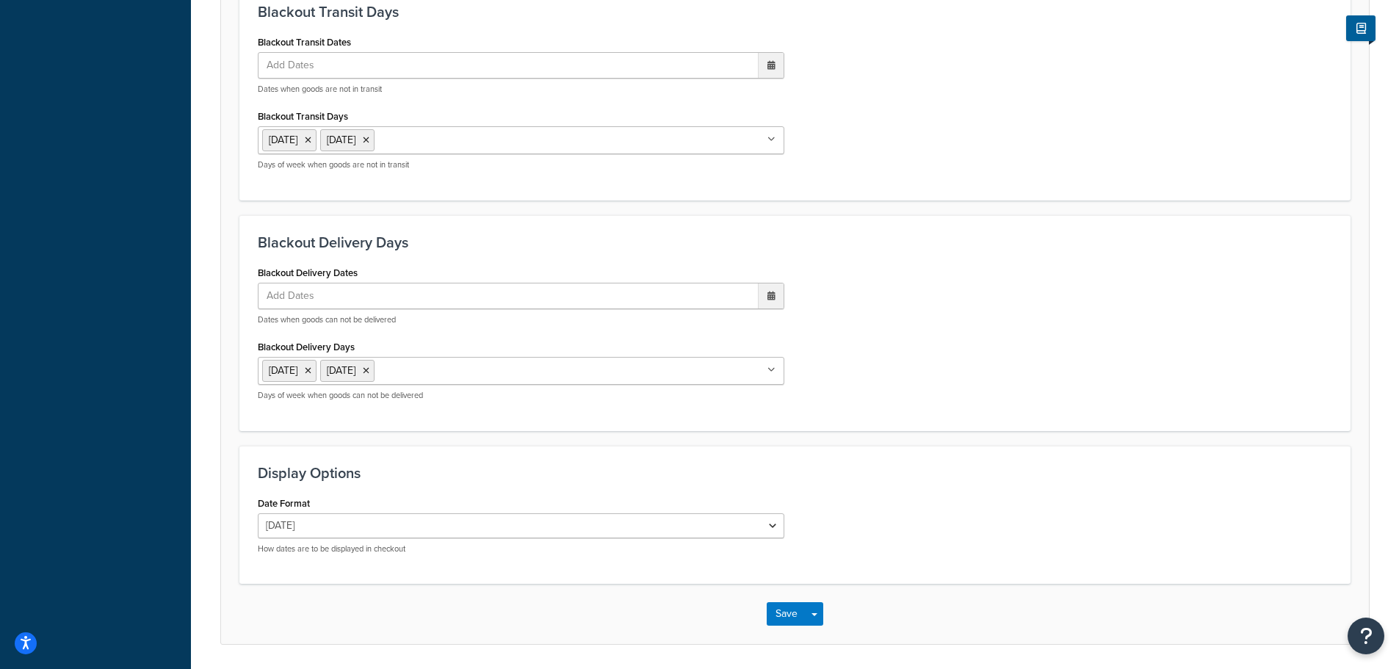
scroll to position [1276, 0]
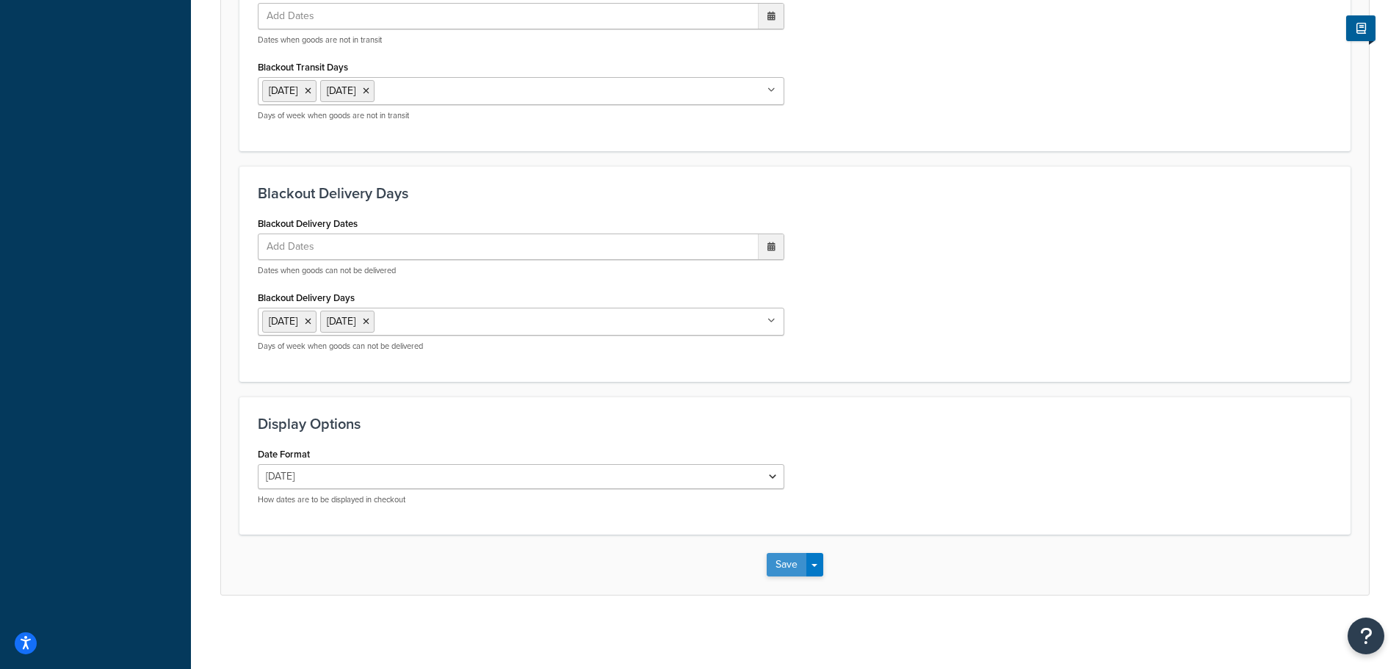
click at [782, 568] on button "Save" at bounding box center [787, 564] width 40 height 23
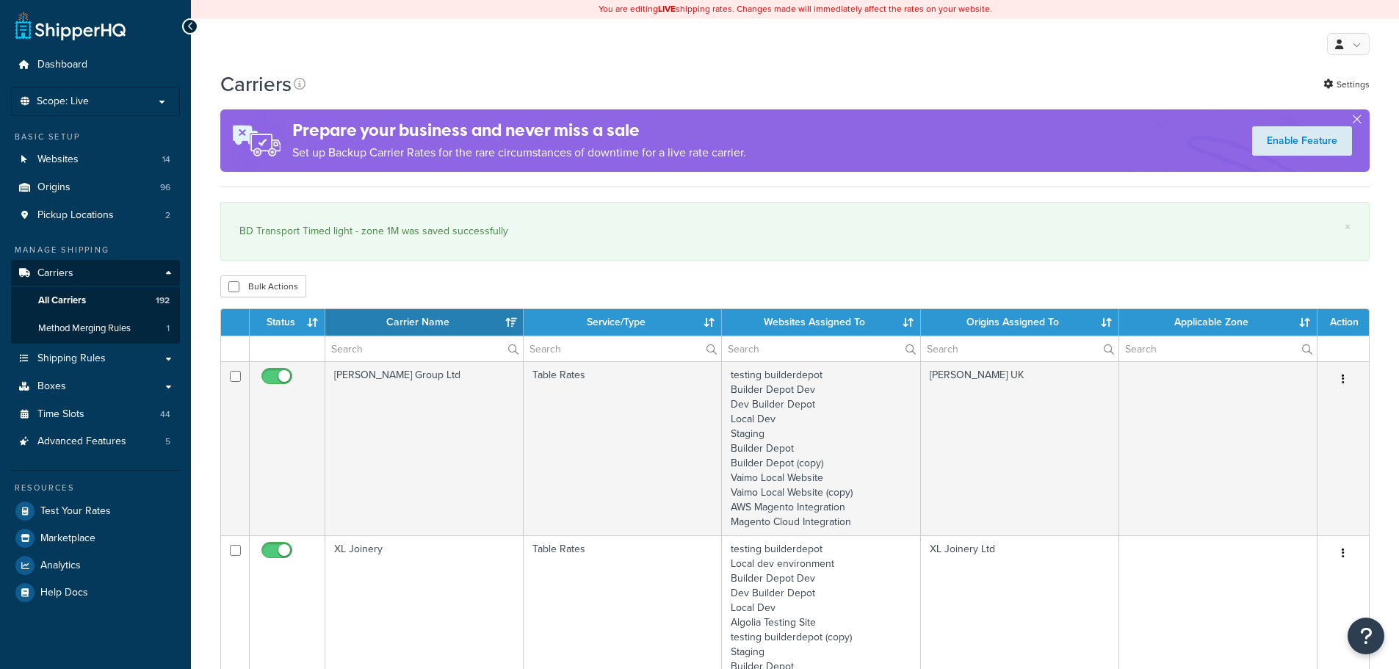
select select "15"
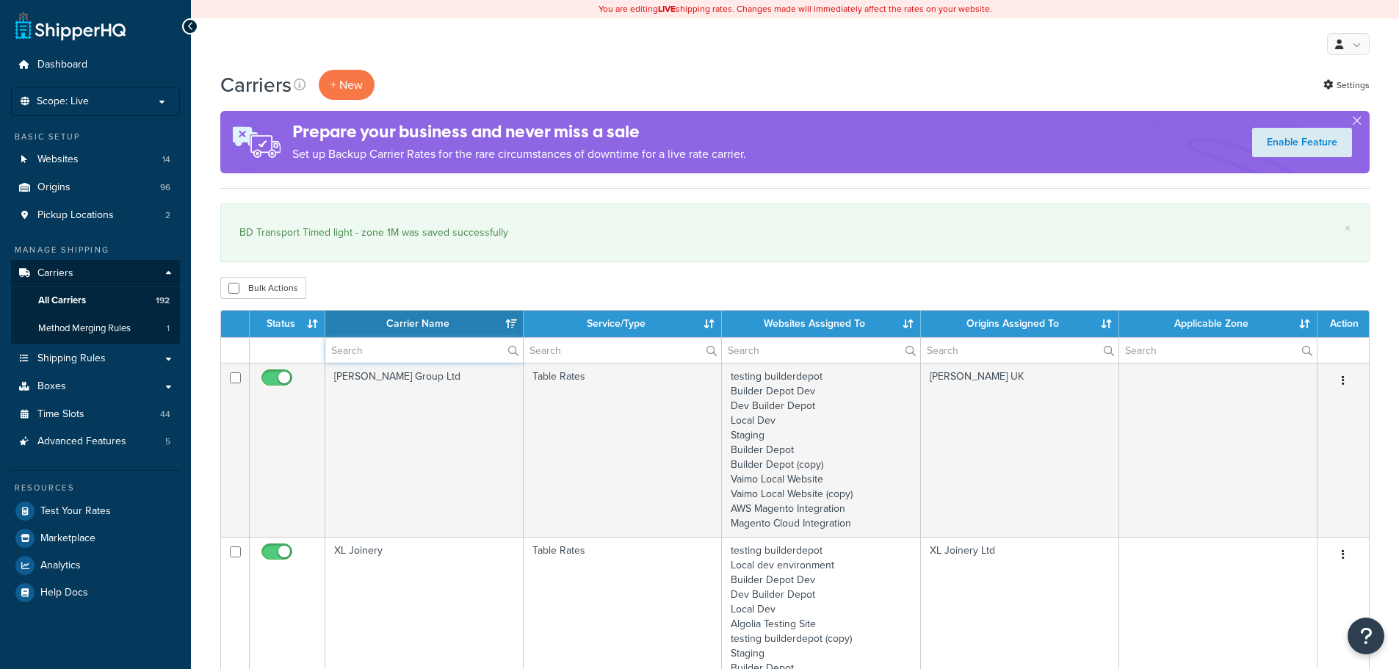
click at [385, 349] on input "text" at bounding box center [424, 350] width 198 height 25
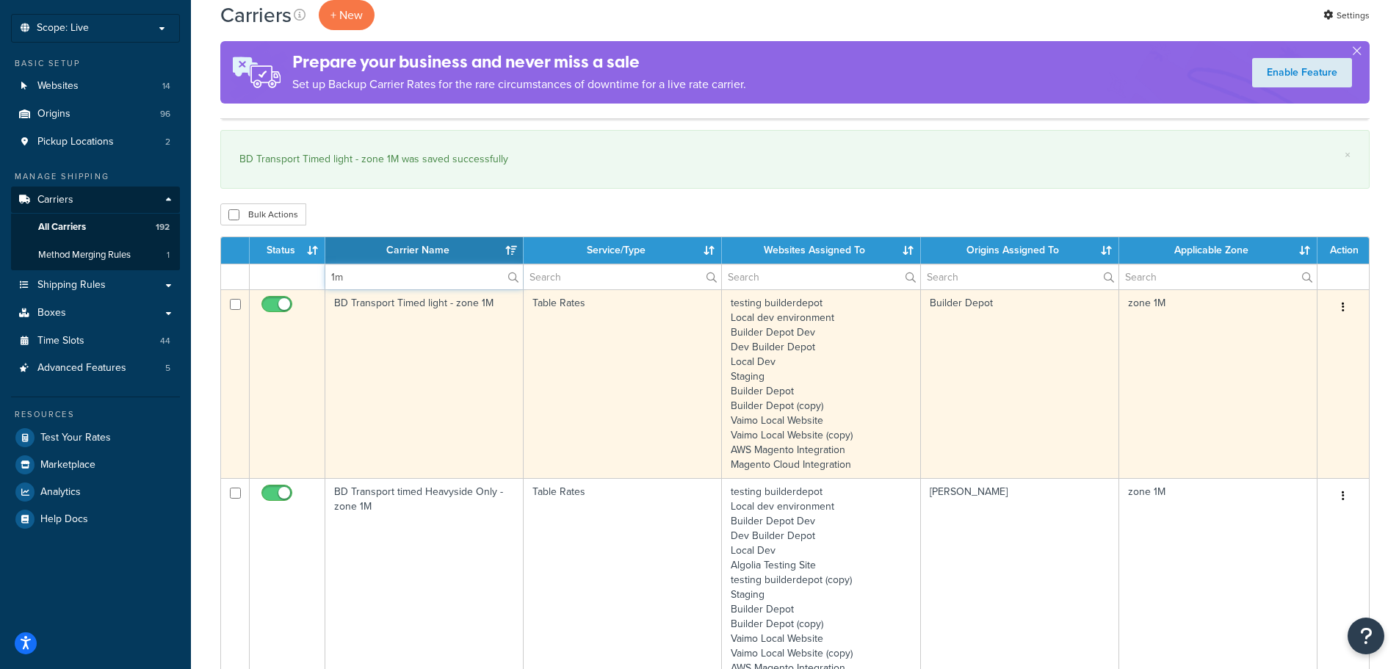
scroll to position [367, 0]
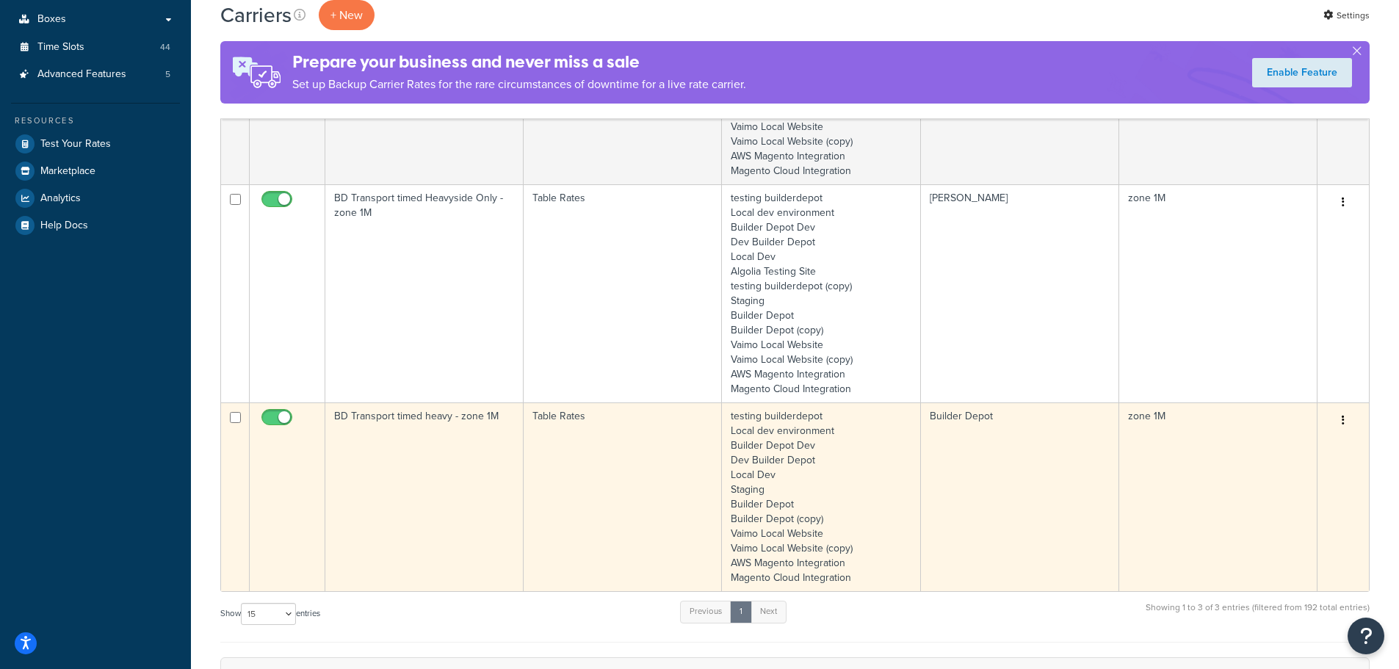
type input "1m"
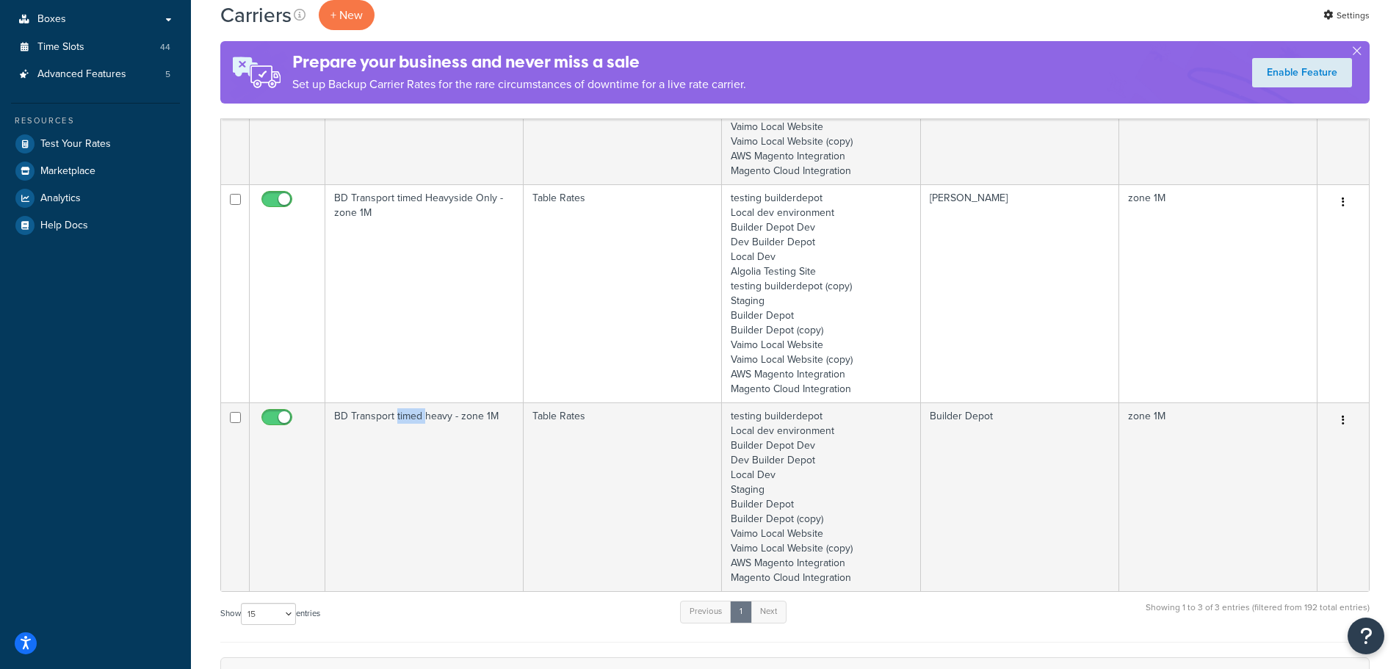
click at [401, 471] on td "BD Transport timed heavy - zone 1M" at bounding box center [424, 496] width 198 height 189
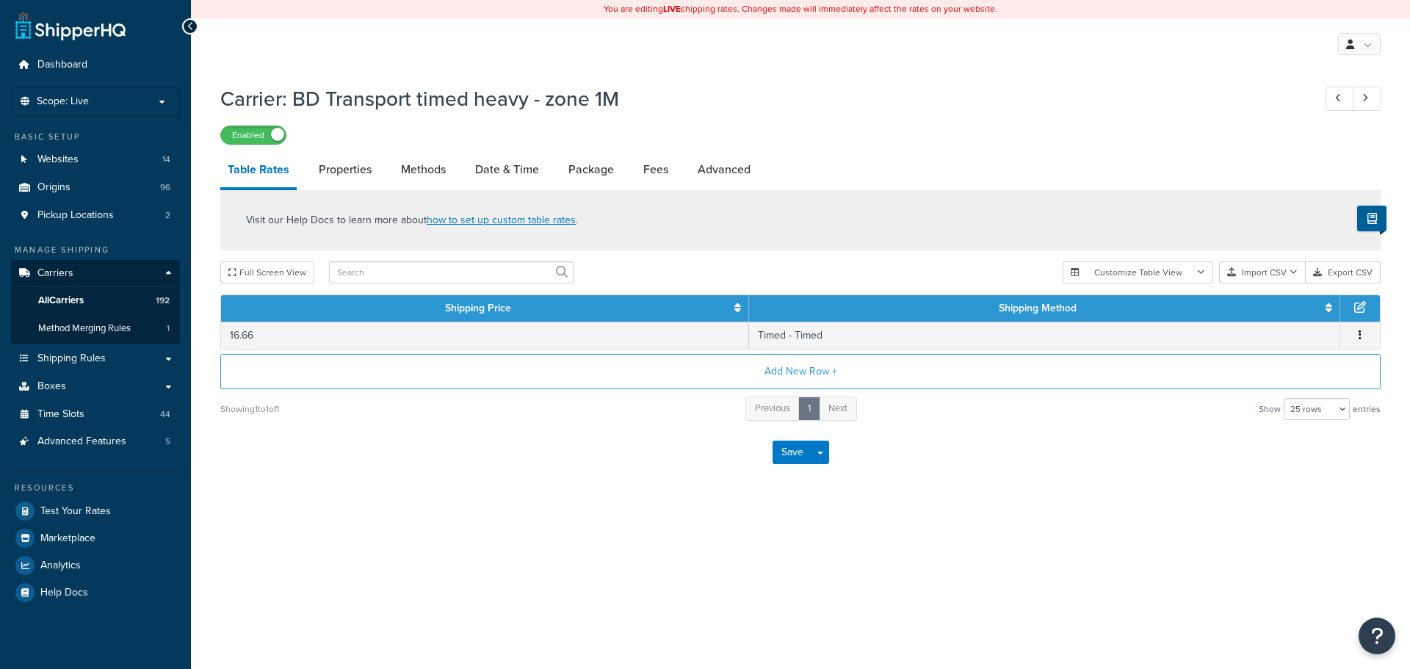
select select "25"
click at [428, 170] on link "Methods" at bounding box center [423, 169] width 59 height 35
select select "25"
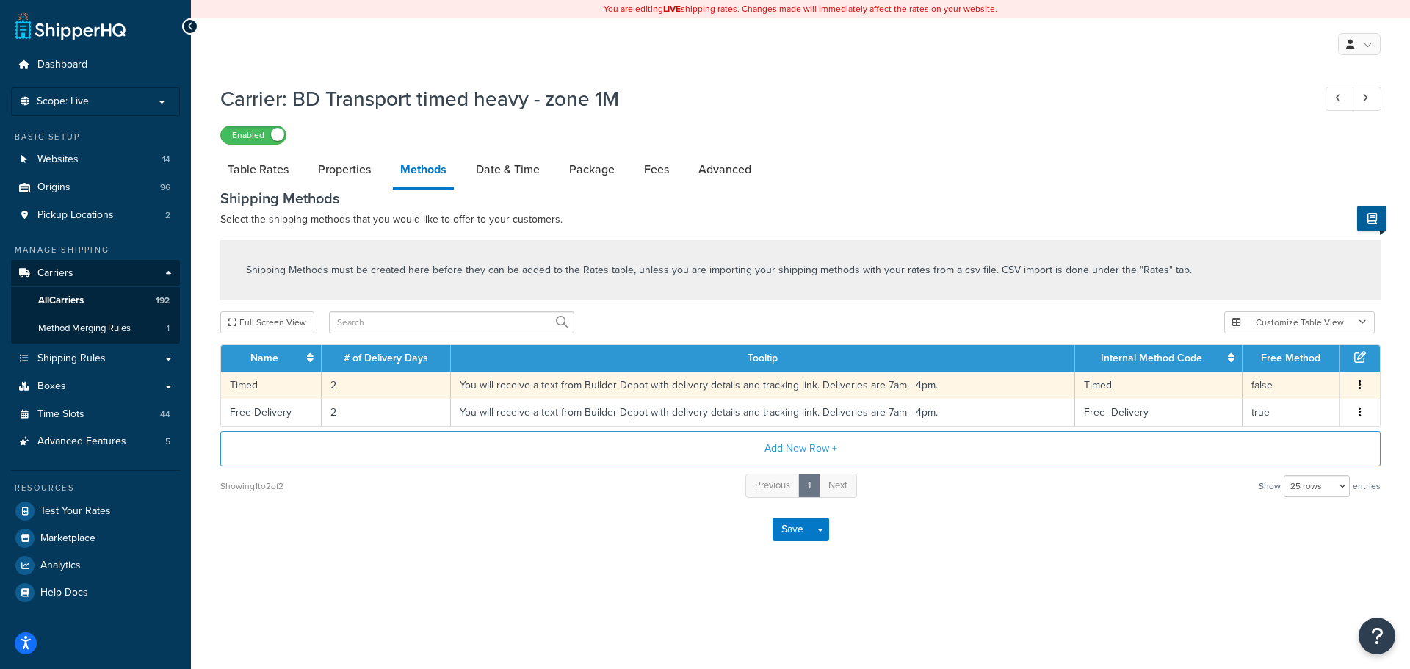
click at [332, 394] on td "2" at bounding box center [386, 385] width 129 height 27
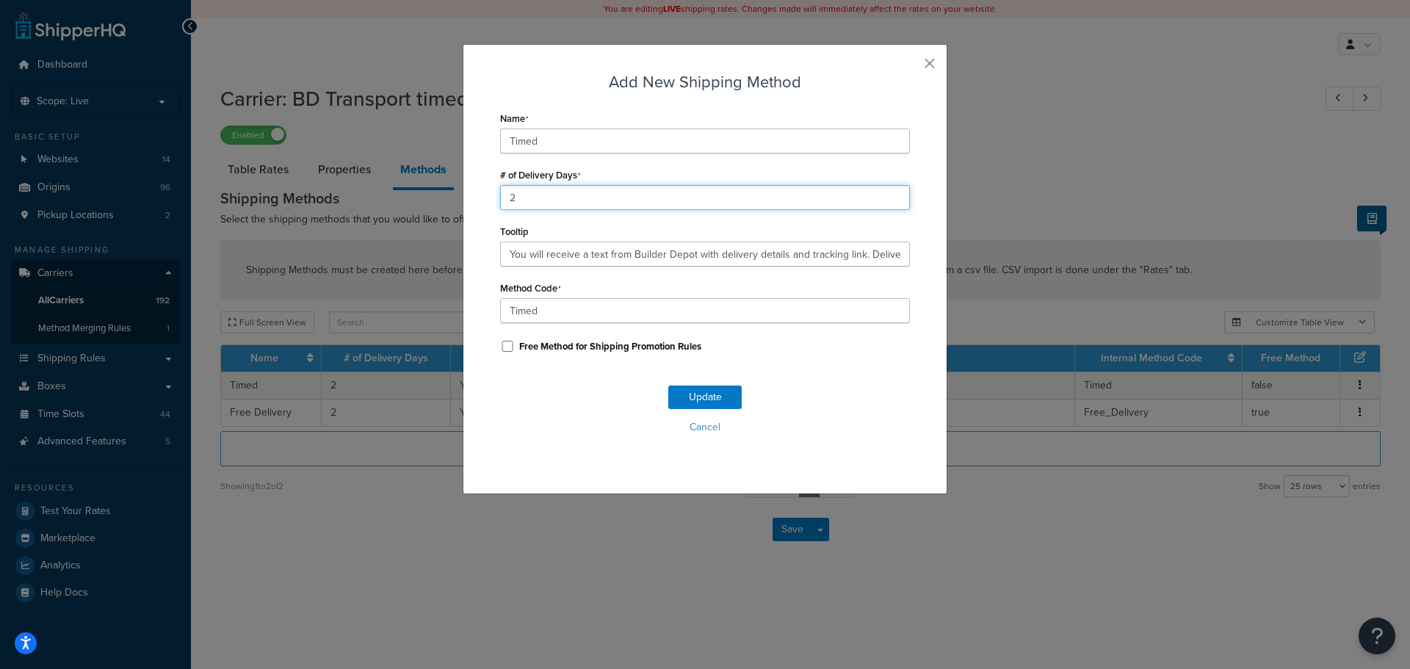
drag, startPoint x: 545, startPoint y: 194, endPoint x: 498, endPoint y: 197, distance: 47.1
click at [500, 197] on input "2" at bounding box center [705, 197] width 410 height 25
type input "1"
click at [697, 393] on button "Update" at bounding box center [704, 396] width 73 height 23
click at [696, 392] on button "Update" at bounding box center [704, 396] width 73 height 23
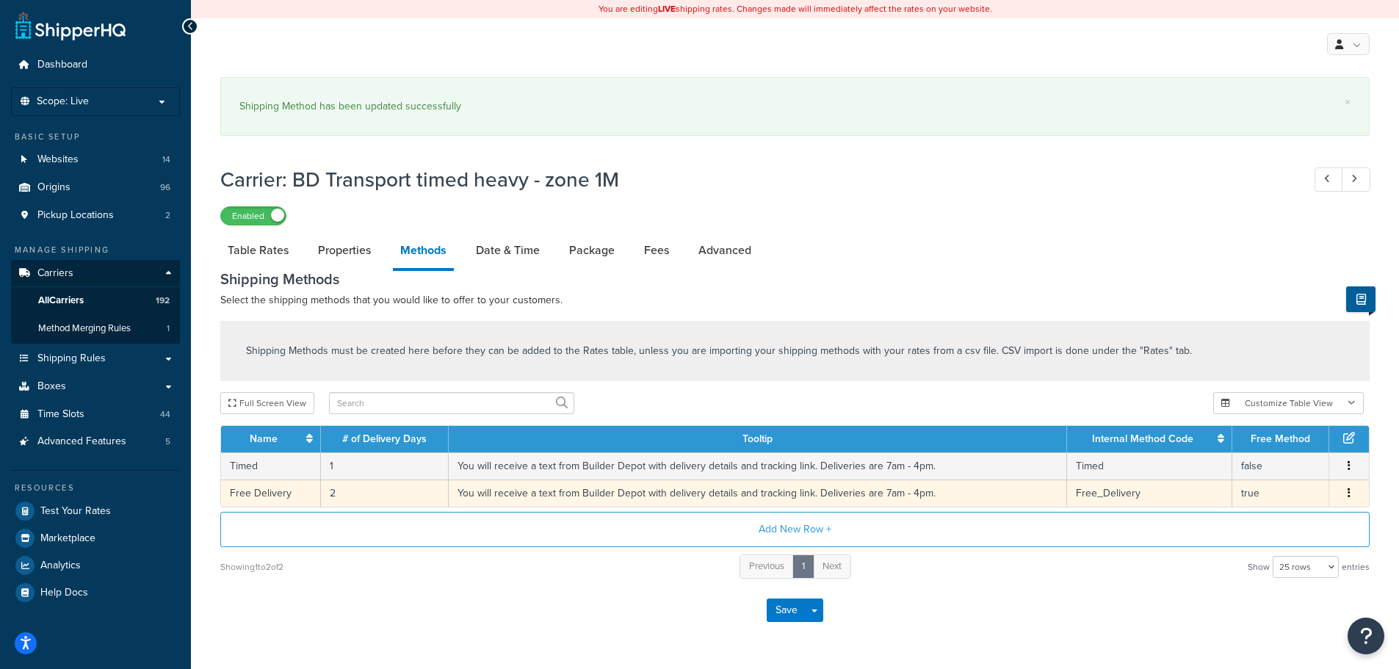
click at [334, 496] on td "2" at bounding box center [385, 492] width 128 height 27
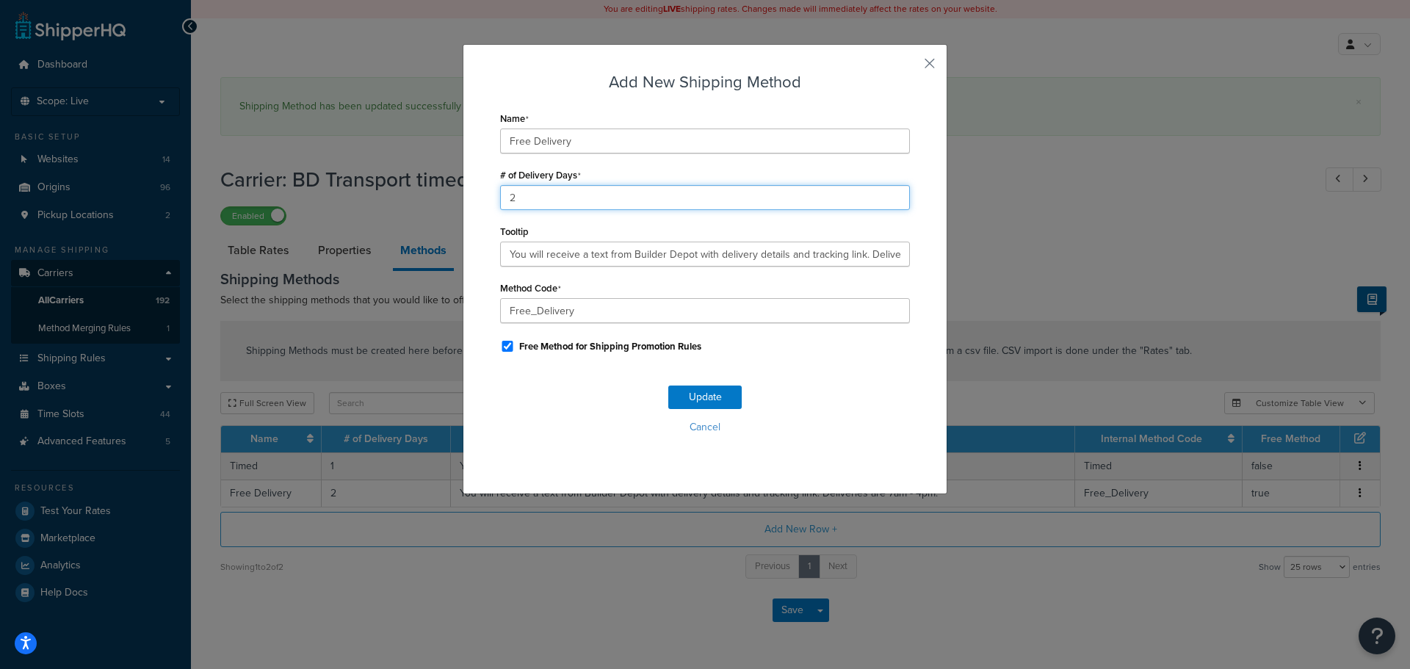
drag, startPoint x: 562, startPoint y: 192, endPoint x: 489, endPoint y: 184, distance: 73.1
click at [490, 184] on div "Add New Shipping Method Name Free Delivery # of Delivery Days 2 Tooltip You wil…" at bounding box center [705, 269] width 485 height 450
type input "1"
click at [712, 390] on button "Update" at bounding box center [704, 396] width 73 height 23
click at [711, 390] on button "Update" at bounding box center [704, 396] width 73 height 23
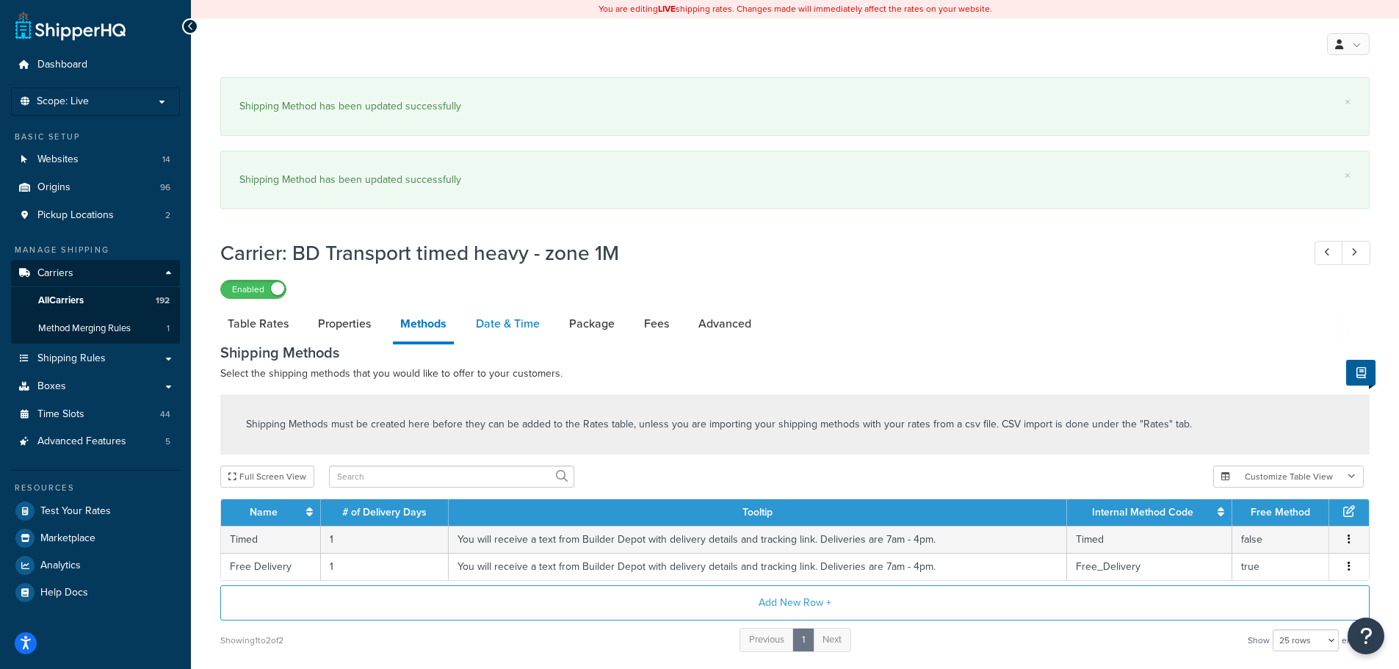
click at [507, 301] on div "Carrier: BD Transport timed heavy - zone 1M Enabled Table Rates Properties Meth…" at bounding box center [794, 472] width 1149 height 482
click at [494, 330] on link "Date & Time" at bounding box center [507, 323] width 79 height 35
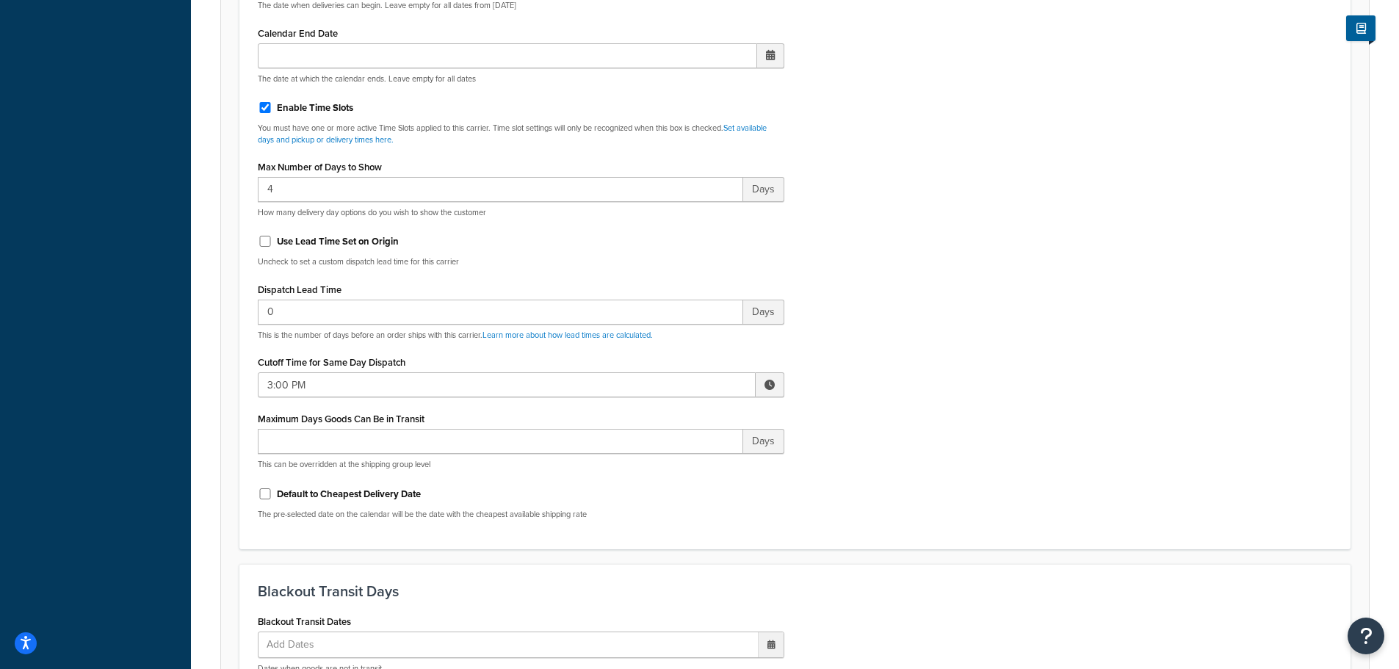
scroll to position [661, 0]
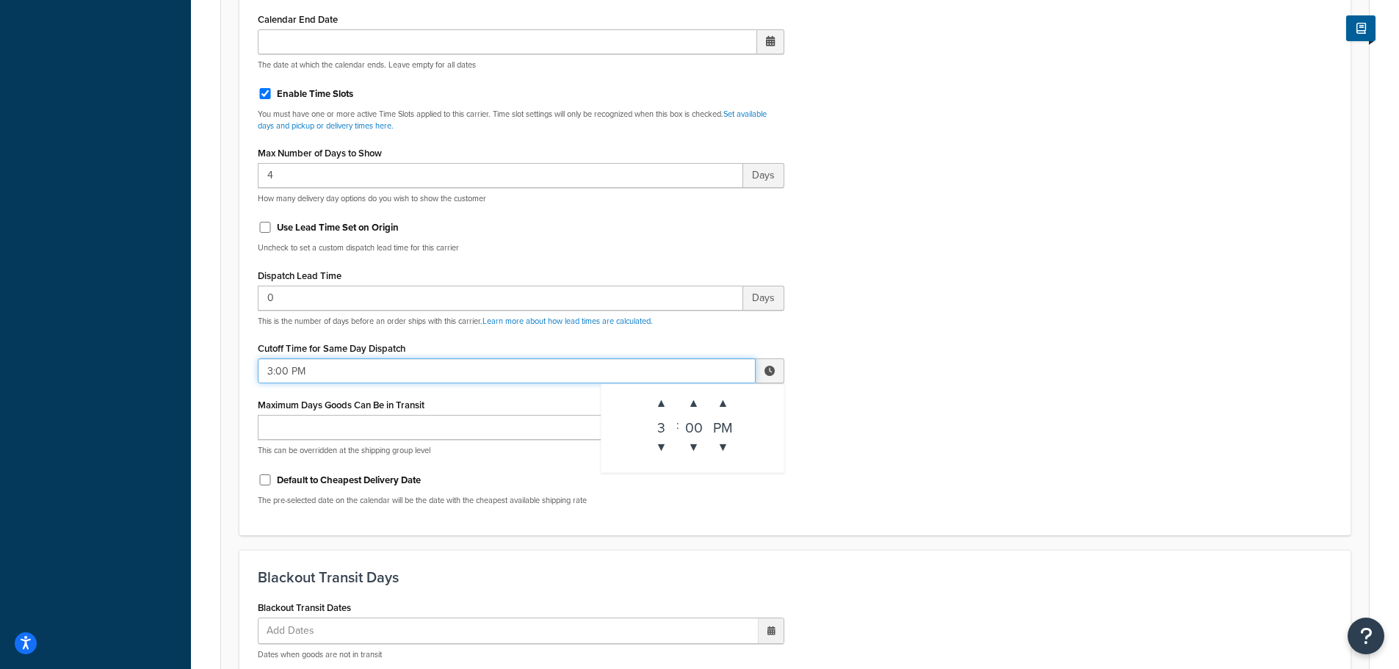
click at [326, 369] on input "3:00 PM" at bounding box center [507, 370] width 498 height 25
click at [660, 443] on span "▼" at bounding box center [661, 446] width 29 height 29
click at [659, 442] on span "▼" at bounding box center [661, 446] width 29 height 29
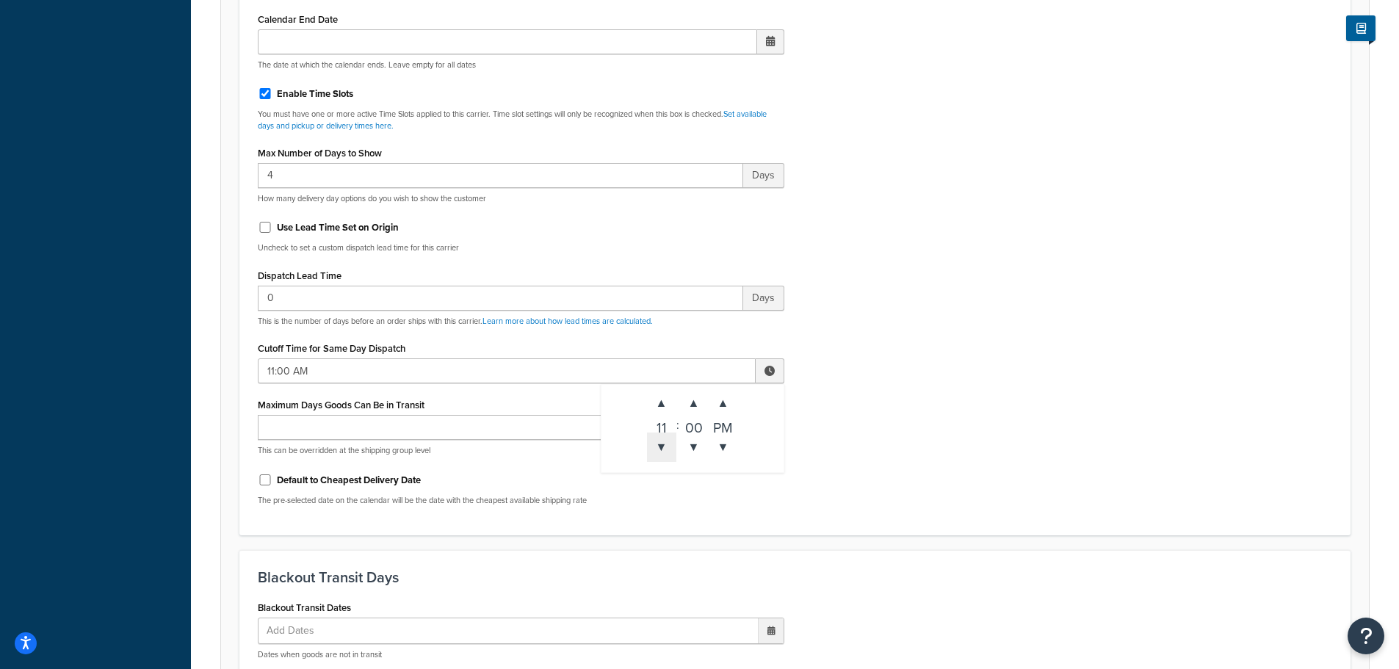
click at [659, 442] on span "▼" at bounding box center [661, 446] width 29 height 29
type input "10:00 AM"
click at [945, 449] on div "Include Delivery Date Information: No, just show shipping rates Show Calendar S…" at bounding box center [795, 171] width 1096 height 691
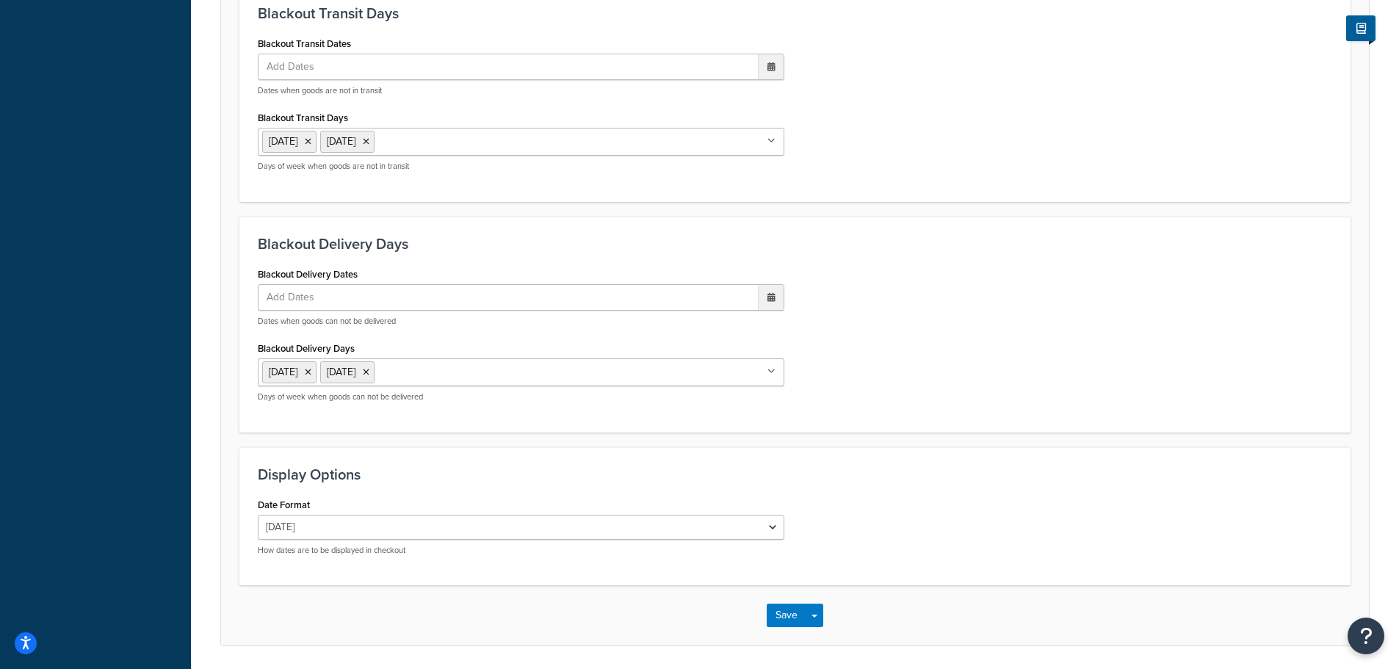
scroll to position [1276, 0]
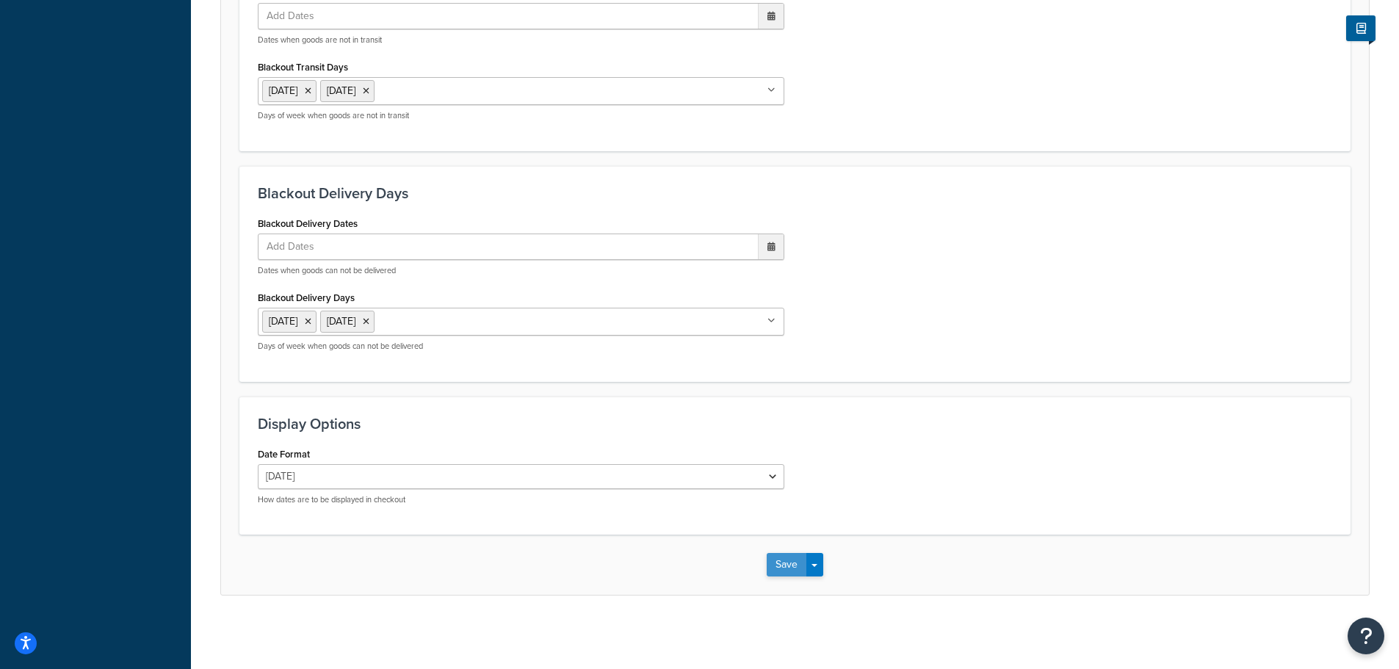
click at [793, 561] on button "Save" at bounding box center [787, 564] width 40 height 23
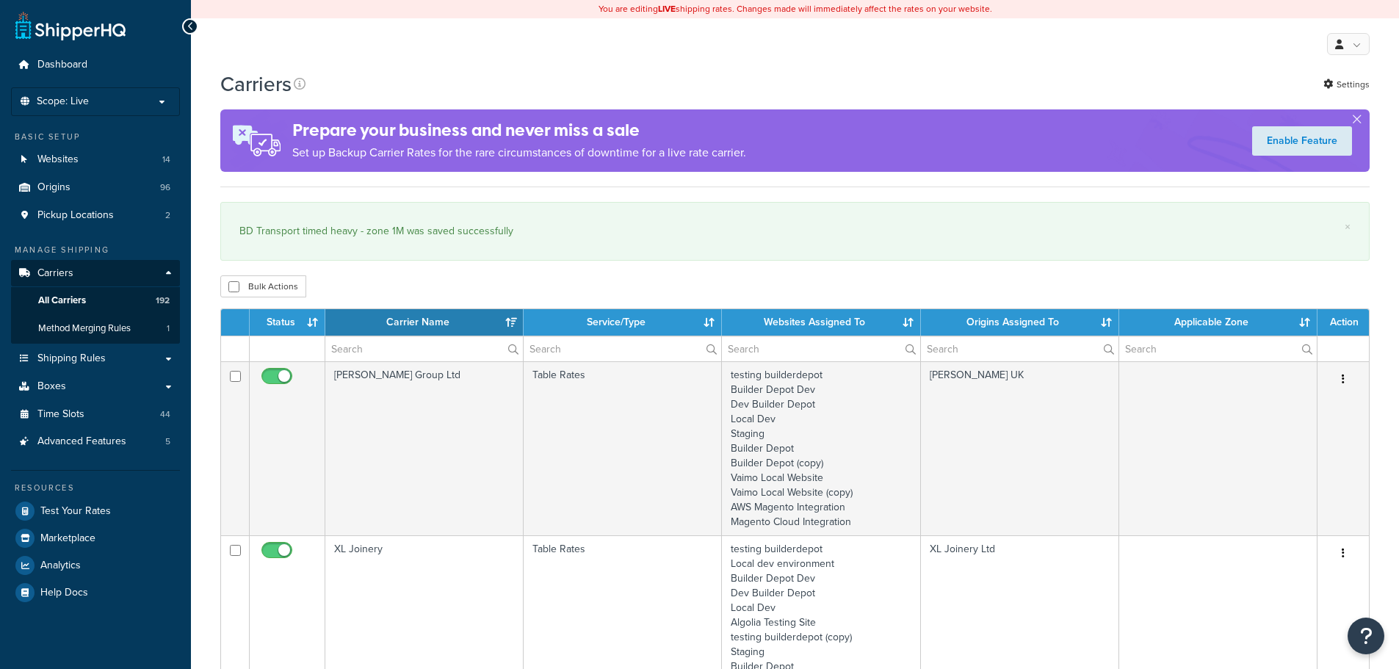
select select "15"
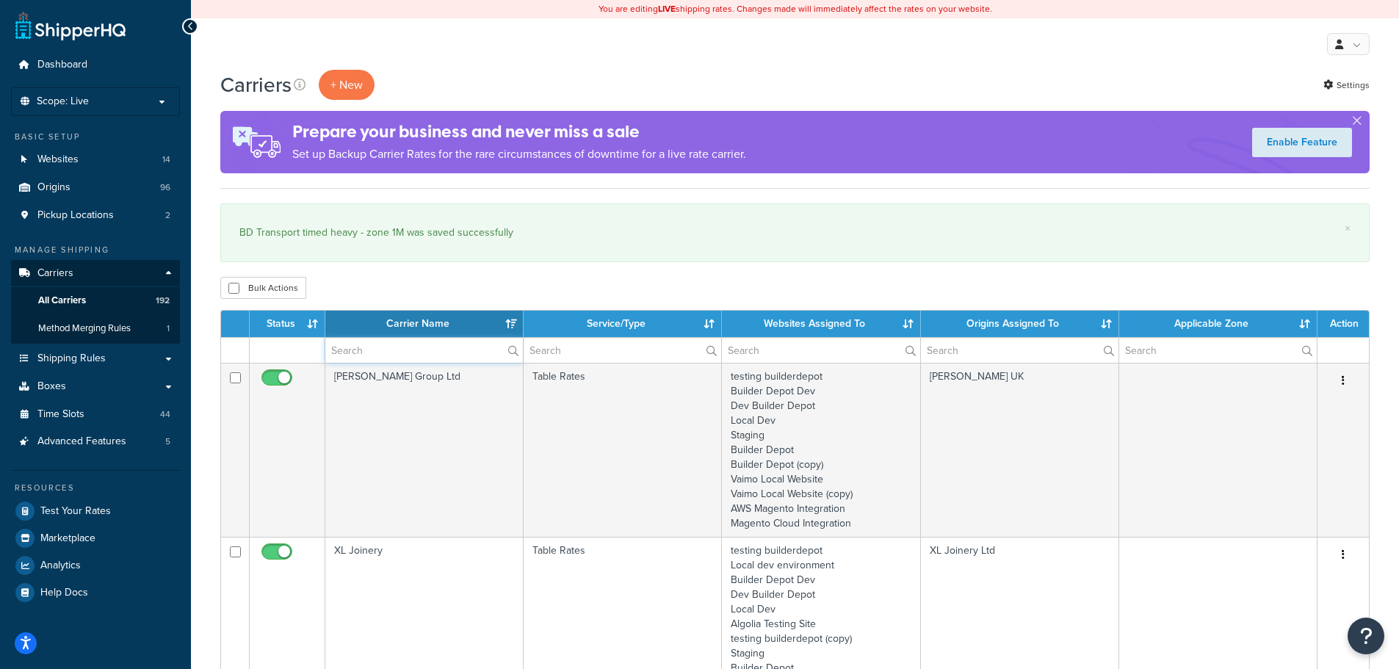
click at [372, 352] on input "text" at bounding box center [424, 350] width 198 height 25
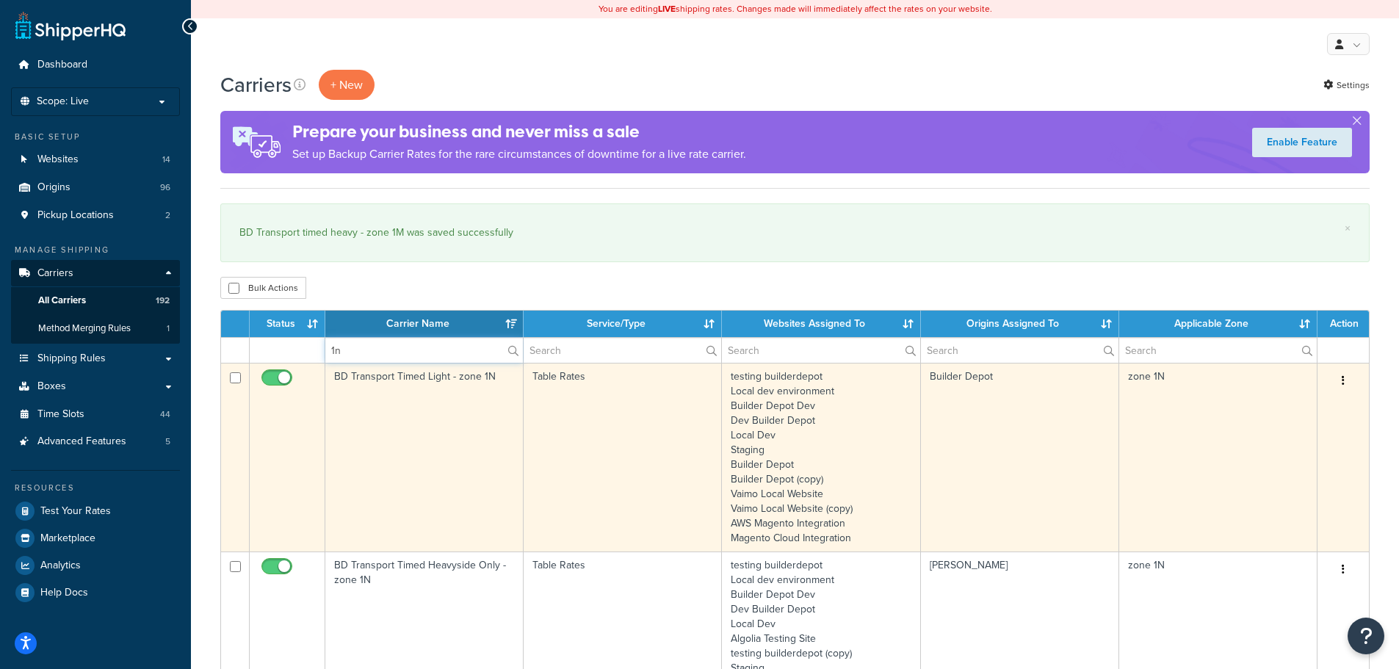
type input "1n"
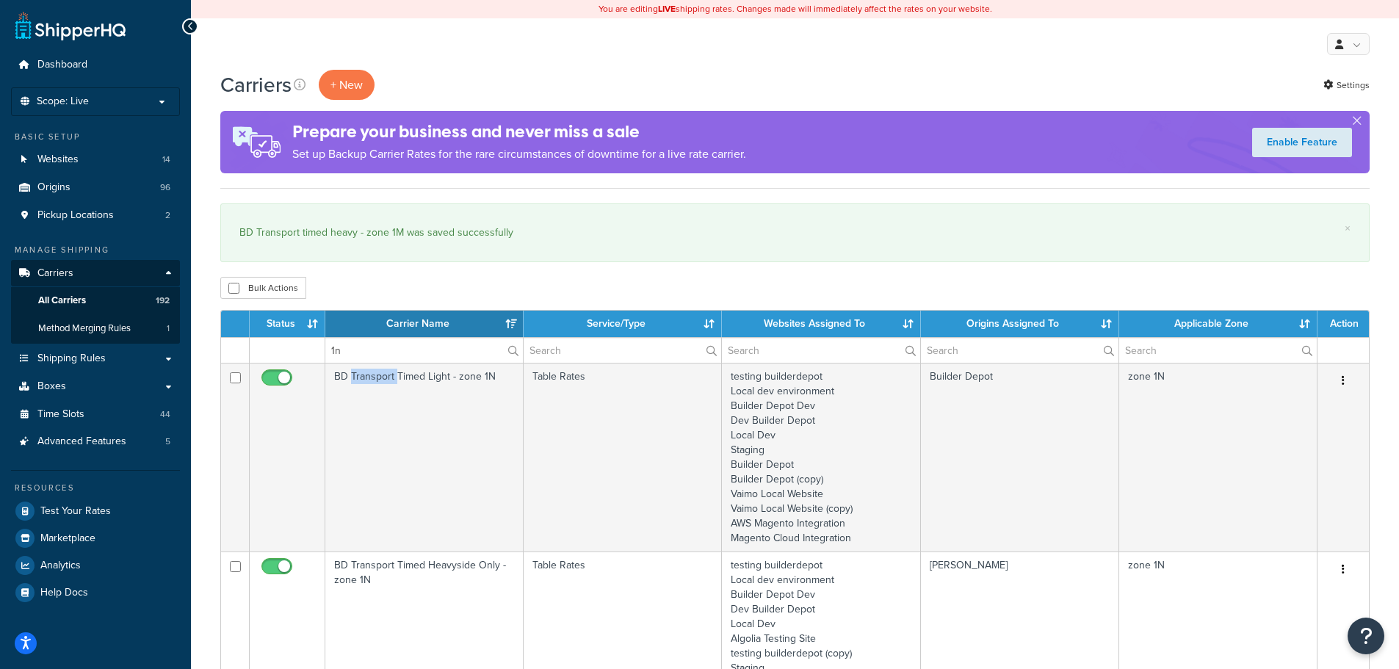
click at [366, 424] on td "BD Transport Timed Light - zone 1N" at bounding box center [424, 457] width 198 height 189
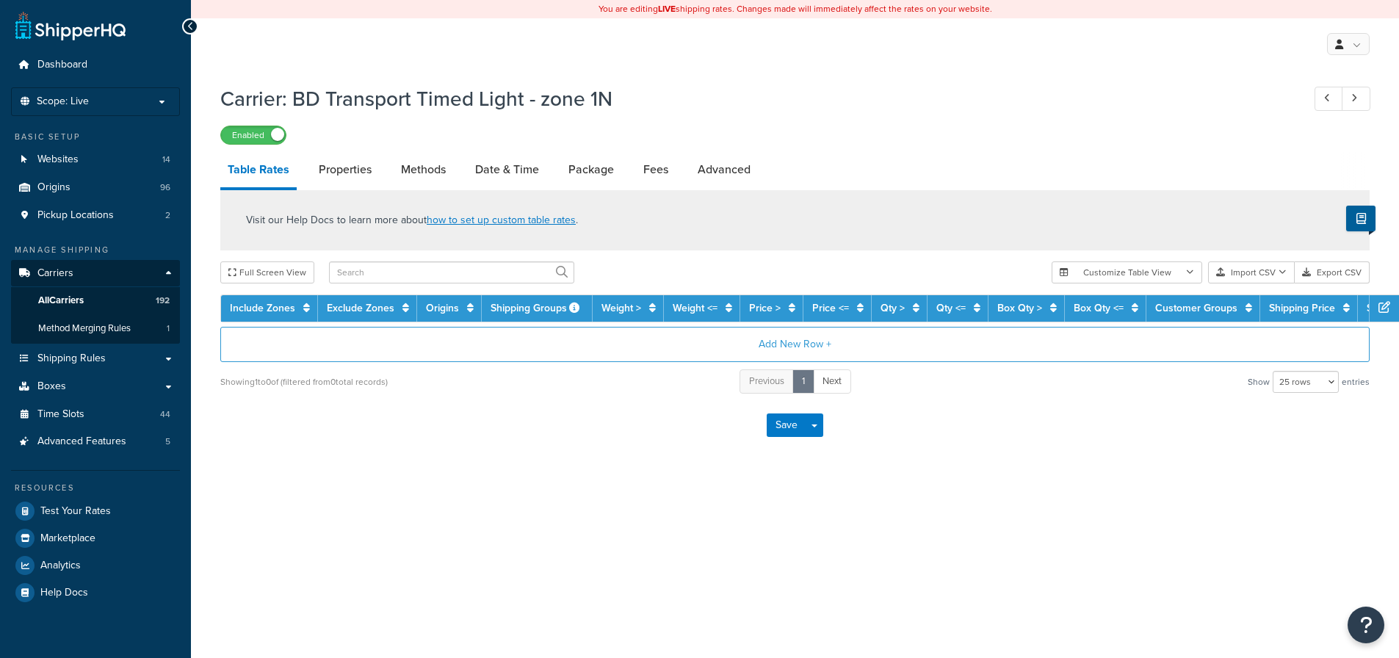
select select "25"
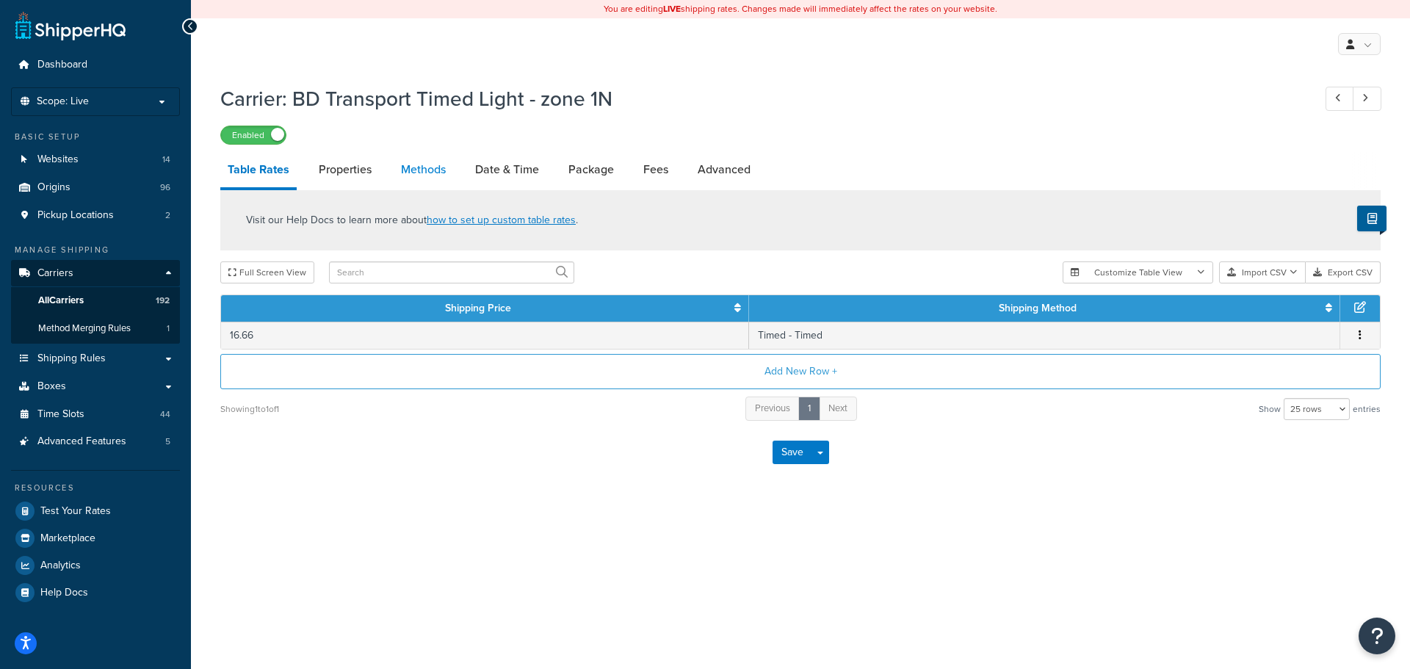
click at [422, 165] on link "Methods" at bounding box center [423, 169] width 59 height 35
select select "25"
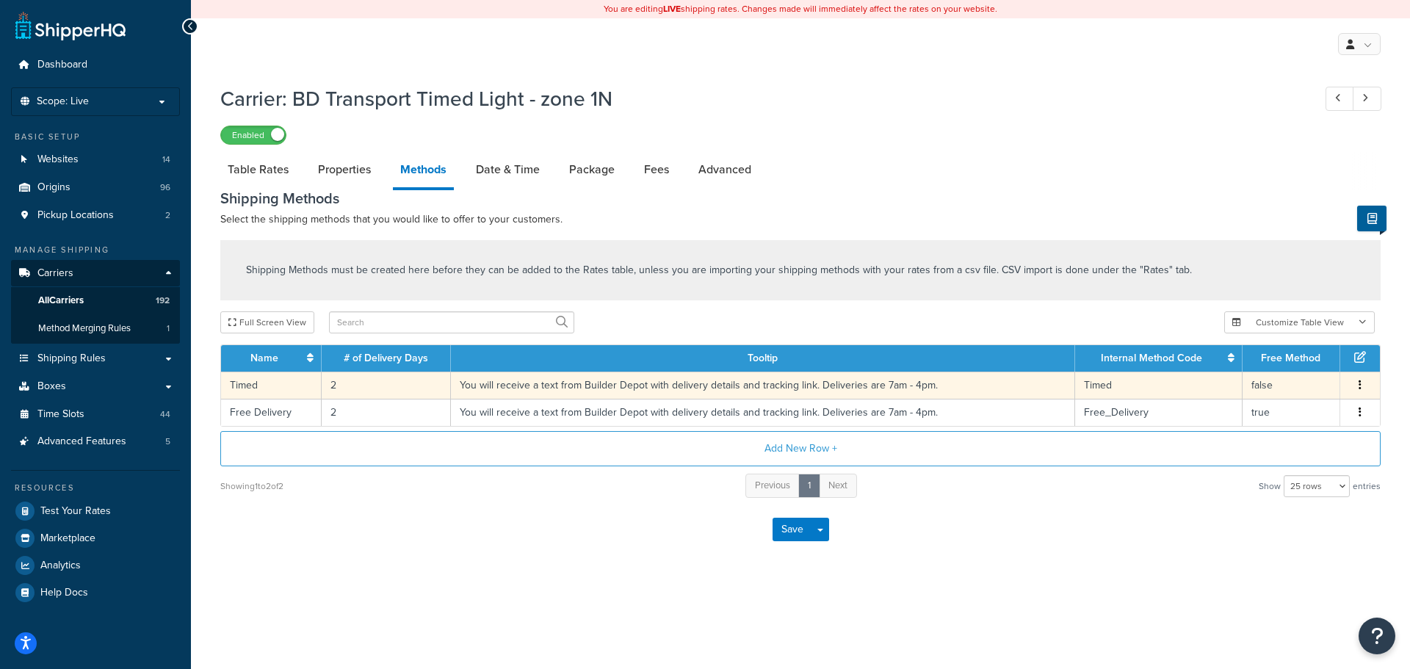
click at [332, 385] on td "2" at bounding box center [386, 385] width 129 height 27
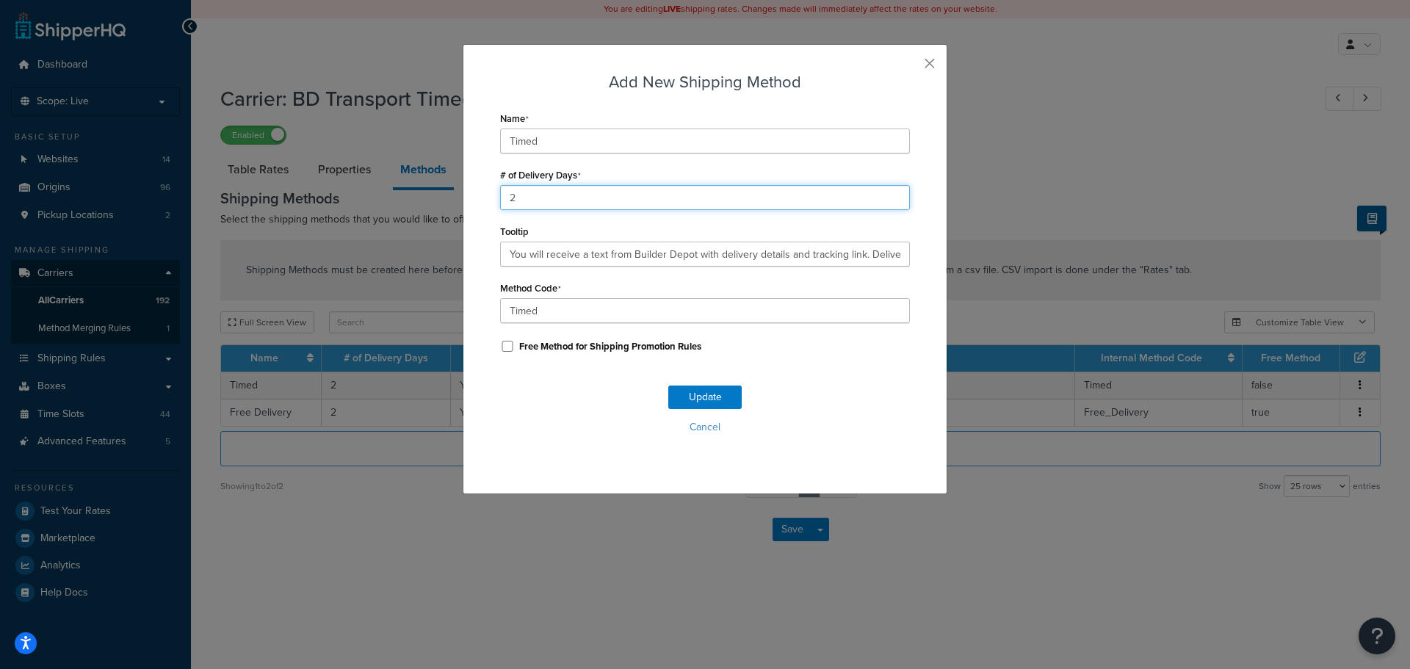
drag, startPoint x: 515, startPoint y: 198, endPoint x: 463, endPoint y: 198, distance: 52.9
click at [463, 198] on div "Add New Shipping Method Name Timed # of Delivery Days 2 Tooltip You will receiv…" at bounding box center [705, 269] width 485 height 450
type input "1"
click at [695, 399] on button "Update" at bounding box center [704, 396] width 73 height 23
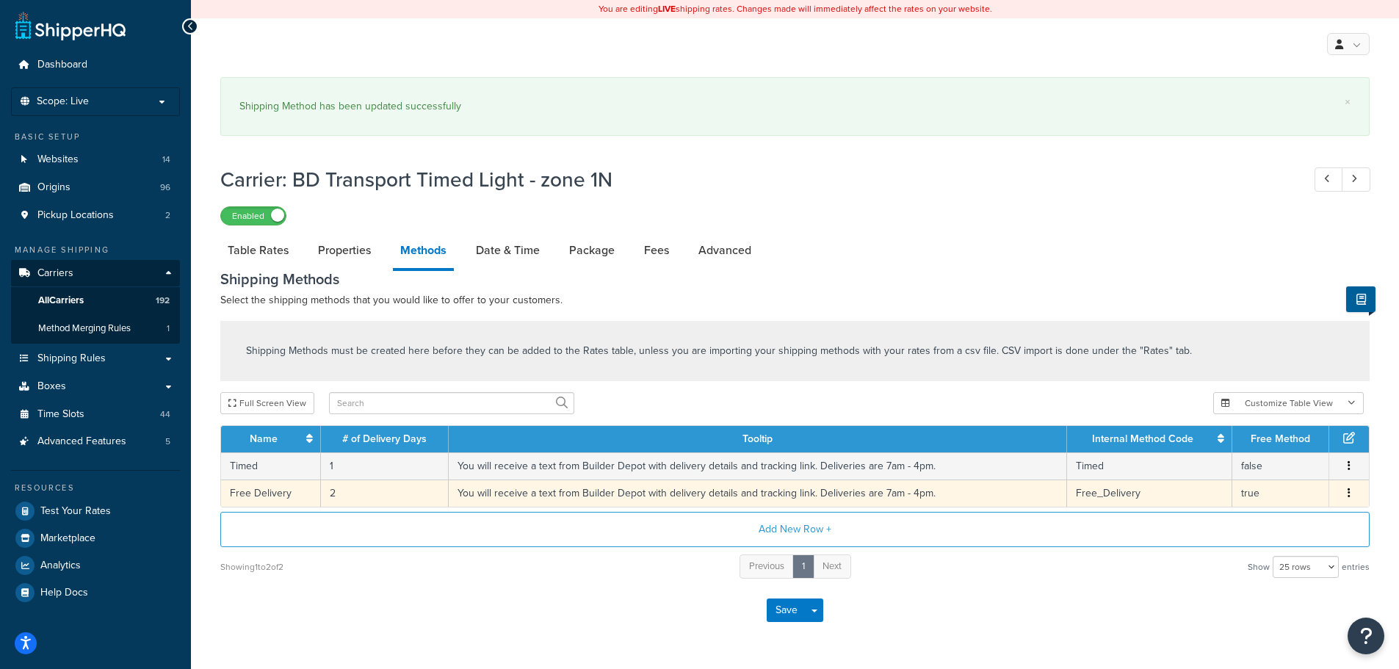
click at [327, 495] on td "2" at bounding box center [385, 492] width 128 height 27
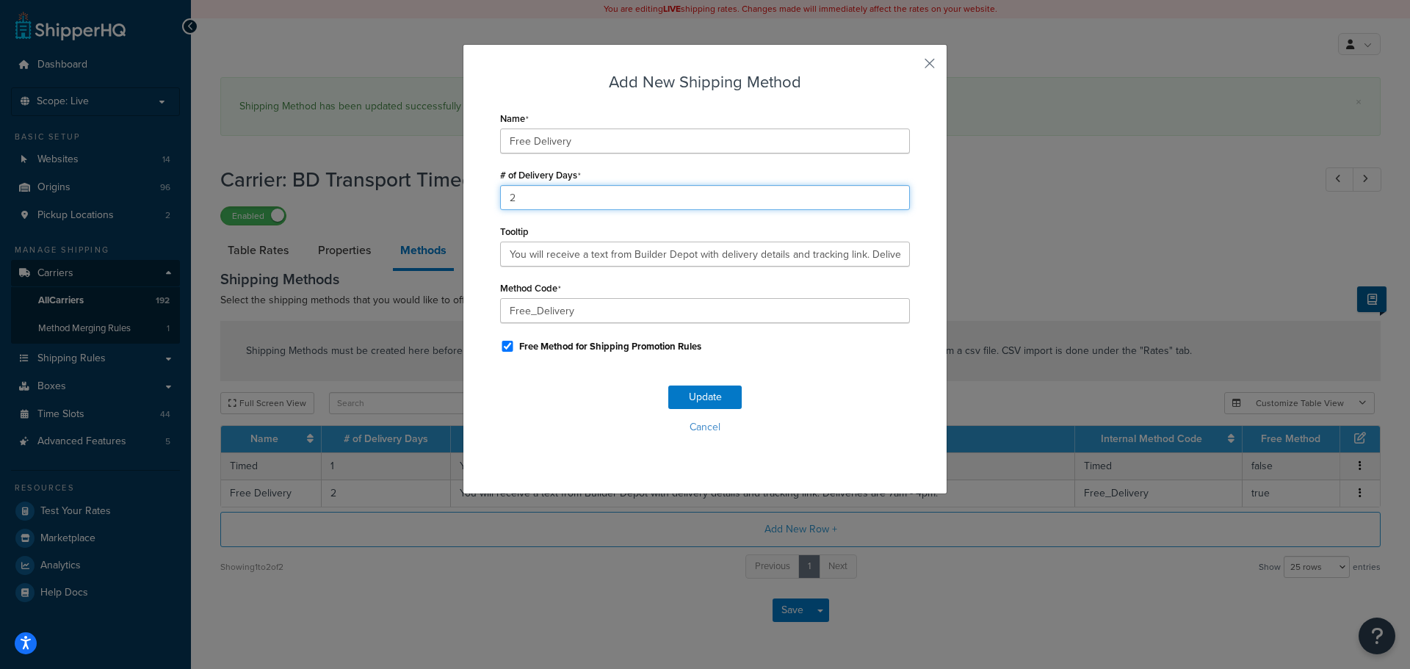
drag, startPoint x: 481, startPoint y: 205, endPoint x: 438, endPoint y: 210, distance: 43.6
click at [438, 210] on div "Add New Shipping Method Name Free Delivery # of Delivery Days 2 Tooltip You wil…" at bounding box center [705, 334] width 1410 height 669
type input "1"
click at [709, 393] on button "Update" at bounding box center [704, 396] width 73 height 23
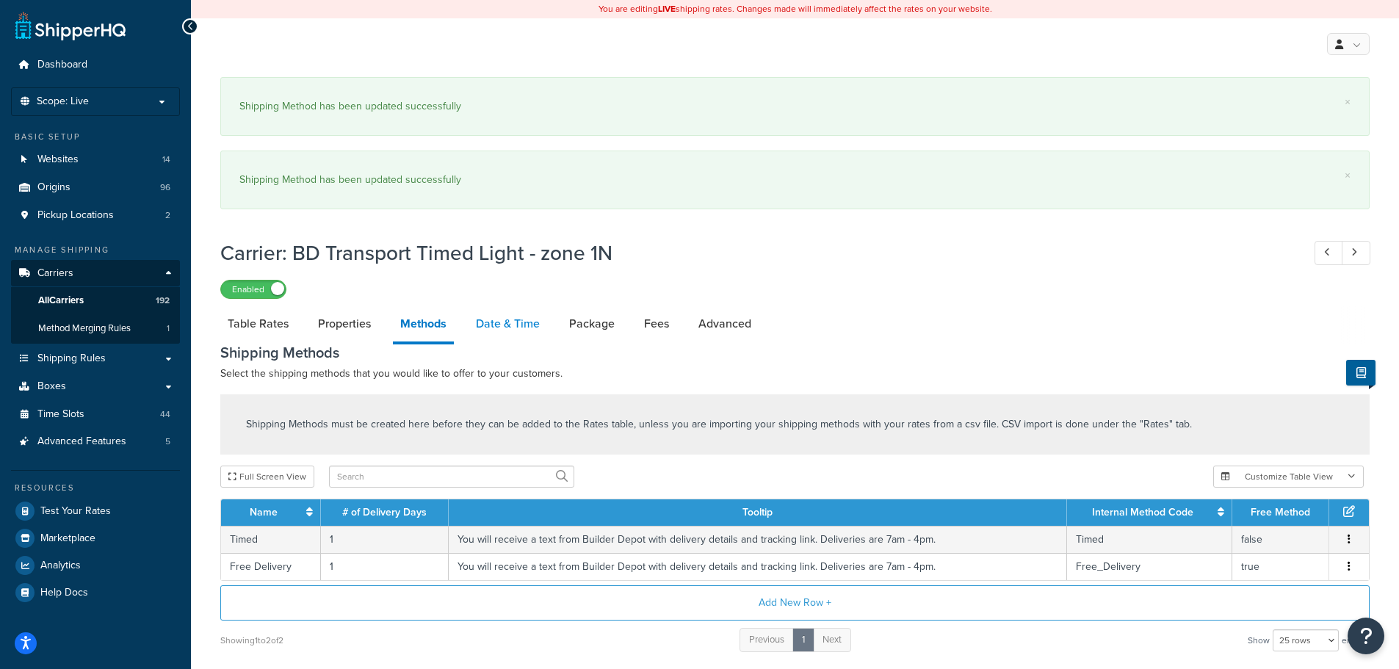
click at [493, 311] on link "Date & Time" at bounding box center [507, 323] width 79 height 35
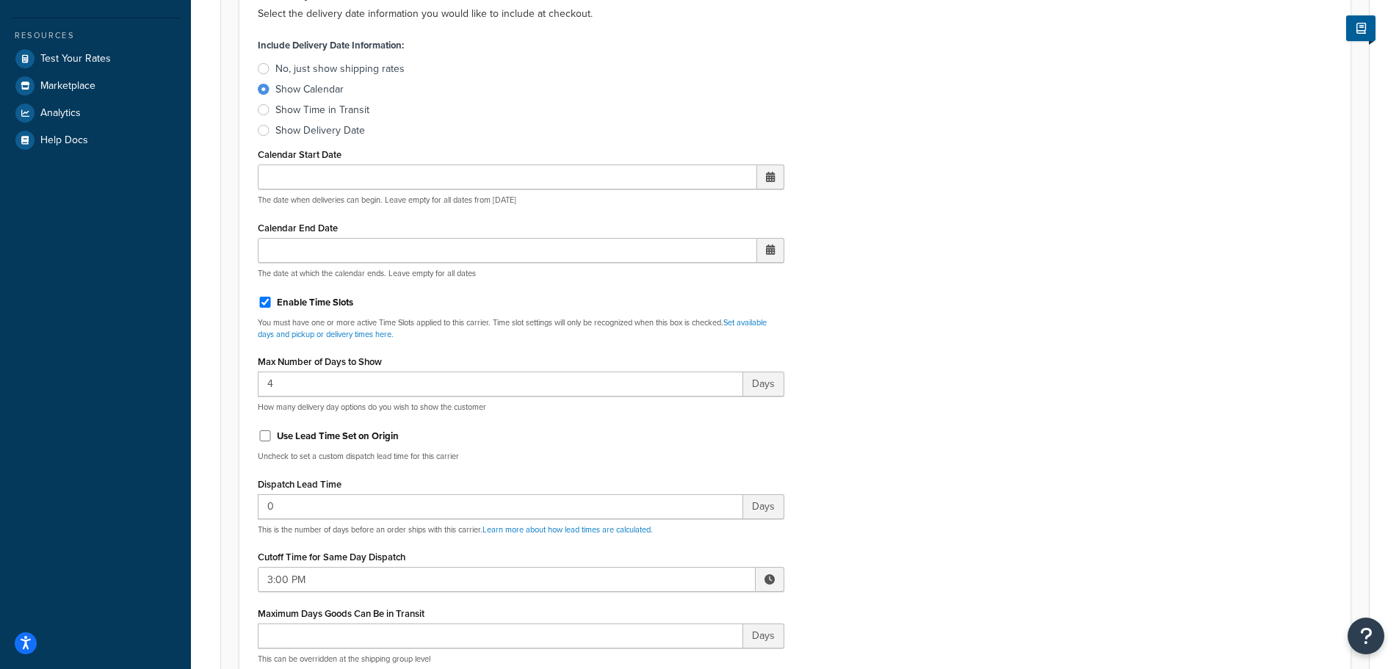
scroll to position [734, 0]
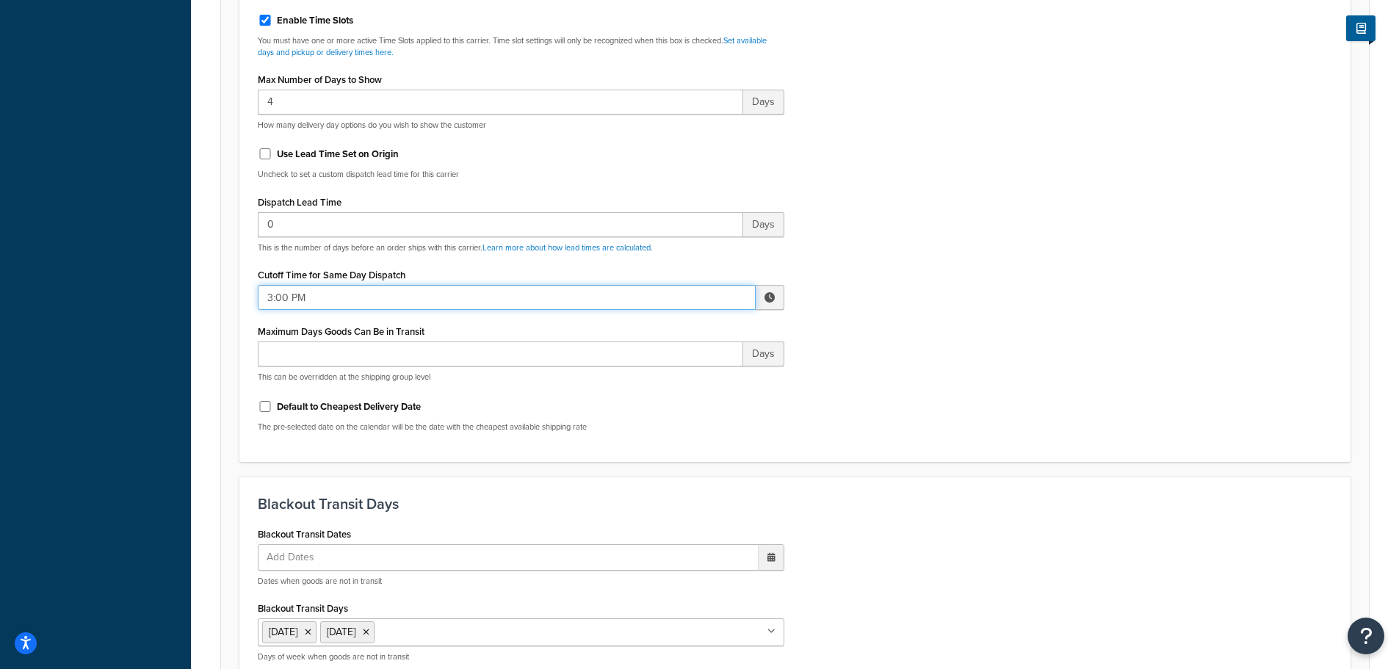
click at [300, 288] on input "3:00 PM" at bounding box center [507, 297] width 498 height 25
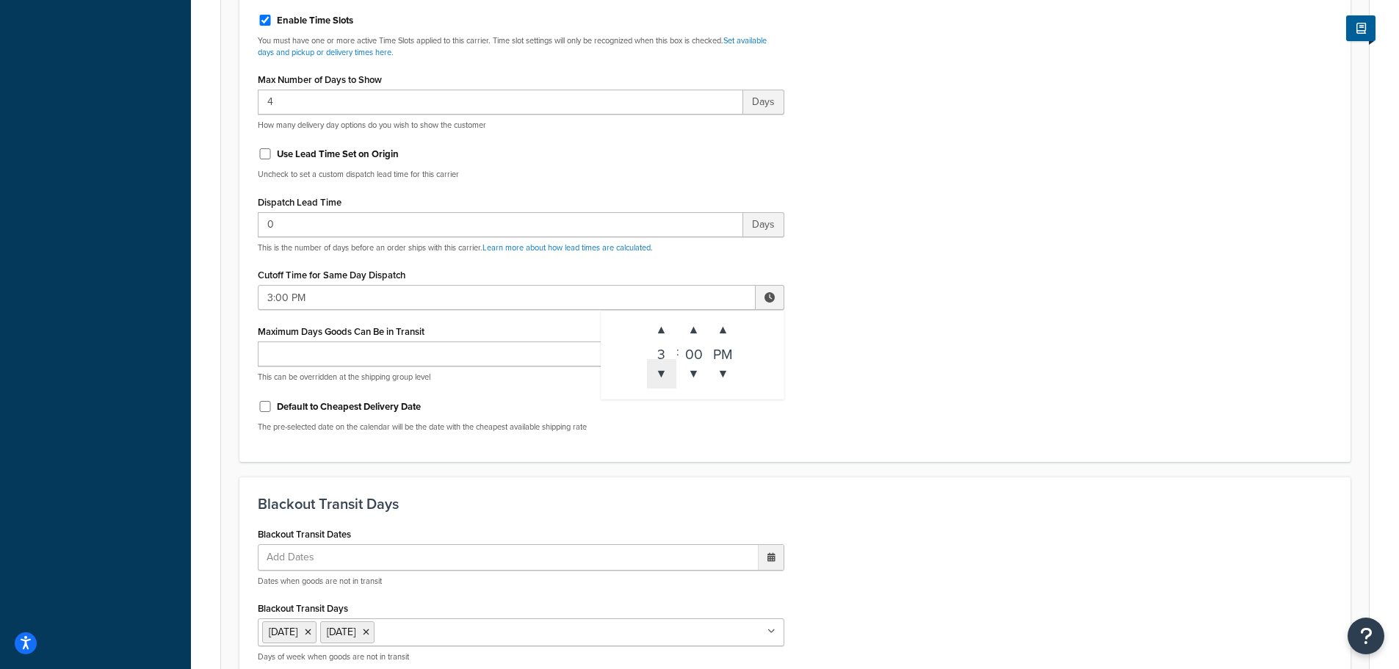
click at [652, 373] on span "▼" at bounding box center [661, 373] width 29 height 29
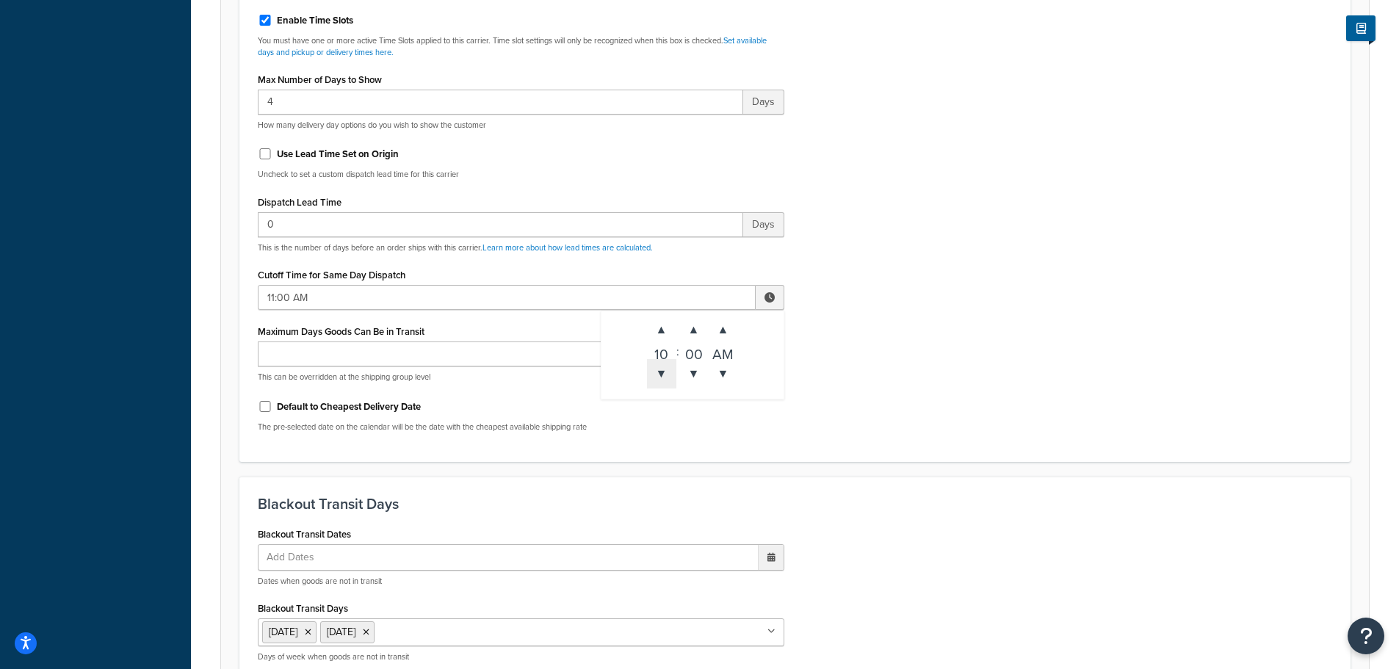
type input "10:00 AM"
click at [977, 391] on div "Include Delivery Date Information: No, just show shipping rates Show Calendar S…" at bounding box center [795, 98] width 1096 height 691
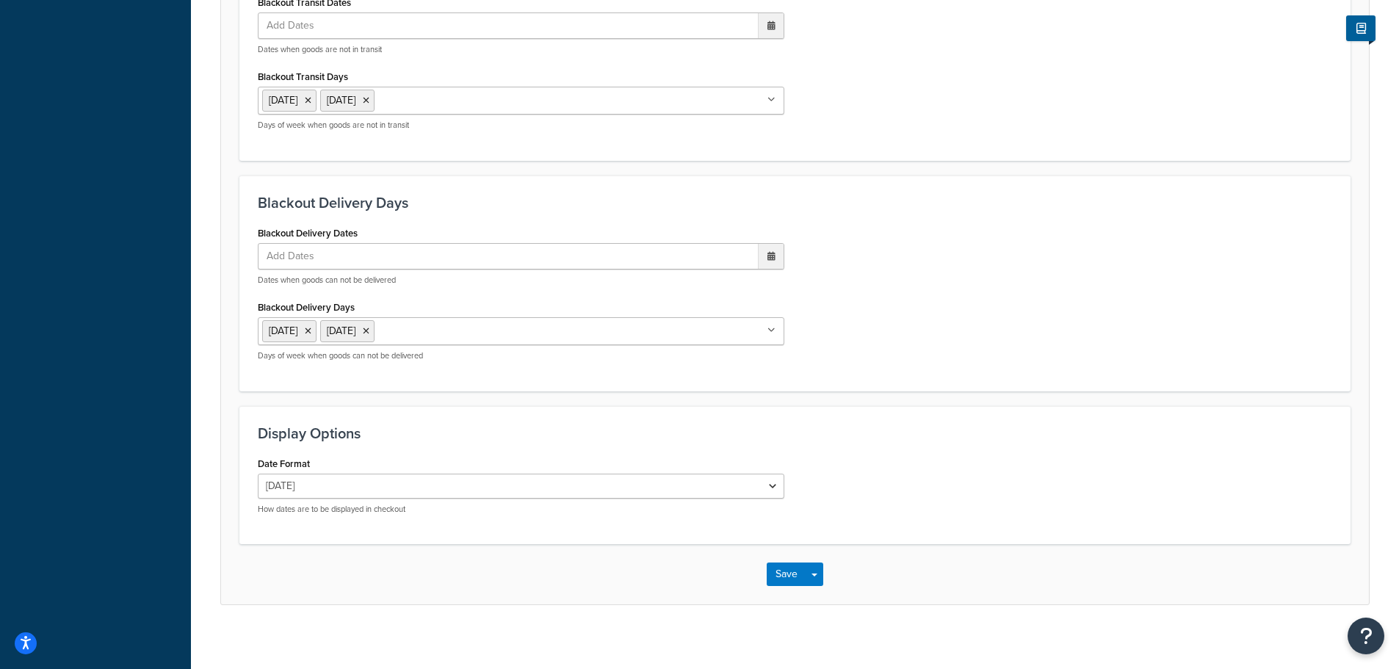
scroll to position [1276, 0]
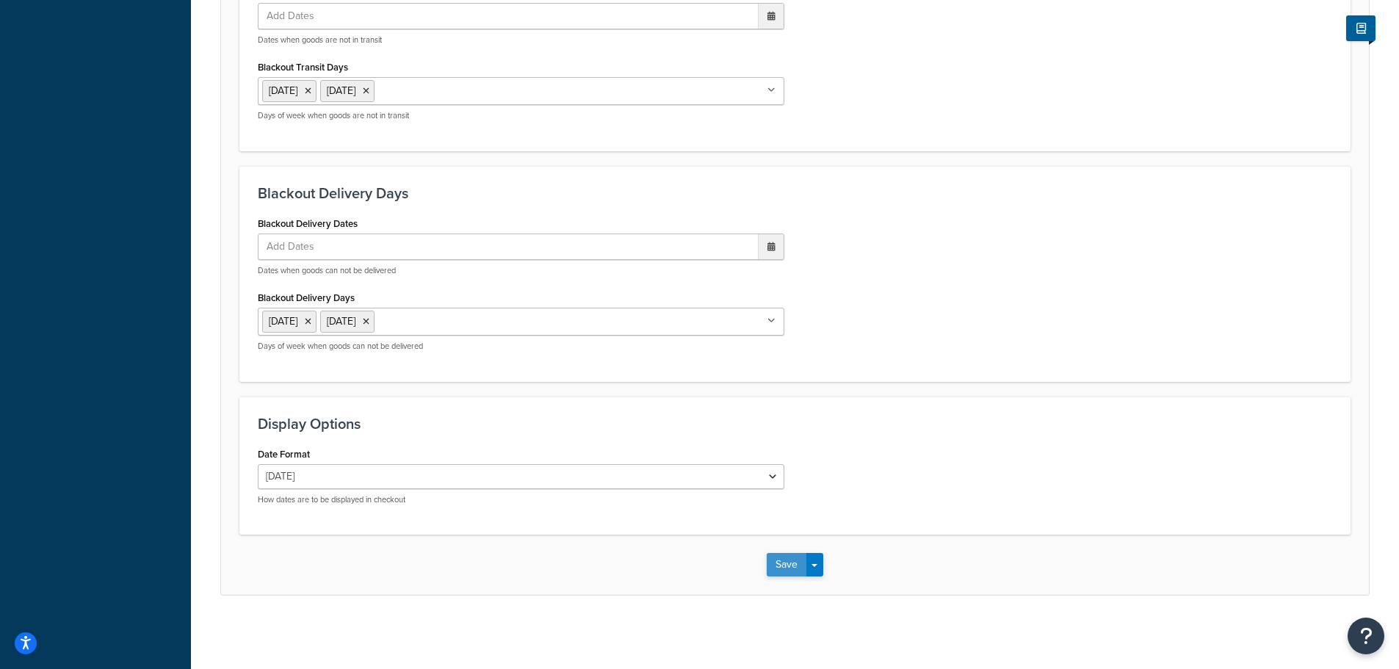
click at [779, 565] on button "Save" at bounding box center [787, 564] width 40 height 23
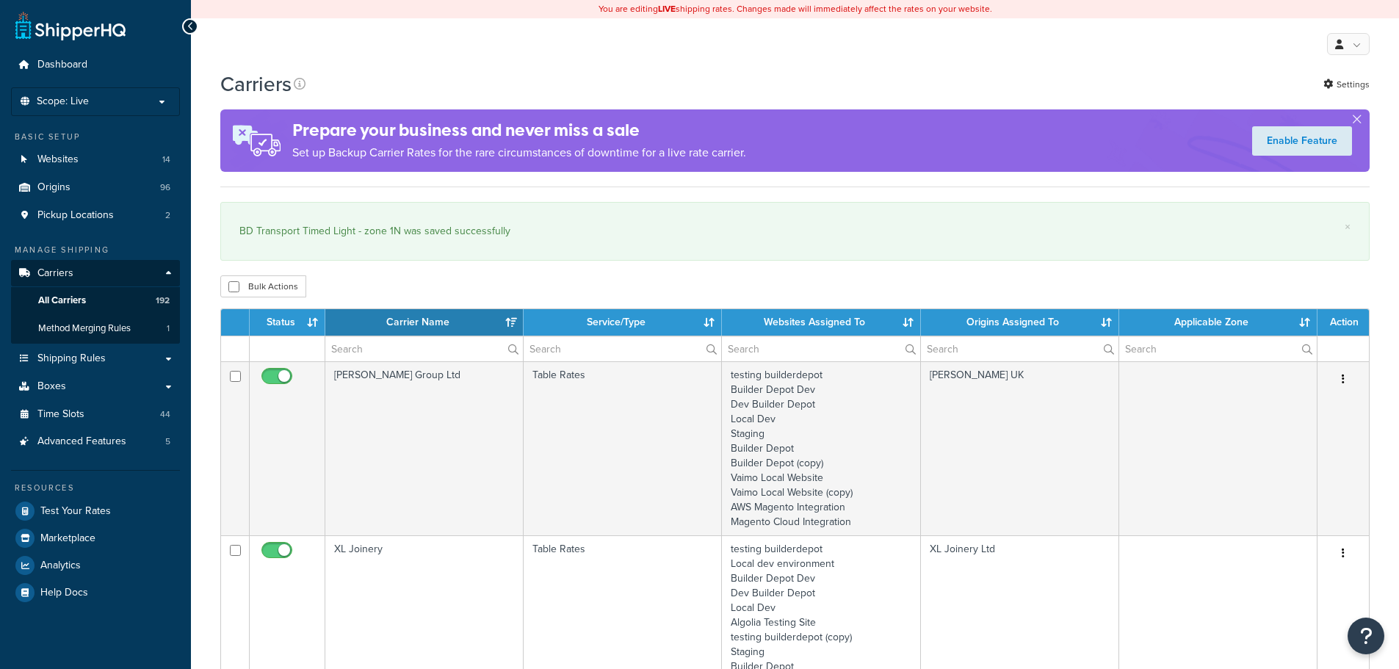
select select "15"
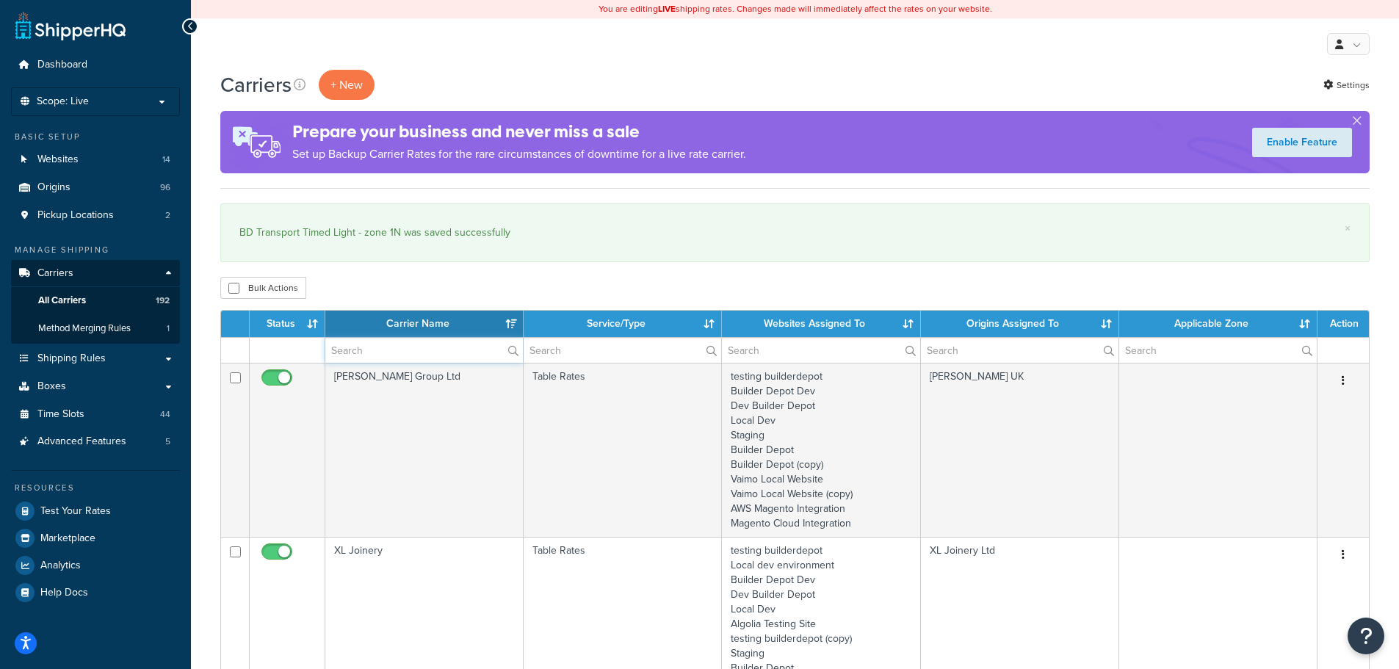
click at [374, 358] on input "text" at bounding box center [424, 350] width 198 height 25
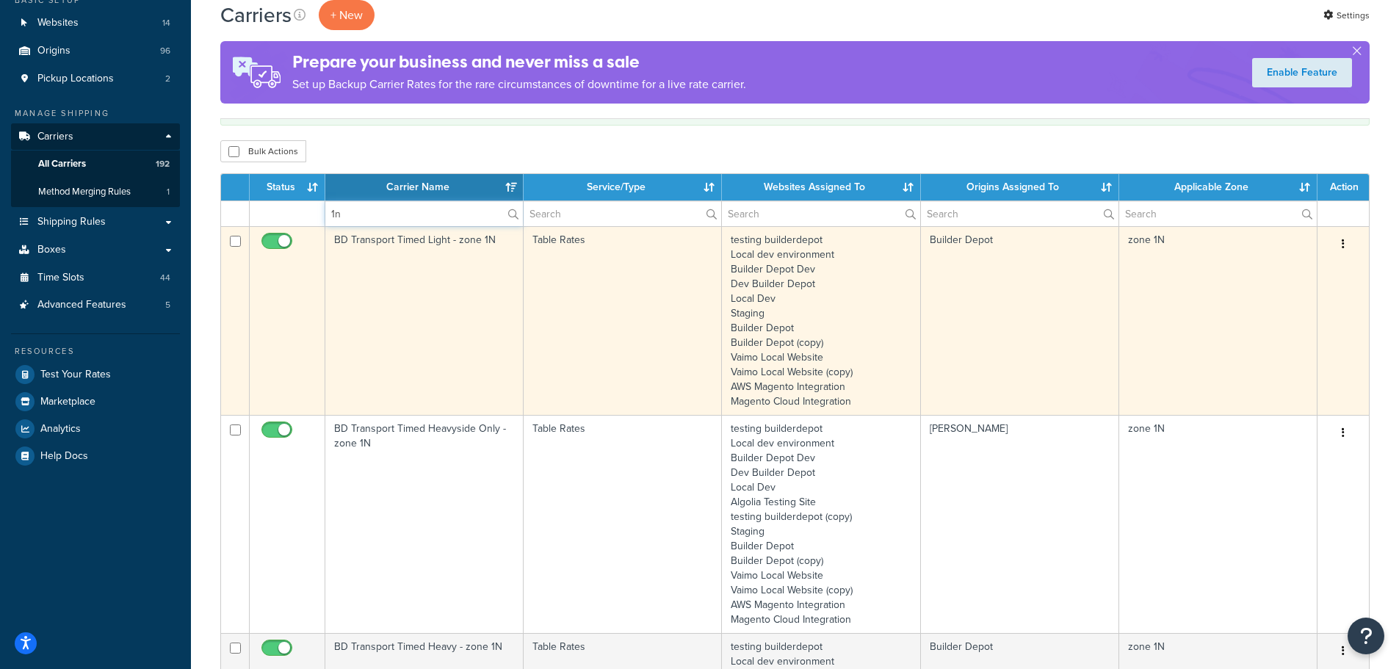
scroll to position [367, 0]
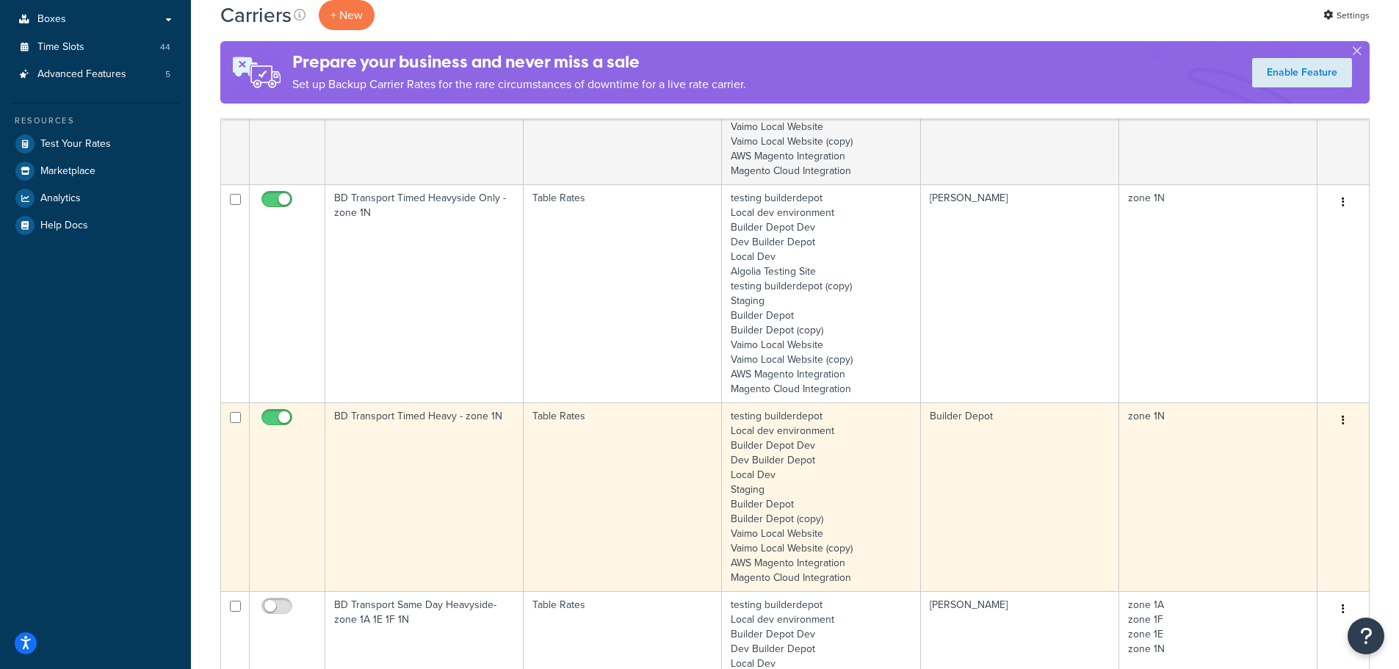
type input "1n"
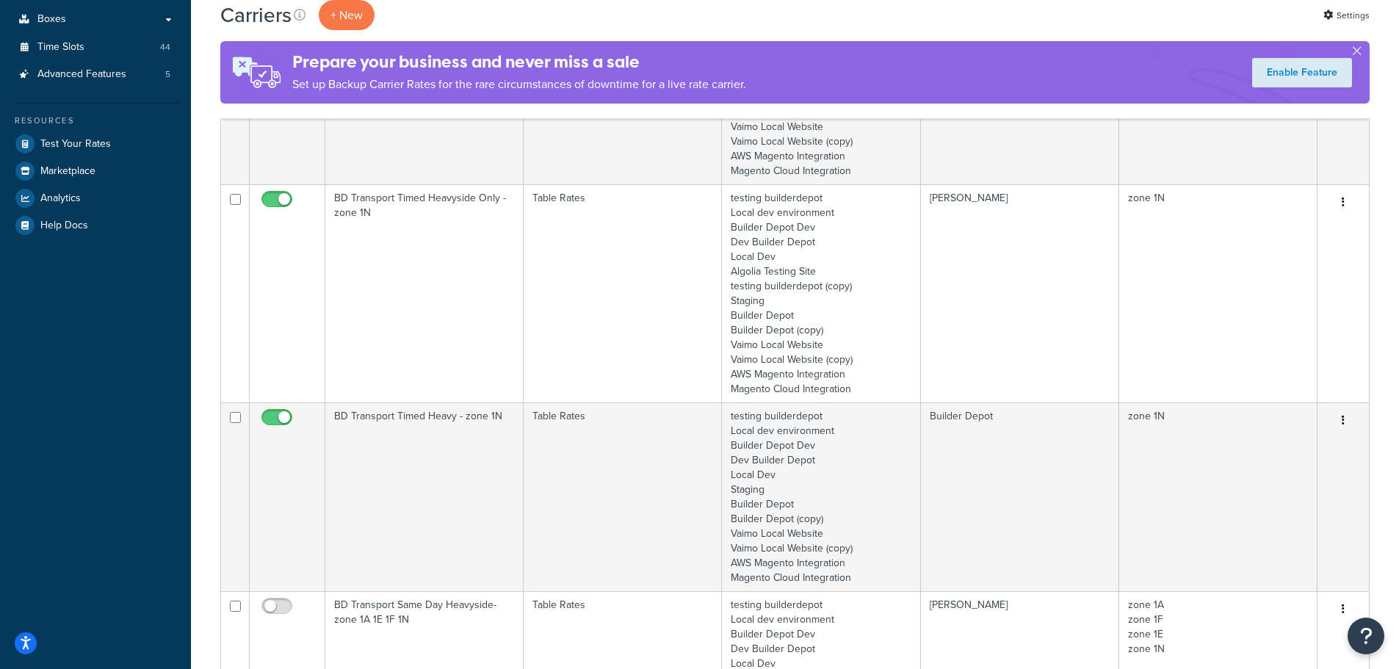
click at [378, 486] on td "BD Transport Timed Heavy - zone 1N" at bounding box center [424, 496] width 198 height 189
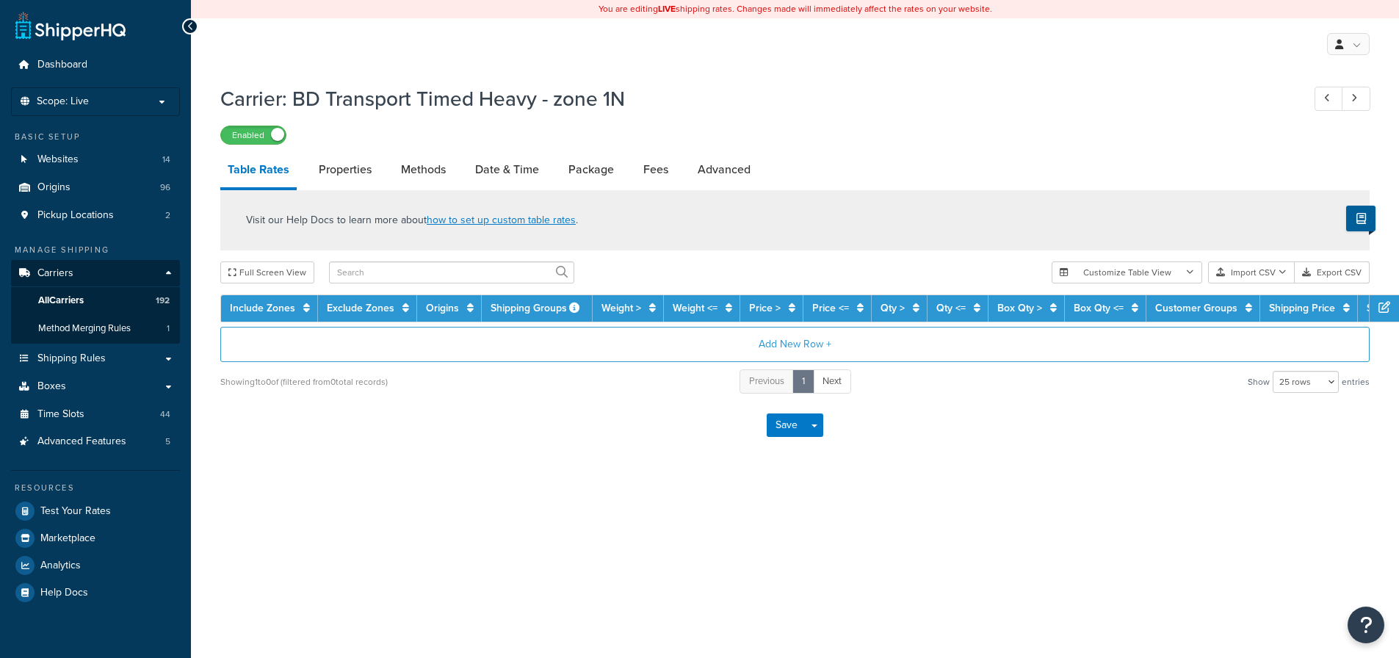
select select "25"
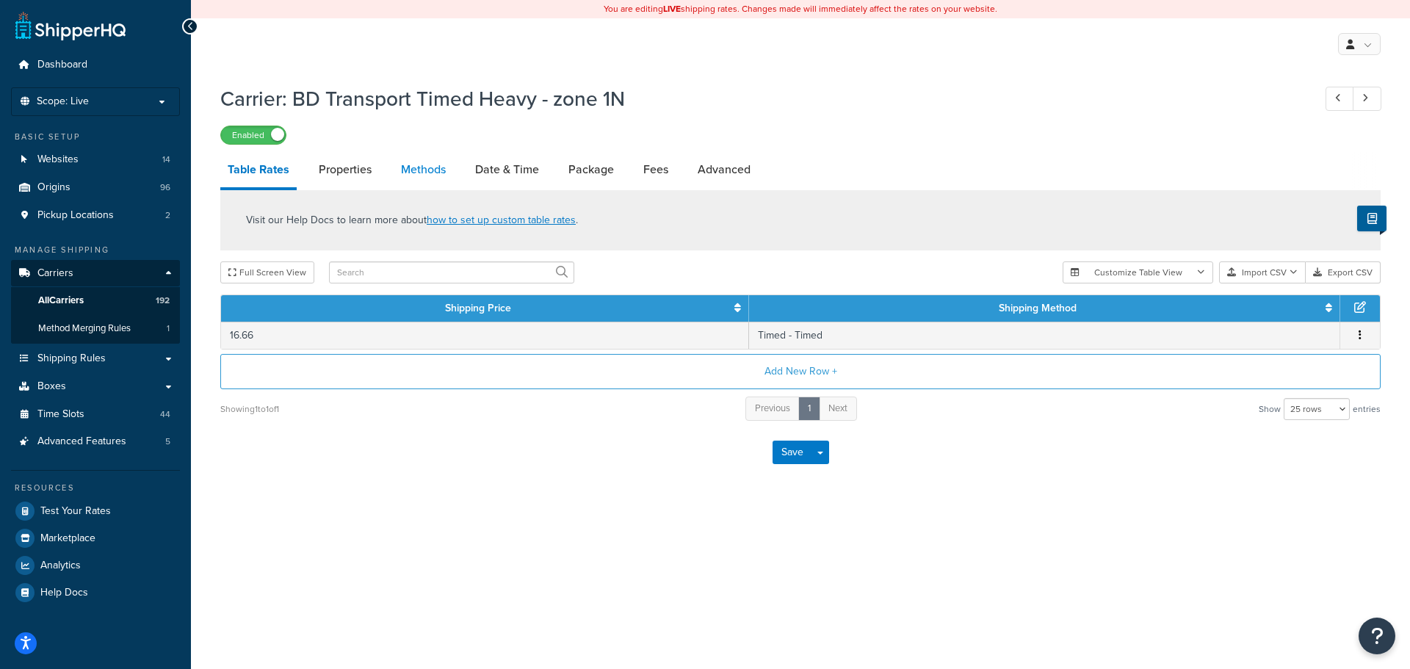
click at [411, 172] on link "Methods" at bounding box center [423, 169] width 59 height 35
select select "25"
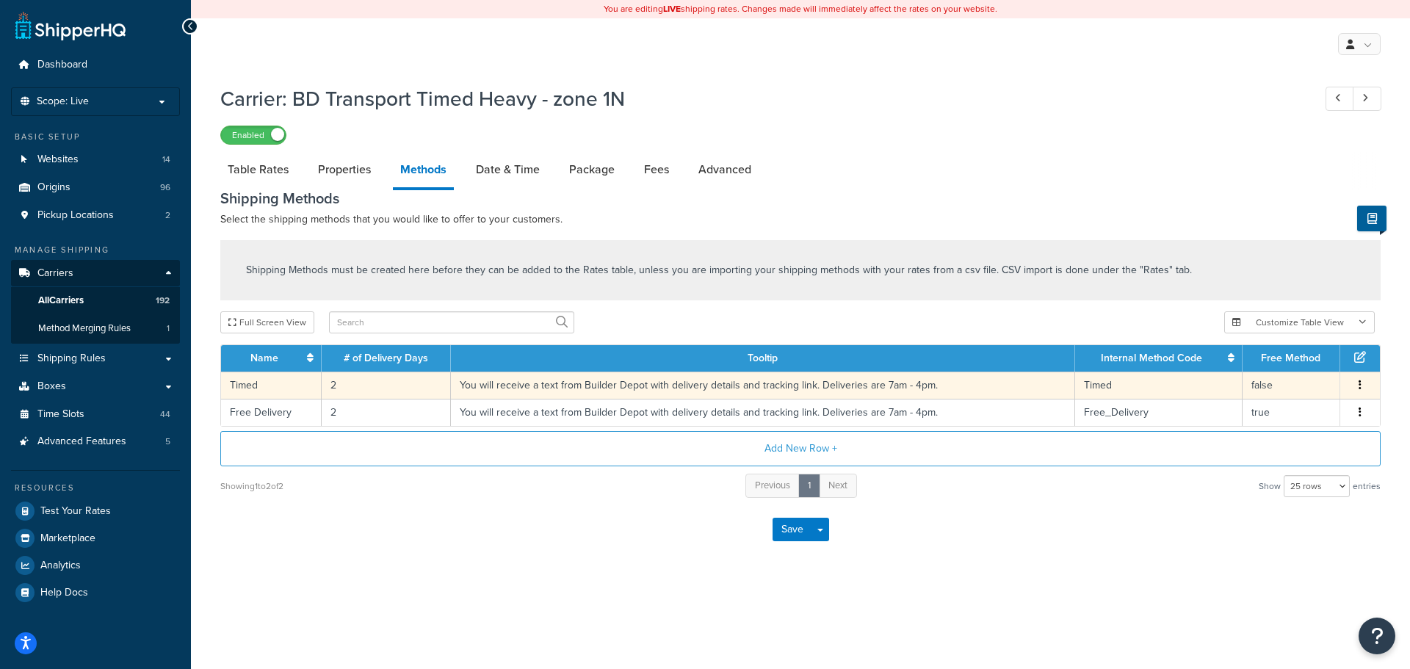
click at [330, 387] on td "2" at bounding box center [386, 385] width 129 height 27
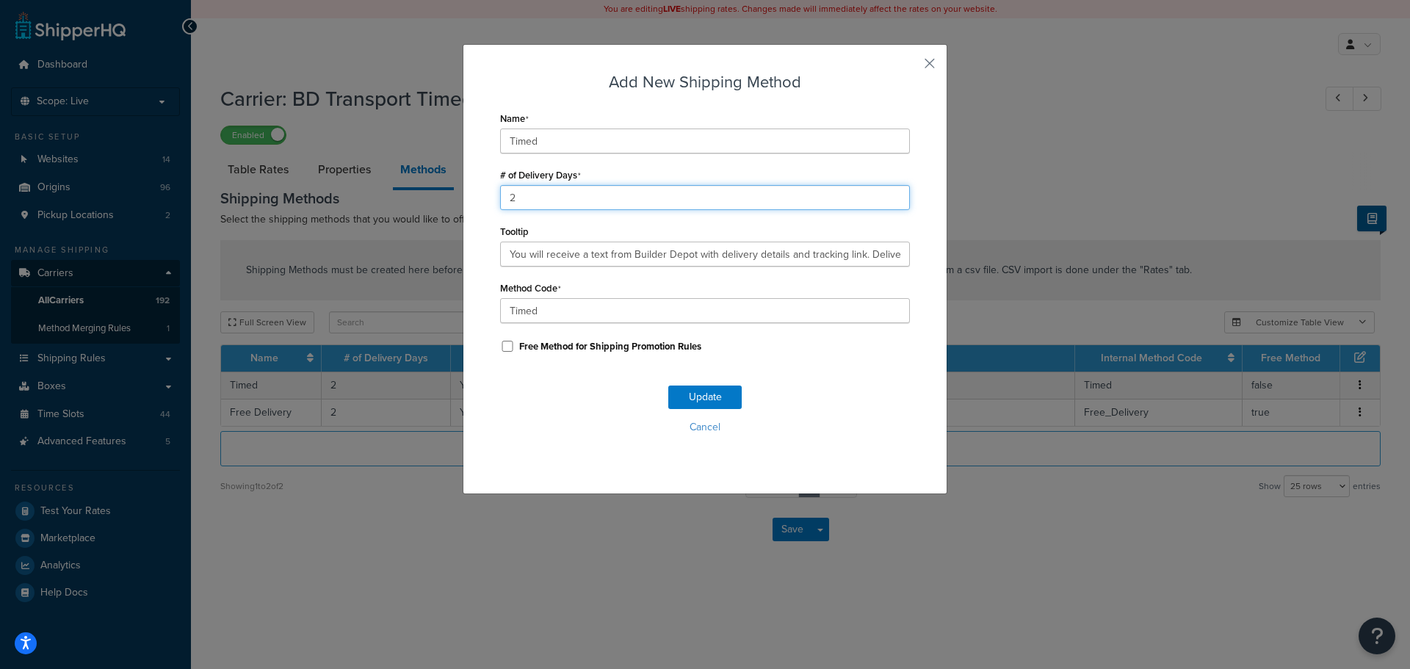
drag, startPoint x: 516, startPoint y: 202, endPoint x: 449, endPoint y: 208, distance: 67.1
click at [449, 208] on div "Add New Shipping Method Name Timed # of Delivery Days 2 Tooltip You will receiv…" at bounding box center [705, 334] width 1410 height 669
type input "1"
click at [671, 397] on button "Update" at bounding box center [704, 396] width 73 height 23
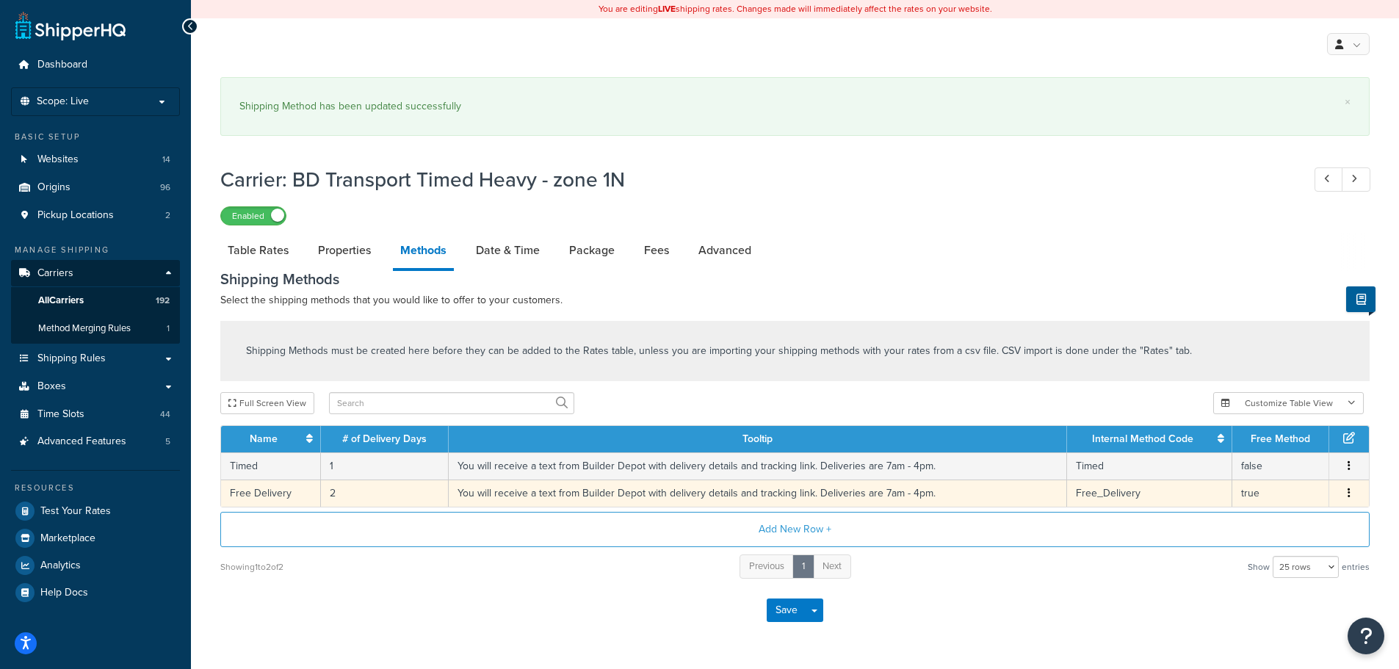
click at [340, 494] on td "2" at bounding box center [385, 492] width 128 height 27
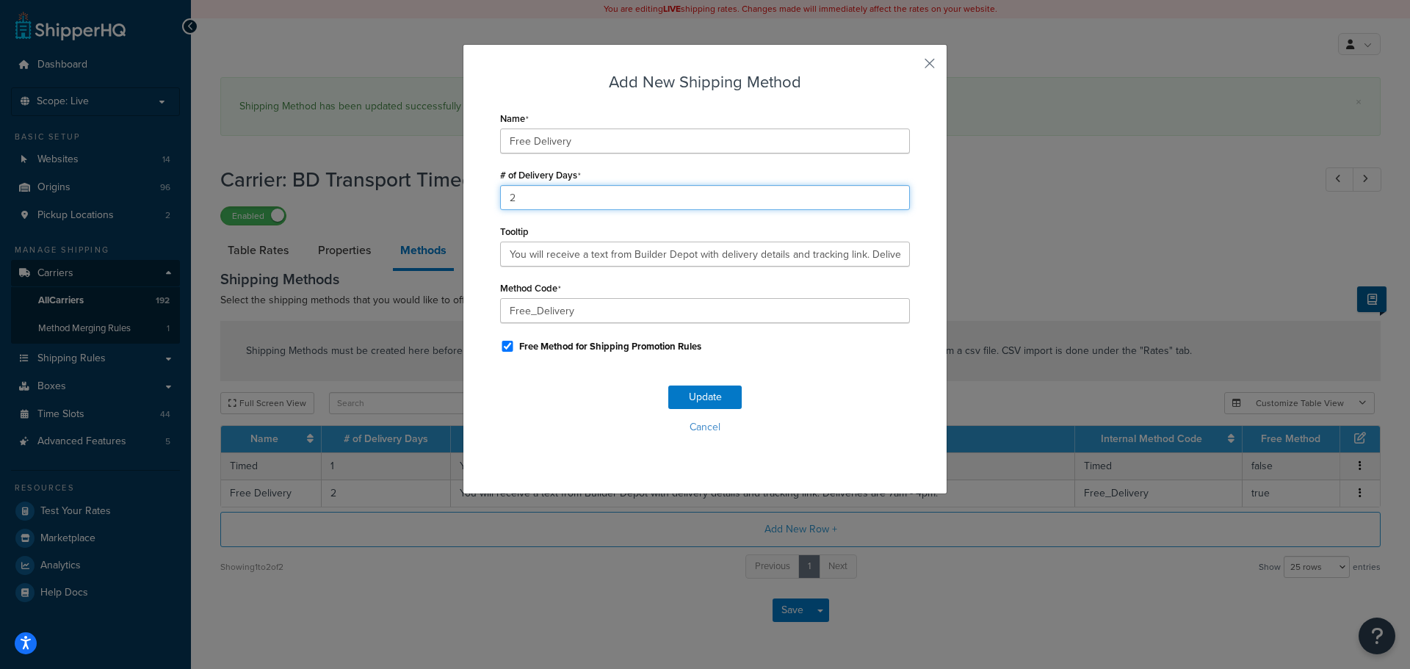
drag, startPoint x: 524, startPoint y: 186, endPoint x: 457, endPoint y: 191, distance: 67.7
click at [463, 192] on div "Add New Shipping Method Name Free Delivery # of Delivery Days 2 Tooltip You wil…" at bounding box center [705, 269] width 485 height 450
type input "1"
click at [688, 399] on button "Update" at bounding box center [704, 396] width 73 height 23
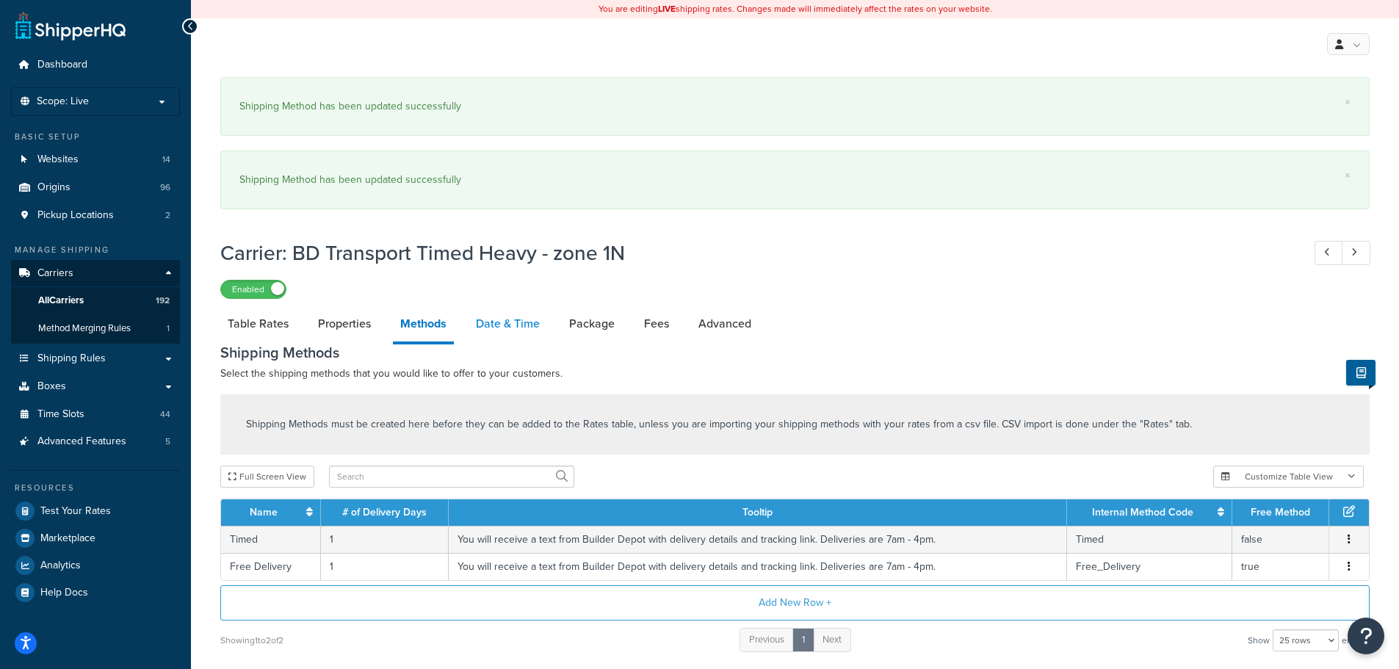
click at [497, 320] on link "Date & Time" at bounding box center [507, 323] width 79 height 35
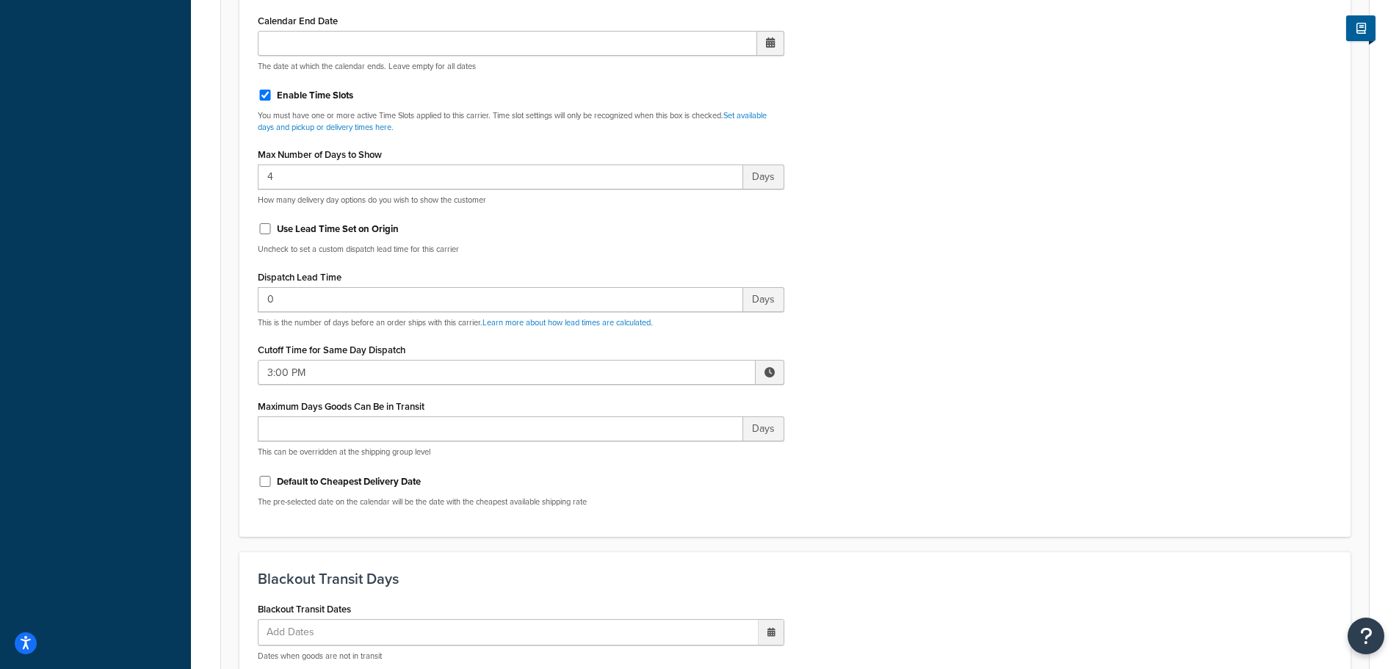
scroll to position [661, 0]
click at [287, 368] on input "3:00 PM" at bounding box center [507, 370] width 498 height 25
click at [660, 452] on span "▼" at bounding box center [661, 446] width 29 height 29
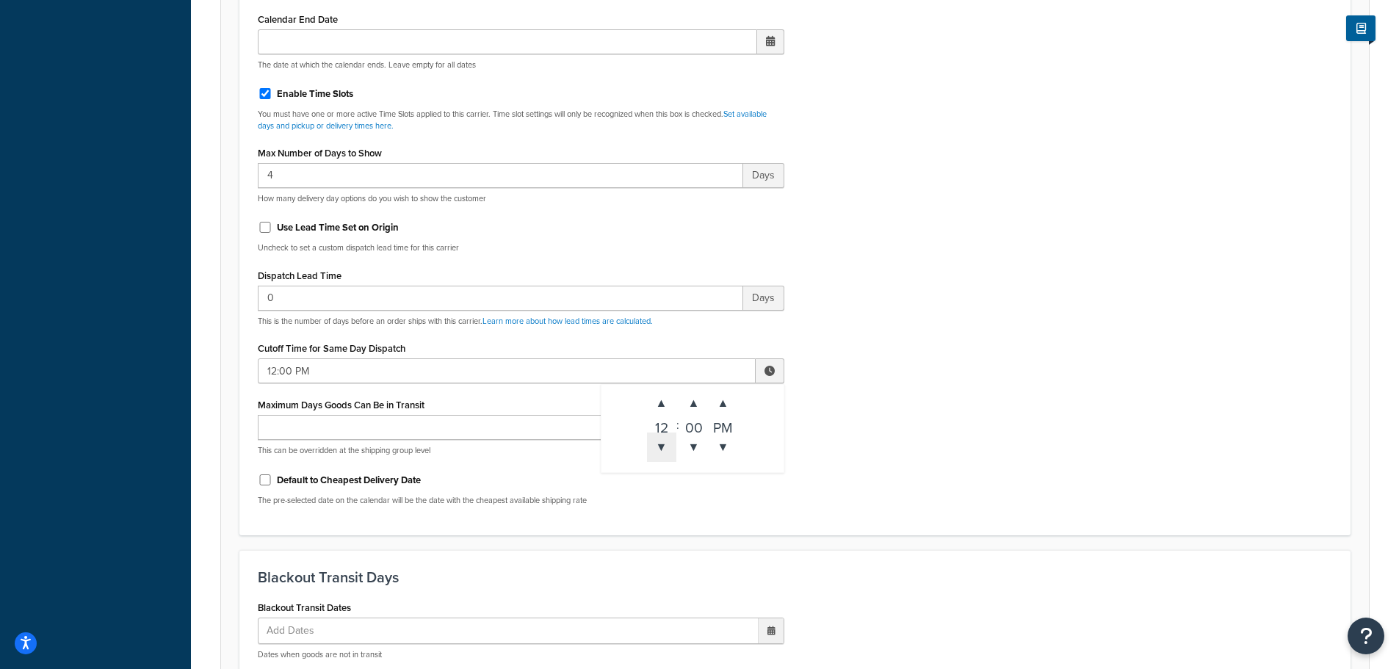
click at [660, 452] on span "▼" at bounding box center [661, 446] width 29 height 29
type input "10:00 AM"
click at [873, 487] on div "Include Delivery Date Information: No, just show shipping rates Show Calendar S…" at bounding box center [795, 171] width 1096 height 691
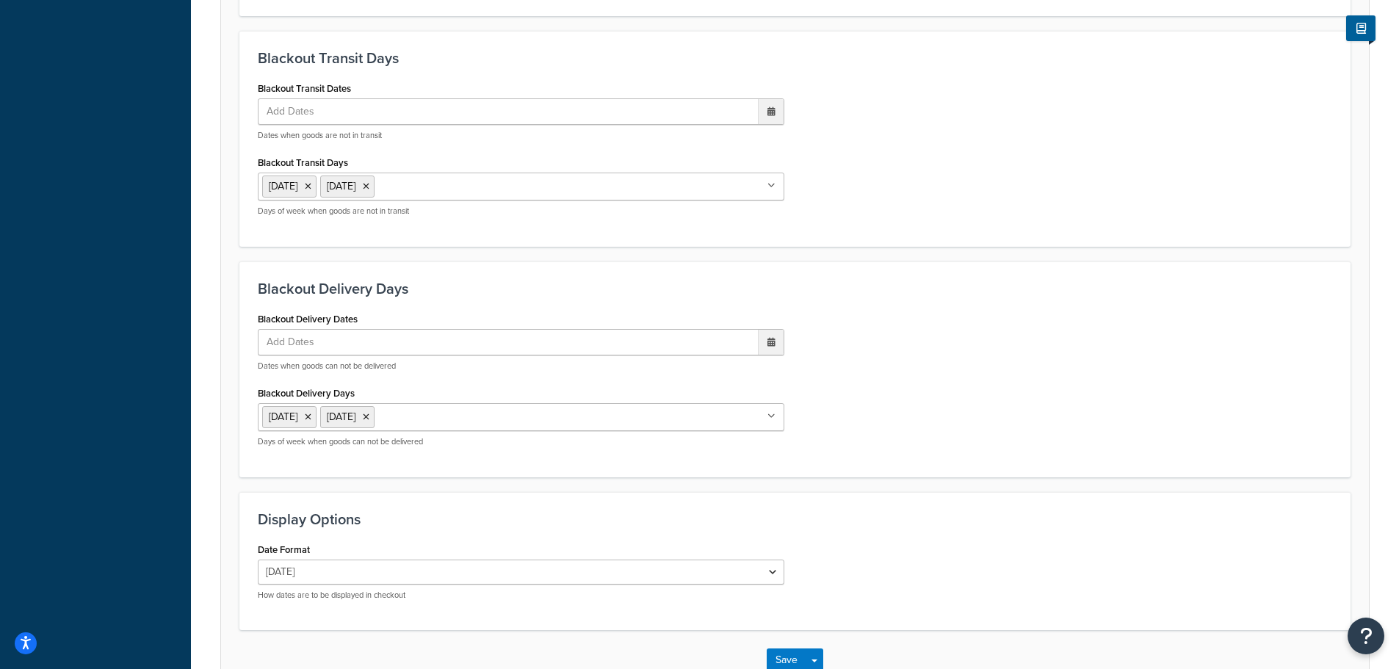
scroll to position [1276, 0]
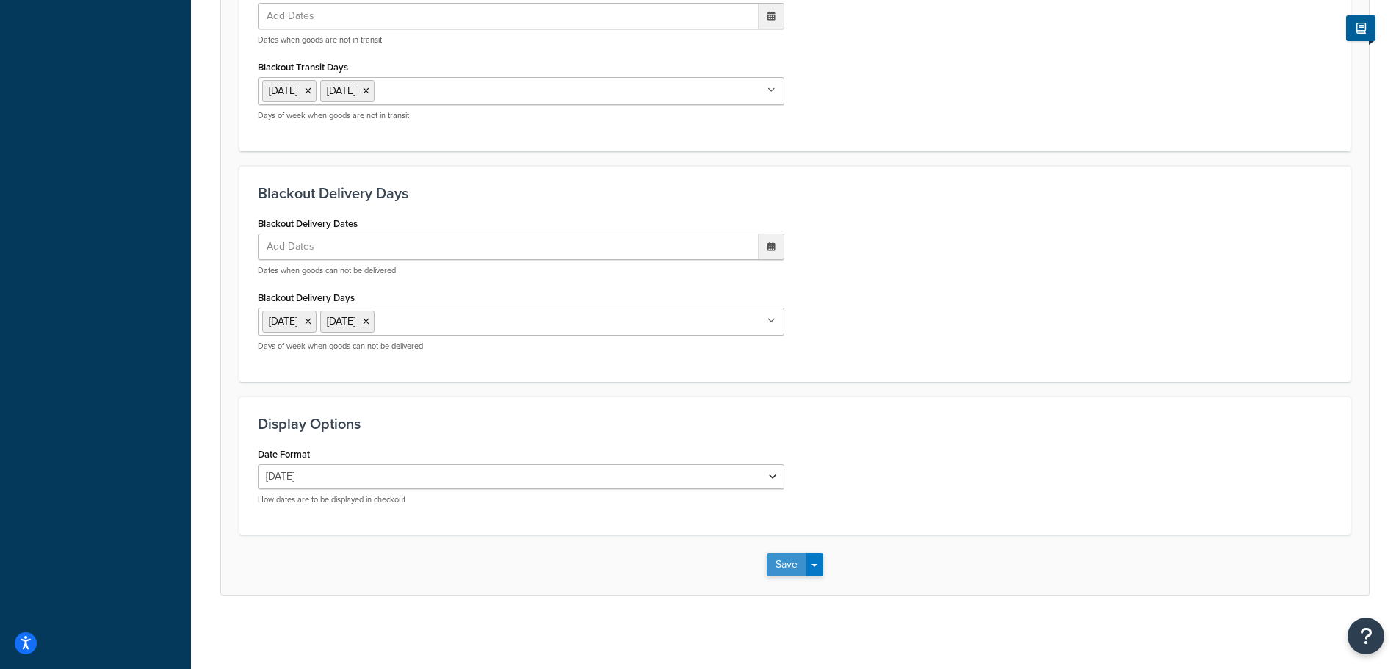
click at [779, 574] on button "Save" at bounding box center [787, 564] width 40 height 23
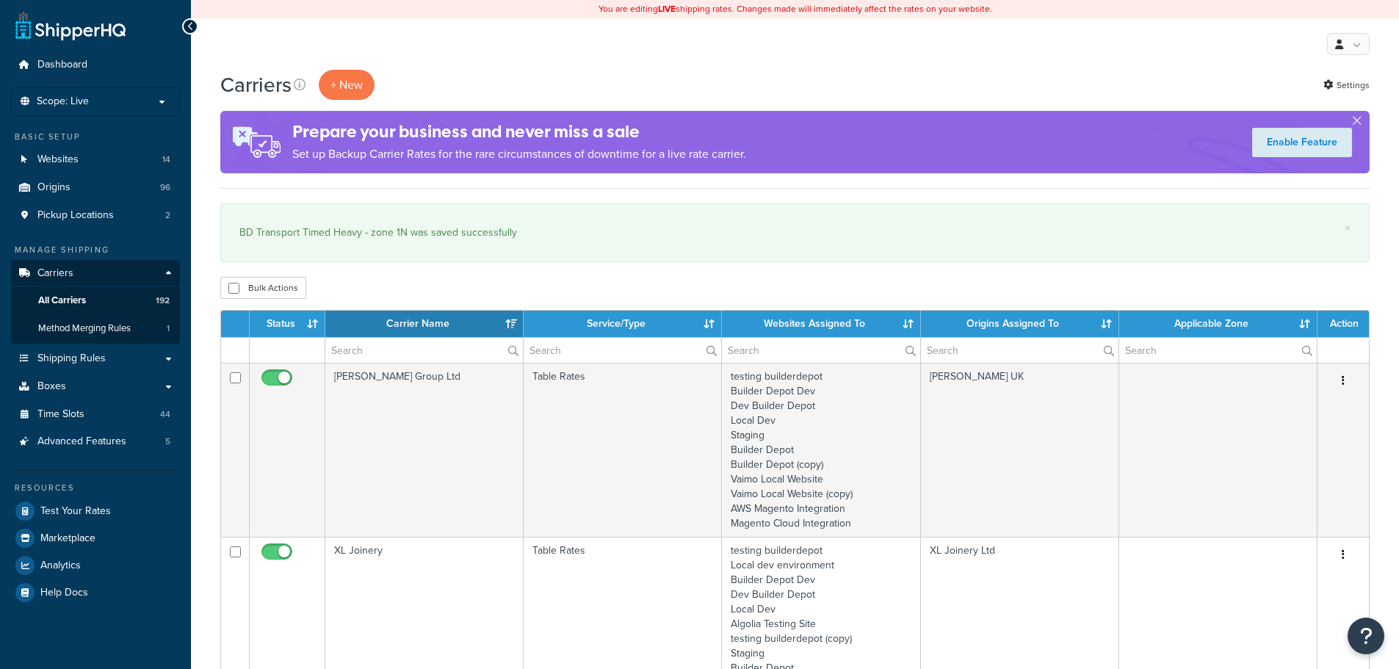
select select "15"
